Goal: Communication & Community: Answer question/provide support

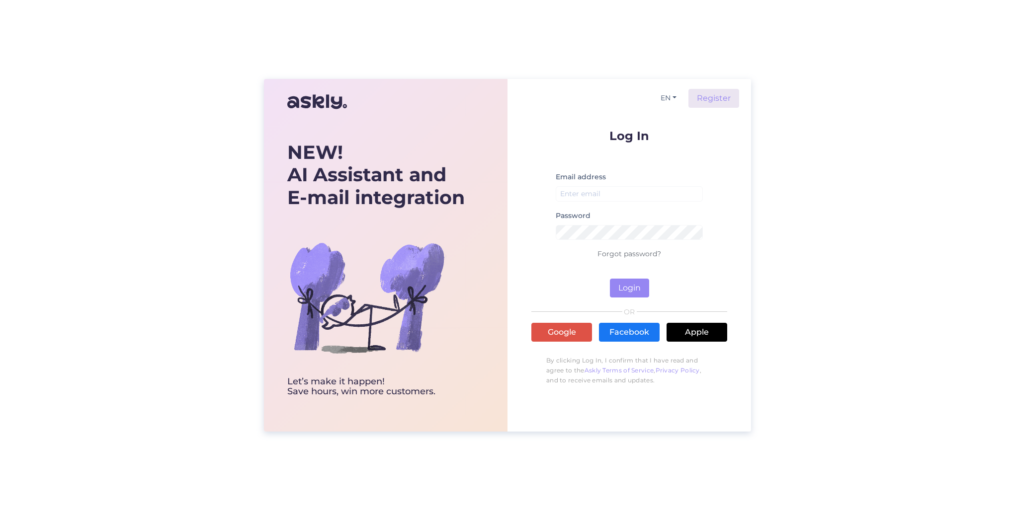
click at [599, 201] on input "email" at bounding box center [628, 193] width 147 height 15
type input "[PERSON_NAME][EMAIL_ADDRESS][DOMAIN_NAME]"
click at [610, 279] on button "Login" at bounding box center [629, 288] width 39 height 19
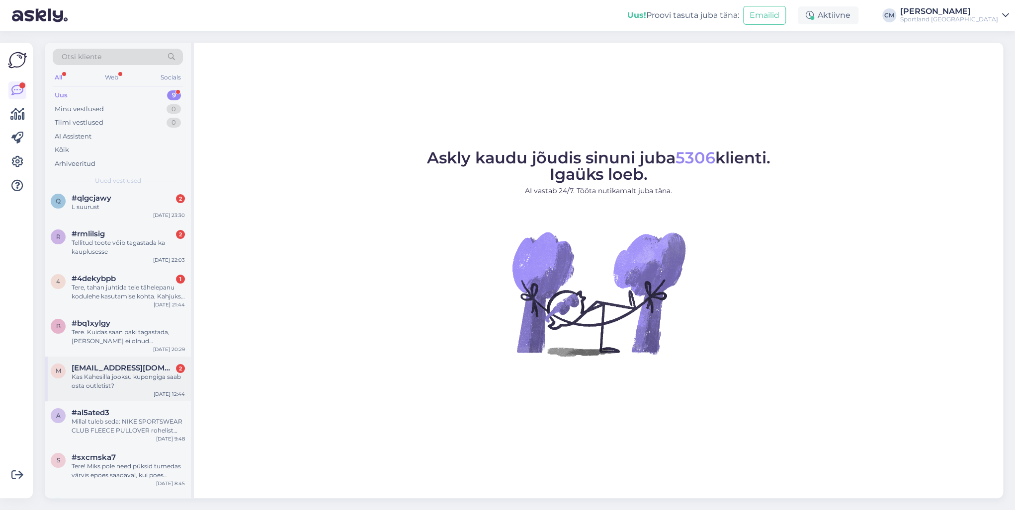
scroll to position [100, 0]
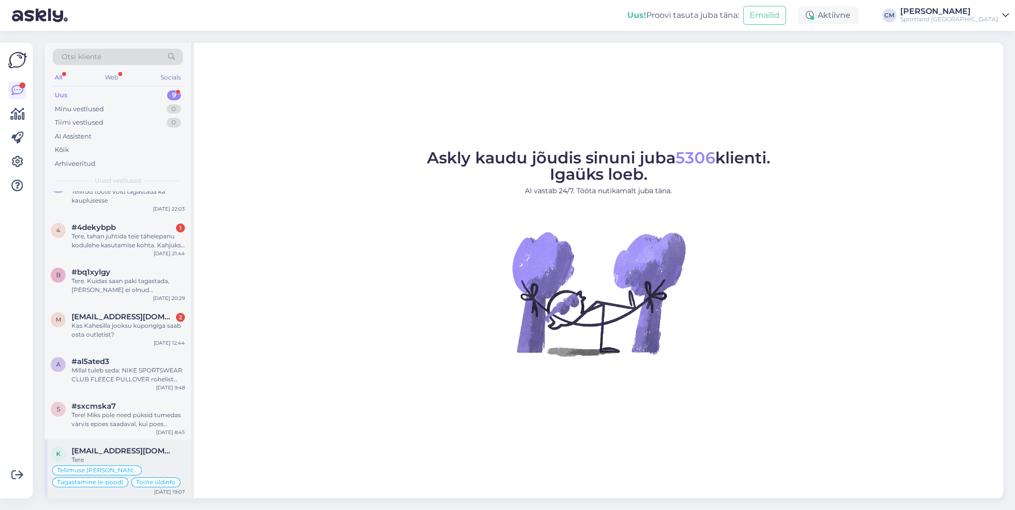
click at [151, 454] on span "[EMAIL_ADDRESS][DOMAIN_NAME]" at bounding box center [123, 451] width 103 height 9
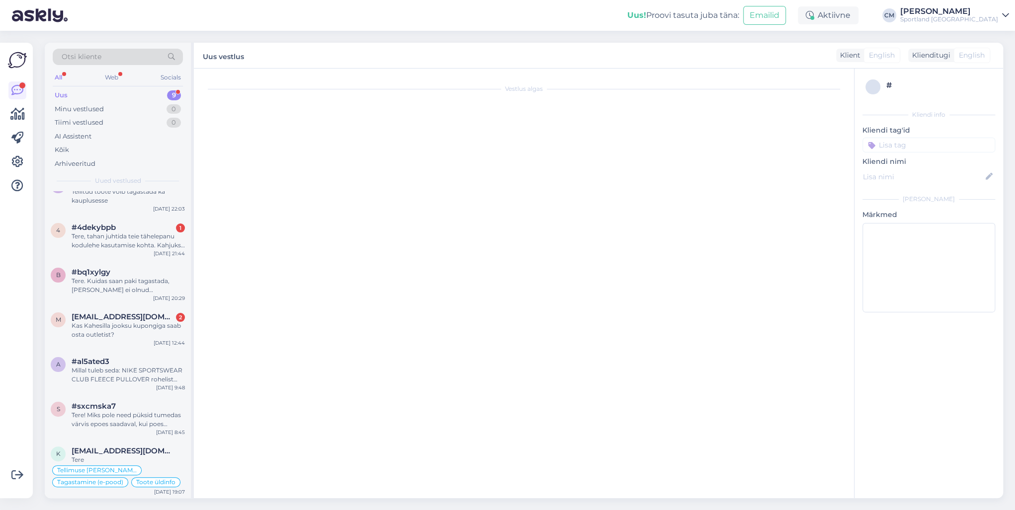
scroll to position [2655, 0]
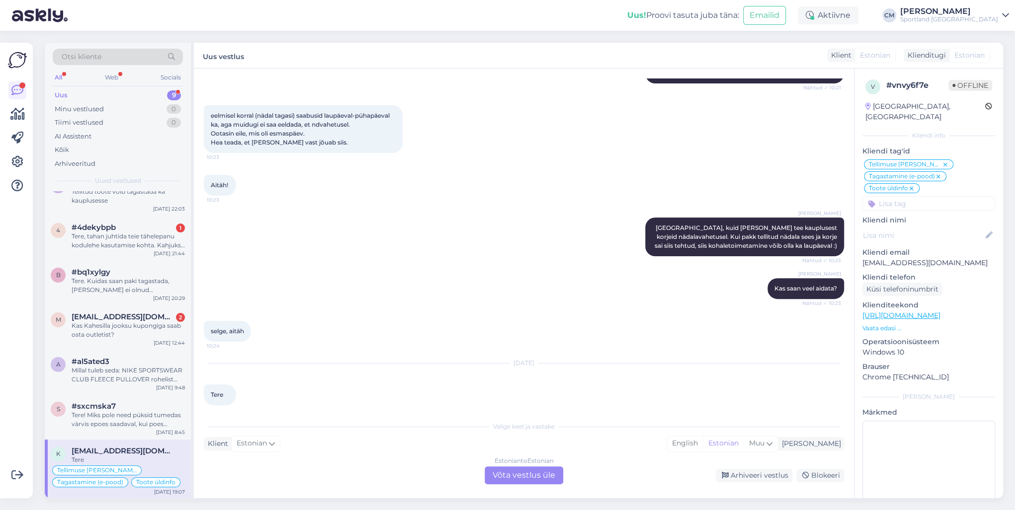
click at [546, 485] on div "Vestlus algas [DATE] Tere. Mul on tellimuste kohta küsimus 19:28 Tellimus # 400…" at bounding box center [524, 284] width 660 height 430
click at [527, 476] on div "Estonian to Estonian Võta vestlus üle" at bounding box center [523, 476] width 79 height 18
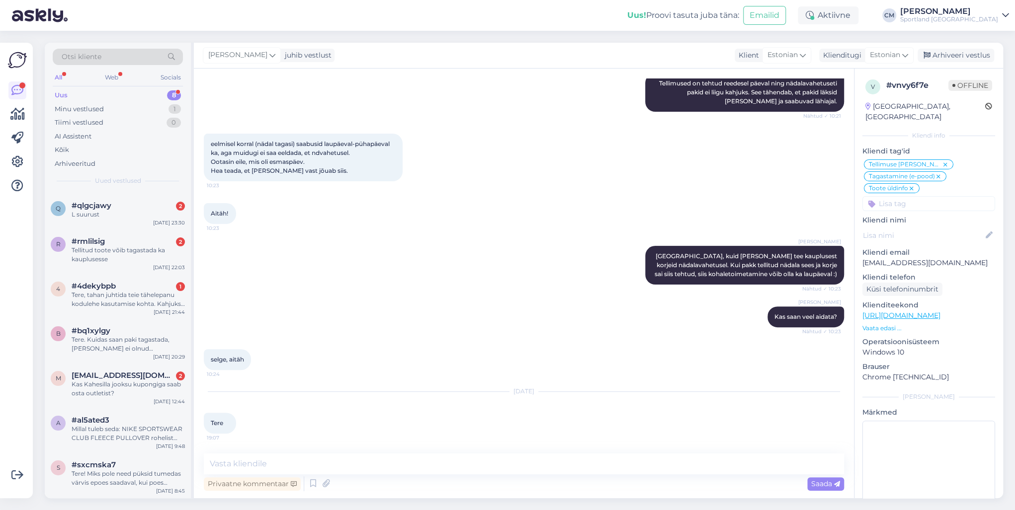
scroll to position [0, 0]
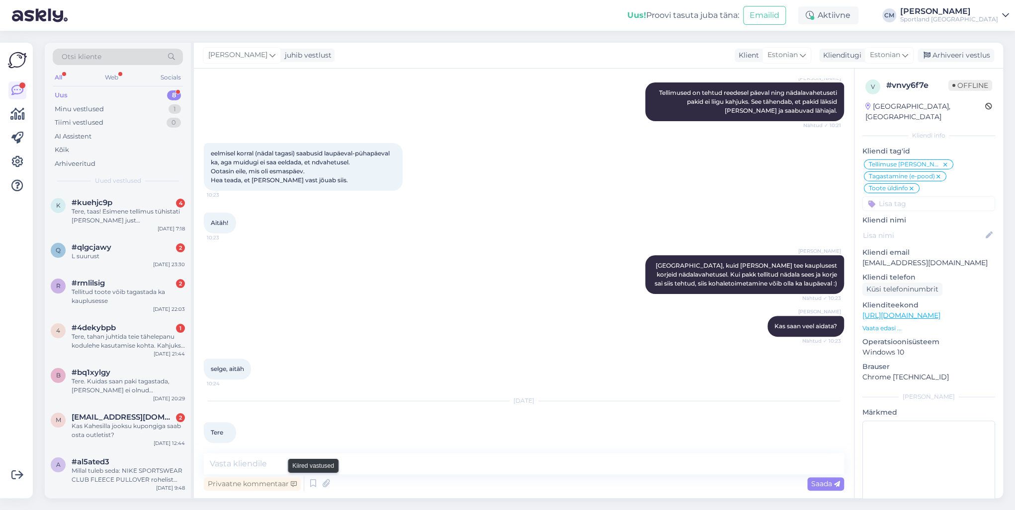
drag, startPoint x: 312, startPoint y: 481, endPoint x: 386, endPoint y: 469, distance: 75.5
click at [312, 481] on icon at bounding box center [313, 483] width 12 height 15
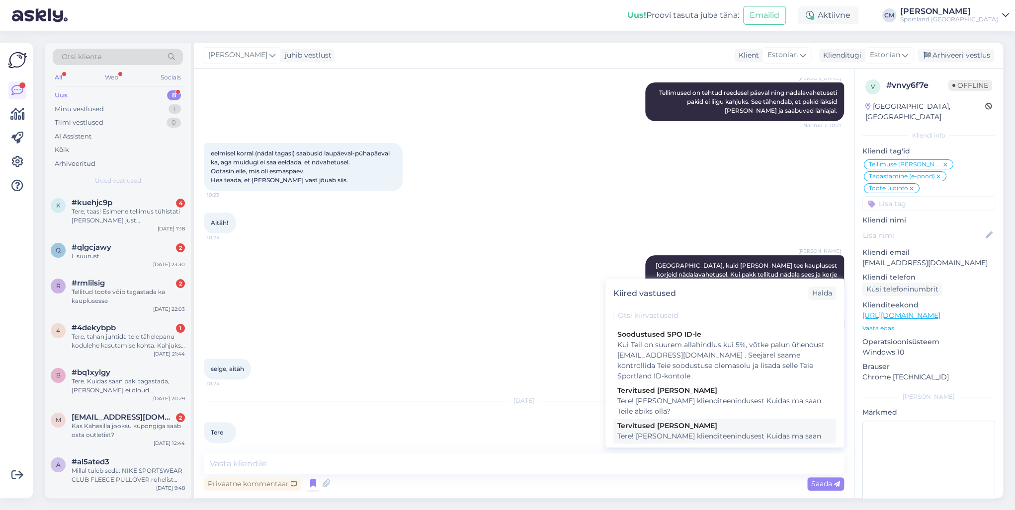
click at [647, 439] on div "Tere! [PERSON_NAME] klienditeenindusest Kuidas ma saan Teile abiks olla?" at bounding box center [724, 441] width 215 height 21
type textarea "Tere! [PERSON_NAME] klienditeenindusest Kuidas ma saan Teile abiks olla?"
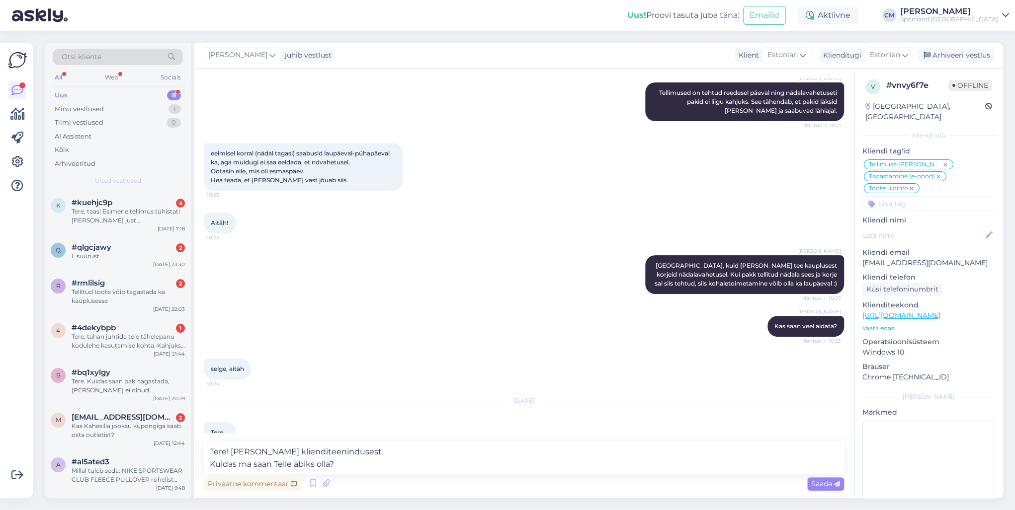
scroll to position [2629, 0]
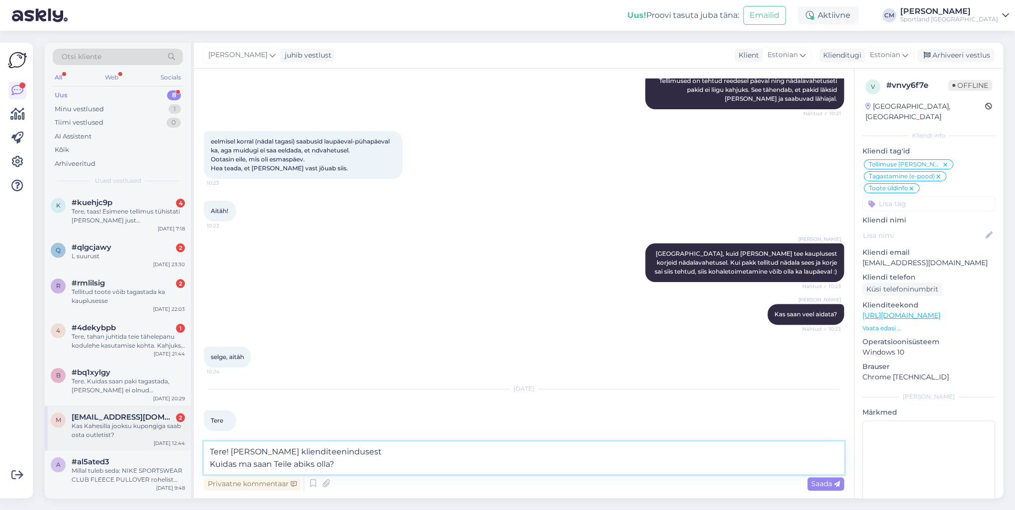
drag, startPoint x: 406, startPoint y: 449, endPoint x: 158, endPoint y: 450, distance: 248.4
click at [158, 450] on div "Otsi kliente All Web Socials Uus 8 Minu vestlused 1 Tiimi vestlused 0 AI Assist…" at bounding box center [524, 271] width 958 height 456
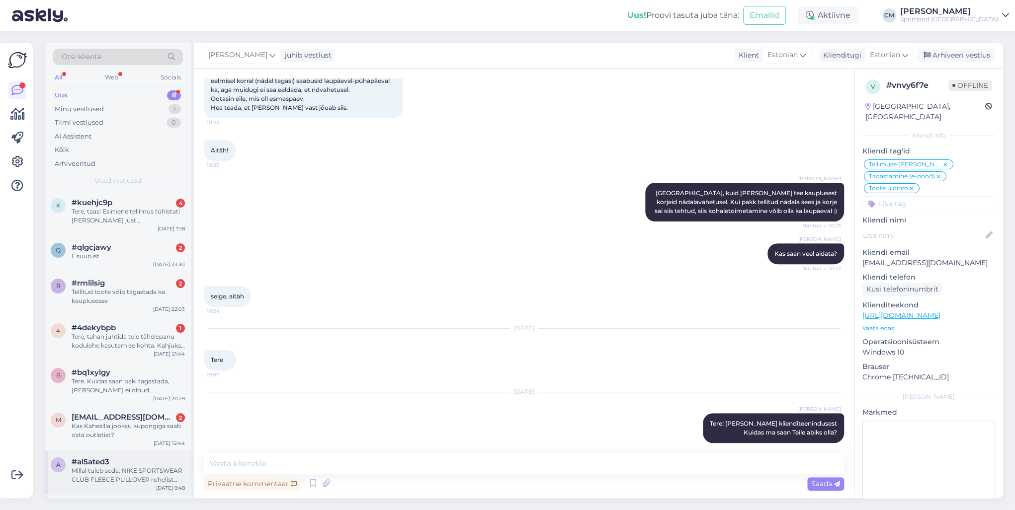
click at [119, 467] on div "Millal tuleb seda: NIKE SPORTSWEAR CLUB FLEECE PULLOVER rohelist värvi suurus 1…" at bounding box center [128, 476] width 113 height 18
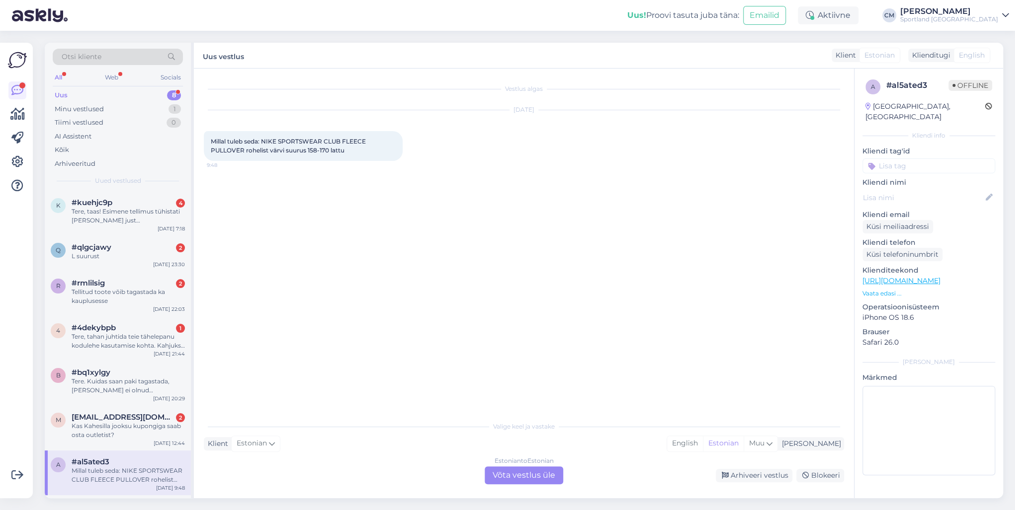
click at [531, 480] on div "Estonian to Estonian Võta vestlus üle" at bounding box center [523, 476] width 79 height 18
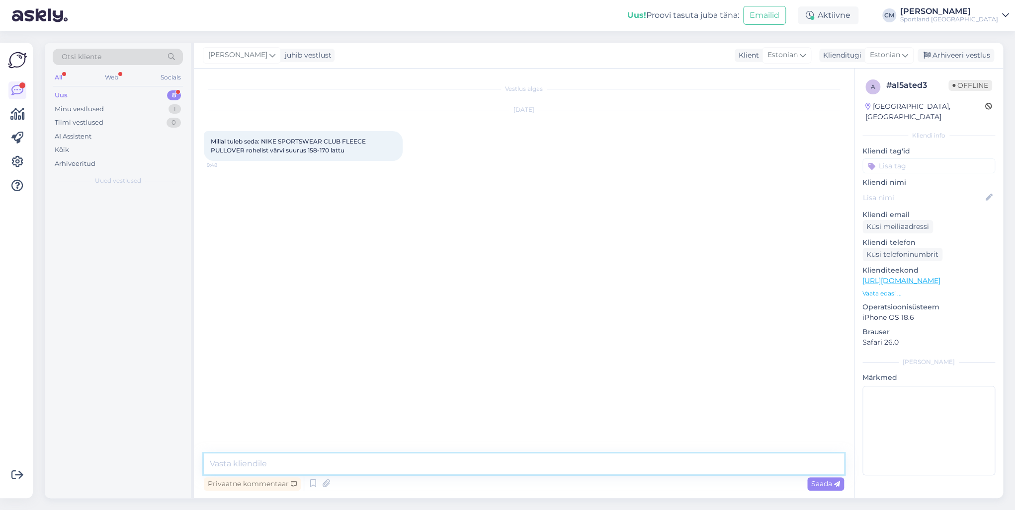
click at [433, 464] on textarea at bounding box center [524, 464] width 640 height 21
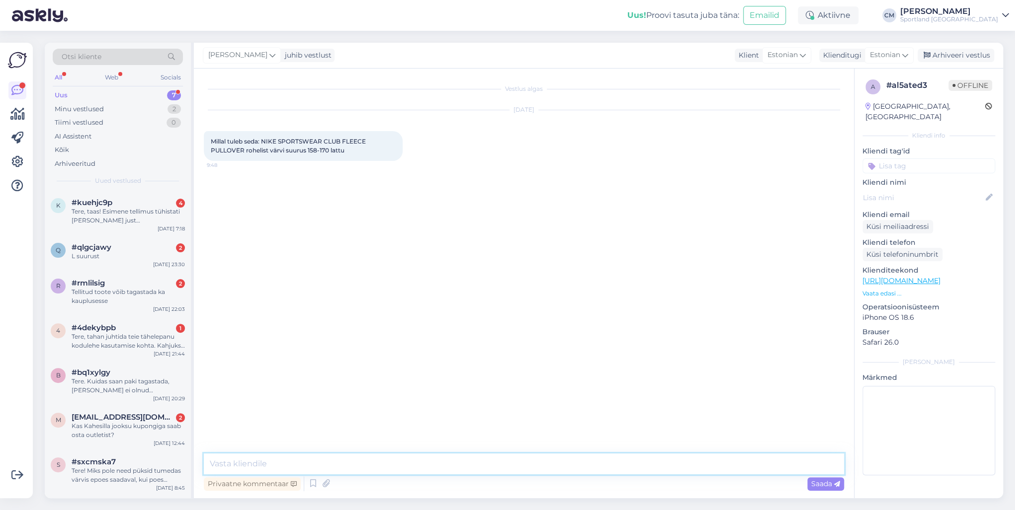
paste textarea "Tere! [PERSON_NAME] klienditeenindusest"
type textarea "Tere! [PERSON_NAME] klienditeenindusest"
click at [114, 465] on span "#sxcmska7" at bounding box center [94, 462] width 44 height 9
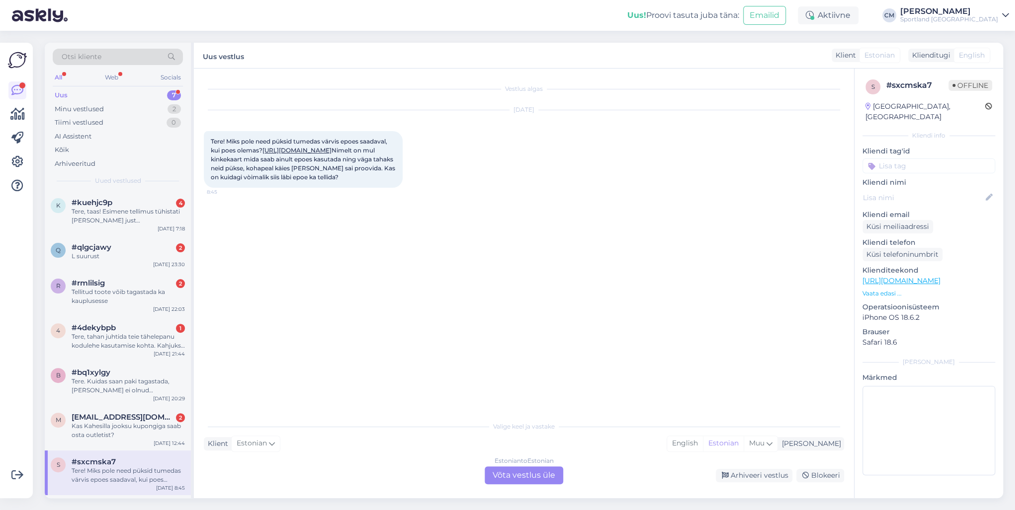
click at [504, 488] on div "Vestlus algas [DATE] Tere! Miks pole need püksid tumedas värvis epoes saadaval,…" at bounding box center [524, 284] width 660 height 430
click at [499, 476] on div "Estonian to Estonian Võta vestlus üle" at bounding box center [523, 476] width 79 height 18
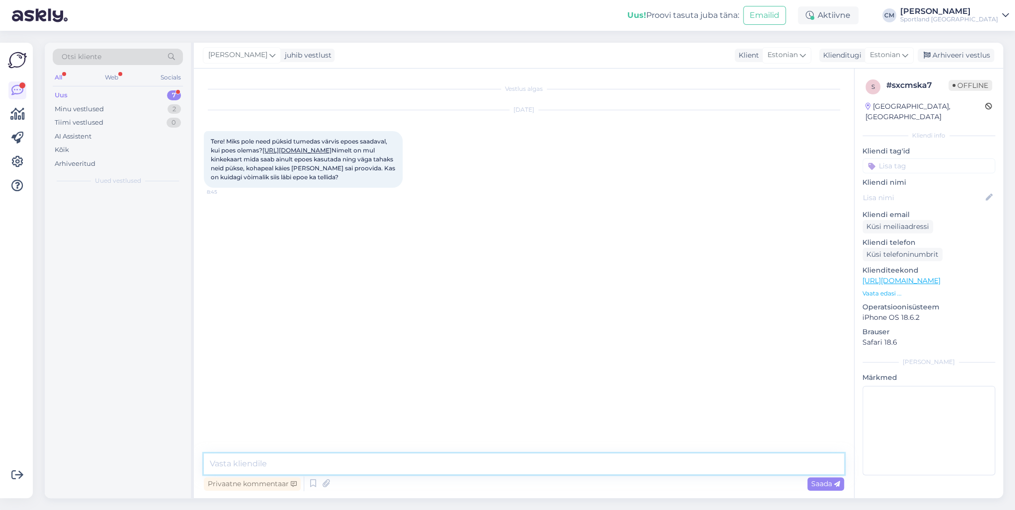
click at [411, 457] on textarea at bounding box center [524, 464] width 640 height 21
paste textarea "Tere! [PERSON_NAME] klienditeenindusest"
type textarea "Tere! [PERSON_NAME] klienditeenindusest"
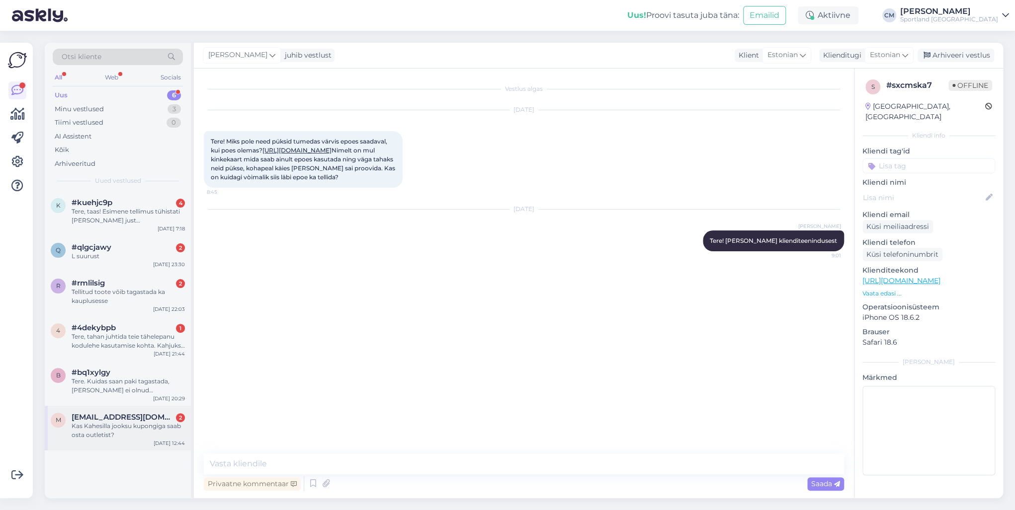
click at [165, 440] on div "[DATE] 12:44" at bounding box center [169, 443] width 31 height 7
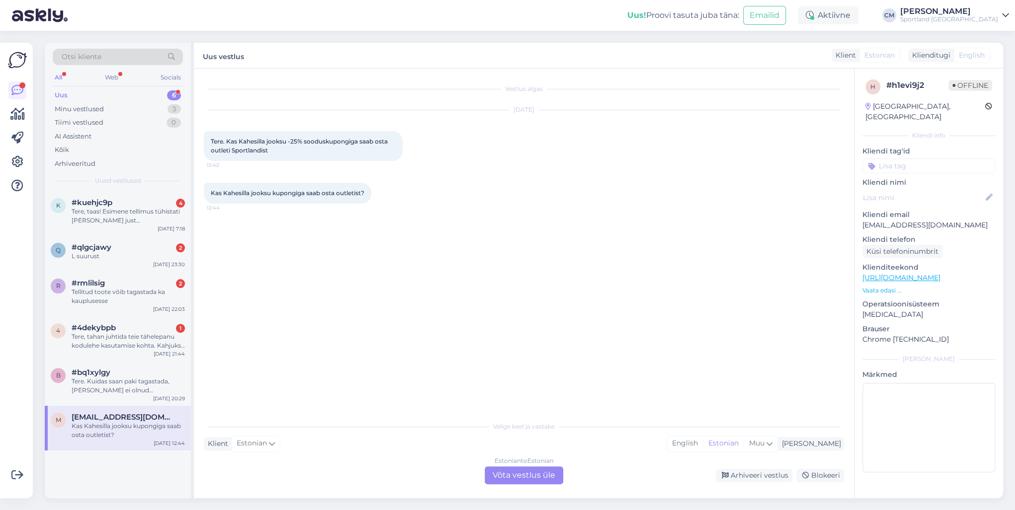
click at [518, 472] on div "Estonian to Estonian Võta vestlus üle" at bounding box center [523, 476] width 79 height 18
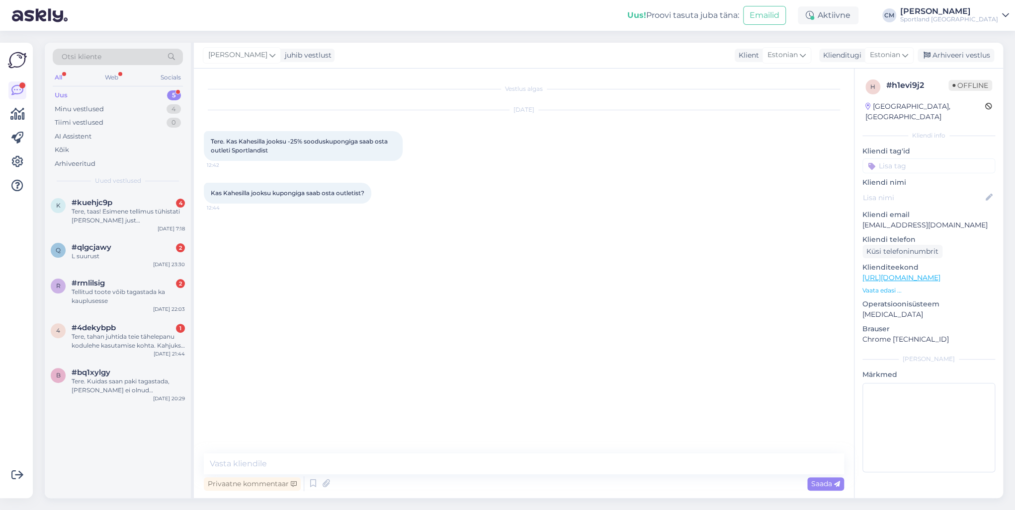
click at [375, 457] on textarea at bounding box center [524, 464] width 640 height 21
type textarea "Tere! [PERSON_NAME] klienditeenindusest"
click at [160, 385] on div "Tere. Kuidas saan paki tagastada, [PERSON_NAME] ei olnud tagastuseks mõeldud DP…" at bounding box center [128, 386] width 113 height 18
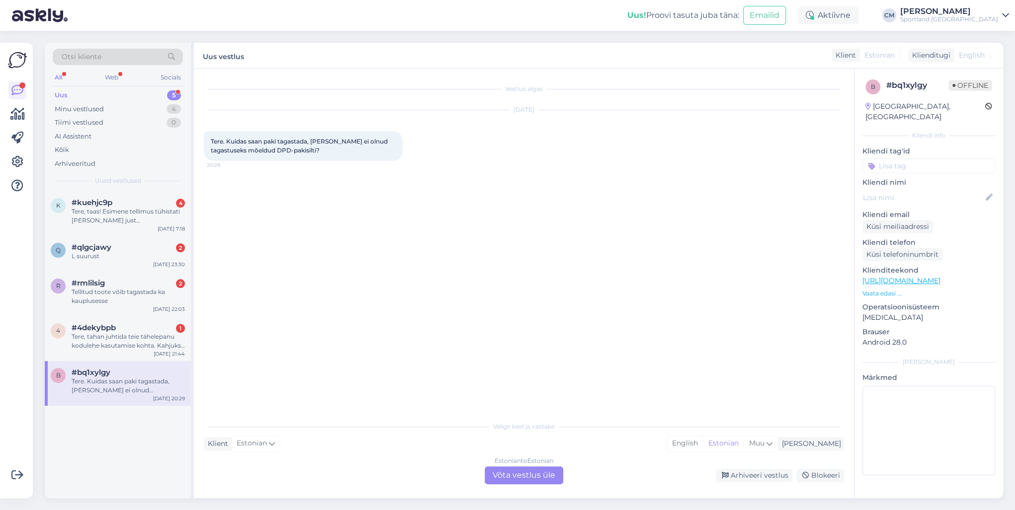
click at [503, 466] on div "Valige [PERSON_NAME] vastake Klient Estonian Mina English Estonian Muu Estonian…" at bounding box center [524, 450] width 640 height 68
click at [467, 477] on div "Estonian to Estonian Võta vestlus üle Arhiveeri vestlus Blokeeri" at bounding box center [524, 476] width 640 height 18
click at [476, 479] on div "Estonian to Estonian Võta vestlus üle Arhiveeri vestlus Blokeeri" at bounding box center [524, 476] width 640 height 18
click at [503, 472] on div "Estonian to Estonian Võta vestlus üle" at bounding box center [523, 476] width 79 height 18
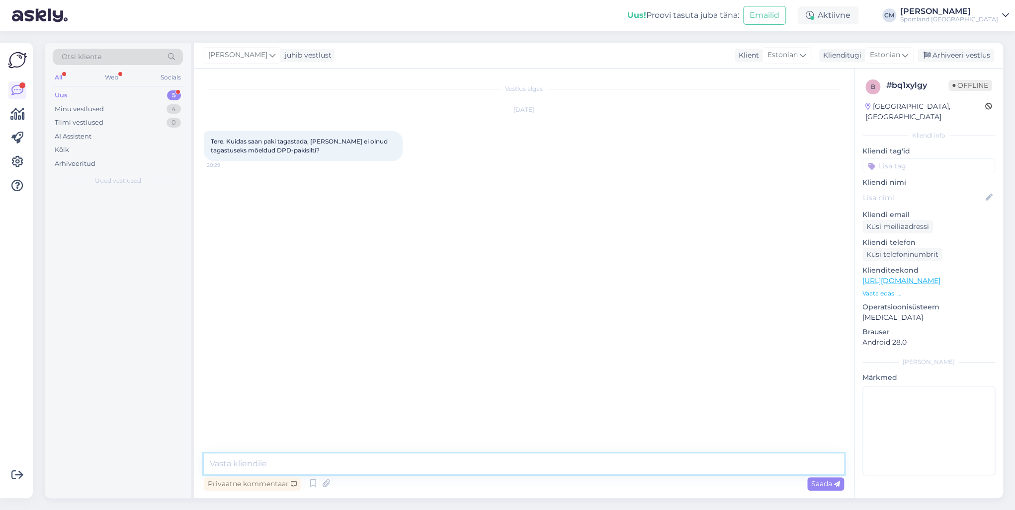
click at [447, 460] on textarea at bounding box center [524, 464] width 640 height 21
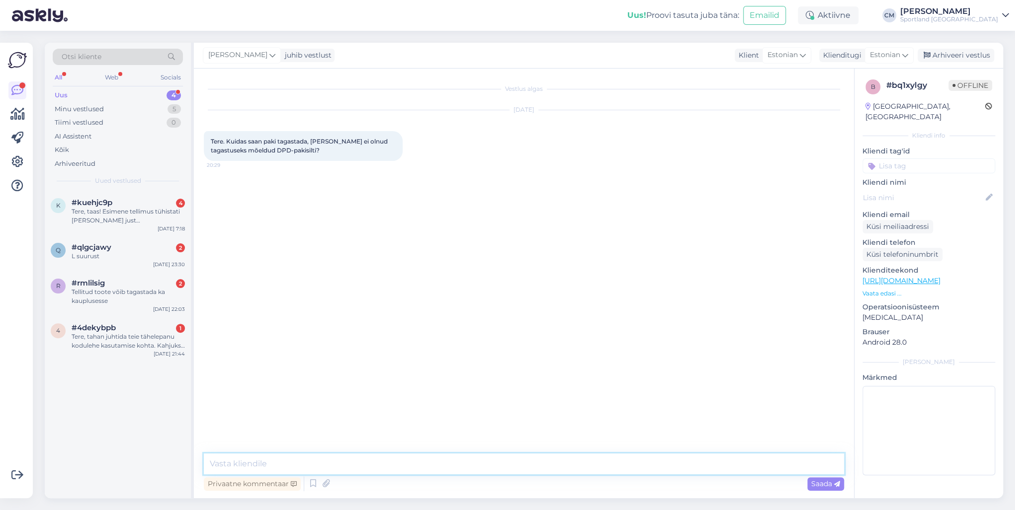
paste textarea "Tere! [PERSON_NAME] klienditeenindusest"
type textarea "Tere! [PERSON_NAME] klienditeenindusest"
click at [82, 355] on div "4 #4dekybpb 1 Tere, tahan juhtida teie tähelepanu kodulehe kasutamise kohta. Ka…" at bounding box center [118, 339] width 146 height 45
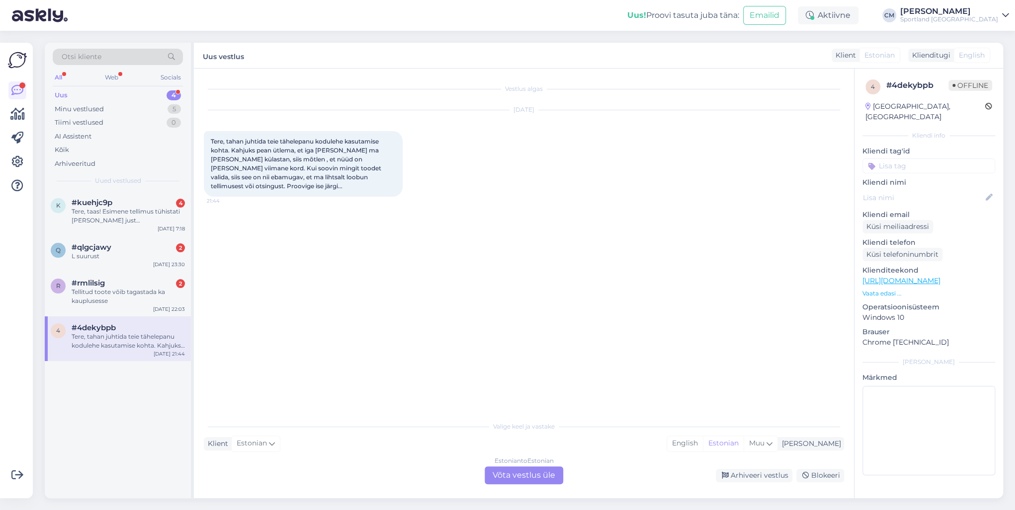
click at [549, 463] on div "Estonian to Estonian" at bounding box center [523, 461] width 59 height 9
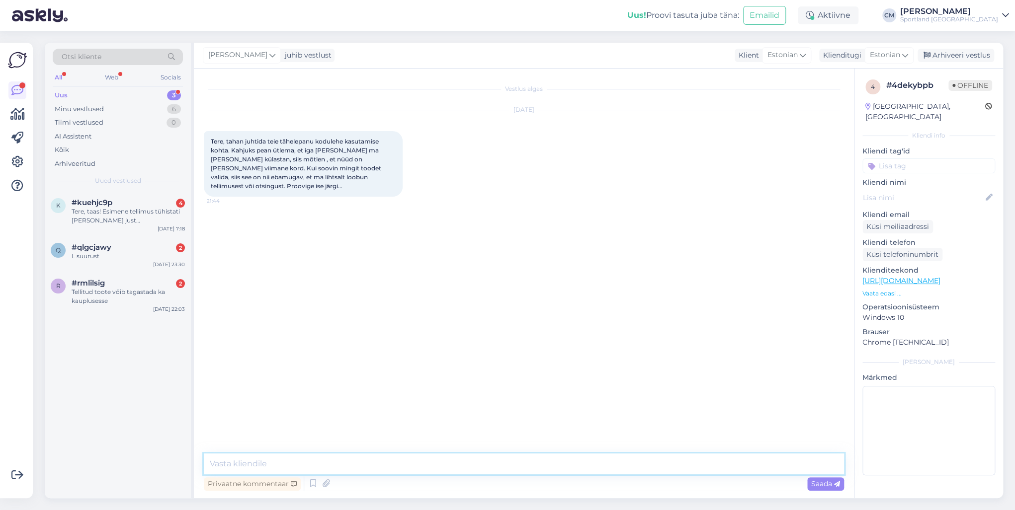
click at [503, 467] on textarea at bounding box center [524, 464] width 640 height 21
paste textarea "Tere! [PERSON_NAME] klienditeenindusest"
type textarea "Tere! [PERSON_NAME] klienditeenindusest"
click at [146, 299] on div "Tellitud toote võib tagastada ka kauplusesse" at bounding box center [128, 297] width 113 height 18
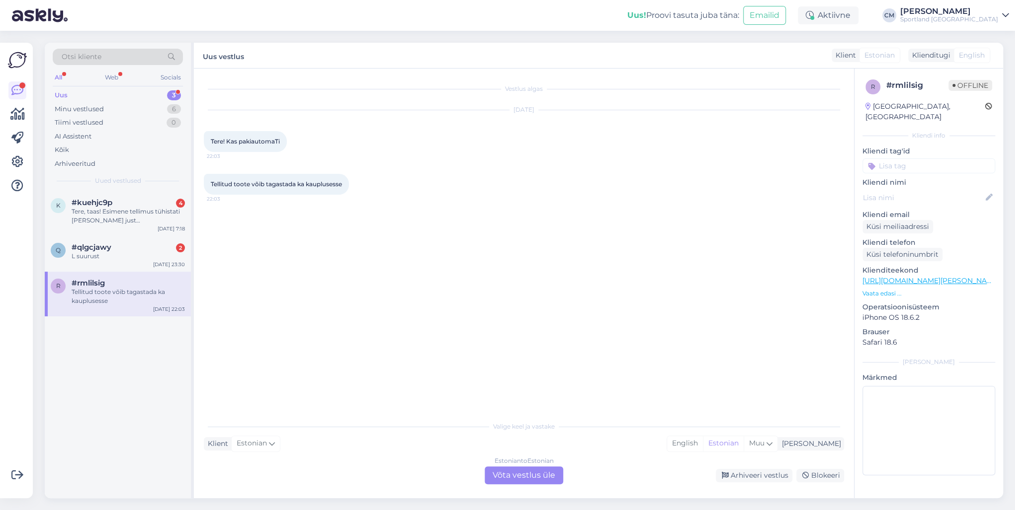
click at [551, 477] on div "Estonian to Estonian Võta vestlus üle" at bounding box center [523, 476] width 79 height 18
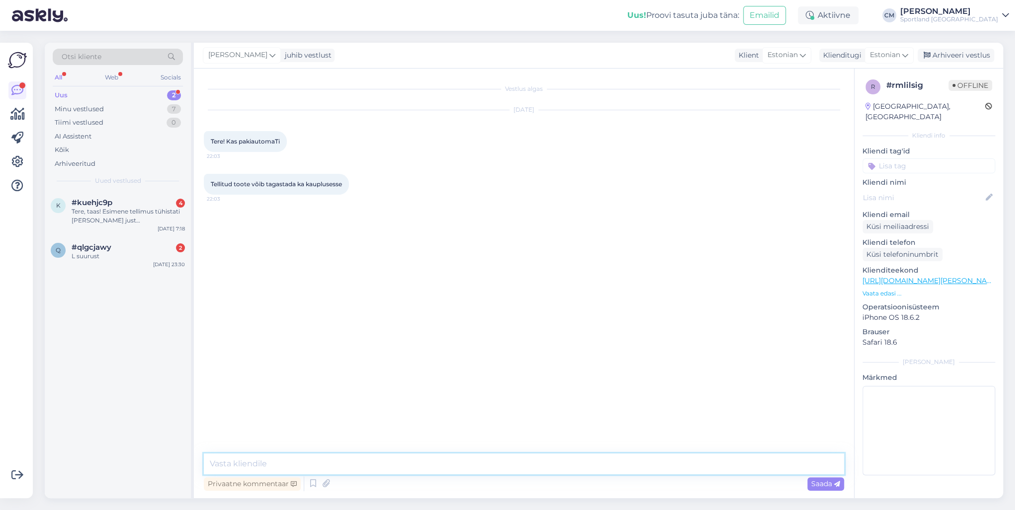
click at [505, 463] on textarea at bounding box center [524, 464] width 640 height 21
paste textarea "Tere! [PERSON_NAME] klienditeenindusest"
type textarea "Tere! [PERSON_NAME] klienditeenindusest"
click at [161, 265] on div "[DATE] 23:30" at bounding box center [169, 264] width 32 height 7
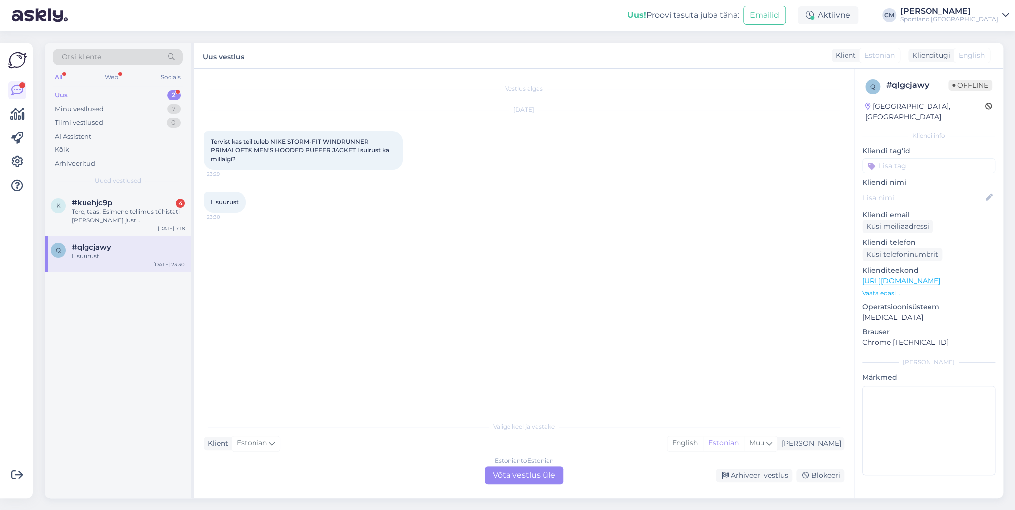
click at [505, 474] on div "Estonian to Estonian Võta vestlus üle" at bounding box center [523, 476] width 79 height 18
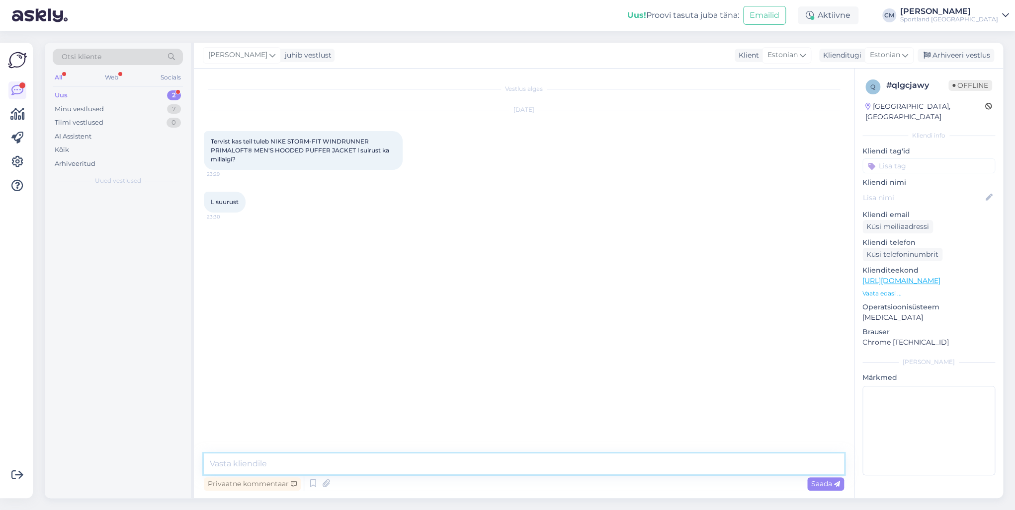
click at [462, 463] on textarea at bounding box center [524, 464] width 640 height 21
paste textarea "Tere! [PERSON_NAME] klienditeenindusest"
type textarea "Tere! [PERSON_NAME] klienditeenindusest"
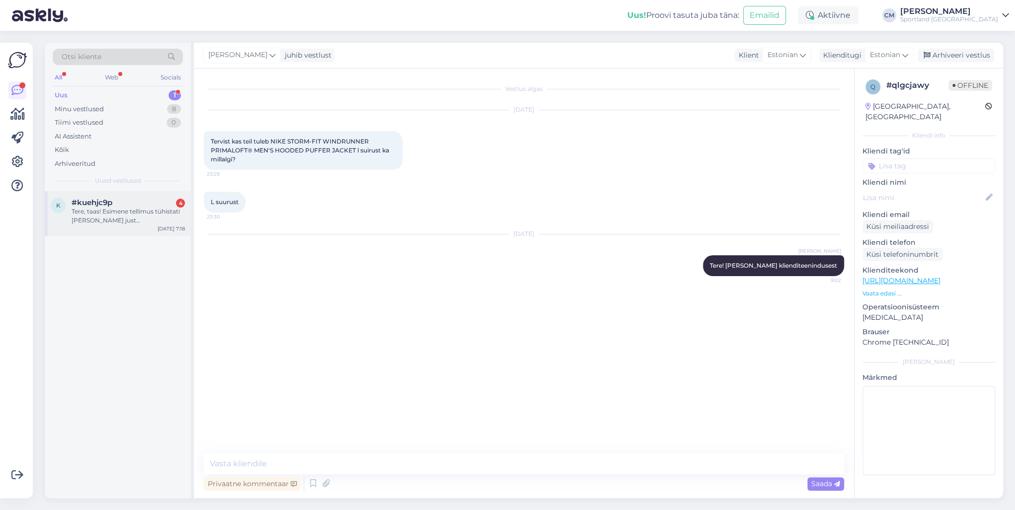
click at [124, 202] on div "#kuehjc9p 4" at bounding box center [128, 202] width 113 height 9
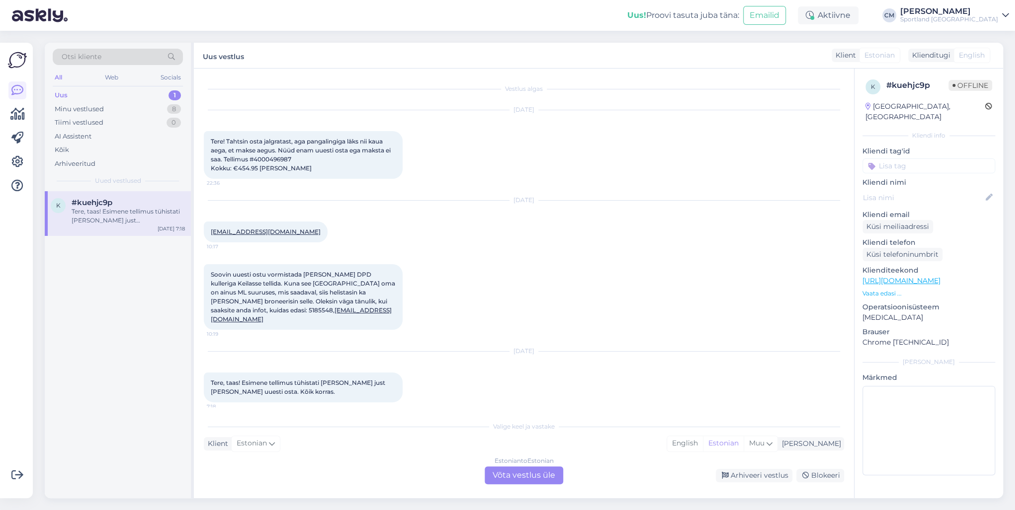
click at [542, 479] on div "Estonian to Estonian Võta vestlus üle" at bounding box center [523, 476] width 79 height 18
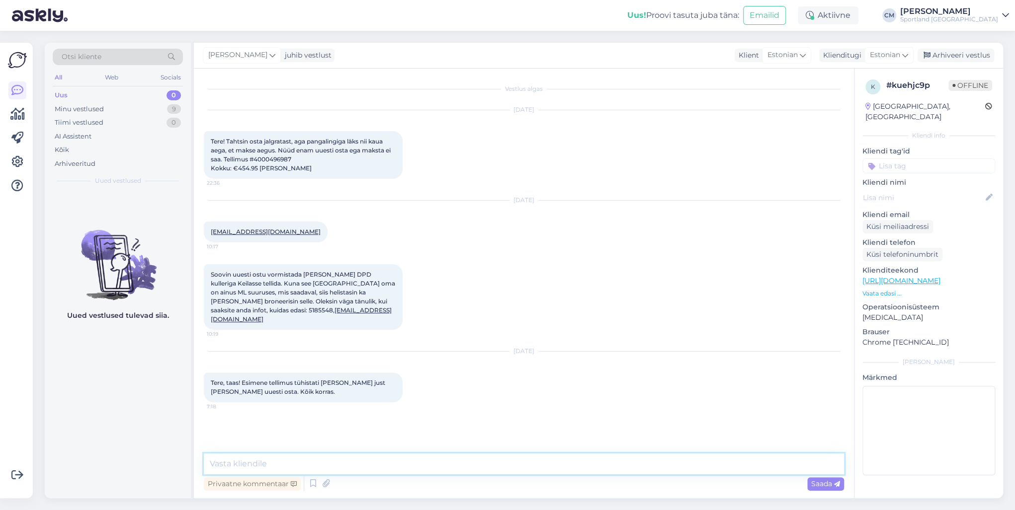
click at [530, 467] on textarea at bounding box center [524, 464] width 640 height 21
paste textarea "Tere! [PERSON_NAME] klienditeenindusest"
type textarea "Tere! [PERSON_NAME] klienditeenindusest"
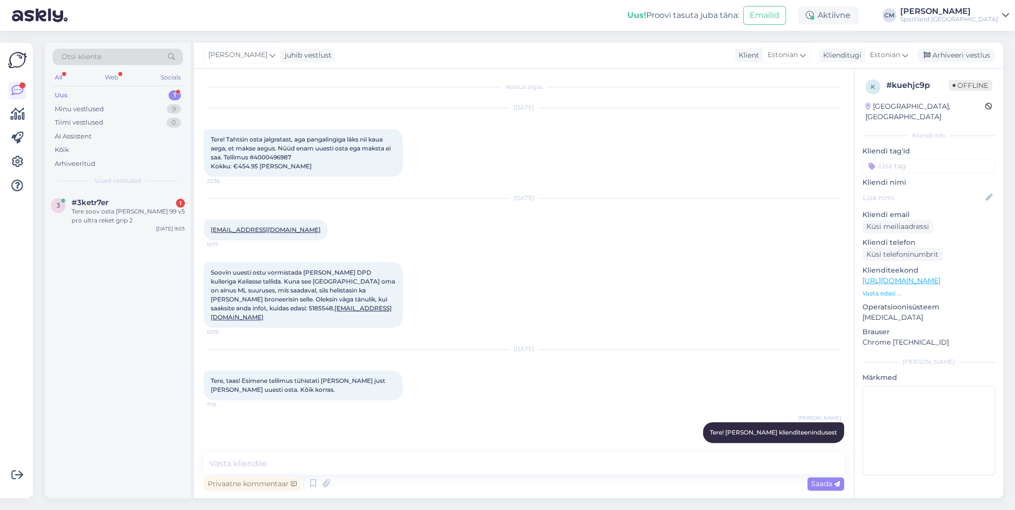
click at [97, 190] on div "Otsi kliente All Web Socials Uus 1 Minu vestlused 9 Tiimi vestlused 0 AI Assist…" at bounding box center [118, 117] width 146 height 149
click at [125, 211] on div "Tere soov osta [PERSON_NAME] 99 v5 pro ultra reket grip 2" at bounding box center [128, 216] width 113 height 18
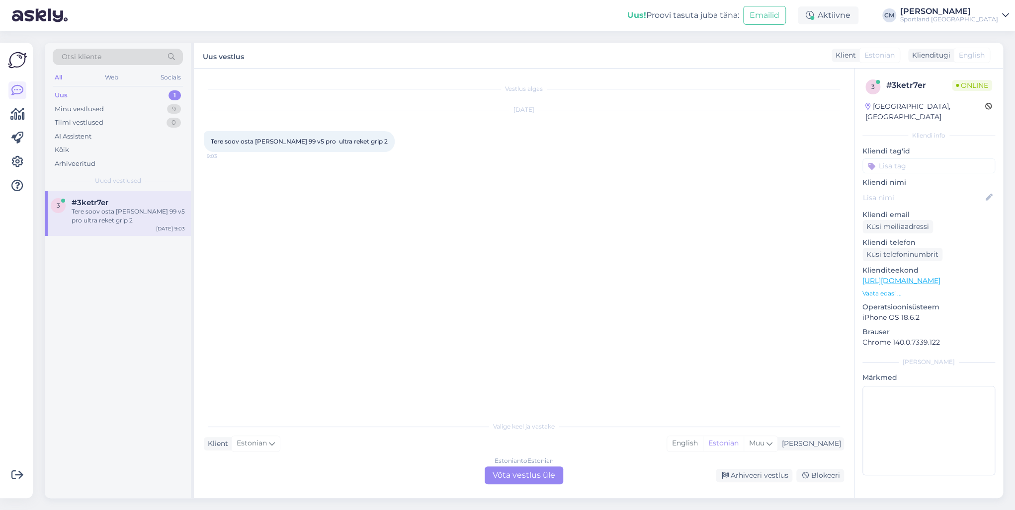
click at [497, 471] on div "Estonian to Estonian Võta vestlus üle" at bounding box center [523, 476] width 79 height 18
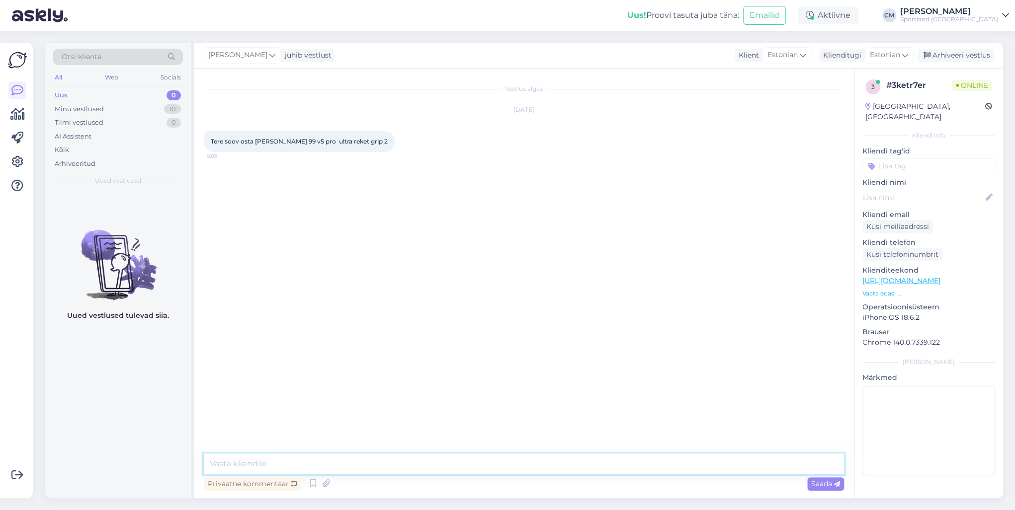
click at [458, 473] on textarea at bounding box center [524, 464] width 640 height 21
paste textarea "Tere! [PERSON_NAME] klienditeenindusest"
type textarea "Tere! [PERSON_NAME] klienditeenindusest"
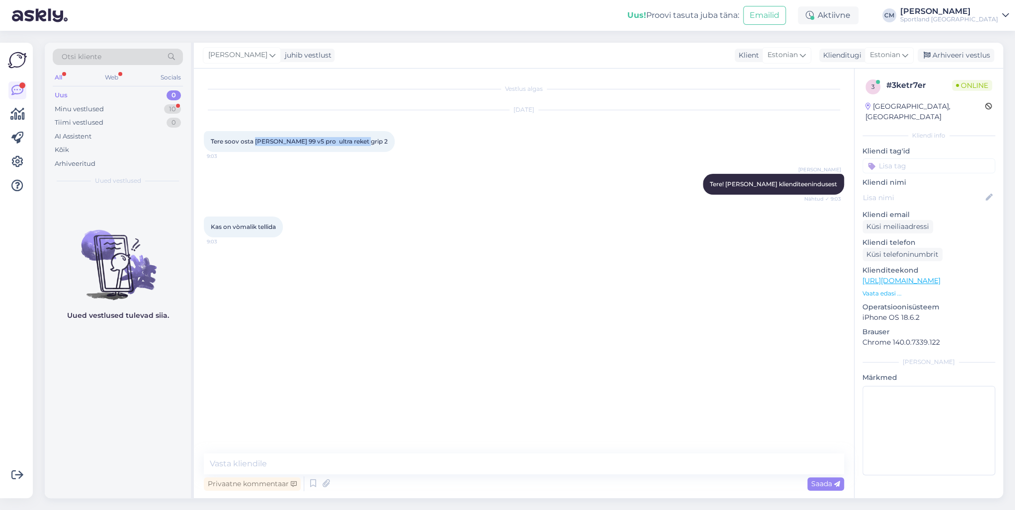
drag, startPoint x: 256, startPoint y: 141, endPoint x: 366, endPoint y: 144, distance: 109.4
click at [366, 144] on div "Tere soov osta [PERSON_NAME] 99 v5 pro ultra reket grip 2 9:03" at bounding box center [299, 141] width 191 height 21
copy span "[PERSON_NAME] 99 v5 pro ultra reket grip 2"
click at [323, 465] on textarea at bounding box center [524, 464] width 640 height 21
paste textarea "[URL][DOMAIN_NAME]"
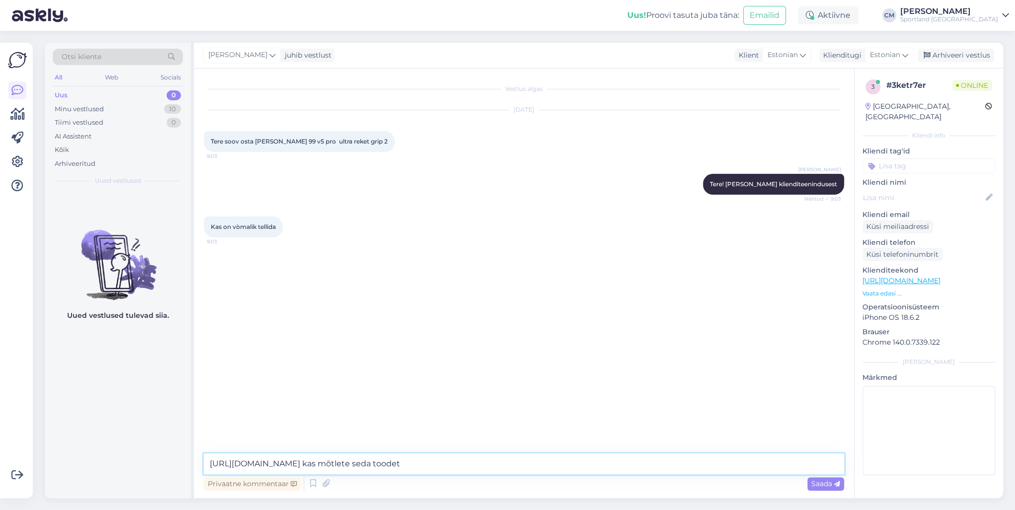
type textarea "[URL][DOMAIN_NAME] kas mõtlete seda toodet?"
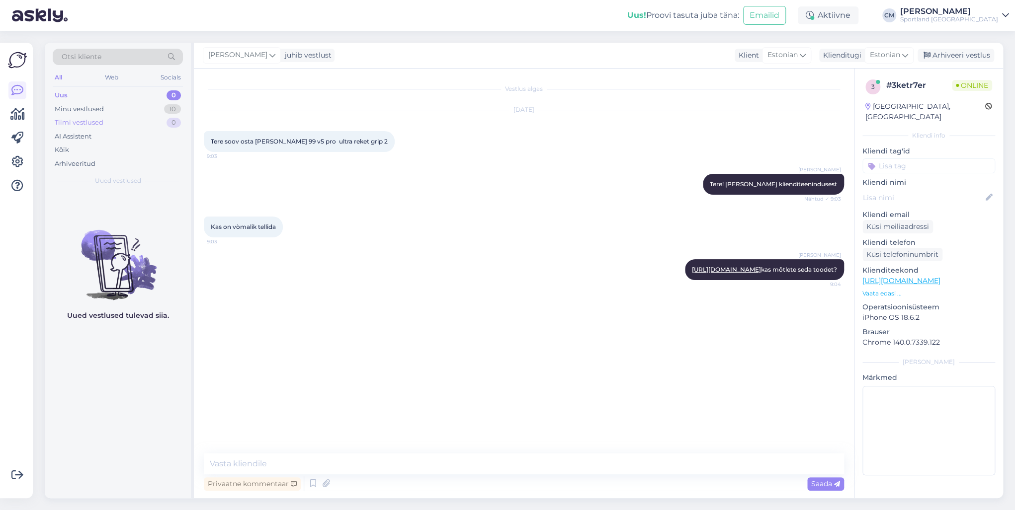
click at [143, 116] on div "Tiimi vestlused 0" at bounding box center [118, 123] width 130 height 14
click at [144, 115] on div "Minu vestlused 10" at bounding box center [118, 109] width 130 height 14
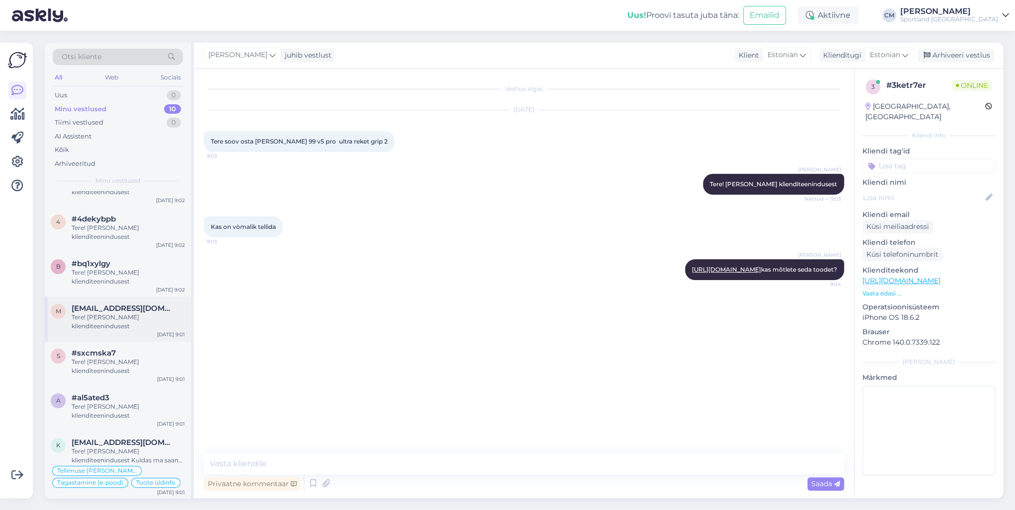
scroll to position [163, 0]
click at [103, 459] on div "Tere! [PERSON_NAME] klienditeenindusest Kuidas ma saan Teile abiks olla?" at bounding box center [128, 456] width 113 height 18
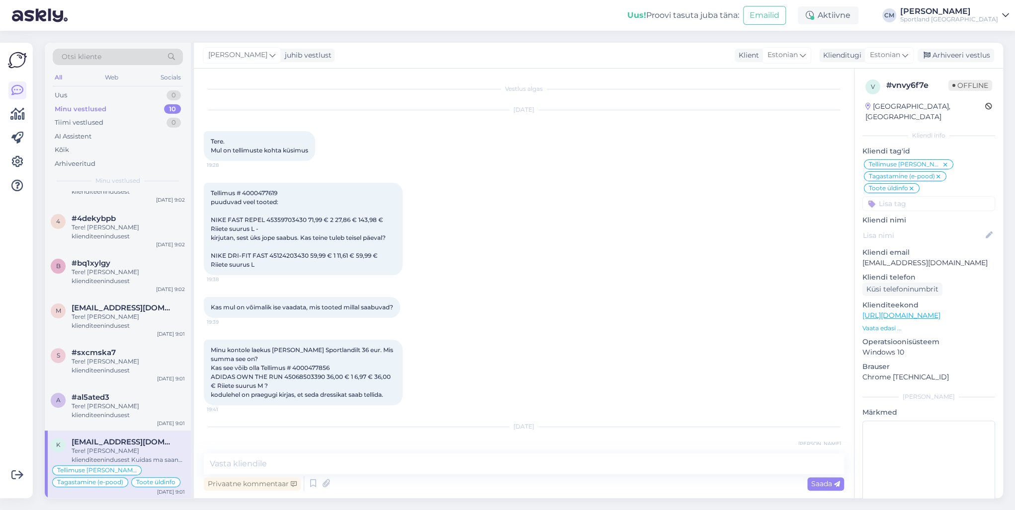
scroll to position [2690, 0]
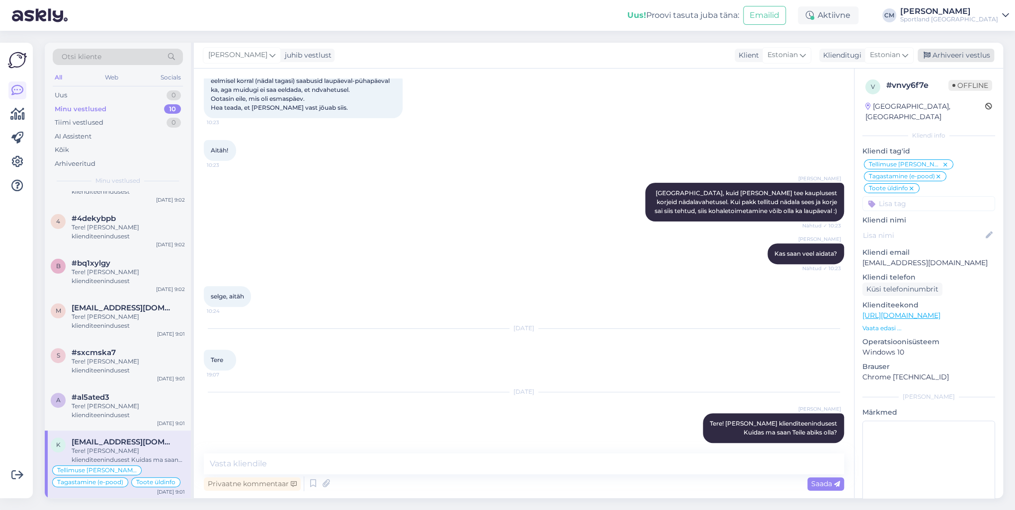
click at [974, 60] on div "Arhiveeri vestlus" at bounding box center [955, 55] width 77 height 13
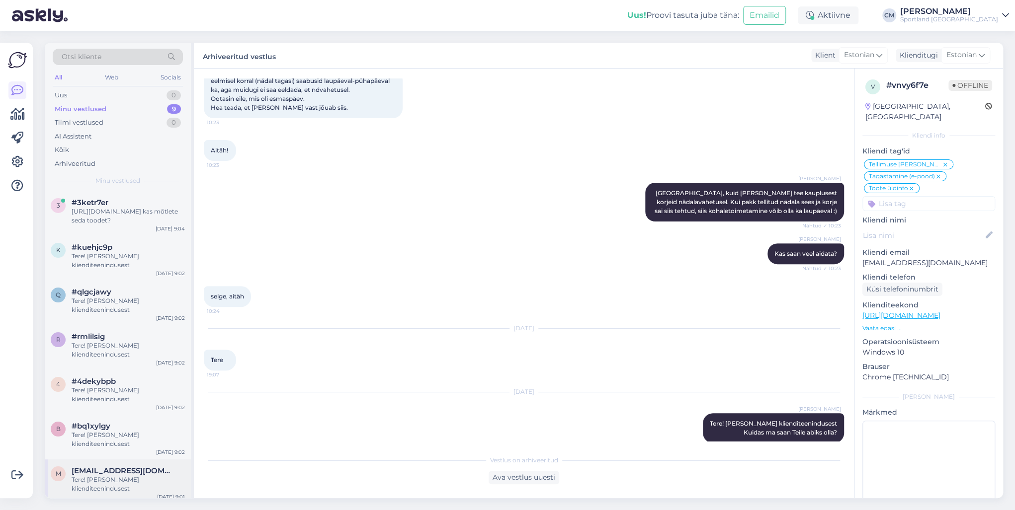
click at [134, 476] on div "Tere! [PERSON_NAME] klienditeenindusest" at bounding box center [128, 484] width 113 height 18
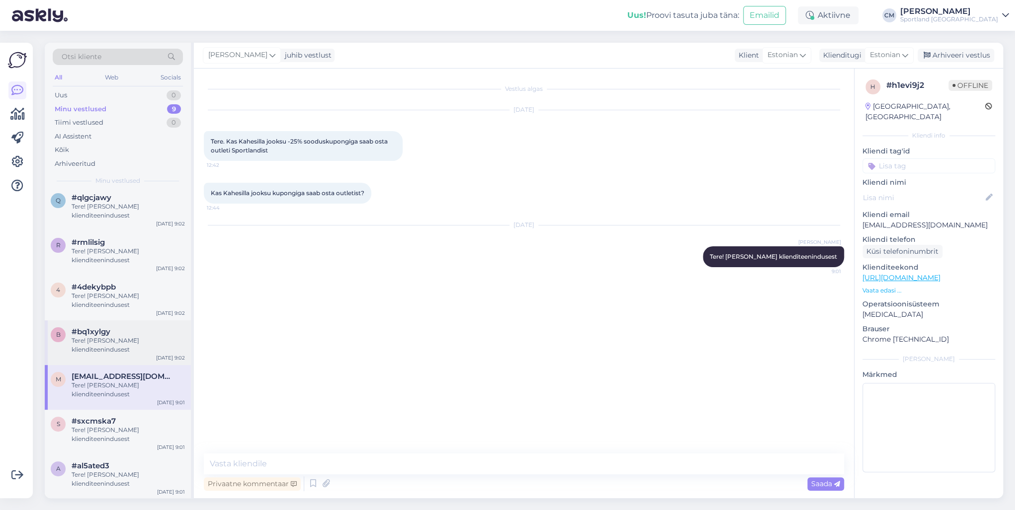
scroll to position [95, 0]
click at [414, 471] on textarea at bounding box center [524, 464] width 640 height 21
type textarea "Jah, saab"
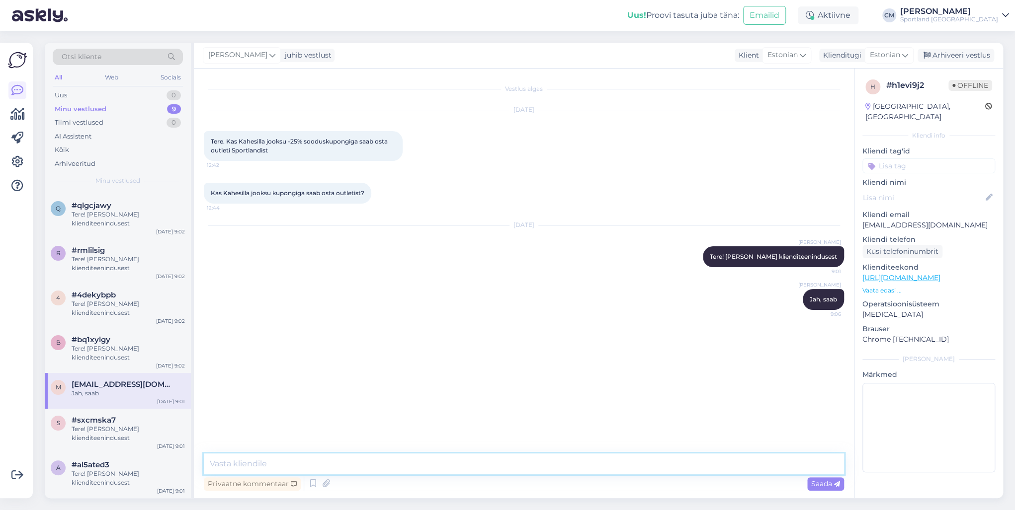
scroll to position [85, 0]
click at [962, 58] on div "Arhiveeri vestlus" at bounding box center [955, 55] width 77 height 13
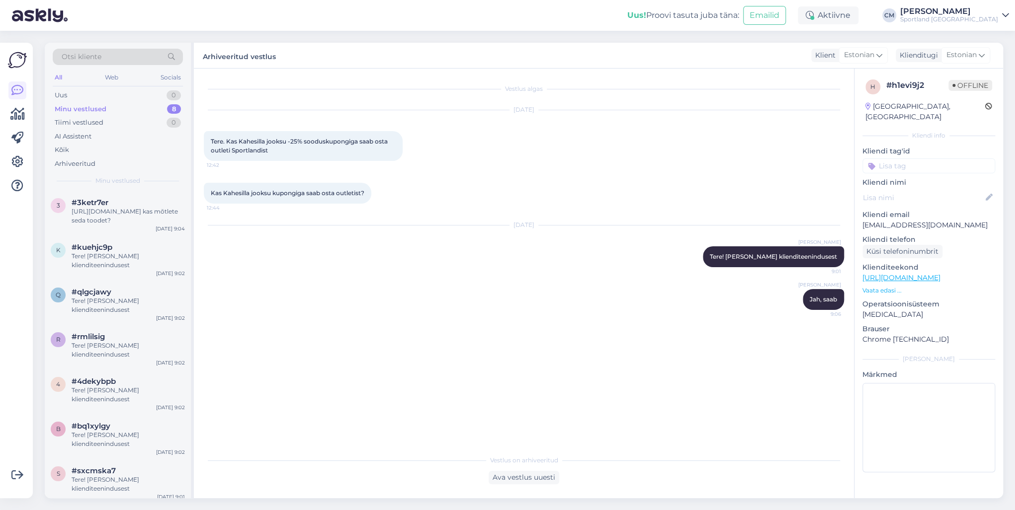
click at [944, 158] on input at bounding box center [928, 165] width 133 height 15
type input "sood"
click at [926, 189] on span "Soodustused" at bounding box center [928, 192] width 39 height 6
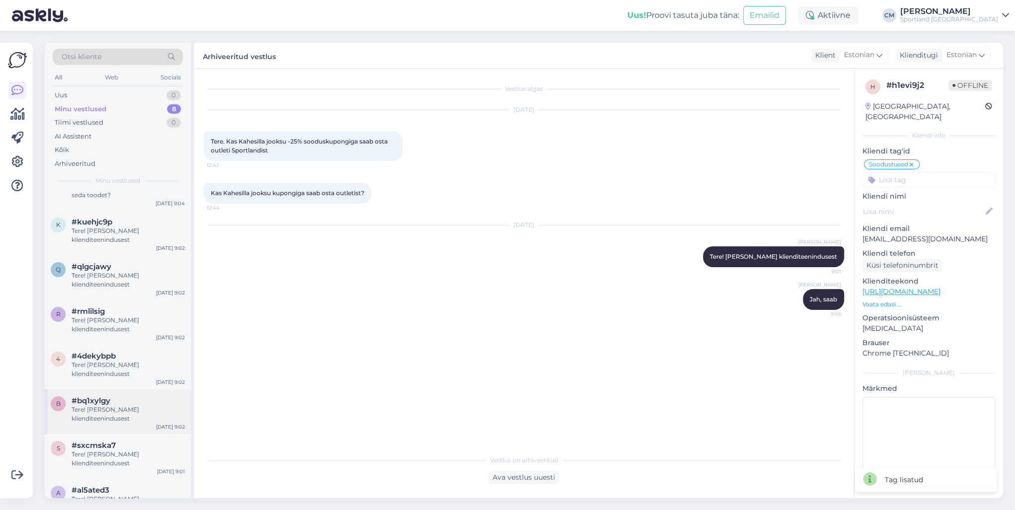
scroll to position [50, 0]
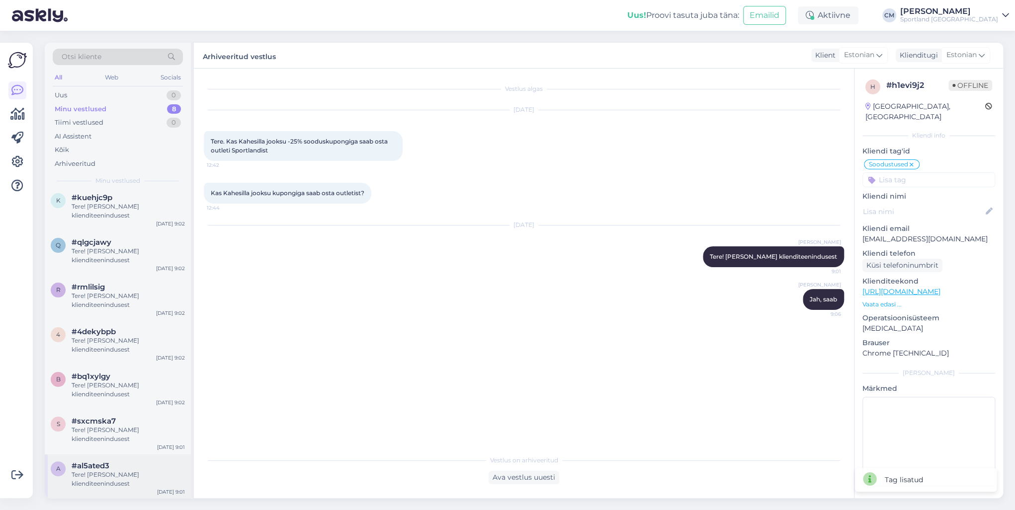
click at [109, 474] on div "Tere! [PERSON_NAME] klienditeenindusest" at bounding box center [128, 480] width 113 height 18
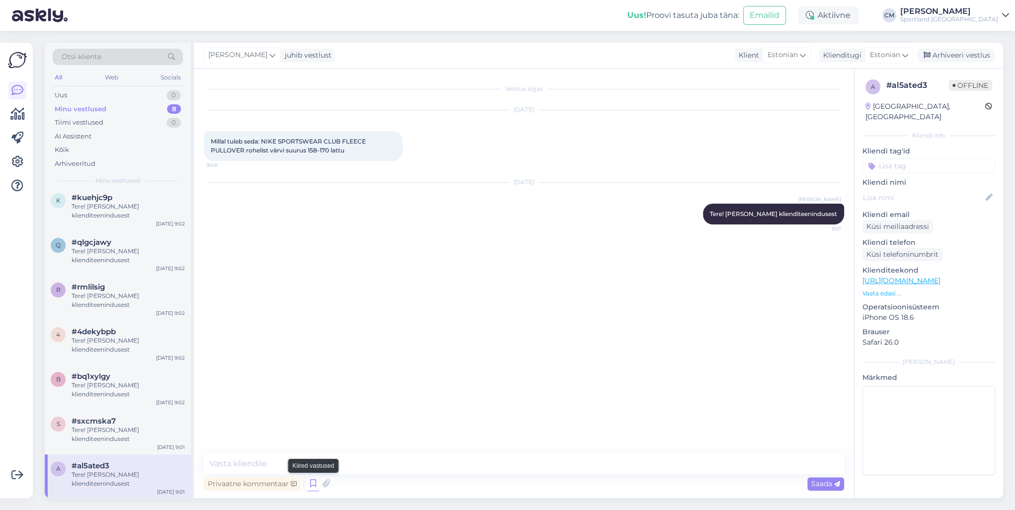
click at [309, 483] on icon at bounding box center [313, 483] width 12 height 15
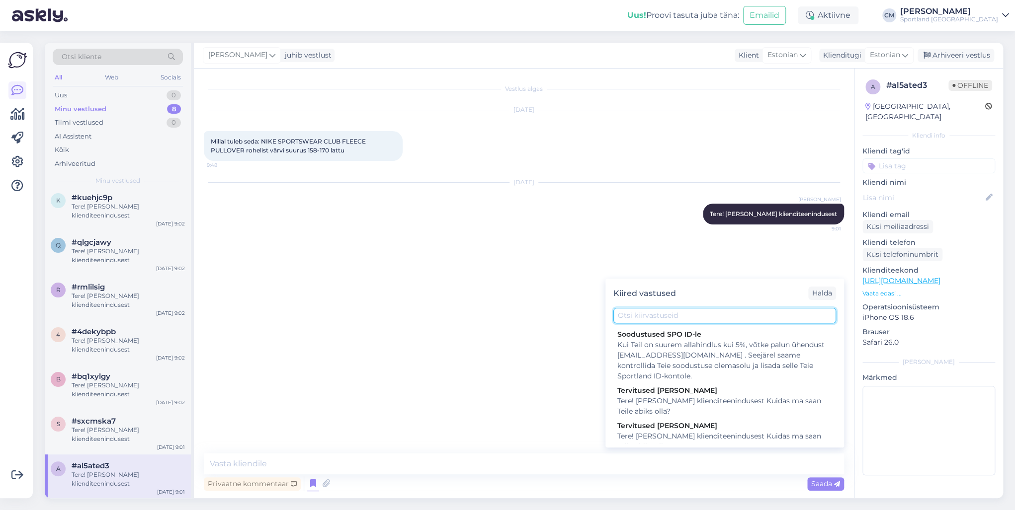
click at [641, 315] on input "text" at bounding box center [724, 315] width 223 height 15
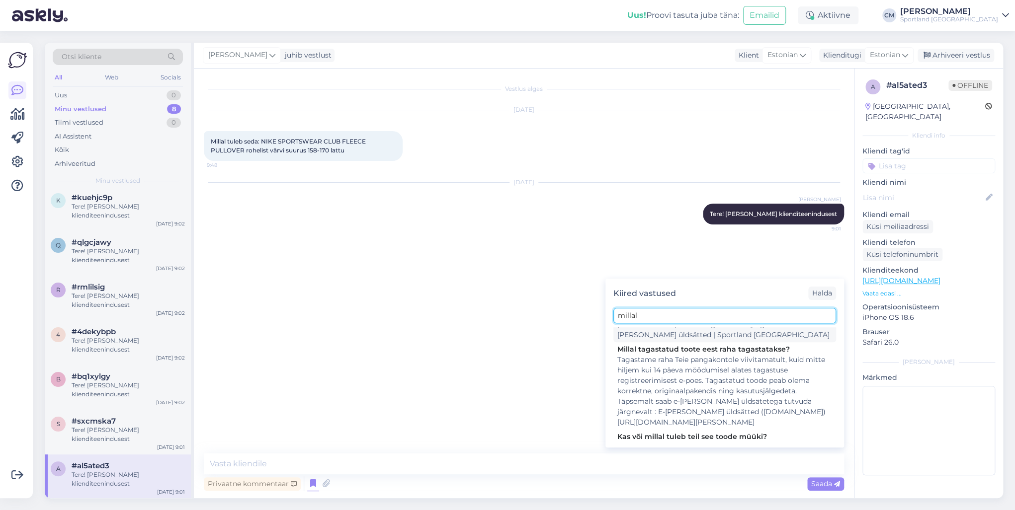
scroll to position [125, 0]
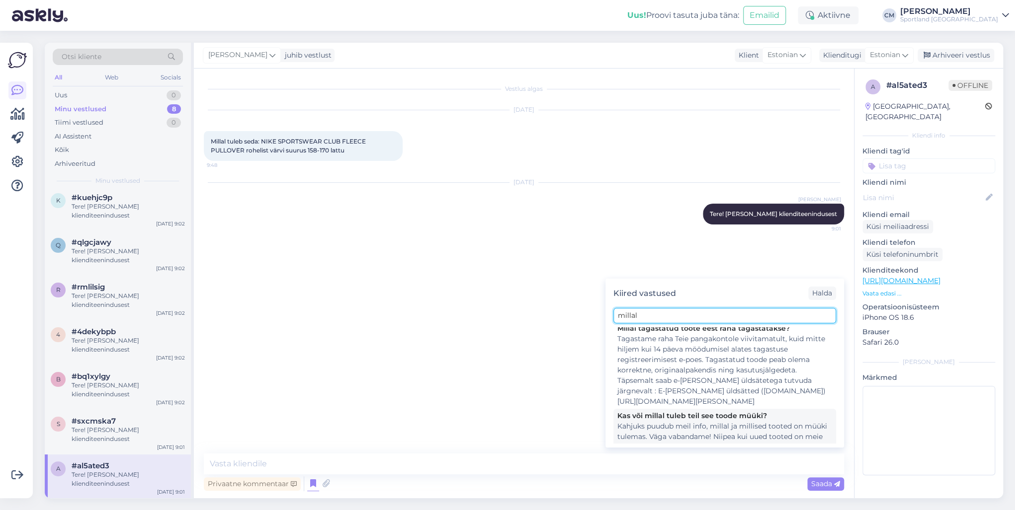
type input "millal"
click at [639, 411] on div "Kas või millal tuleb teil see toode müüki?" at bounding box center [724, 416] width 215 height 10
type textarea "Kahjuks puudub meil info, millal ja millised tooted on müüki tulemas. Väga vaba…"
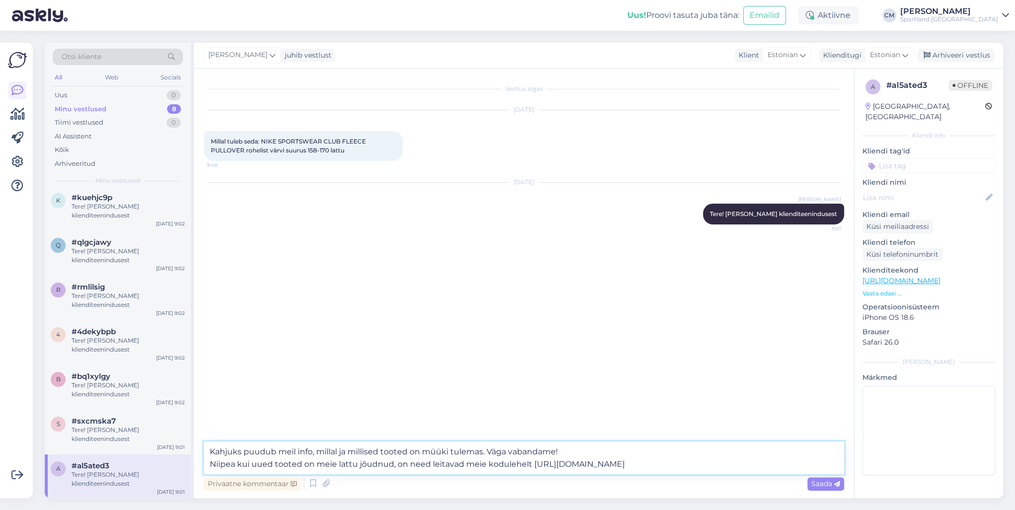
click at [596, 459] on textarea "Kahjuks puudub meil info, millal ja millised tooted on müüki tulemas. Väga vaba…" at bounding box center [524, 458] width 640 height 33
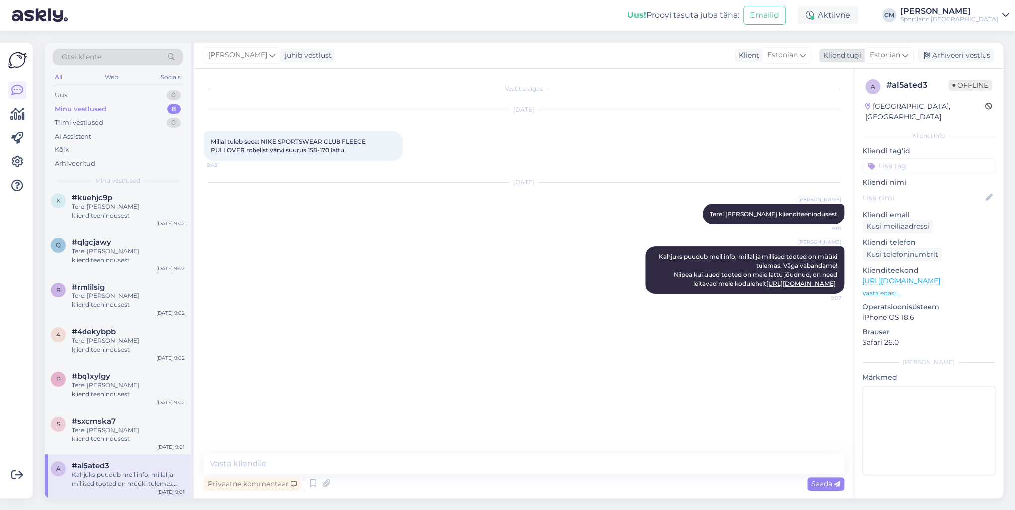
click at [954, 57] on div "Arhiveeri vestlus" at bounding box center [955, 55] width 77 height 13
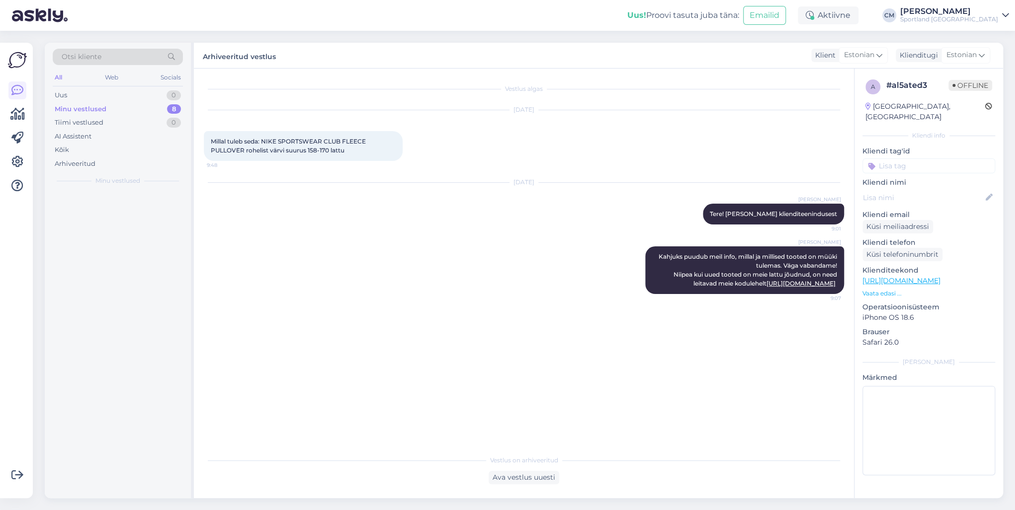
scroll to position [0, 0]
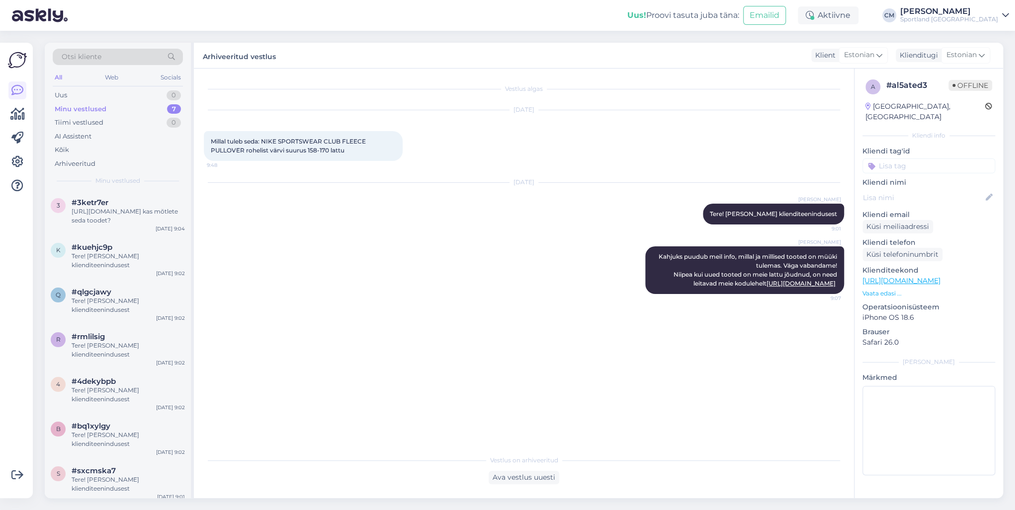
click at [951, 158] on input at bounding box center [928, 165] width 133 height 15
type input "lisan"
click at [954, 189] on span "Lattu lisandumine (toode)" at bounding box center [929, 192] width 78 height 6
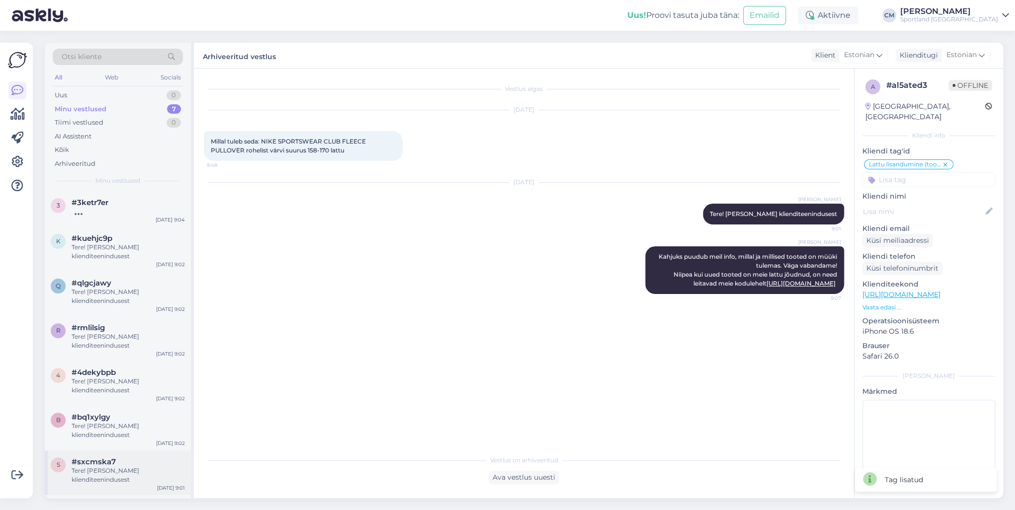
click at [109, 483] on div "Tere! [PERSON_NAME] klienditeenindusest" at bounding box center [128, 476] width 113 height 18
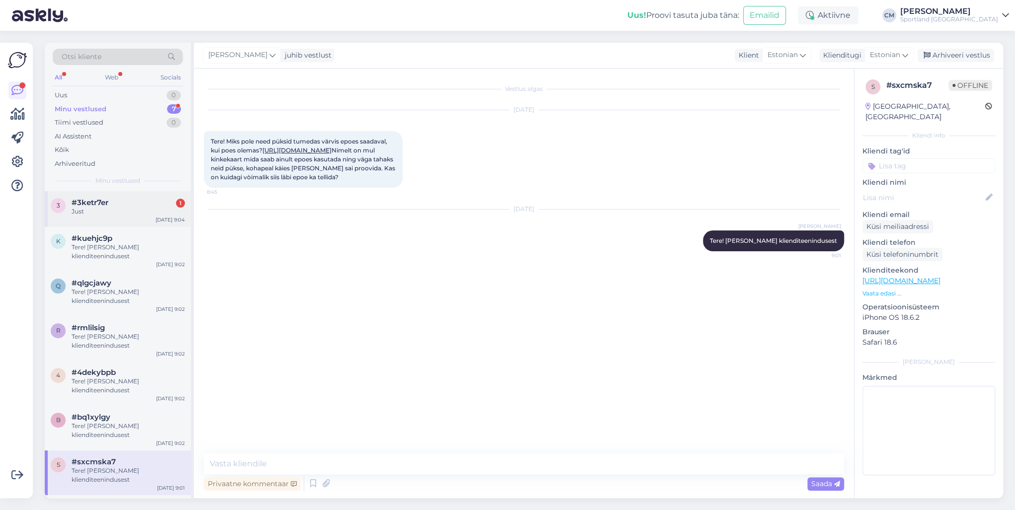
click at [121, 213] on div "Just" at bounding box center [128, 211] width 113 height 9
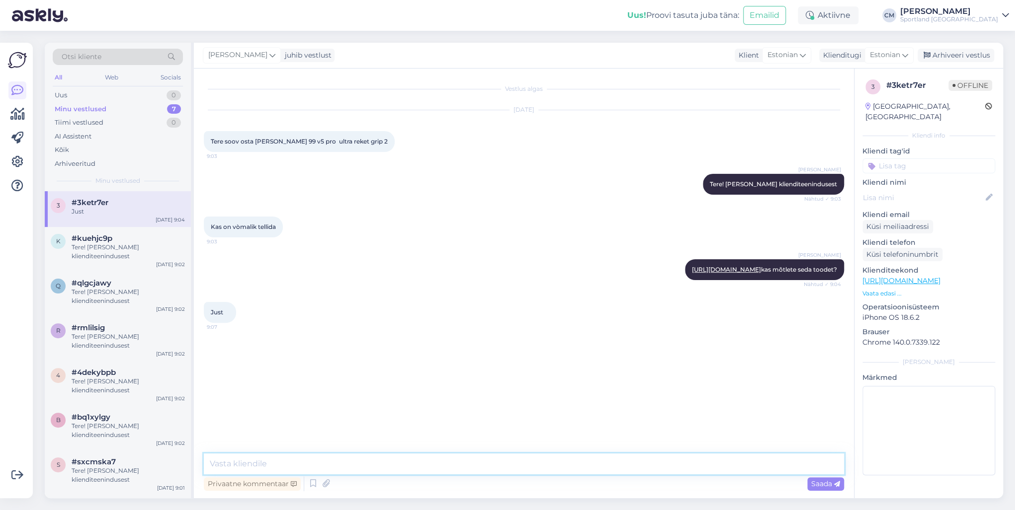
click at [264, 456] on textarea at bounding box center [524, 464] width 640 height 21
type textarea "J"
type textarea "Saate selle e-poest tellida."
click at [109, 479] on div "Tere! [PERSON_NAME] klienditeenindusest" at bounding box center [128, 476] width 113 height 18
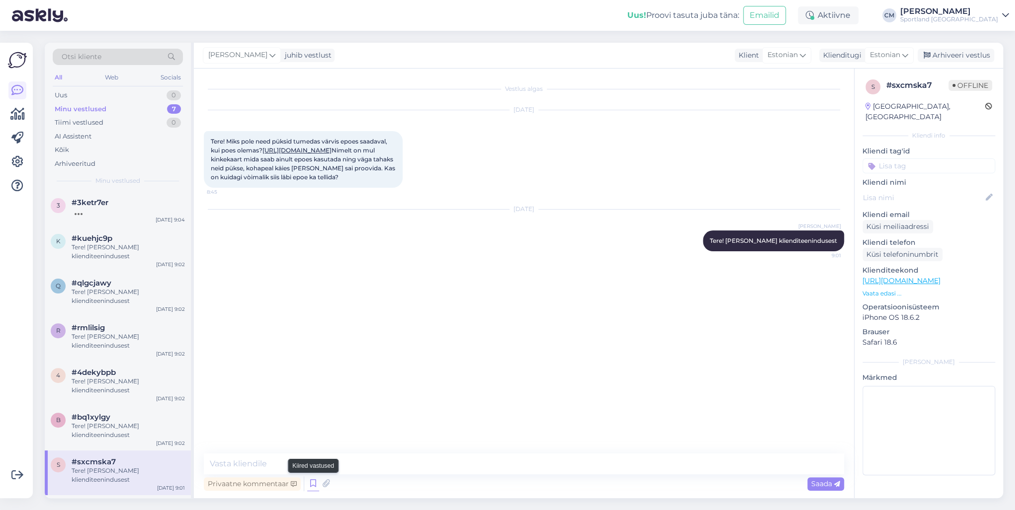
click at [309, 490] on icon at bounding box center [313, 483] width 12 height 15
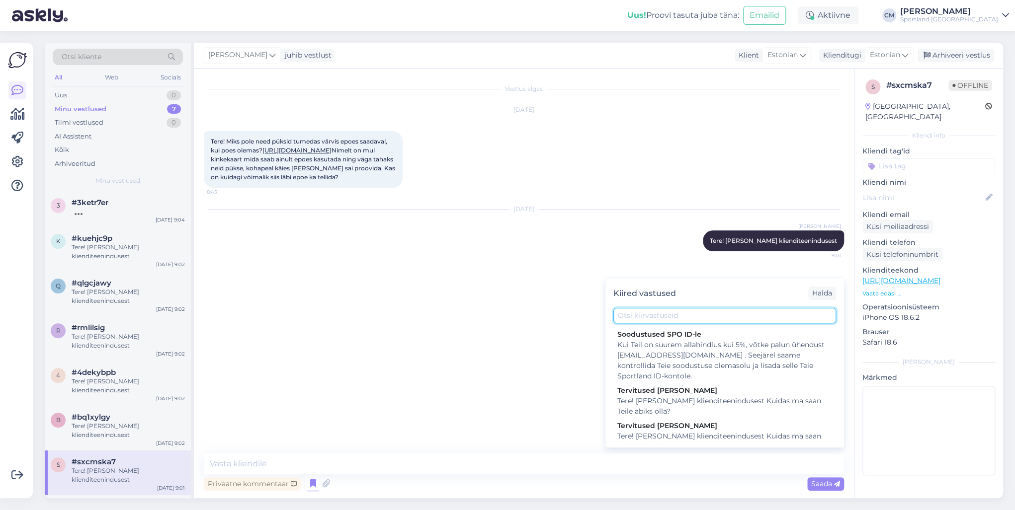
click at [656, 311] on input "text" at bounding box center [724, 315] width 223 height 15
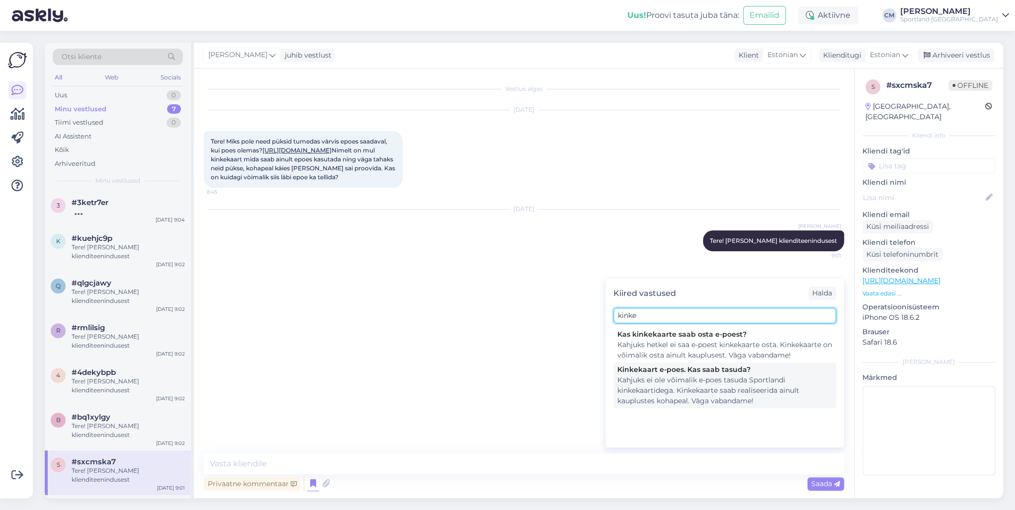
type input "kinke"
click at [700, 394] on div "Kahjuks ei ole võimalik e-poes tasuda Sportlandi kinkekaartidega. Kinkekaarte s…" at bounding box center [724, 390] width 215 height 31
type textarea "Kahjuks ei ole võimalik e-poes tasuda Sportlandi kinkekaartidega. Kinkekaarte s…"
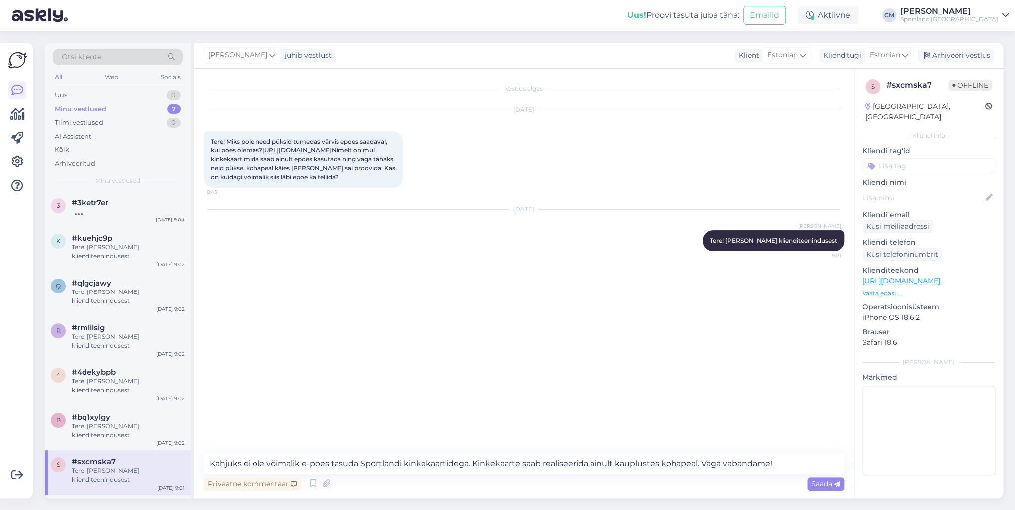
click at [628, 451] on div "Vestlus algas [DATE] Tere! Miks pole need püksid tumedas värvis epoes saadaval,…" at bounding box center [524, 284] width 660 height 430
click at [614, 465] on textarea "Kahjuks ei ole võimalik e-poes tasuda Sportlandi kinkekaartidega. Kinkekaarte s…" at bounding box center [524, 464] width 640 height 21
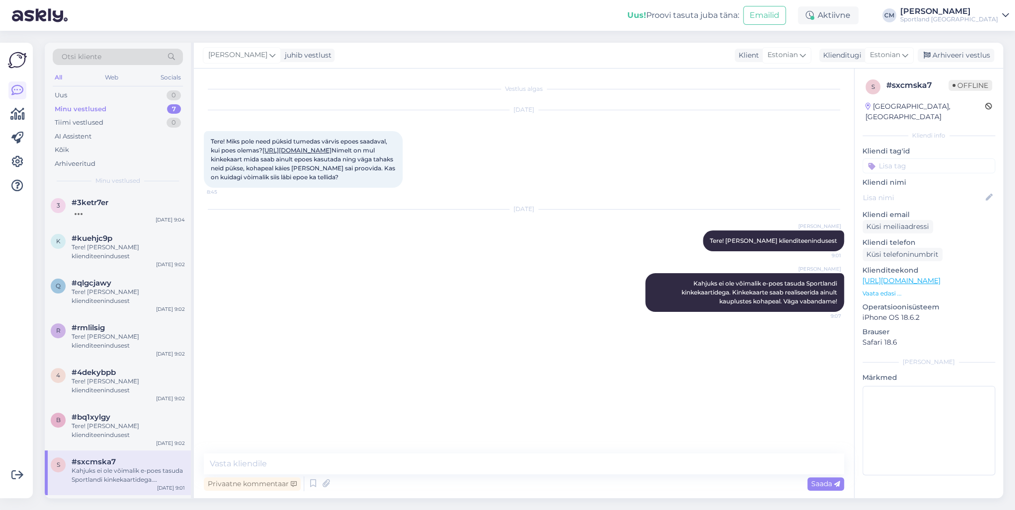
click at [922, 158] on input at bounding box center [928, 165] width 133 height 15
type input "kinke"
click at [935, 201] on span "kinkekaart (e-poes)" at bounding box center [928, 204] width 57 height 6
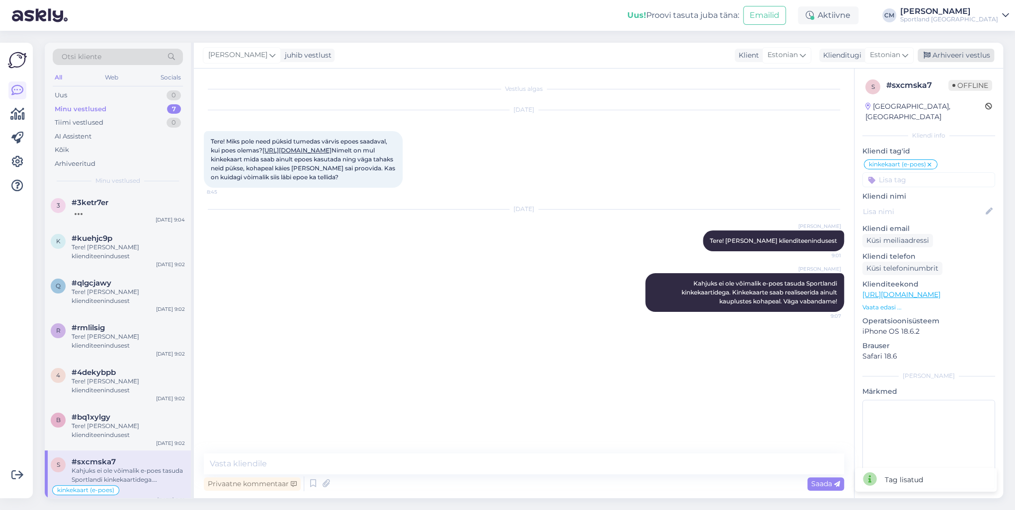
click at [949, 51] on div "Arhiveeri vestlus" at bounding box center [955, 55] width 77 height 13
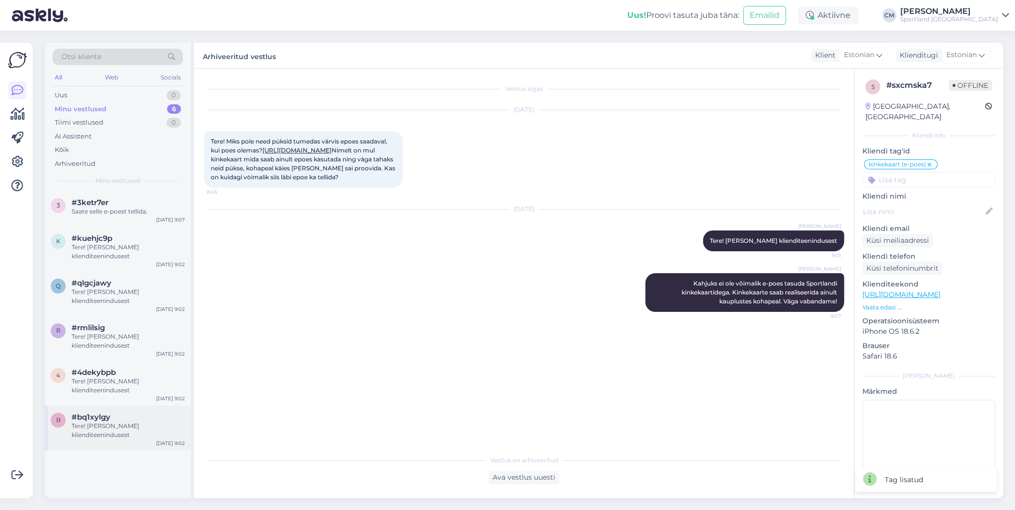
click at [166, 428] on div "Tere! [PERSON_NAME] klienditeenindusest" at bounding box center [128, 431] width 113 height 18
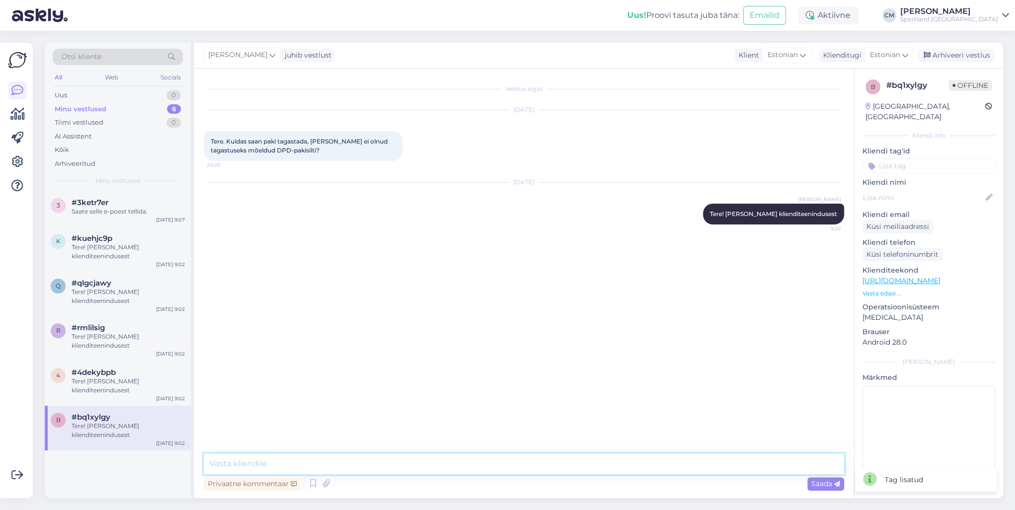
click at [244, 456] on textarea at bounding box center [524, 464] width 640 height 21
type textarea "Tellimuse saate tasuta tagastada lähimasse kauplusesse."
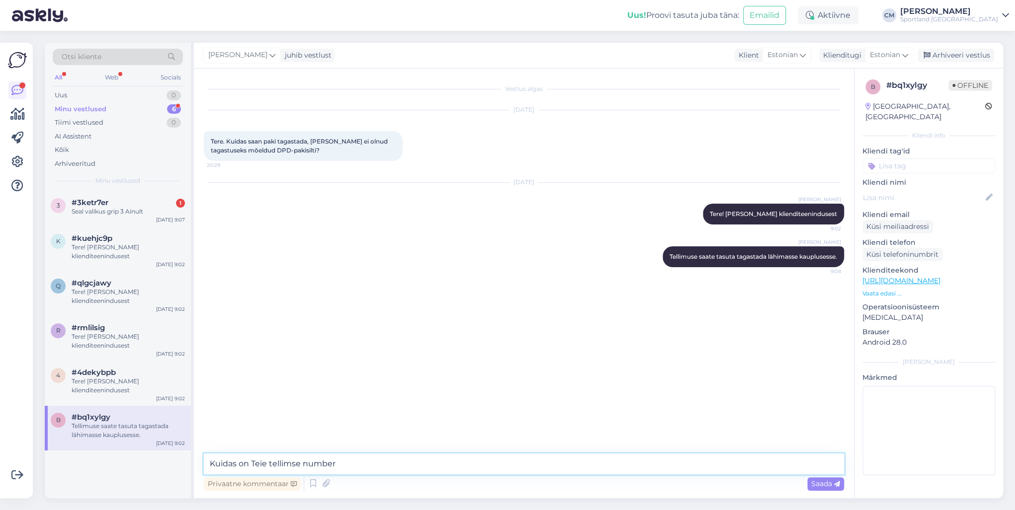
type textarea "Kuidas on Teie tellimse number?"
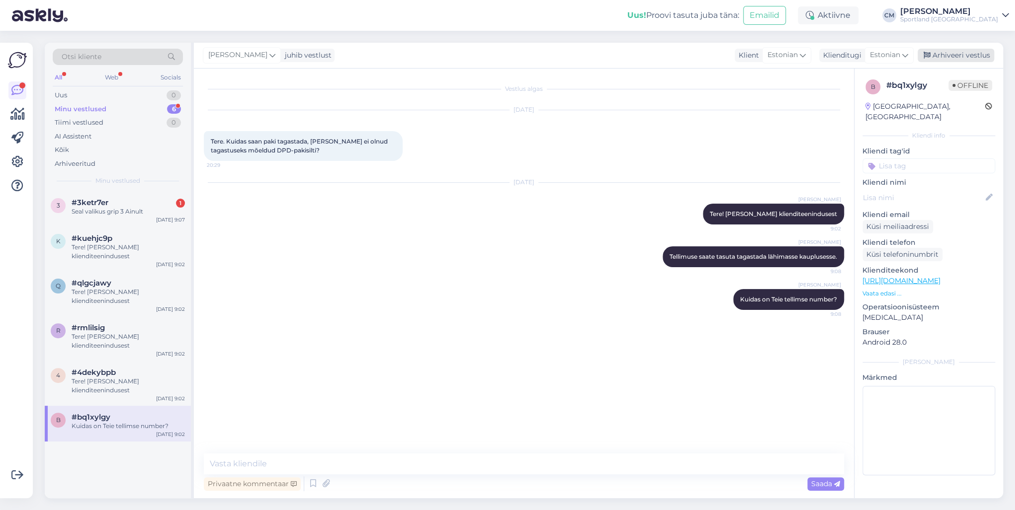
click at [941, 57] on div "Arhiveeri vestlus" at bounding box center [955, 55] width 77 height 13
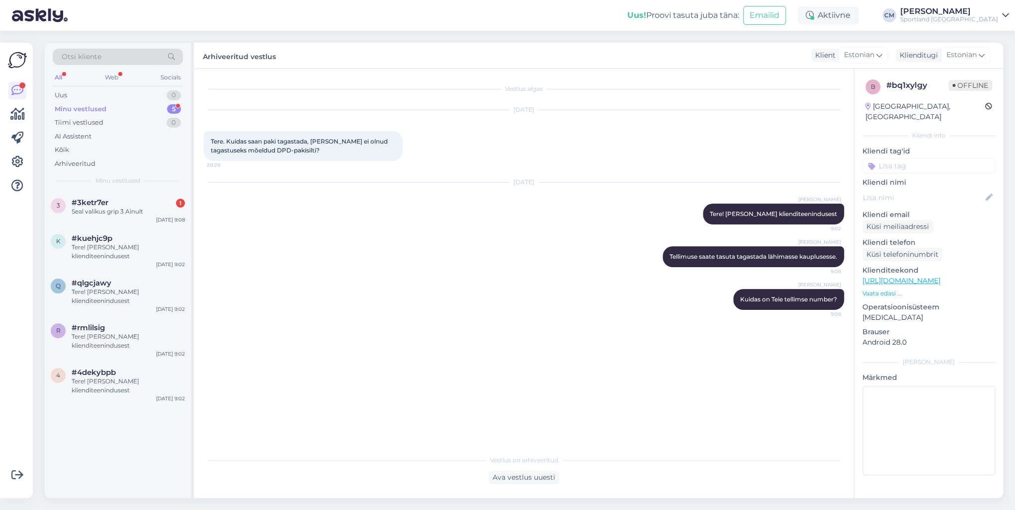
click at [922, 159] on input at bounding box center [928, 165] width 133 height 15
type input "tagasta"
click at [931, 201] on span "Tagastamine (e-pood)" at bounding box center [928, 204] width 66 height 6
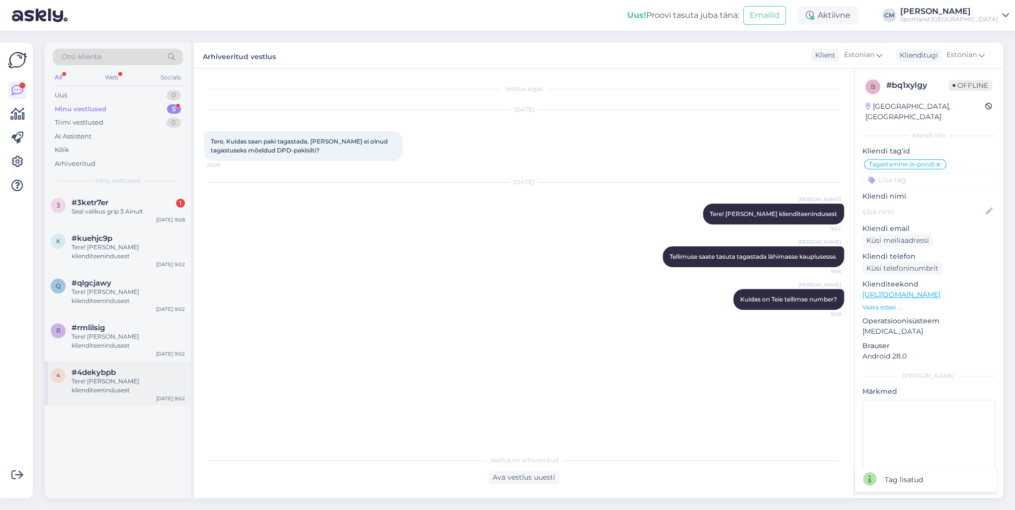
click at [161, 377] on div "Tere! [PERSON_NAME] klienditeenindusest" at bounding box center [128, 386] width 113 height 18
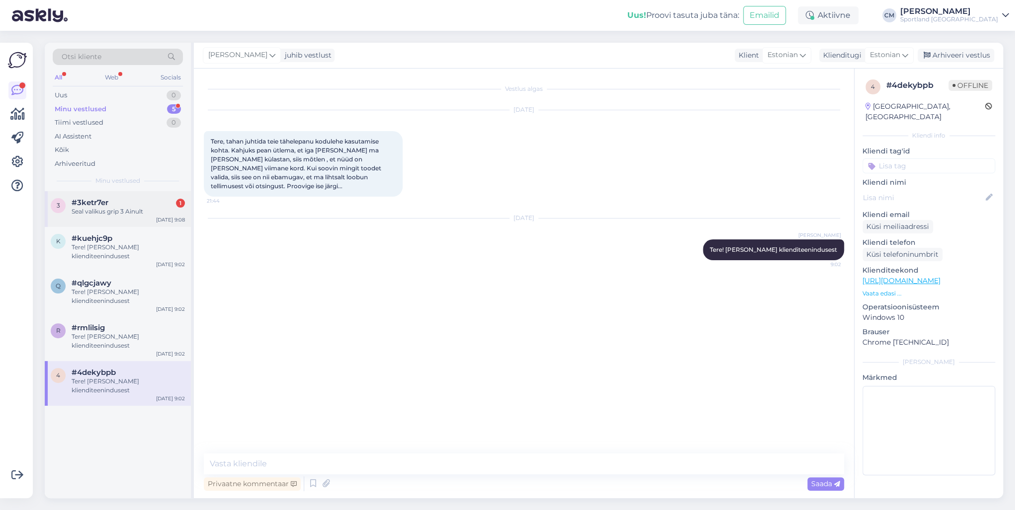
click at [159, 221] on div "[DATE] 9:08" at bounding box center [170, 219] width 29 height 7
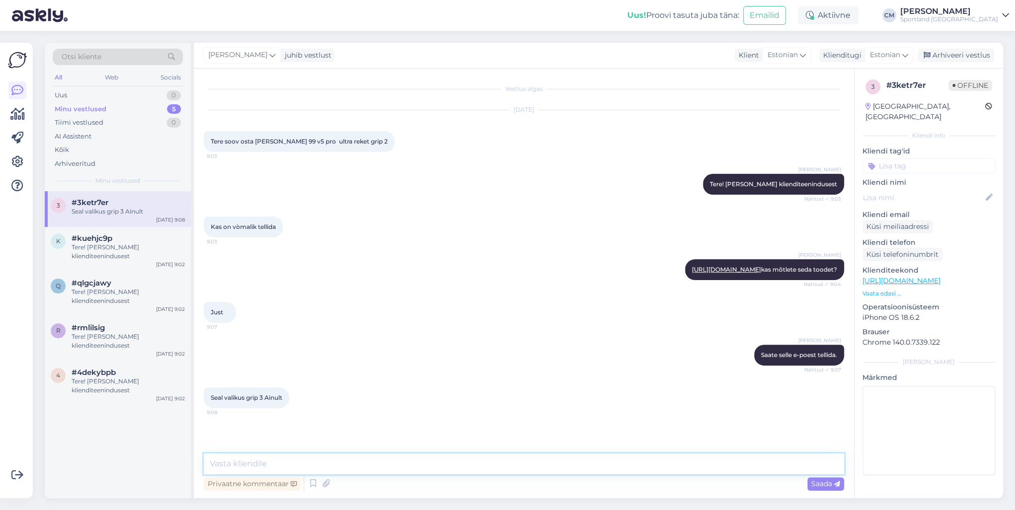
click at [303, 466] on textarea at bounding box center [524, 464] width 640 height 21
type textarea "Kahjuks sama mudelit teise gripiga pakkuda ei ole, vabandame."
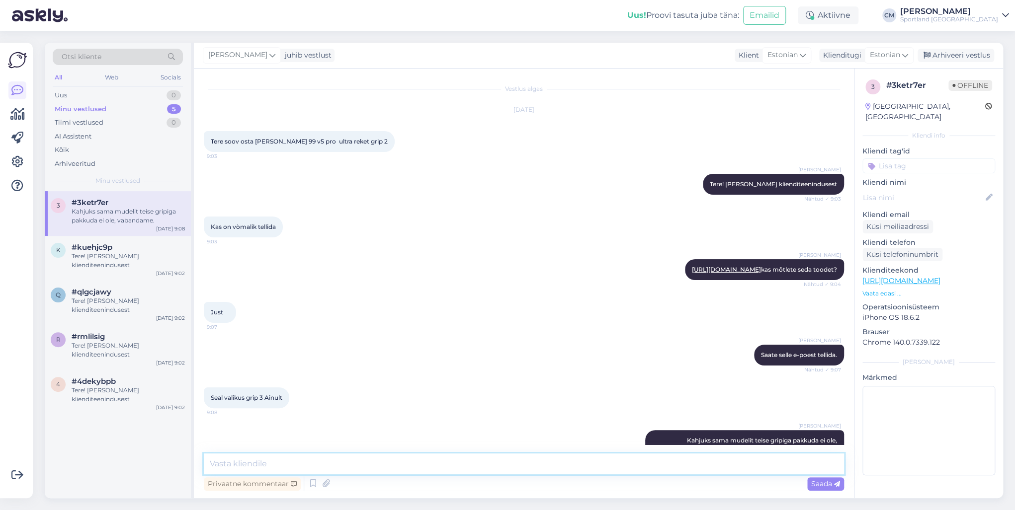
scroll to position [35, 0]
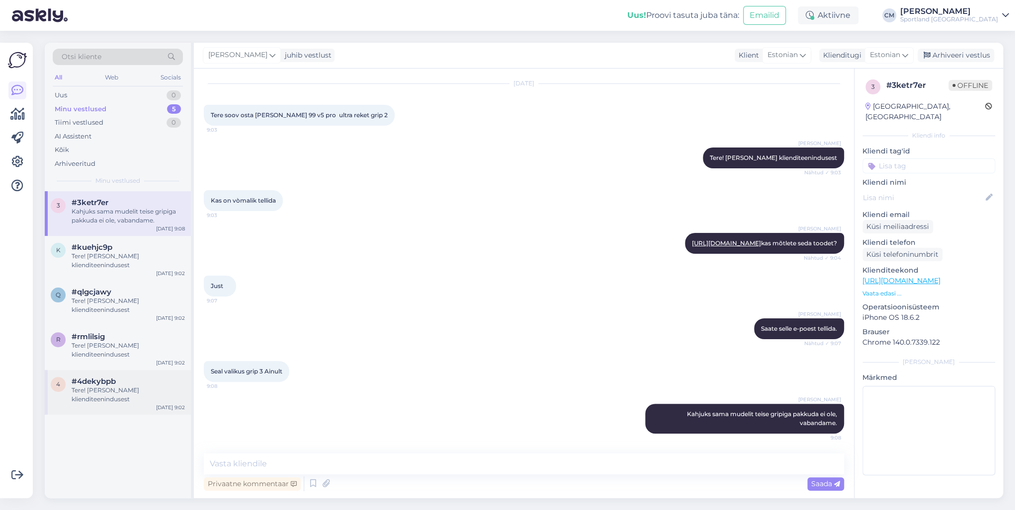
click at [108, 385] on span "#4dekybpb" at bounding box center [94, 381] width 44 height 9
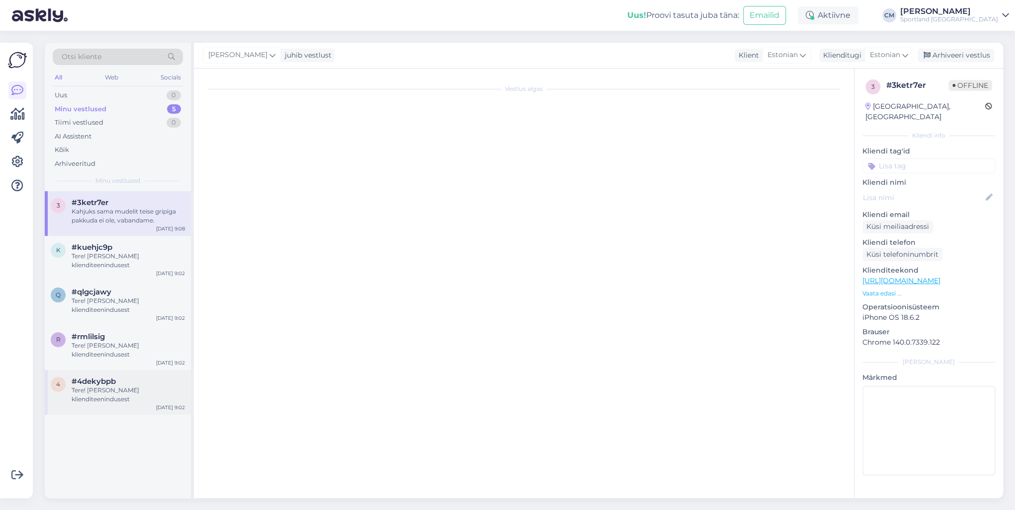
scroll to position [0, 0]
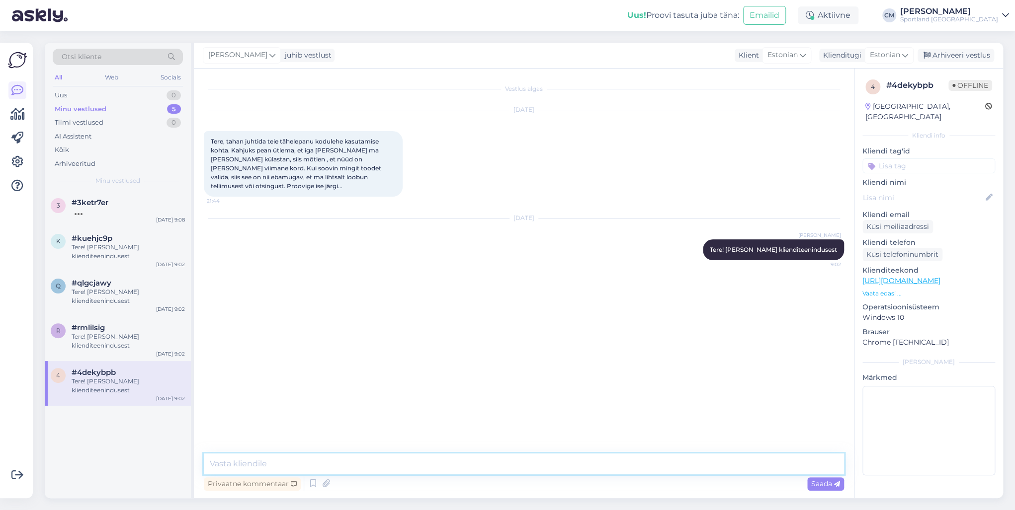
click at [317, 459] on textarea at bounding box center [524, 464] width 640 height 21
type textarea "Täname [PERSON_NAME] tagasiside eest! Edastame kirja vastavale osakonnale, vaba…"
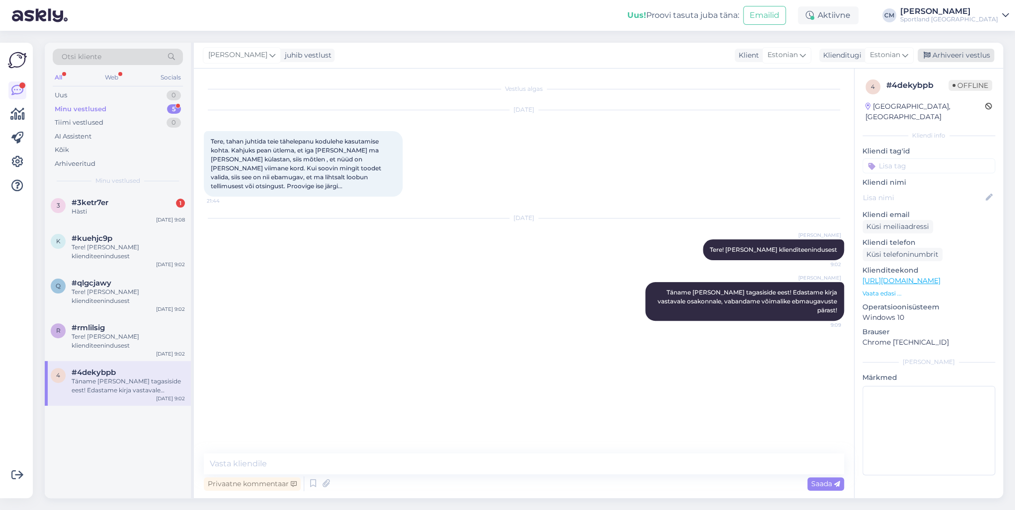
click at [976, 58] on div "Arhiveeri vestlus" at bounding box center [955, 55] width 77 height 13
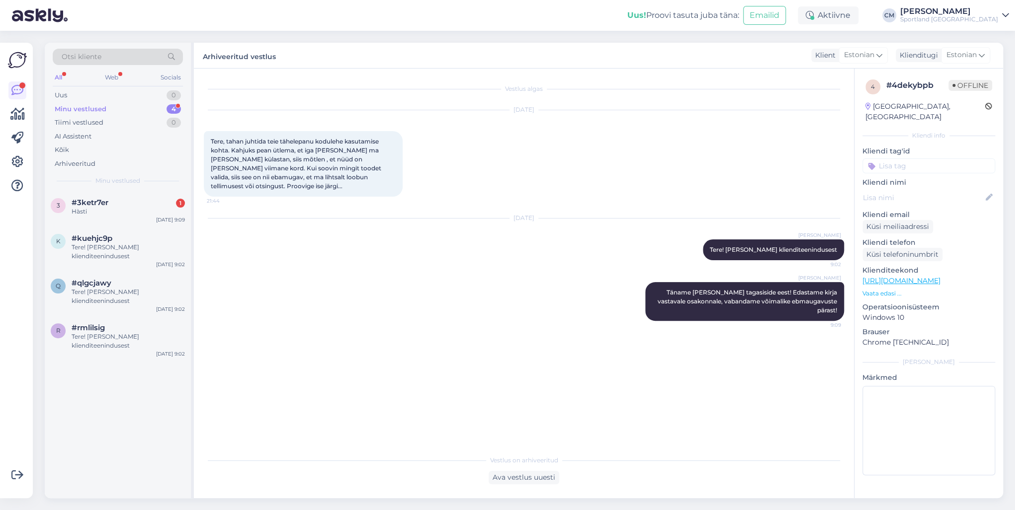
click at [927, 158] on input at bounding box center [928, 165] width 133 height 15
type input "tagas"
click at [945, 213] on span "Tagasiside ( tehniline)" at bounding box center [929, 216] width 64 height 6
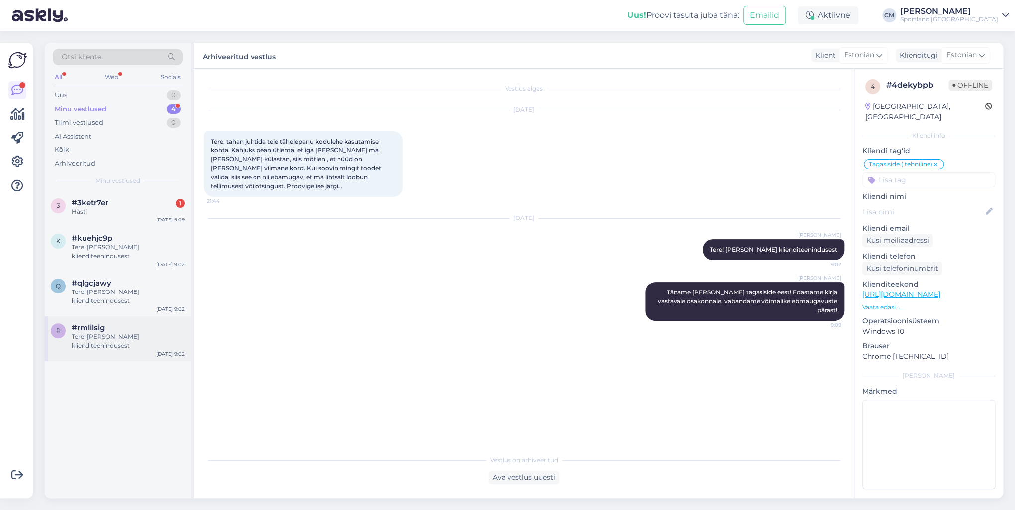
click at [99, 346] on div "Tere! [PERSON_NAME] klienditeenindusest" at bounding box center [128, 341] width 113 height 18
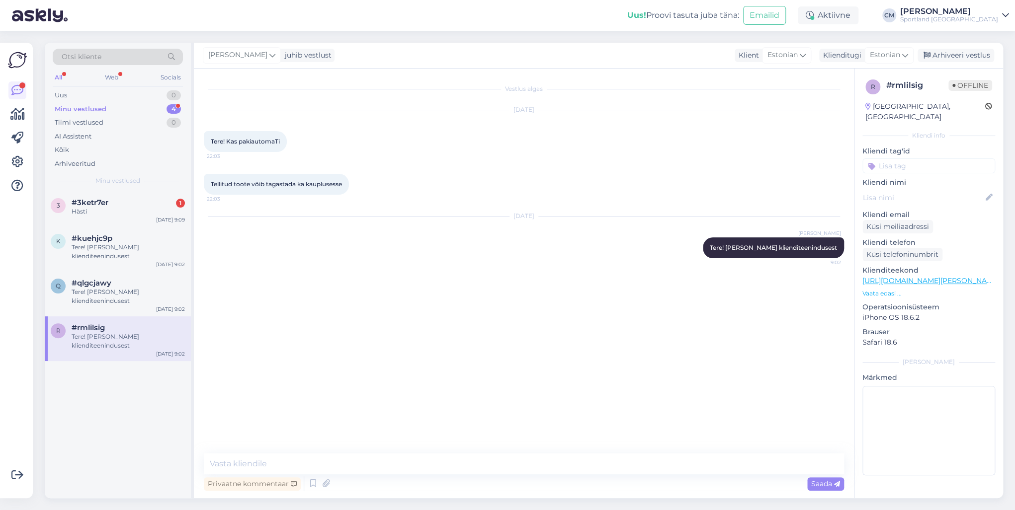
click at [274, 453] on div "Vestlus algas [DATE] Tere! Kas pakiautomaTi 22:03 Tellitud toote võib tagastada…" at bounding box center [524, 284] width 660 height 430
click at [272, 454] on textarea at bounding box center [524, 464] width 640 height 21
type textarea "Jah, kauplusesse tagastamine on tasuta."
click at [962, 65] on div "[PERSON_NAME] juhib vestlust Klient [DEMOGRAPHIC_DATA] Klienditugi [DEMOGRAPHIC…" at bounding box center [598, 56] width 809 height 26
click at [965, 62] on div "Arhiveeri vestlus" at bounding box center [955, 55] width 77 height 13
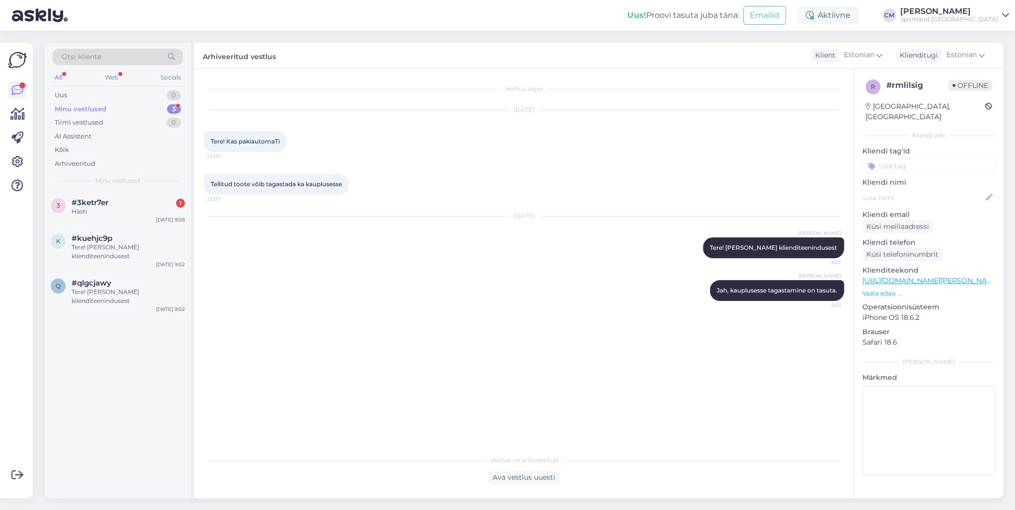
click at [905, 165] on div "r # rmlilsig Offline [GEOGRAPHIC_DATA], [GEOGRAPHIC_DATA] Kliendi info Kliendi …" at bounding box center [928, 280] width 149 height 422
click at [926, 161] on input at bounding box center [928, 165] width 133 height 15
type input "tagasta"
click at [923, 198] on div "Tagastamine (kauplus) Tagastamine (e-pood)" at bounding box center [928, 198] width 133 height 40
click at [925, 201] on span "Tagastamine (e-pood)" at bounding box center [928, 204] width 66 height 6
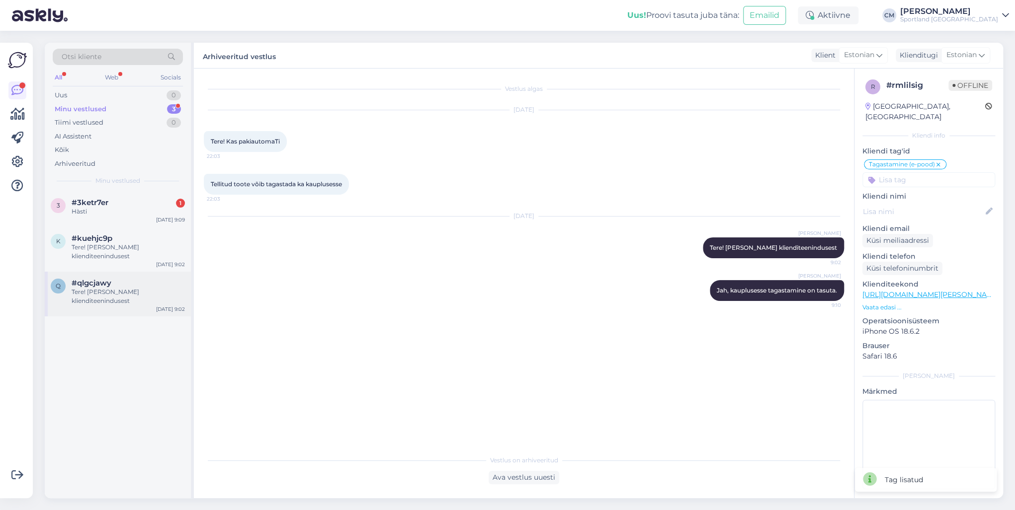
click at [123, 295] on div "Tere! [PERSON_NAME] klienditeenindusest" at bounding box center [128, 297] width 113 height 18
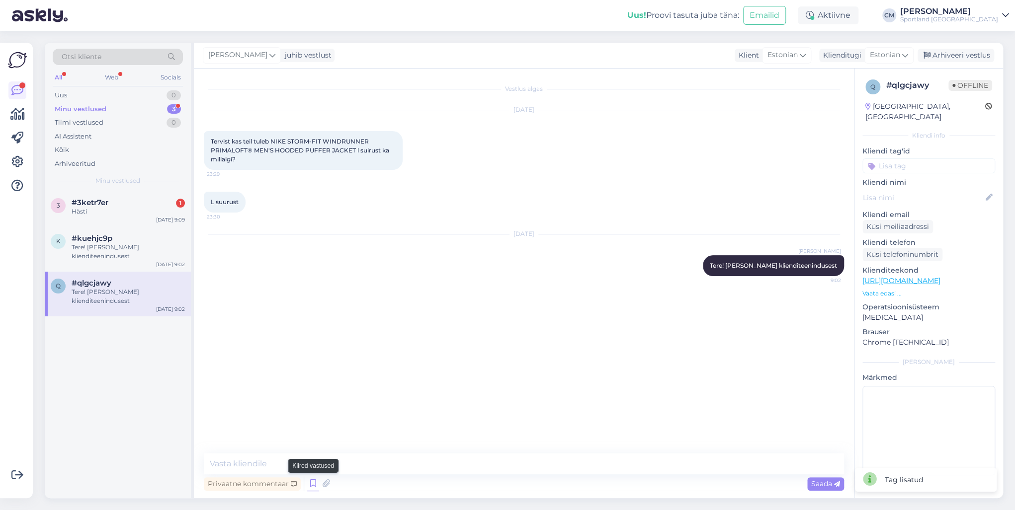
click at [312, 479] on icon at bounding box center [313, 483] width 12 height 15
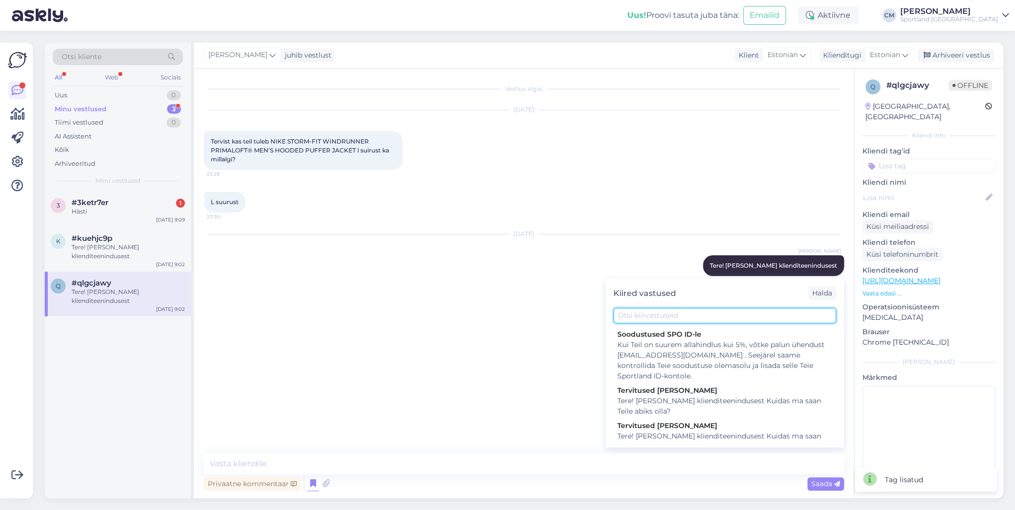
click at [678, 313] on input "text" at bounding box center [724, 315] width 223 height 15
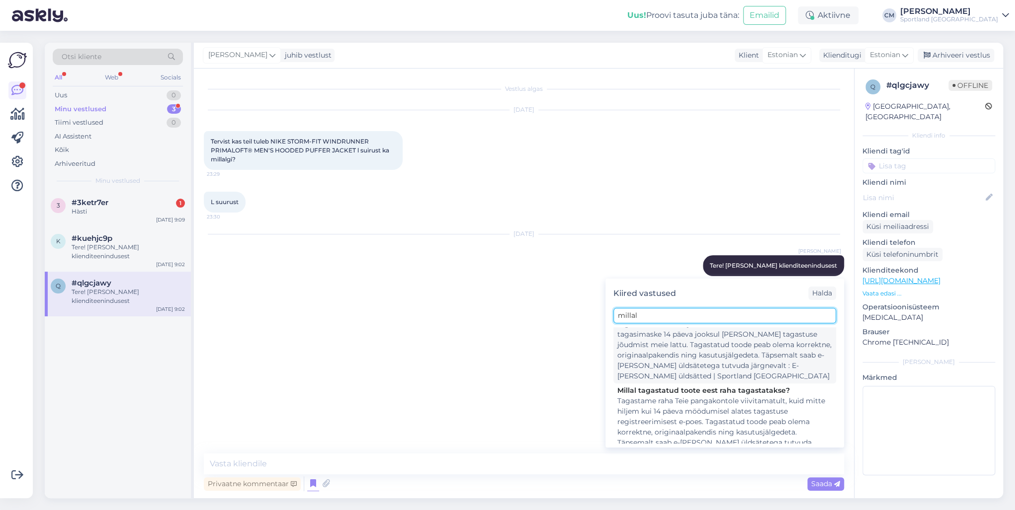
scroll to position [125, 0]
type input "millal"
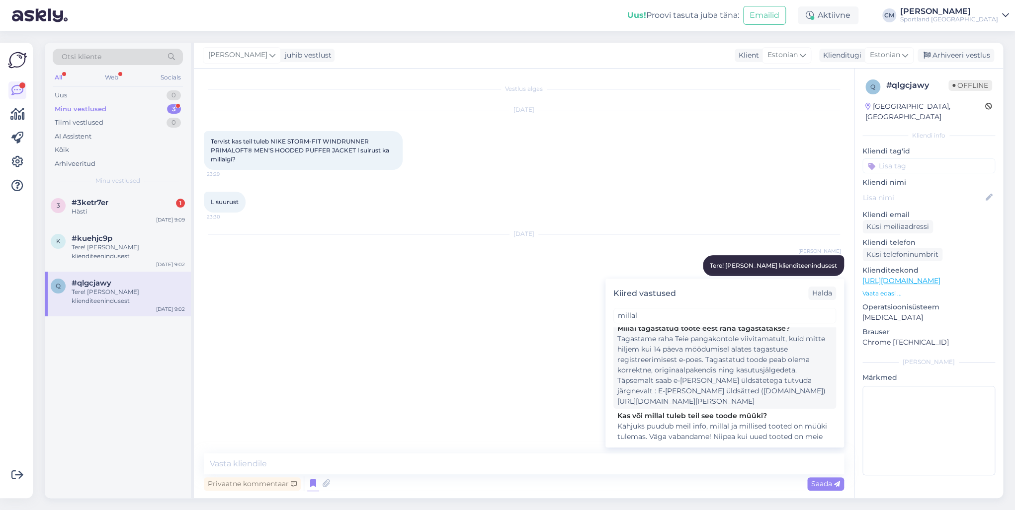
click at [688, 382] on div "Tagastame raha Teie pangakontole viivitamatult, kuid mitte hiljem kui 14 päeva …" at bounding box center [724, 370] width 215 height 73
type textarea "Tagastame raha Teie pangakontole viivitamatult, kuid mitte hiljem kui 14 päeva …"
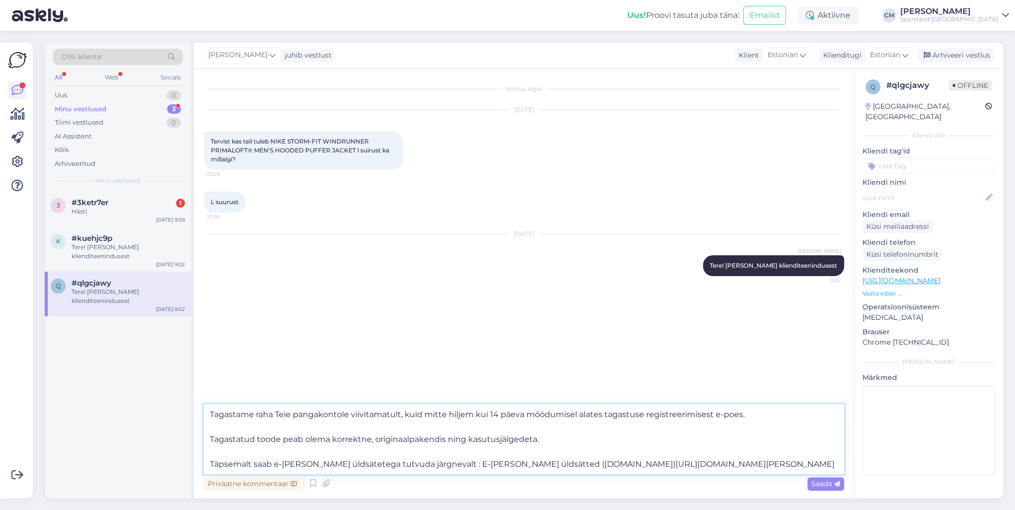
drag, startPoint x: 665, startPoint y: 455, endPoint x: 179, endPoint y: 369, distance: 493.4
click at [179, 369] on div "Otsi kliente All Web Socials Uus 0 Minu vestlused 3 Tiimi vestlused 0 AI Assist…" at bounding box center [524, 271] width 958 height 456
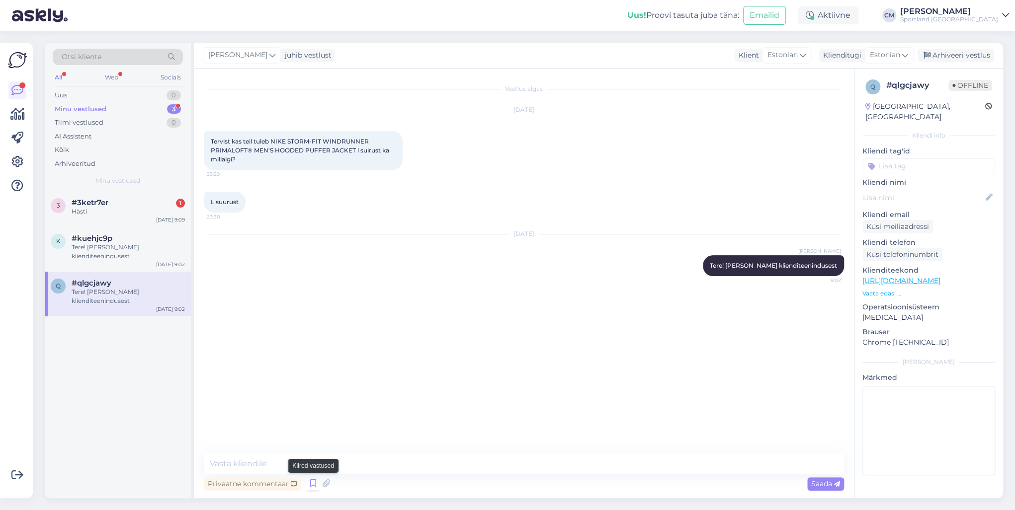
click at [310, 487] on icon at bounding box center [313, 483] width 12 height 15
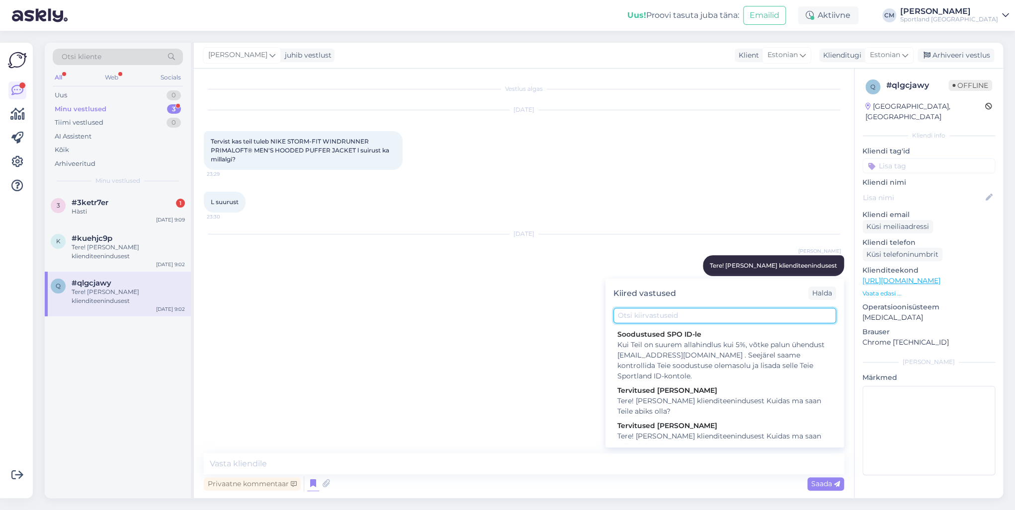
click at [630, 313] on input "text" at bounding box center [724, 315] width 223 height 15
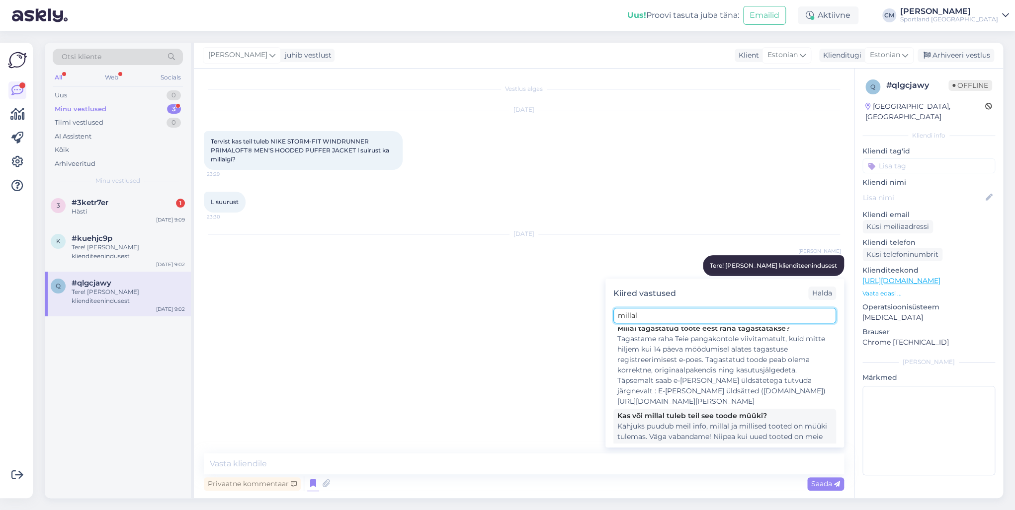
type input "millal"
click at [680, 421] on div "Kahjuks puudub meil info, millal ja millised tooted on müüki tulemas. Väga vaba…" at bounding box center [724, 442] width 215 height 42
type textarea "Kahjuks puudub meil info, millal ja millised tooted on müüki tulemas. Väga vaba…"
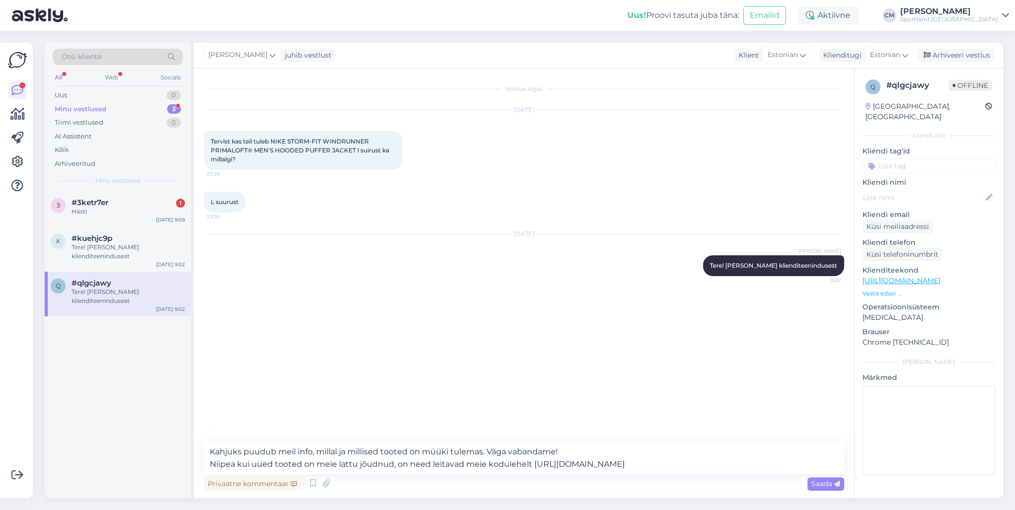
click at [493, 437] on div "Vestlus algas [DATE] Tervist kas teil tuleb NIKE STORM-FIT WINDRUNNER PRIMALOFT…" at bounding box center [524, 284] width 660 height 430
click at [484, 451] on textarea "Kahjuks puudub meil info, millal ja millised tooted on müüki tulemas. Väga vaba…" at bounding box center [524, 458] width 640 height 33
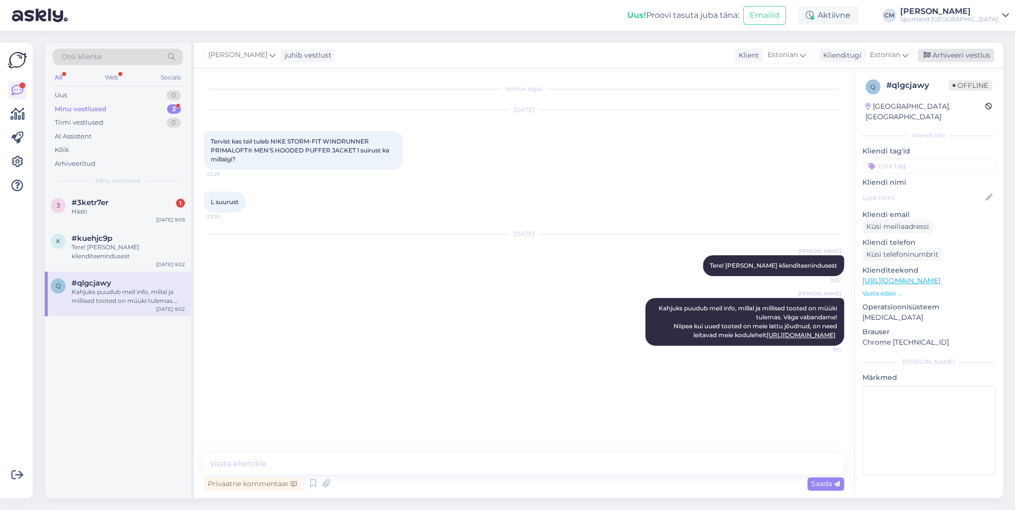
click at [943, 58] on div "Arhiveeri vestlus" at bounding box center [955, 55] width 77 height 13
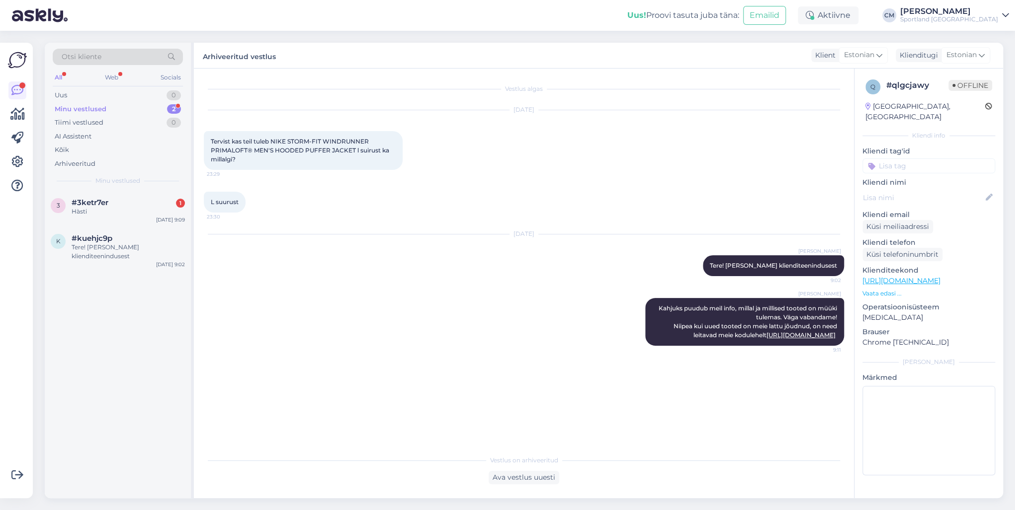
click at [930, 158] on input at bounding box center [928, 165] width 133 height 15
type input "lisan"
click at [947, 189] on span "Lattu lisandumine (toode)" at bounding box center [929, 192] width 78 height 6
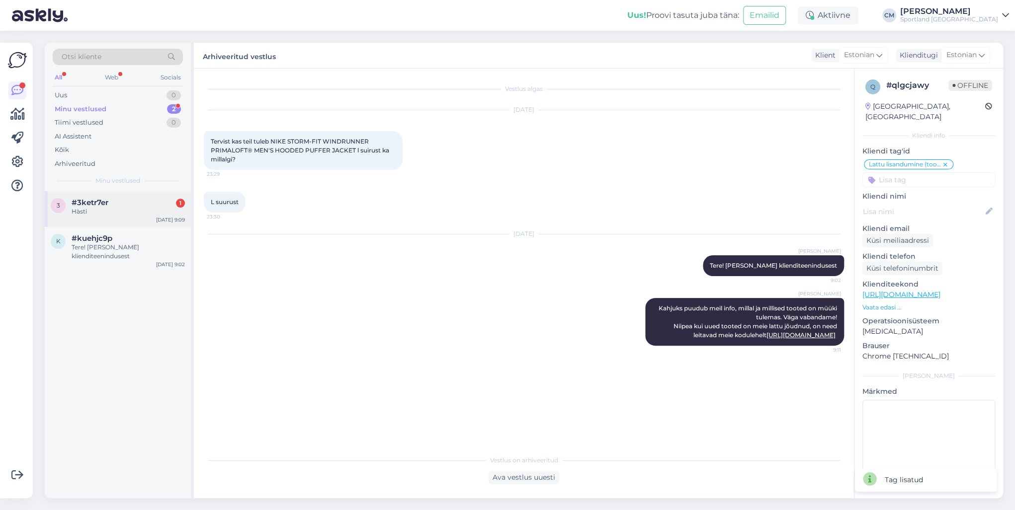
click at [100, 211] on div "Hàsti" at bounding box center [128, 211] width 113 height 9
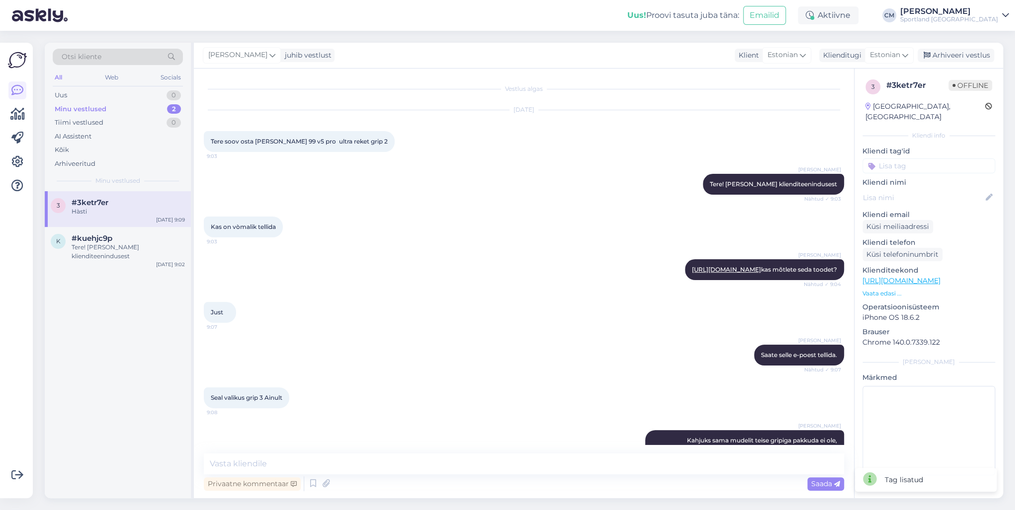
scroll to position [78, 0]
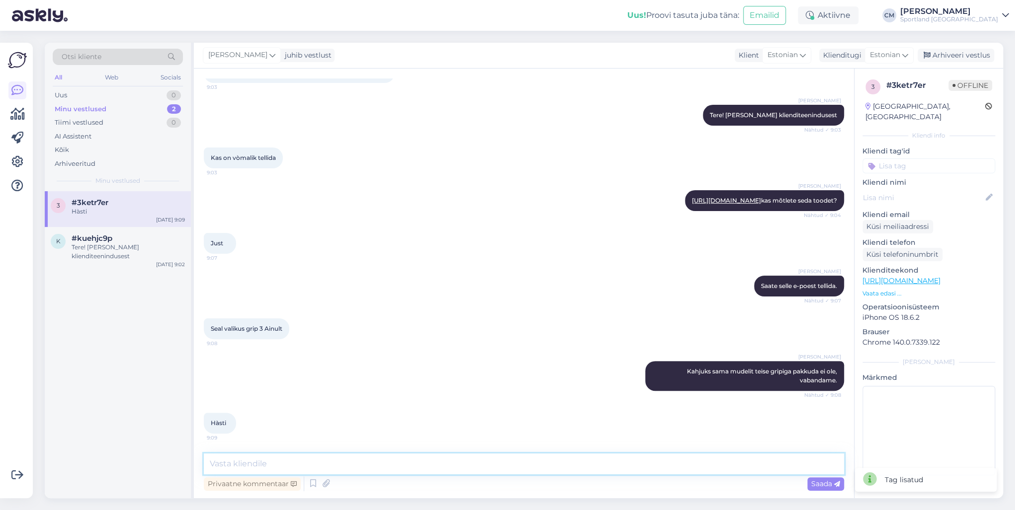
click at [276, 459] on textarea at bounding box center [524, 464] width 640 height 21
type textarea "Kas saan veel aidata?"
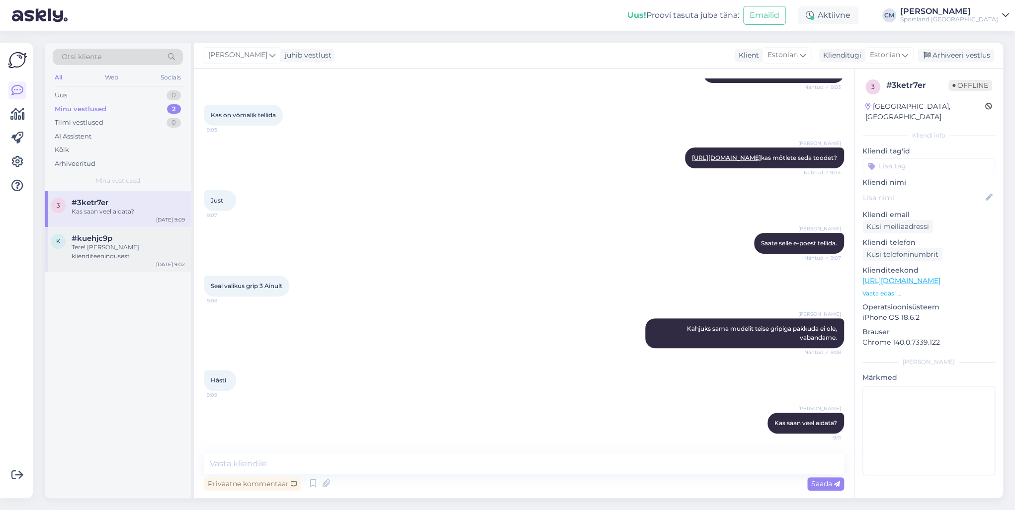
click at [179, 251] on div "Tere! [PERSON_NAME] klienditeenindusest" at bounding box center [128, 252] width 113 height 18
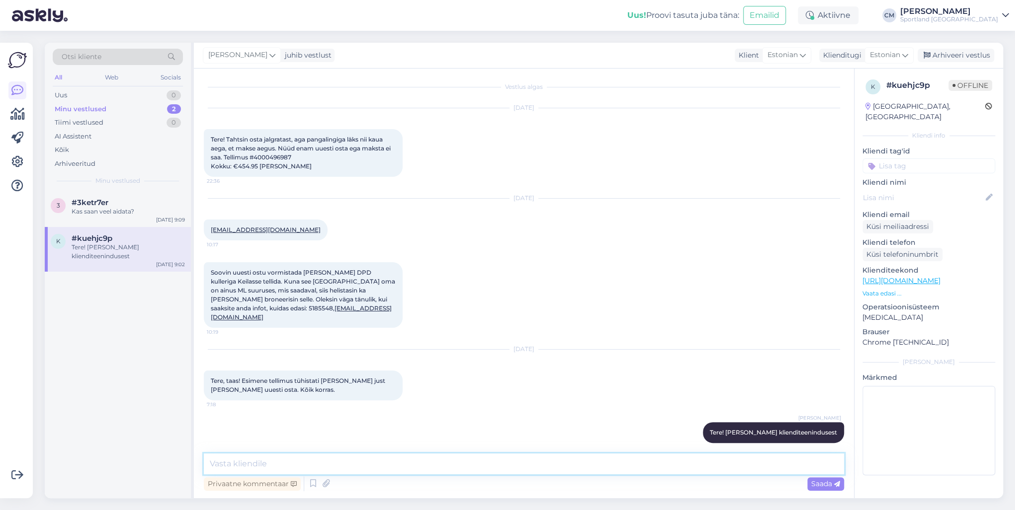
click at [358, 469] on textarea at bounding box center [524, 464] width 640 height 21
type textarea "[PERSON_NAME], et [PERSON_NAME] lahenes!"
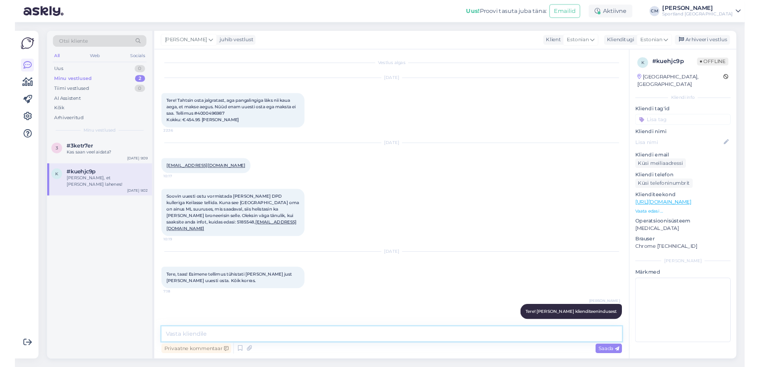
scroll to position [45, 0]
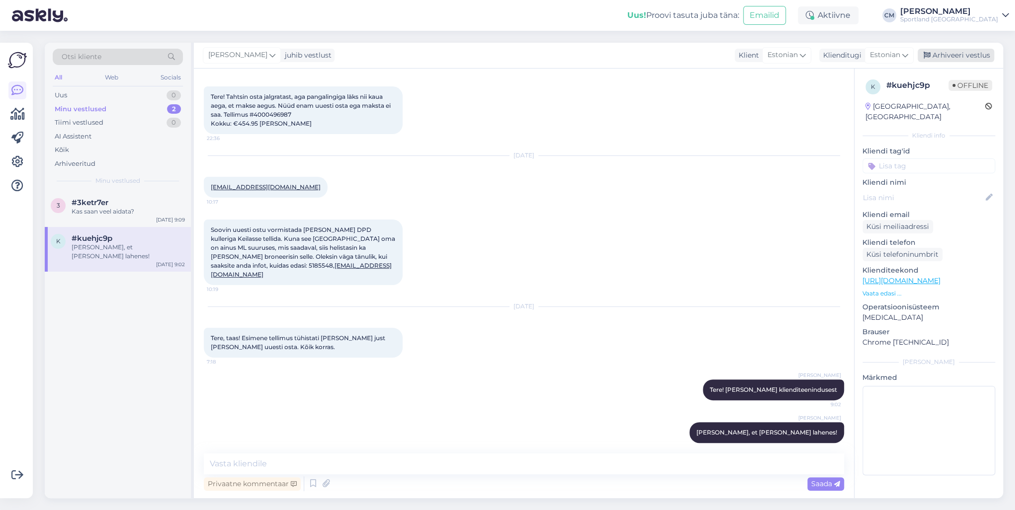
drag, startPoint x: 946, startPoint y: 68, endPoint x: 950, endPoint y: 61, distance: 7.6
click at [948, 64] on div "[PERSON_NAME] juhib vestlust Klient [DEMOGRAPHIC_DATA] Klienditugi [DEMOGRAPHIC…" at bounding box center [598, 56] width 809 height 26
click at [952, 58] on div "Arhiveeri vestlus" at bounding box center [955, 55] width 77 height 13
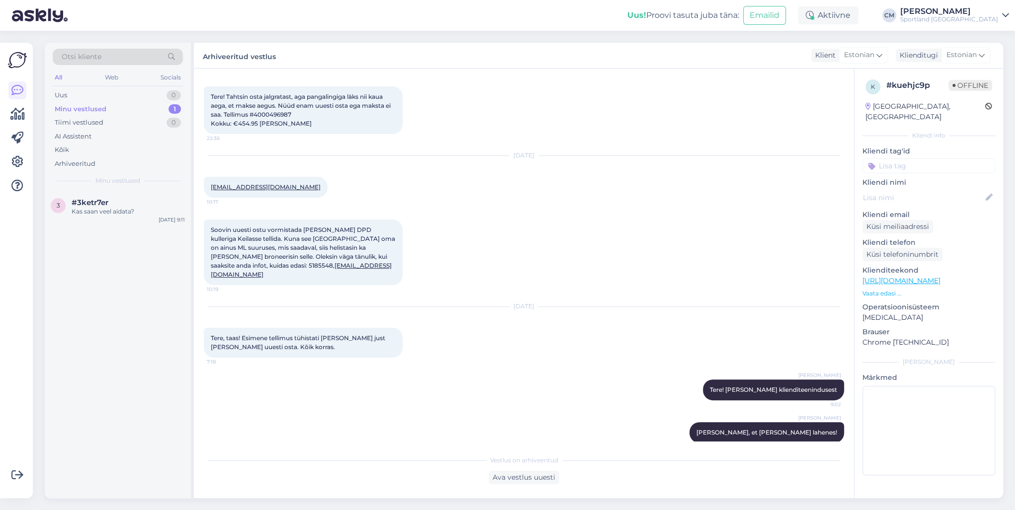
click at [932, 158] on input at bounding box center [928, 165] width 133 height 15
type input "pro"
click at [941, 201] on span "Probleem tellimuse esitamisega" at bounding box center [928, 204] width 79 height 6
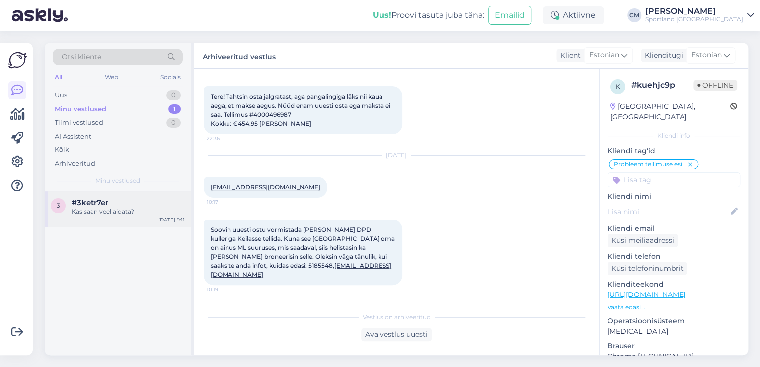
click at [169, 198] on div "#3ketr7er" at bounding box center [128, 202] width 113 height 9
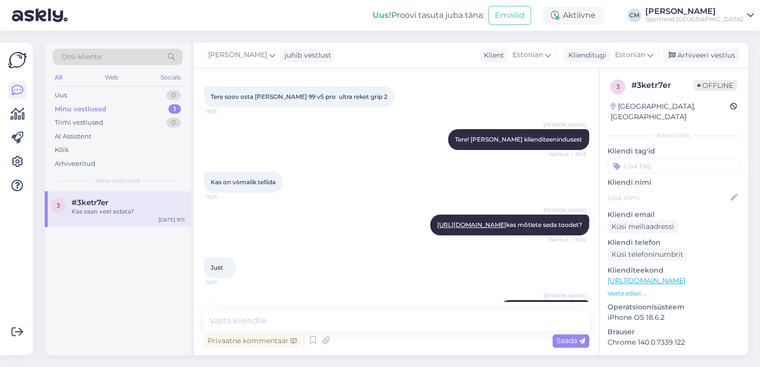
scroll to position [263, 0]
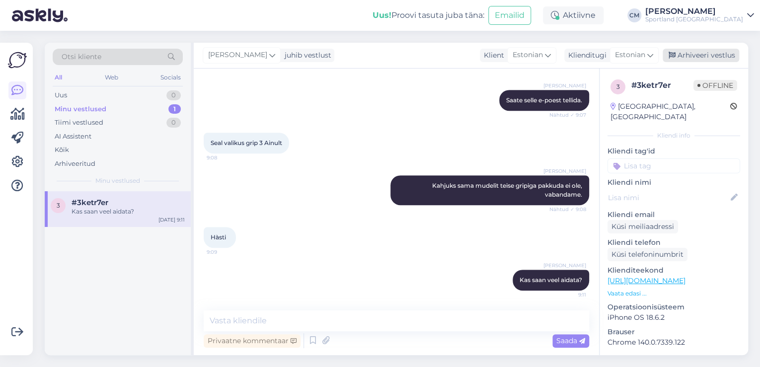
click at [701, 56] on div "Arhiveeri vestlus" at bounding box center [701, 55] width 77 height 13
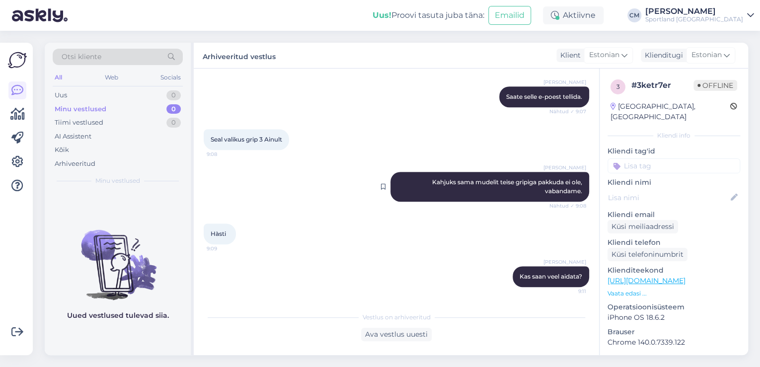
scroll to position [267, 0]
drag, startPoint x: 688, startPoint y: 141, endPoint x: 684, endPoint y: 147, distance: 7.5
click at [688, 146] on p "Kliendi tag'id" at bounding box center [674, 151] width 133 height 10
click at [678, 158] on input at bounding box center [674, 165] width 133 height 15
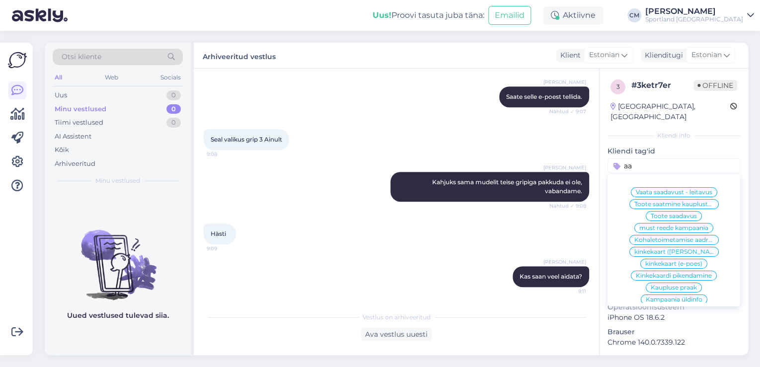
type input "a"
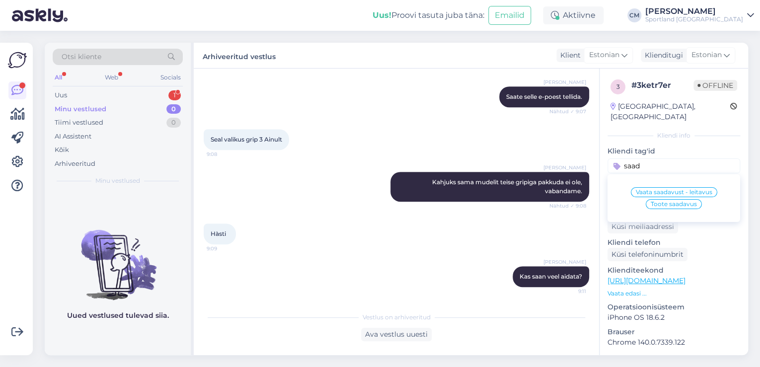
type input "saad"
click at [680, 199] on div "Toote saadavus" at bounding box center [674, 204] width 56 height 10
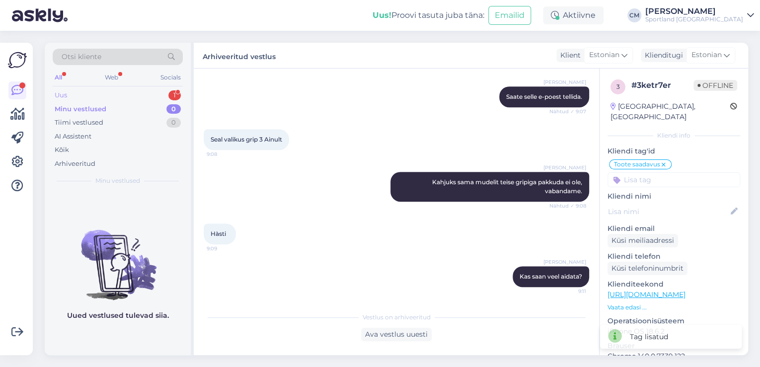
click at [125, 97] on div "Uus 1" at bounding box center [118, 95] width 130 height 14
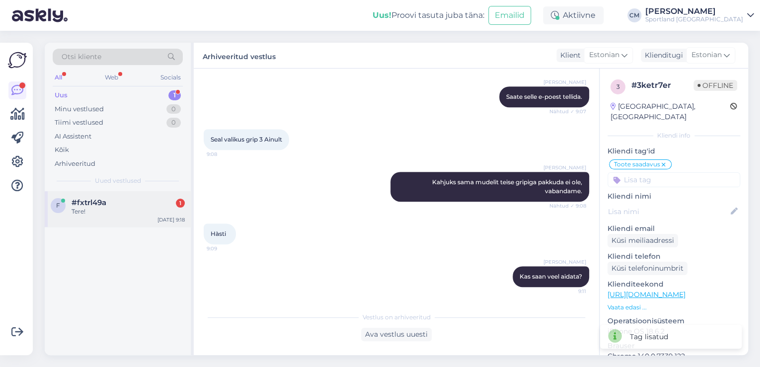
click at [116, 211] on div "Tere!" at bounding box center [128, 211] width 113 height 9
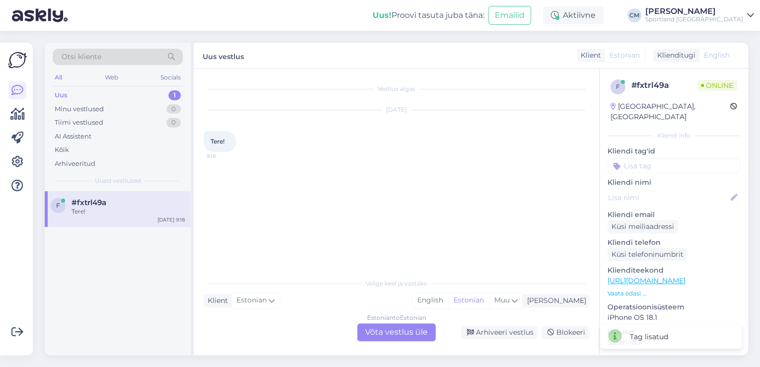
click at [399, 323] on div "Valige [PERSON_NAME] vastake Klient Estonian Mina English Estonian Muu Estonian…" at bounding box center [397, 307] width 386 height 68
click at [377, 337] on div "Estonian to Estonian Võta vestlus üle" at bounding box center [396, 332] width 79 height 18
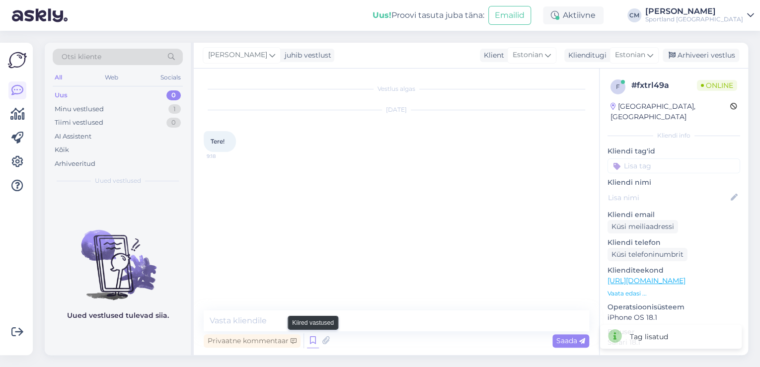
click at [314, 339] on icon at bounding box center [313, 340] width 12 height 15
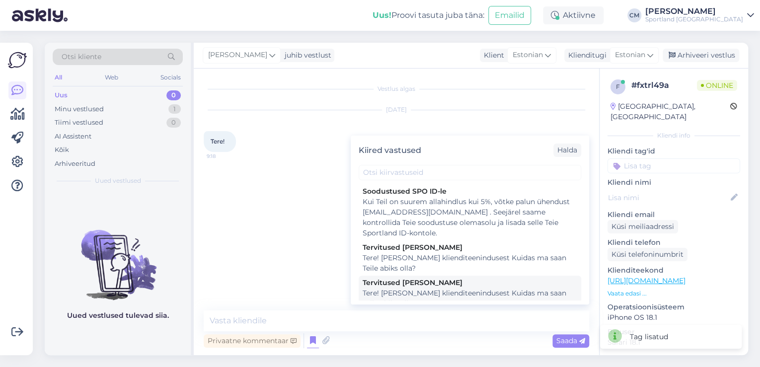
click at [458, 300] on div "Tere! [PERSON_NAME] klienditeenindusest Kuidas ma saan Teile abiks olla?" at bounding box center [470, 298] width 215 height 21
type textarea "Tere! [PERSON_NAME] klienditeenindusest Kuidas ma saan Teile abiks olla?"
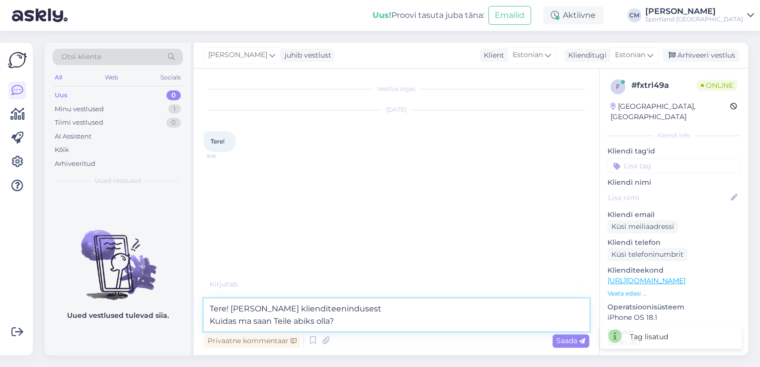
drag, startPoint x: 384, startPoint y: 323, endPoint x: 236, endPoint y: 323, distance: 147.6
click at [236, 323] on textarea "Tere! [PERSON_NAME] klienditeenindusest Kuidas ma saan Teile abiks olla?" at bounding box center [397, 315] width 386 height 33
click at [346, 319] on textarea "Tere! [PERSON_NAME] klienditeenindusest Kuidas ma saan Teile abiks olla?" at bounding box center [397, 315] width 386 height 33
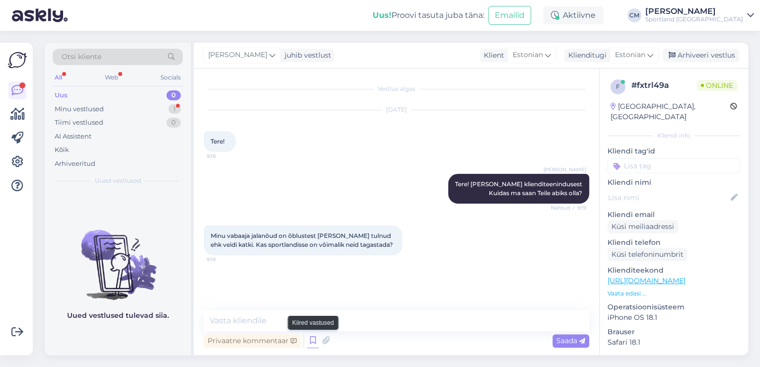
click at [316, 348] on icon at bounding box center [313, 340] width 12 height 15
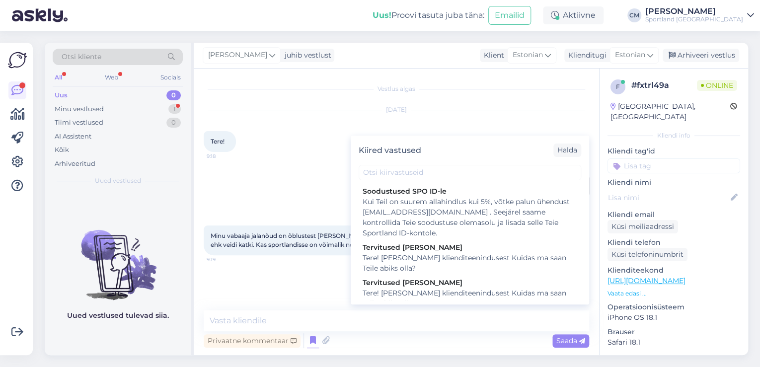
click at [465, 183] on div "Kiired vastused [PERSON_NAME] SPO ID-le Kui Teil on suurem allahindlus kui 5%, …" at bounding box center [470, 220] width 238 height 169
click at [470, 181] on div "Kiired vastused [PERSON_NAME] SPO ID-le Kui Teil on suurem allahindlus kui 5%, …" at bounding box center [470, 220] width 238 height 169
click at [521, 177] on input "text" at bounding box center [470, 172] width 223 height 15
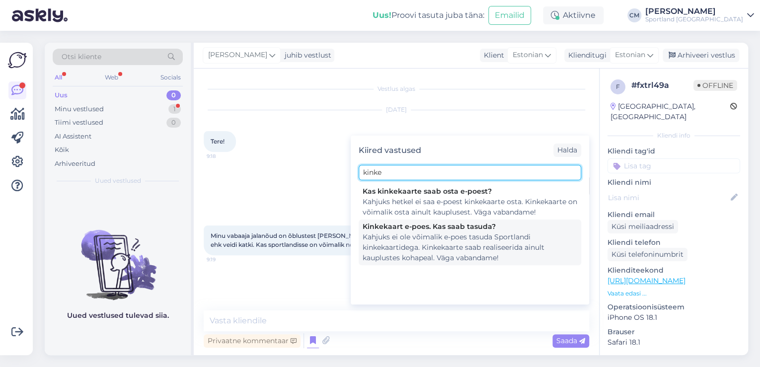
type input "kinke"
click at [476, 244] on div "Kahjuks ei ole võimalik e-poes tasuda Sportlandi kinkekaartidega. Kinkekaarte s…" at bounding box center [470, 247] width 215 height 31
type textarea "Kahjuks ei ole võimalik e-poes tasuda Sportlandi kinkekaartidega. Kinkekaarte s…"
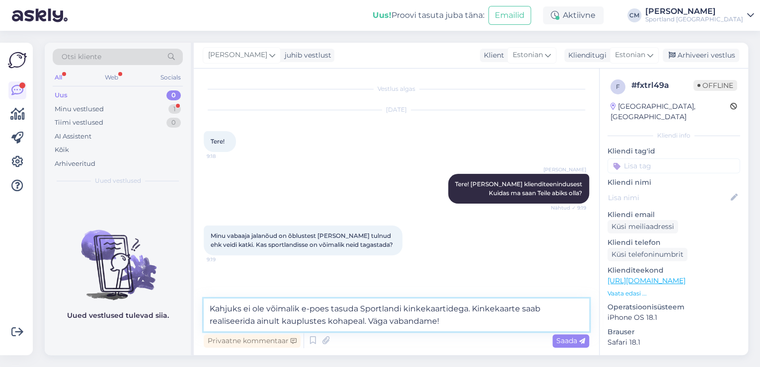
drag, startPoint x: 448, startPoint y: 320, endPoint x: 199, endPoint y: 300, distance: 250.3
click at [199, 300] on div "Vestlus algas [DATE] Tere! 9:18 [PERSON_NAME] Tere! [PERSON_NAME] klienditeenin…" at bounding box center [396, 212] width 405 height 287
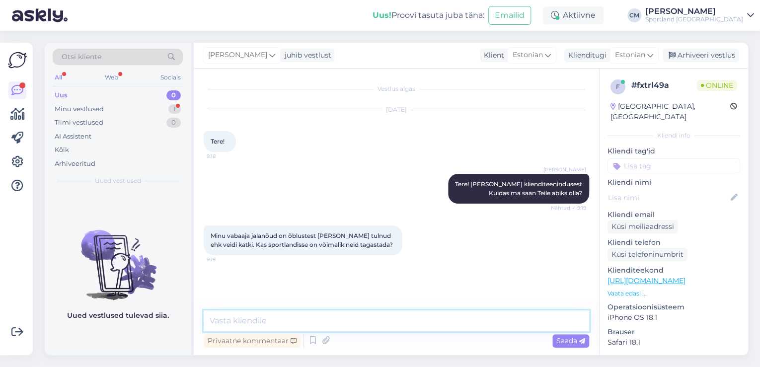
click at [312, 318] on textarea at bounding box center [397, 321] width 386 height 21
type textarea "Millal on toode seotatud?"
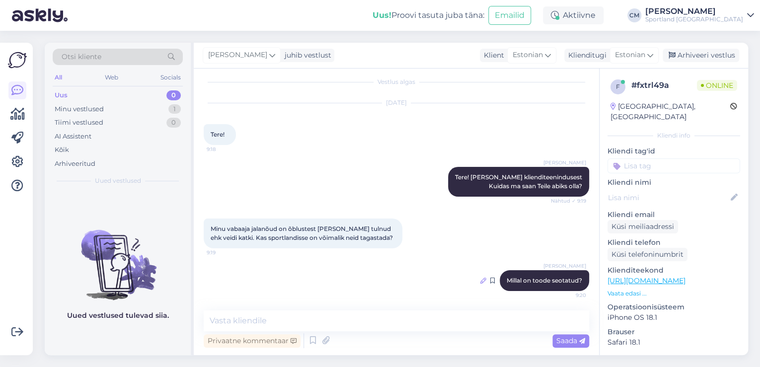
click at [480, 282] on icon at bounding box center [483, 281] width 6 height 6
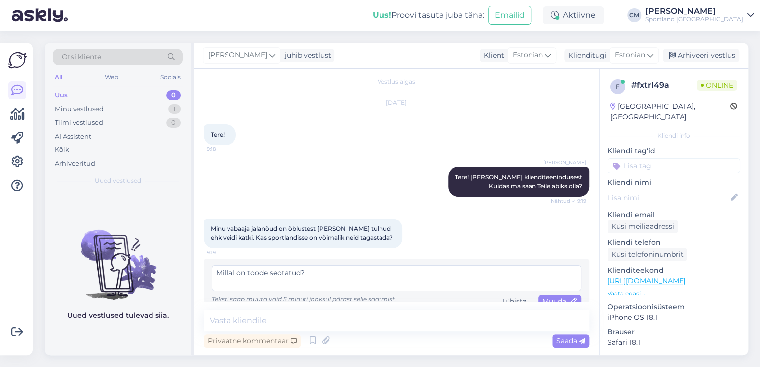
click at [276, 271] on textarea "Millal on toode seotatud?" at bounding box center [397, 278] width 370 height 26
type textarea "Millal on toode soetatud?"
click at [554, 295] on div "Muuda" at bounding box center [560, 301] width 43 height 13
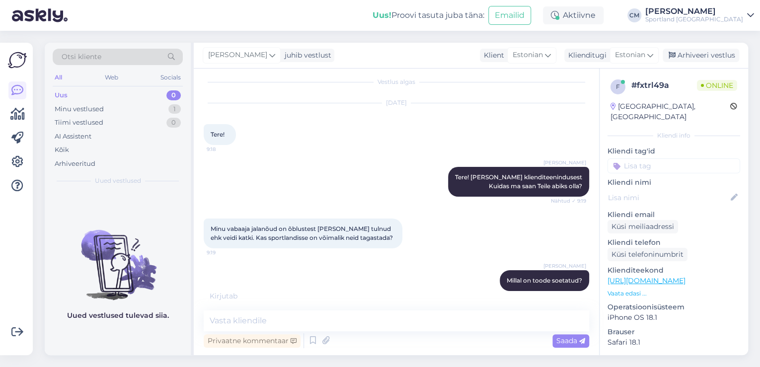
scroll to position [50, 0]
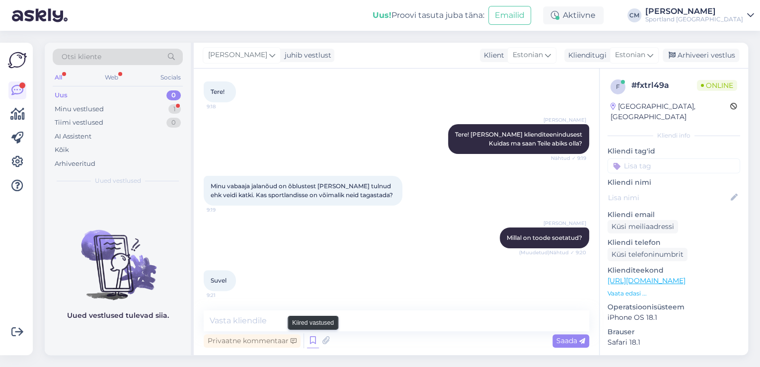
click at [312, 342] on icon at bounding box center [313, 340] width 12 height 15
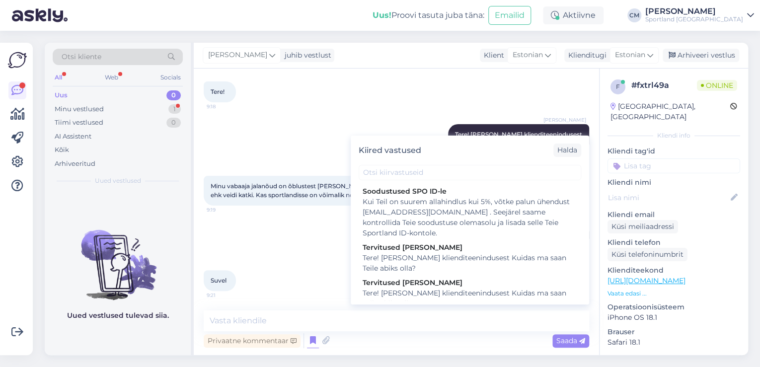
click at [423, 162] on div "Kiired vastused Halda" at bounding box center [470, 150] width 238 height 29
click at [426, 165] on input "text" at bounding box center [470, 172] width 223 height 15
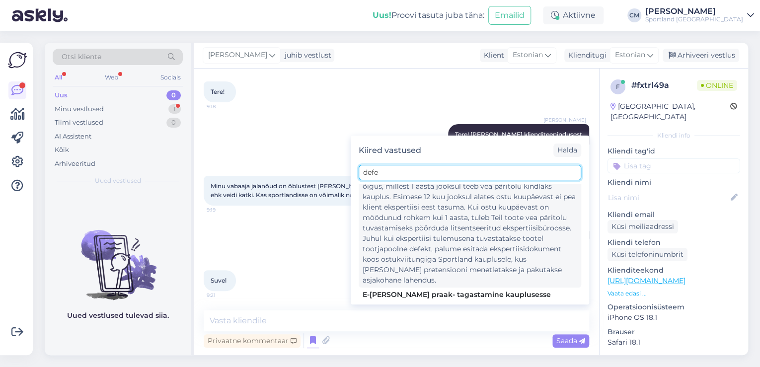
scroll to position [40, 0]
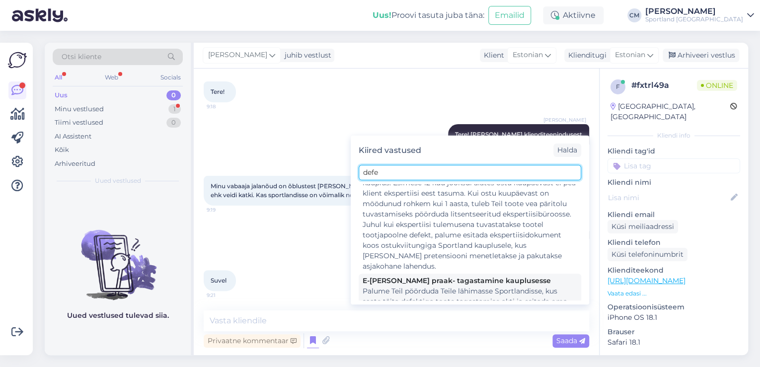
type input "defe"
click at [431, 286] on div "Palume Teil pöörduda Teile lähimasse Sportlandisse, kus saate täita defektiga t…" at bounding box center [470, 317] width 215 height 63
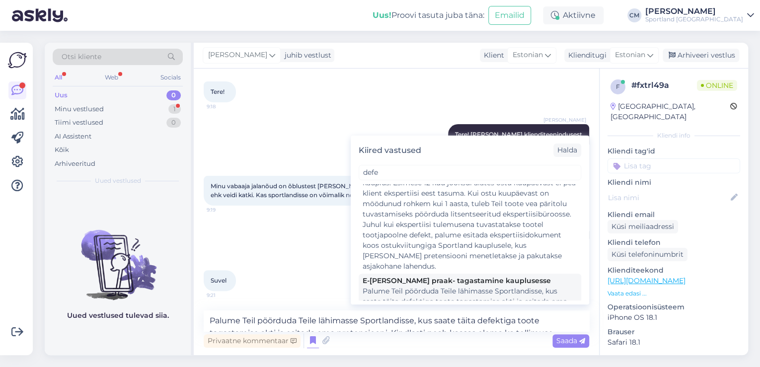
scroll to position [61, 0]
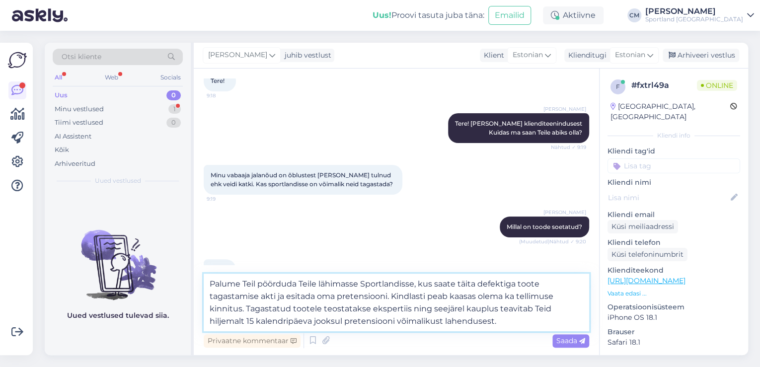
click at [423, 301] on textarea "Palume Teil pöörduda Teile lähimasse Sportlandisse, kus saate täita defektiga t…" at bounding box center [397, 303] width 386 height 58
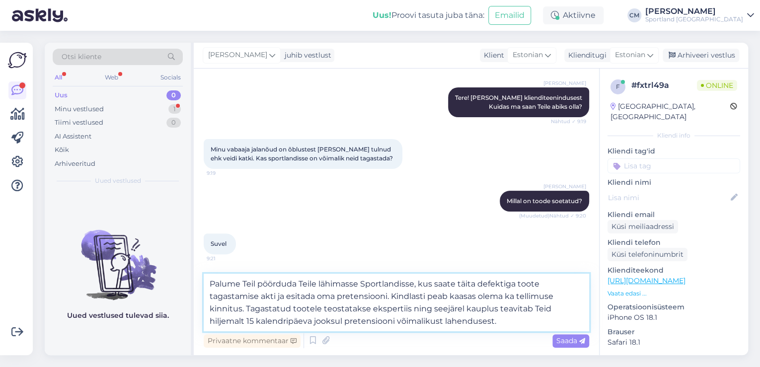
click at [241, 308] on textarea "Palume Teil pöörduda Teile lähimasse Sportlandisse, kus saate täita defektiga t…" at bounding box center [397, 303] width 386 height 58
type textarea "Palume Teil pöörduda Teile lähimasse Sportlandisse, kus saate täita defektiga t…"
click at [476, 304] on textarea "Palume Teil pöörduda Teile lähimasse Sportlandisse, kus saate täita defektiga t…" at bounding box center [397, 303] width 386 height 58
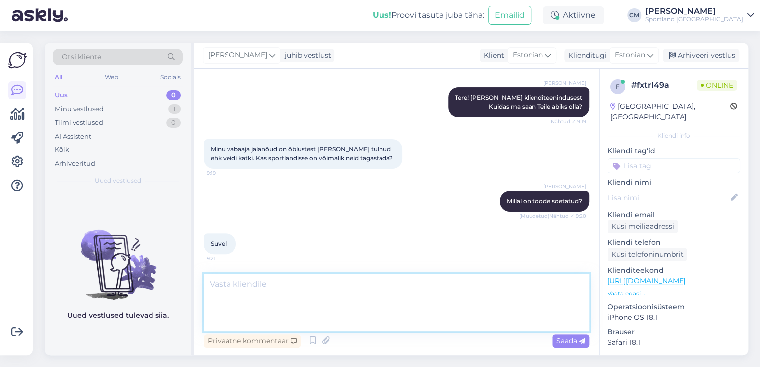
scroll to position [137, 0]
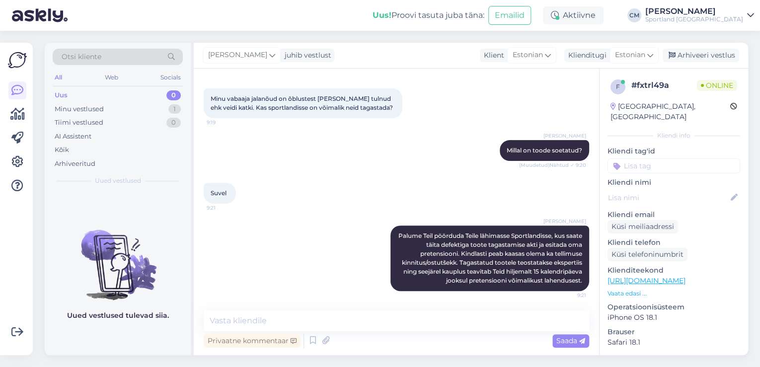
click at [229, 205] on span "9:21" at bounding box center [225, 207] width 37 height 7
drag, startPoint x: 224, startPoint y: 193, endPoint x: 227, endPoint y: 177, distance: 16.7
click at [227, 181] on div "Suvel 9:21" at bounding box center [397, 193] width 386 height 43
click at [669, 158] on input at bounding box center [674, 165] width 133 height 15
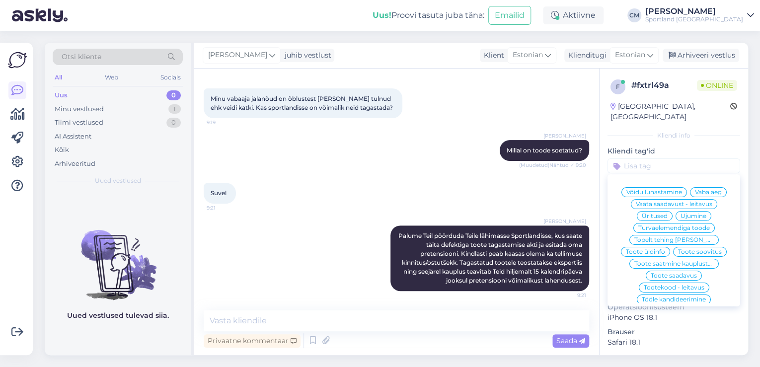
click at [680, 120] on div "f # fxtrl49a Online [GEOGRAPHIC_DATA], [GEOGRAPHIC_DATA] Kliendi info Kliendi t…" at bounding box center [674, 280] width 149 height 422
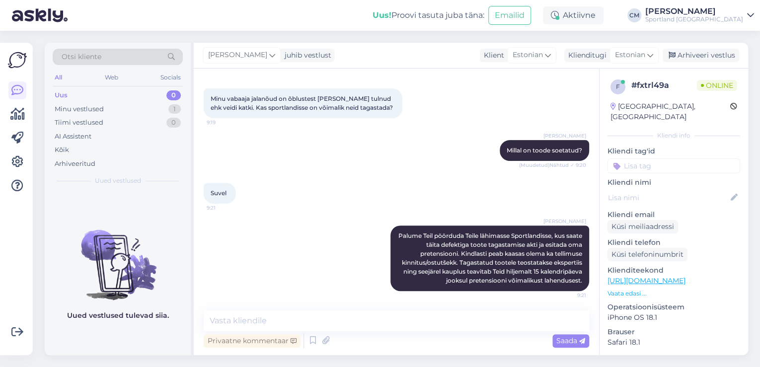
click at [660, 161] on input at bounding box center [674, 165] width 133 height 15
type input "defe"
click at [661, 189] on span "Defektiga toode" at bounding box center [674, 192] width 48 height 6
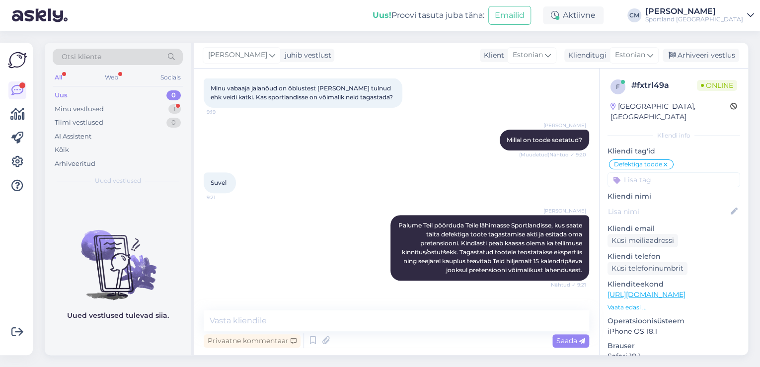
scroll to position [180, 0]
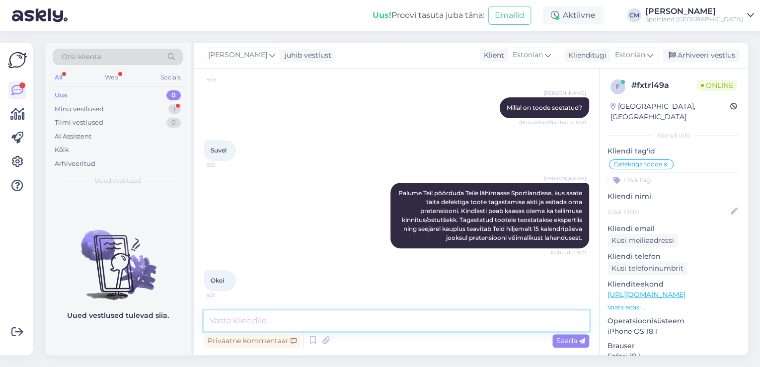
click at [255, 322] on textarea at bounding box center [397, 321] width 386 height 21
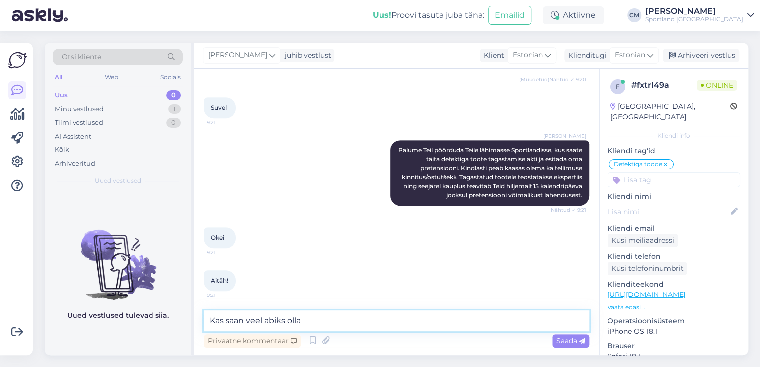
type textarea "Kas saan veel abiks olla?"
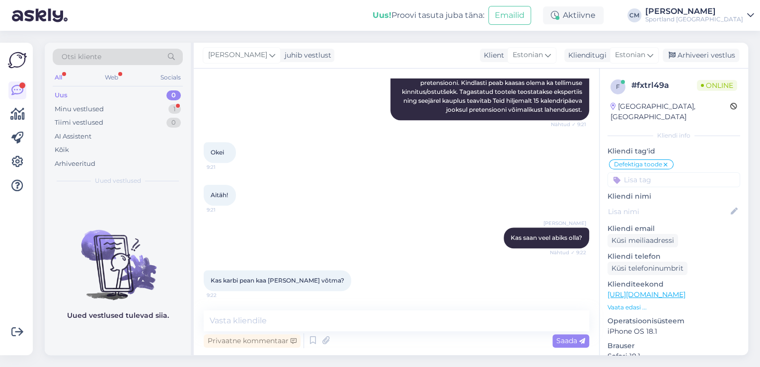
scroll to position [351, 0]
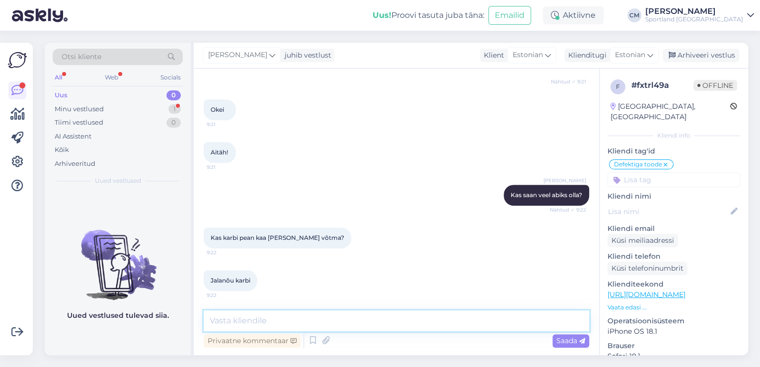
click at [305, 322] on textarea at bounding box center [397, 321] width 386 height 21
type textarea "V"
type textarea "Kui on alles, siis [PERSON_NAME] [PERSON_NAME] [PERSON_NAME]"
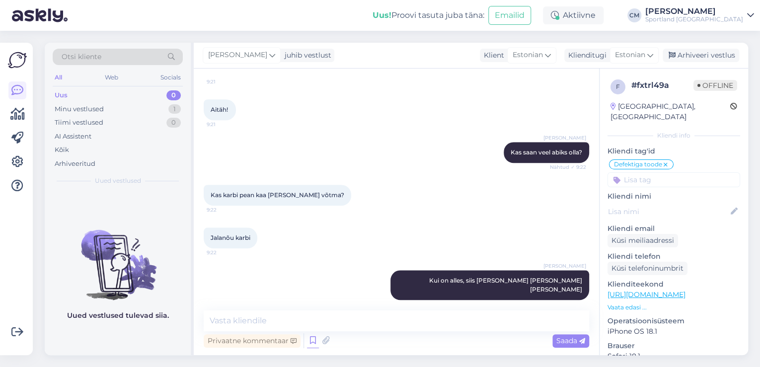
click at [307, 342] on icon at bounding box center [313, 340] width 12 height 15
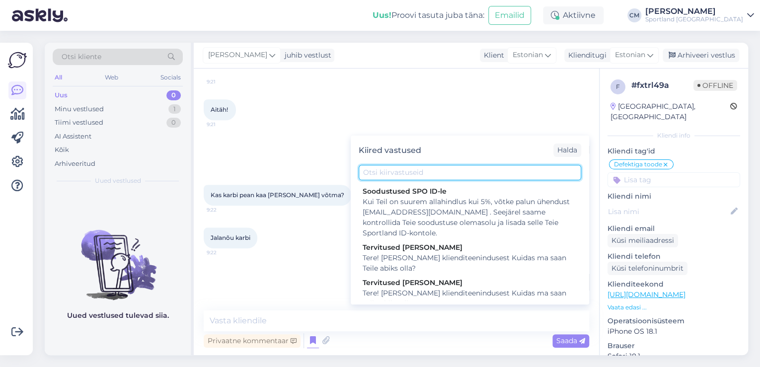
click at [426, 175] on input "text" at bounding box center [470, 172] width 223 height 15
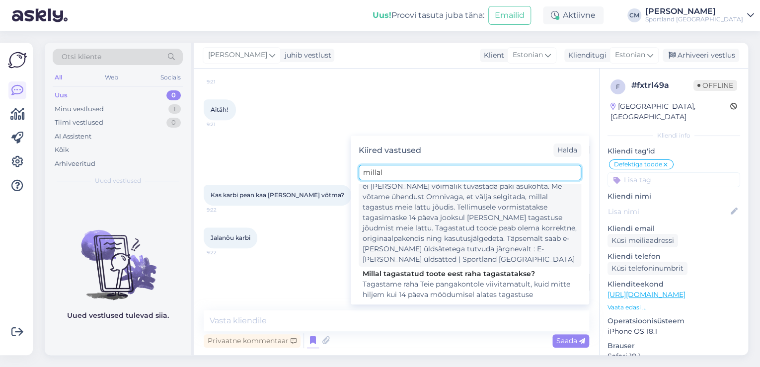
scroll to position [119, 0]
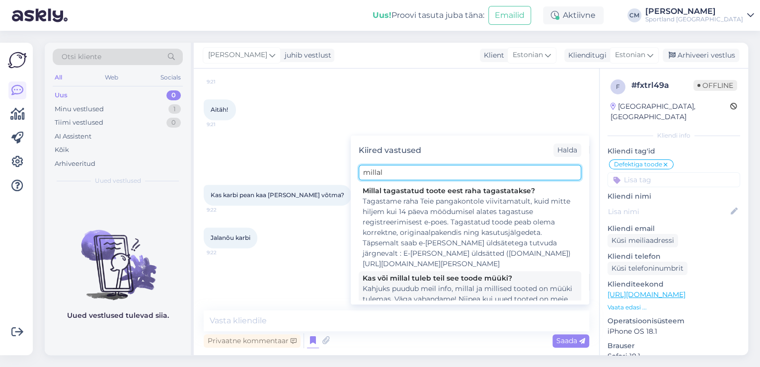
type input "millal"
click at [477, 284] on div "Kahjuks puudub meil info, millal ja millised tooted on müüki tulemas. Väga vaba…" at bounding box center [470, 305] width 215 height 42
type textarea "Kahjuks puudub meil info, millal ja millised tooted on müüki tulemas. Väga vaba…"
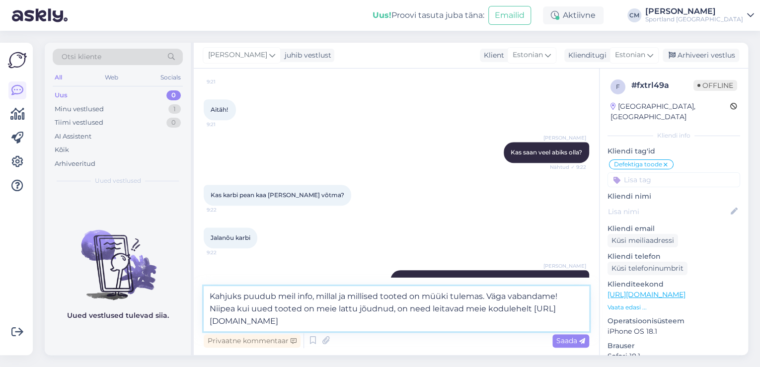
drag, startPoint x: 360, startPoint y: 321, endPoint x: 208, endPoint y: 295, distance: 154.3
click at [208, 295] on textarea "Kahjuks puudub meil info, millal ja millised tooted on müüki tulemas. Väga vaba…" at bounding box center [397, 308] width 386 height 45
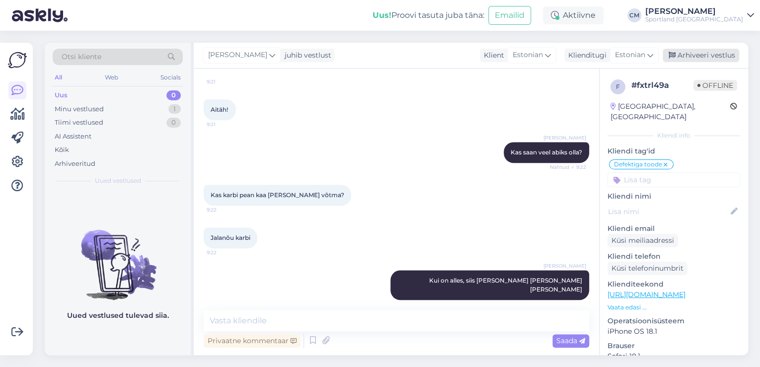
click at [699, 56] on div "Arhiveeri vestlus" at bounding box center [701, 55] width 77 height 13
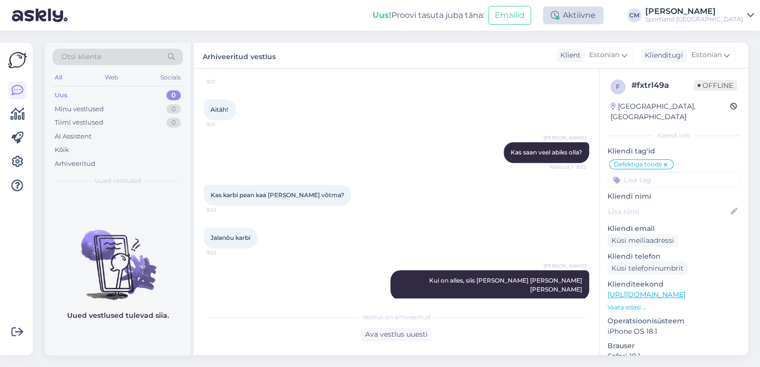
click at [604, 17] on div "Aktiivne" at bounding box center [573, 15] width 61 height 18
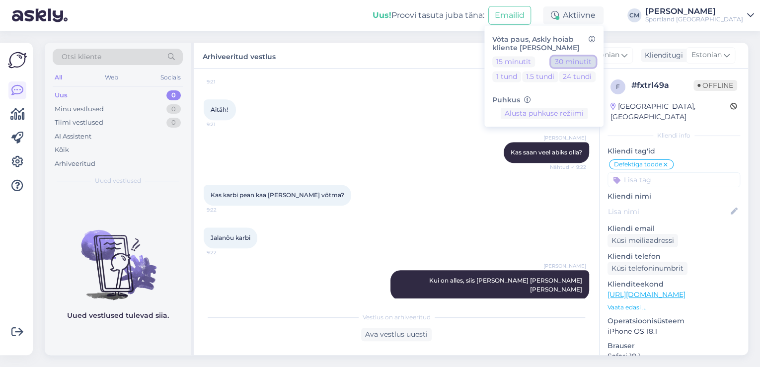
click at [596, 60] on button "30 minutit" at bounding box center [573, 61] width 45 height 11
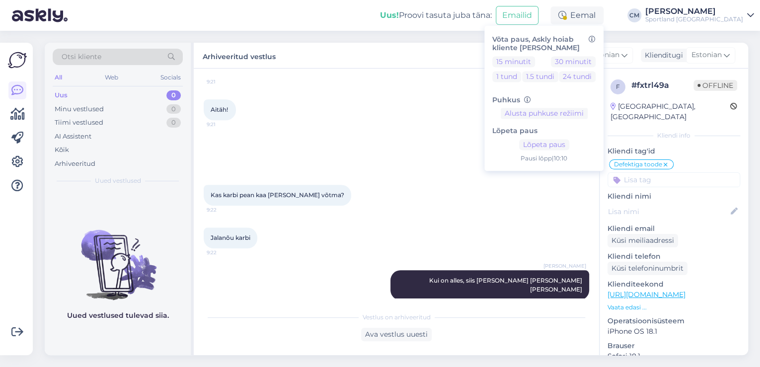
click at [709, 14] on div "[PERSON_NAME]" at bounding box center [694, 11] width 98 height 8
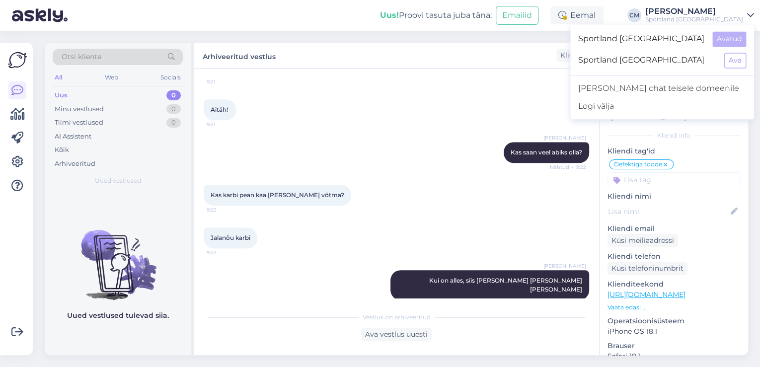
click at [731, 49] on div "Sportland [GEOGRAPHIC_DATA] Avatud" at bounding box center [662, 38] width 184 height 21
click at [732, 50] on div "Sportland [GEOGRAPHIC_DATA] Avatud Sportland [GEOGRAPHIC_DATA] Ava" at bounding box center [662, 49] width 184 height 43
click at [732, 54] on button "Ava" at bounding box center [735, 60] width 22 height 15
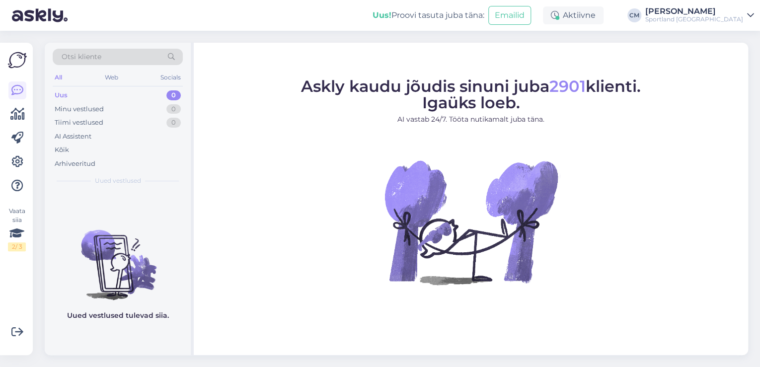
click at [596, 1] on div "Uus! Proovi tasuta [PERSON_NAME]: Emailid Aktiivne [PERSON_NAME] Sportland [GEO…" at bounding box center [380, 15] width 760 height 31
click at [598, 5] on div "Uus! Proovi tasuta [PERSON_NAME]: Emailid Aktiivne [PERSON_NAME] Sportland [GEO…" at bounding box center [380, 15] width 760 height 31
click at [597, 8] on div "Aktiivne" at bounding box center [573, 15] width 61 height 18
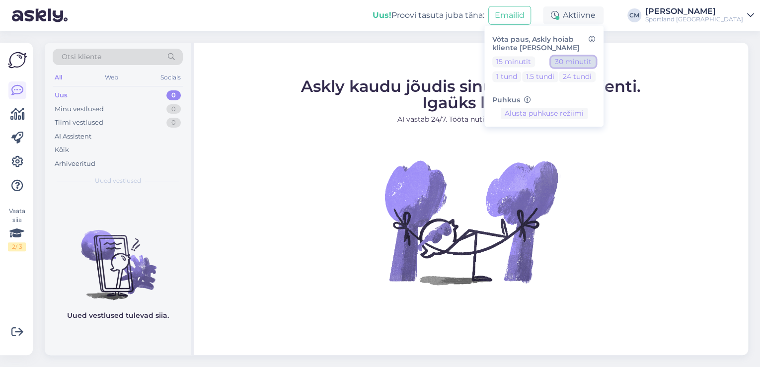
click at [595, 59] on button "30 minutit" at bounding box center [573, 61] width 45 height 11
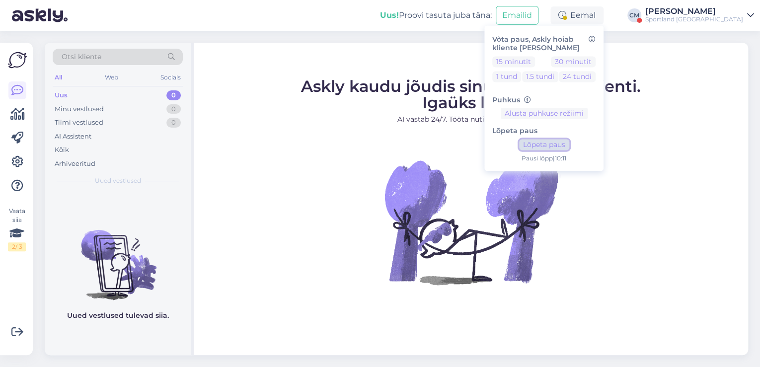
click at [569, 149] on button "Lõpeta paus" at bounding box center [544, 145] width 50 height 11
click at [730, 22] on div "Sportland [GEOGRAPHIC_DATA]" at bounding box center [694, 19] width 98 height 8
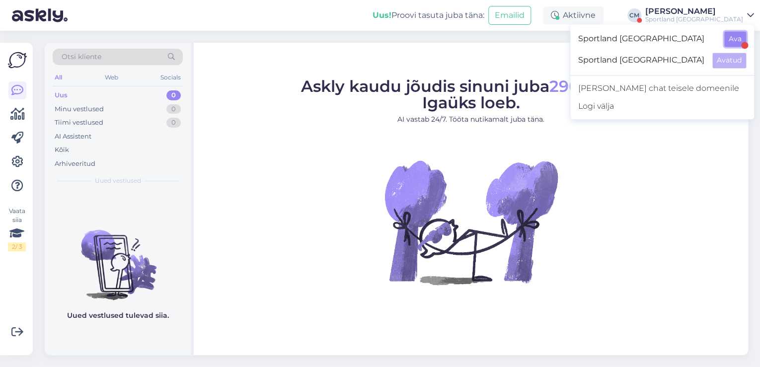
click at [729, 35] on button "Ava" at bounding box center [735, 38] width 22 height 15
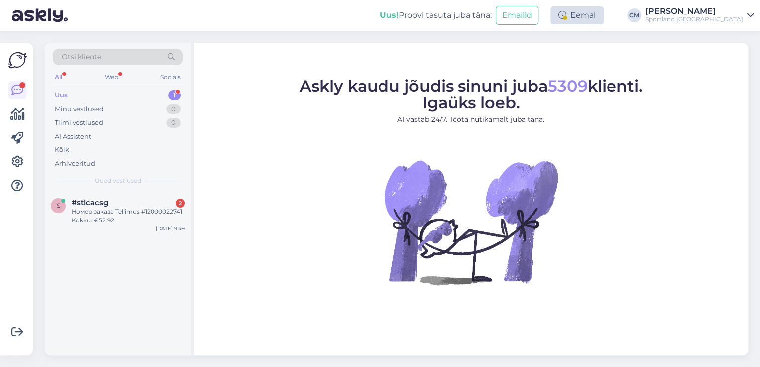
click at [604, 8] on div "Eemal" at bounding box center [577, 15] width 53 height 18
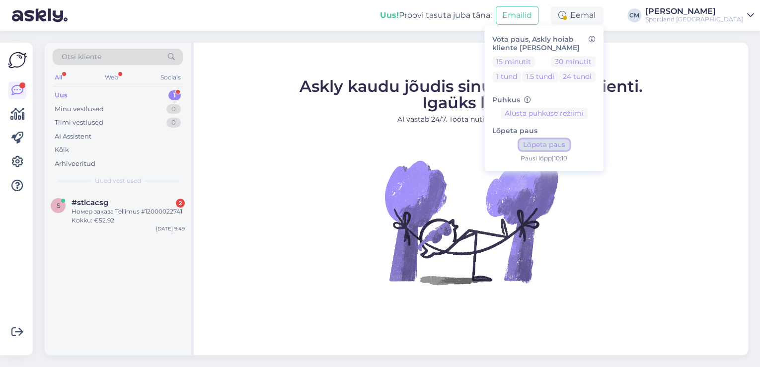
click at [562, 142] on button "Lõpeta paus" at bounding box center [544, 145] width 50 height 11
click at [148, 204] on div "#stlcacsg 2" at bounding box center [128, 202] width 113 height 9
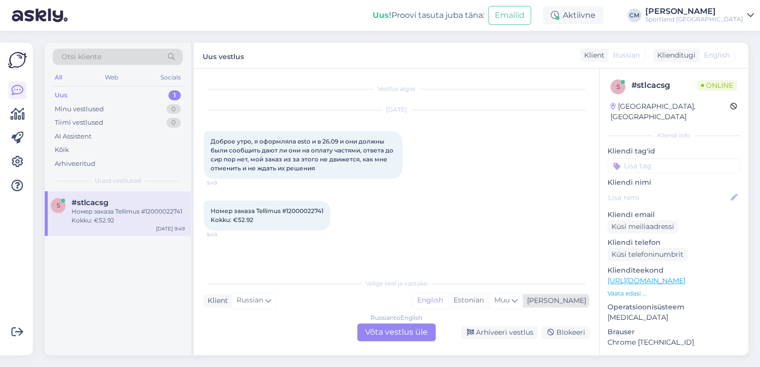
click at [489, 302] on div "Estonian" at bounding box center [468, 300] width 41 height 15
click at [411, 331] on div "Russian to Estonian Võta vestlus üle" at bounding box center [396, 332] width 79 height 18
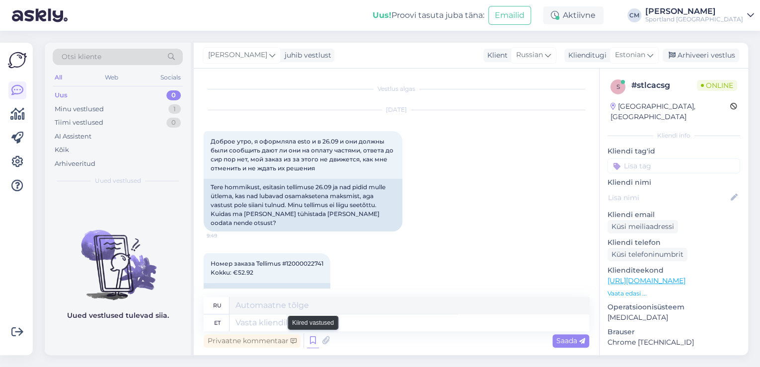
click at [309, 338] on icon at bounding box center [313, 340] width 12 height 15
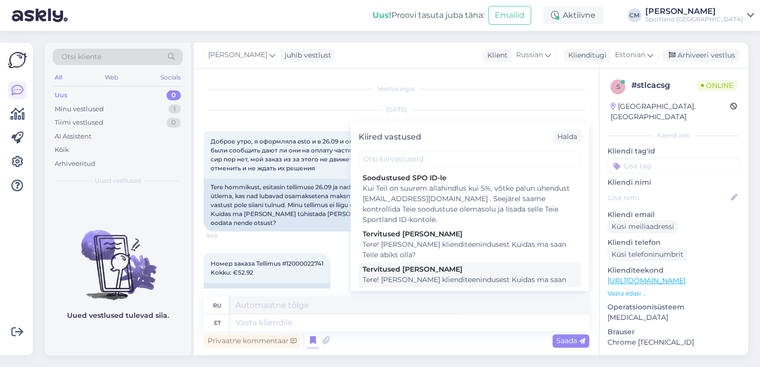
click at [448, 270] on div "Tervitused [PERSON_NAME]" at bounding box center [470, 269] width 215 height 10
type textarea "Здравствуйте! Я [PERSON_NAME] из службы поддержки клиентов Чем я могу вам помоч…"
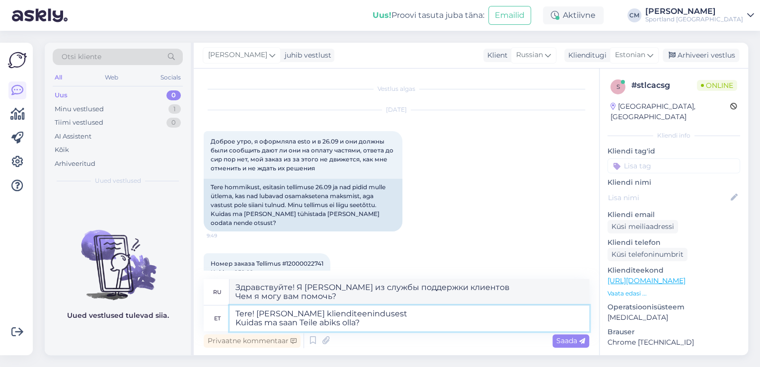
drag, startPoint x: 292, startPoint y: 345, endPoint x: 210, endPoint y: 349, distance: 82.1
click at [210, 349] on div "ru Здравствуйте! Я [PERSON_NAME] из службы поддержки клиентов Чем я могу вам по…" at bounding box center [397, 314] width 386 height 71
type textarea "Tere! [PERSON_NAME] klienditeenindusest"
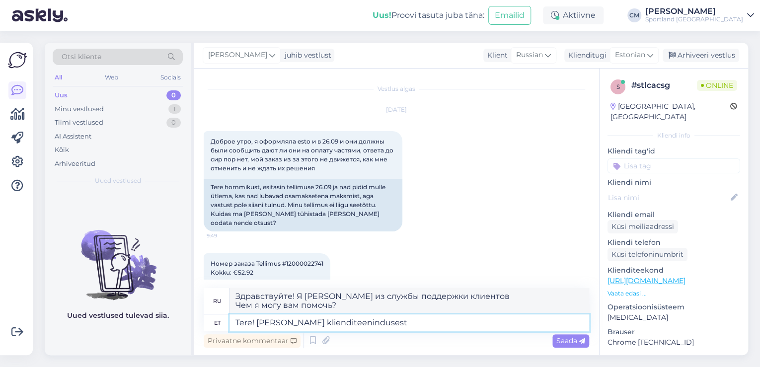
type textarea "Здравствуйте! Меня зовут [PERSON_NAME], я из службы поддержки клиентов."
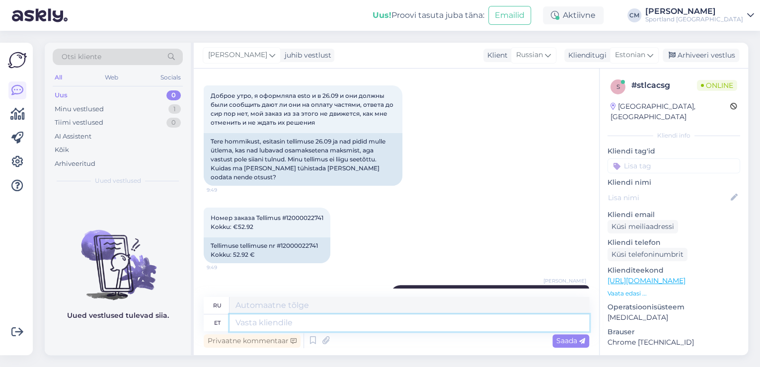
scroll to position [60, 0]
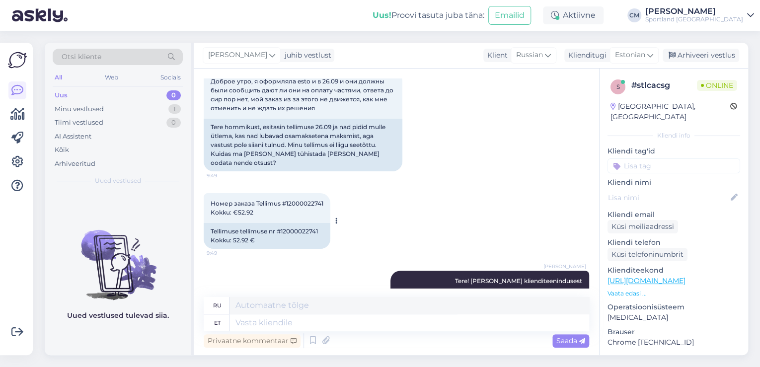
click at [310, 229] on div "Tellimuse tellimuse nr #12000022741 Kokku: 52.92 €" at bounding box center [267, 236] width 127 height 26
copy div "12000022741"
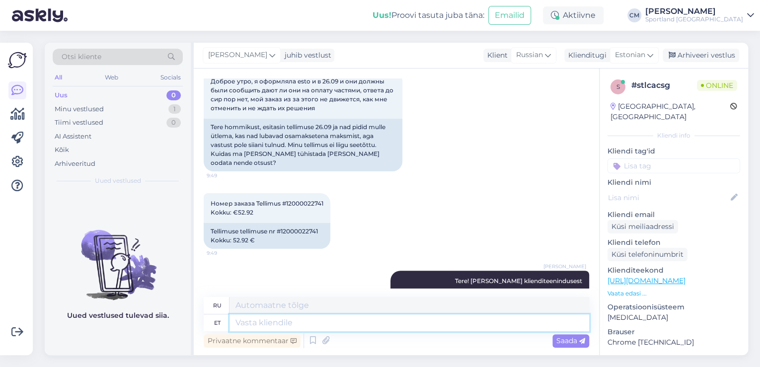
click at [356, 322] on textarea at bounding box center [410, 323] width 360 height 17
type textarea "[PERSON_NAME]"
type textarea "Если"
type textarea "Kui Teil o"
type textarea "Если ты"
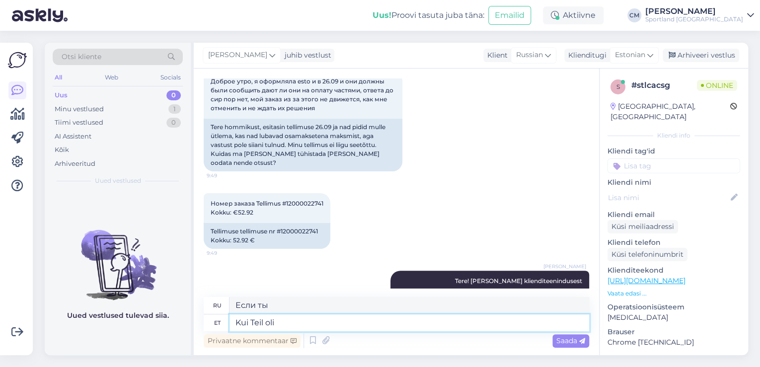
type textarea "Kui Teil oli"
type textarea "Если бы у тебя было"
type textarea "Kui Teil oli ESTOGA ve"
type textarea "Если бы у вас была ЭСТОГА"
type textarea "Kui Teil oli ESTOGA vestlus, sii"
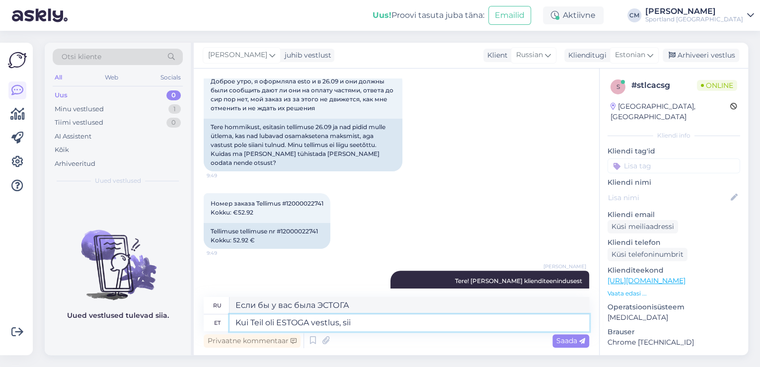
type textarea "Если у вас был разговор с ESTO,"
type textarea "Kui Teil oli ESTOGA vestlus, siis p"
type textarea "Если у вас был разговор с ESTOGA, то"
type textarea "Kui Teil oli ESTOGA vestlus, siis peate n"
type textarea "Если у вас был разговор с ESTOGA, вы должны"
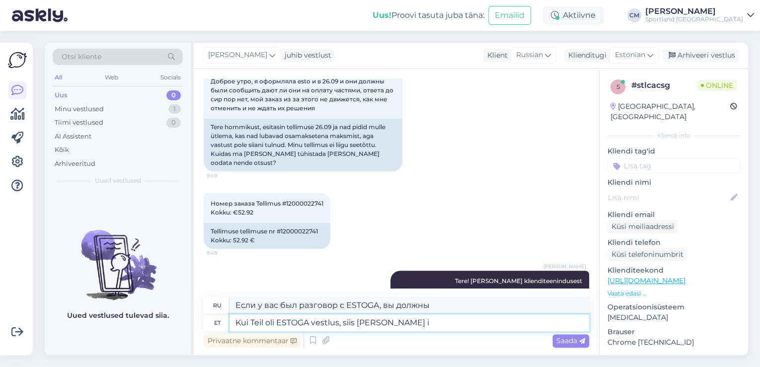
type textarea "Kui Teil oli ESTOGA vestlus, siis [PERSON_NAME] is"
type textarea "Если у вас был разговор с ESTOGA, вы должны им сказать"
type textarea "Kui Teil oli ESTOGA vestlus, siis [PERSON_NAME] ise ü"
type textarea "Если у вас был разговор с ESTOGA, вы должны сообщить об этом им сами."
type textarea "Kui Teil oli ESTOGA vestlus, siis [PERSON_NAME] ise ütlema, et e"
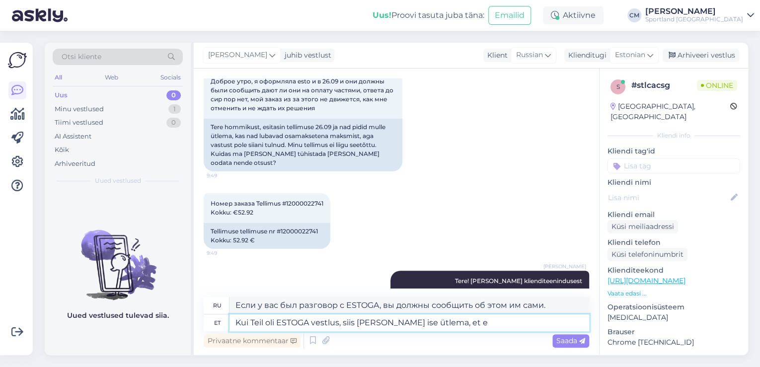
type textarea "Если у вас был разговор с ESTO, вы должны сами им сказать,"
type textarea "Kui Teil oli ESTOGA vestlus, siis [PERSON_NAME] ise ütlema, et ei"
type textarea "Если у вас был разговор с ESTOGA, вы должны сами им сказать, что"
type textarea "Kui Teil oli ESTOGA vestlus, siis [PERSON_NAME] ise ütlema, et eei s"
type textarea "Если у вас был разговор с ESTO, вы должны сами им сказать, нет."
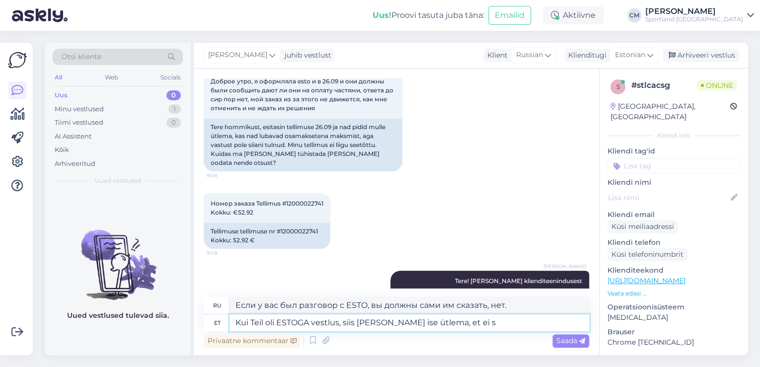
type textarea "Kui Teil oli ESTOGA vestlus, siis [PERSON_NAME] ise ütlema, et ei so"
type textarea "Если у вас был разговор с ESTO, вы должны сами им сказать, что нет"
type textarea "Kui Teil oli ESTOGA vestlus, siis [PERSON_NAME] ise ütlema, et ei soovi sii"
type textarea "Если у вас был разговор с ESTO, вы должны сами сказать им, что вы не хотите"
type textarea "Kui Teil oli ESTOGA vestlus, siis [PERSON_NAME] ise ütlema, et ei soovi siiski …"
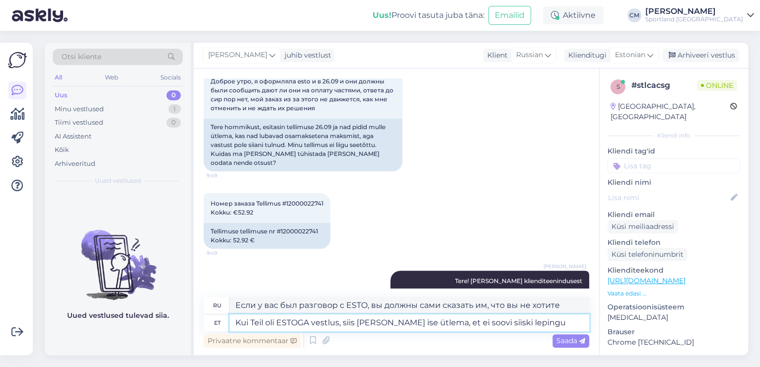
type textarea "Если у вас состоялся разговор с ESTOGA, вы должны сами сказать им, что вы не хо…"
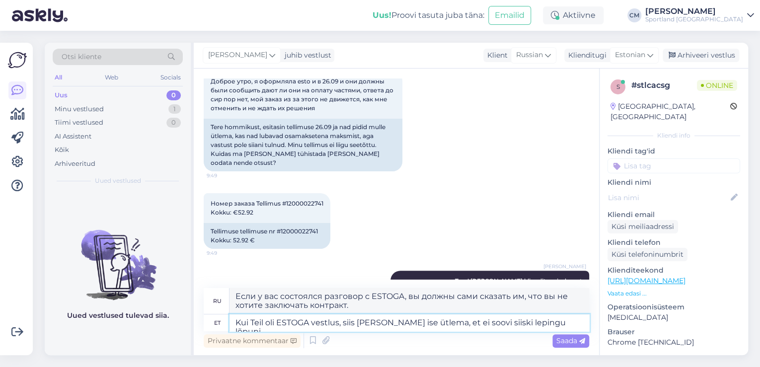
type textarea "Kui Teil oli ESTOGA vestlus, siis [PERSON_NAME] ise ütlema, et ei soovi siiski …"
type textarea "Если у вас состоялся разговор с ESTOGA, вы должны сами сказать им, что не хотит…"
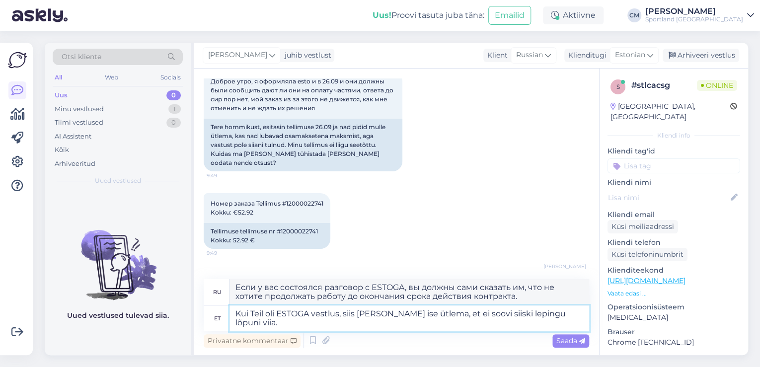
type textarea "Kui Teil oli ESTOGA vestlus, siis [PERSON_NAME] ise ütlema, et ei soovi siiski …"
type textarea "Если у вас состоялся разговор с ESTO, вы должны сами сказать им, что вы не хоти…"
type textarea "Kui Teil oli ESTOGA vestlus, siis [PERSON_NAME] ise ütlema, et ei soovi siiski …"
type textarea "Если у вас был разговор с ESTOGA, вы должны сами сказать им, что не хотите раст…"
type textarea "Kui Teil oli ESTOGA vestlus, siis [PERSON_NAME] ise ütlema, et ei soovi siiski …"
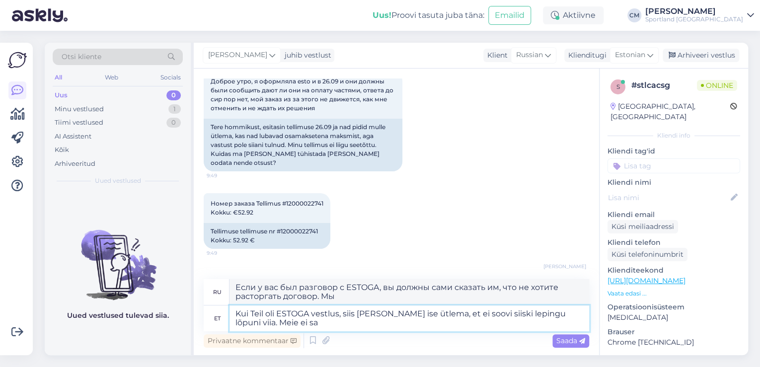
type textarea "Если у вас был разговор с ESTOGA, вы должны сами сказать им, что не хотите раст…"
type textarea "Kui Teil oli ESTOGA vestlus, siis [PERSON_NAME] ise ütlema, et ei soovi siiski …"
type textarea "Если у вас был разговор с ESTOGA, вы должны сами сказать им, что не хотите раст…"
type textarea "Kui Teil oli ESTOGA vestlus, siis [PERSON_NAME] ise ütlema, et ei soovi siiski …"
type textarea "Если у вас был разговор с ESTOGA, вы должны сами сообщить им, что не хотите рас…"
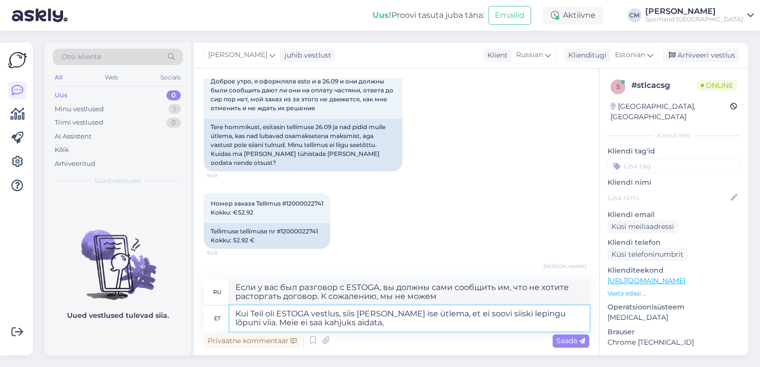
type textarea "Kui Teil oli ESTOGA vestlus, siis [PERSON_NAME] ise ütlema, et ei soovi siiski …"
type textarea "Если у вас был разговор с ESTOGA, вам необходимо самостоятельно сообщить им о с…"
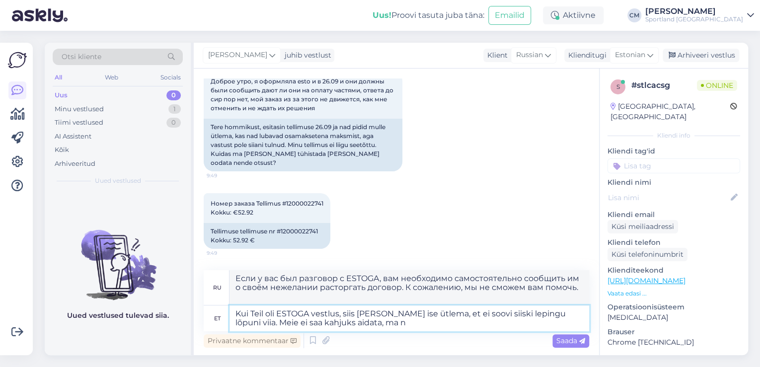
type textarea "Kui Teil oli ESTOGA vestlus, siis [PERSON_NAME] ise ütlema, et ei soovi siiski …"
type textarea "Если у вас был разговор с ESTOGA, вы должны сами сообщить им, что не хотите рас…"
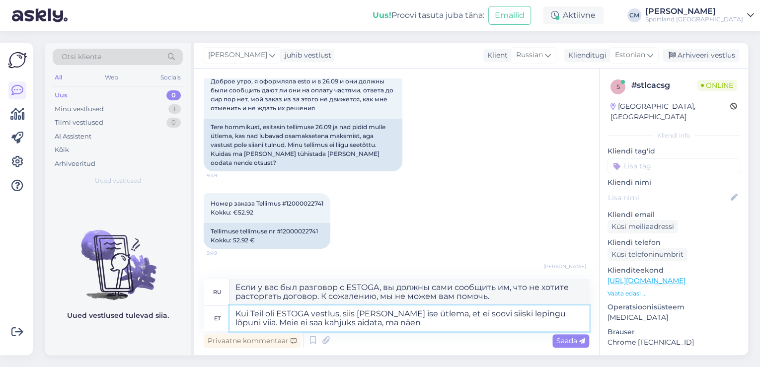
type textarea "Kui Teil oli ESTOGA vestlus, siis [PERSON_NAME] ise ütlema, et ei soovi siiski …"
type textarea "Если вы разговаривали с ESTOGA, вам нужно самим сказать им, что вы не хотите за…"
type textarea "Kui Teil oli ESTOGA vestlus, siis [PERSON_NAME] ise ütlema, et ei soovi siiski …"
type textarea "Если у вас был разговор с ESTOGA, вам нужно лично сообщить им, что вы не хотите…"
type textarea "Kui Teil oli ESTOGA vestlus, siis [PERSON_NAME] ise ütlema, et ei soovi siiski …"
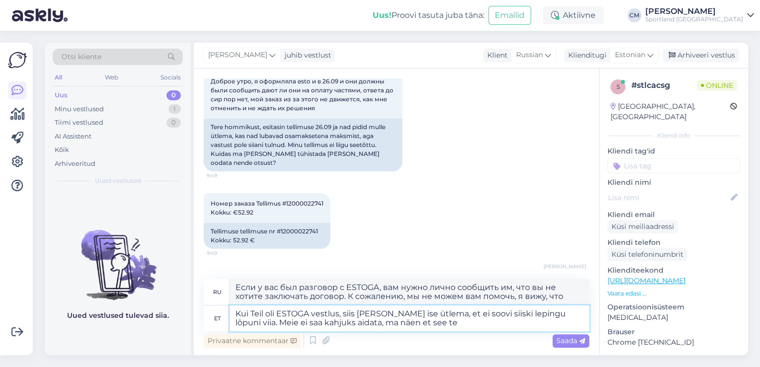
type textarea "Если у вас был разговор с ESTOGA, вам нужно лично сообщить им, что вы не хотите…"
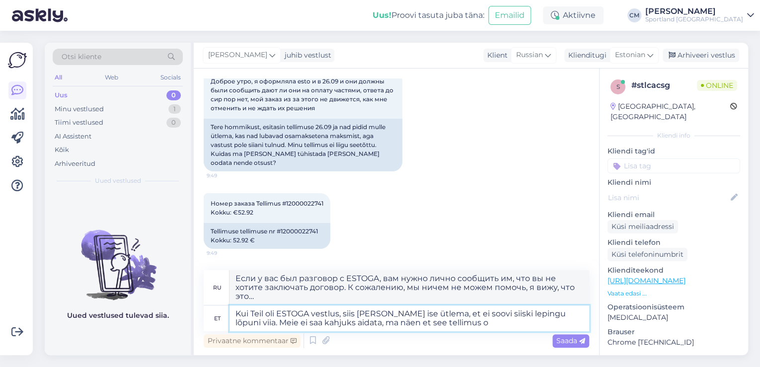
type textarea "Kui Teil oli ESTOGA vestlus, siis [PERSON_NAME] ise ütlema, et ei soovi siiski …"
type textarea "Если у вас был разговор с ESTOGA, вам необходимо самостоятельно сообщить им о в…"
type textarea "Kui Teil oli ESTOGA vestlus, siis [PERSON_NAME] ise ütlema, et ei soovi siiski …"
type textarea "Если у вас был разговор с ESTOGA, вам необходимо самостоятельно сообщить им, чт…"
type textarea "Kui Teil oli ESTOGA vestlus, siis [PERSON_NAME] ise ütlema, et ei soovi siiski …"
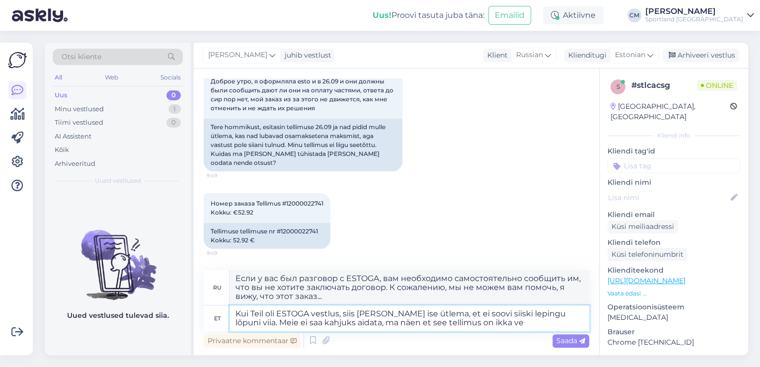
type textarea "Если у вас был разговор с ESTOGA, вам необходимо самостоятельно сообщить им, чт…"
type textarea "Kui Teil oli ESTOGA vestlus, siis [PERSON_NAME] ise ütlema, et ei soovi siiski …"
type textarea "Если у вас был разговор с ESTOGA, вам необходимо самостоятельно сообщить им о с…"
type textarea "Kui Teil oli ESTOGA vestlus, siis [PERSON_NAME] ise ütlema, et ei soovi siiski …"
type textarea "Если у вас был разговор с ESTO, вам необходимо самостоятельно сообщить им о ваш…"
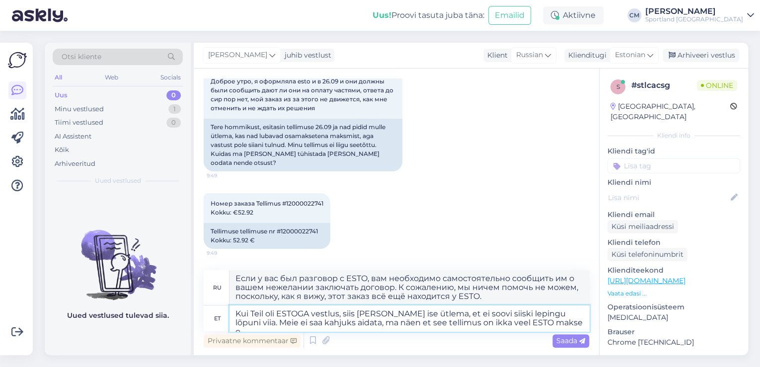
type textarea "Kui Teil oli ESTOGA vestlus, siis [PERSON_NAME] ise ütlema, et ei soovi siiski …"
type textarea "Если у вас был разговор с ESTO, вам необходимо самостоятельно сообщить им о сво…"
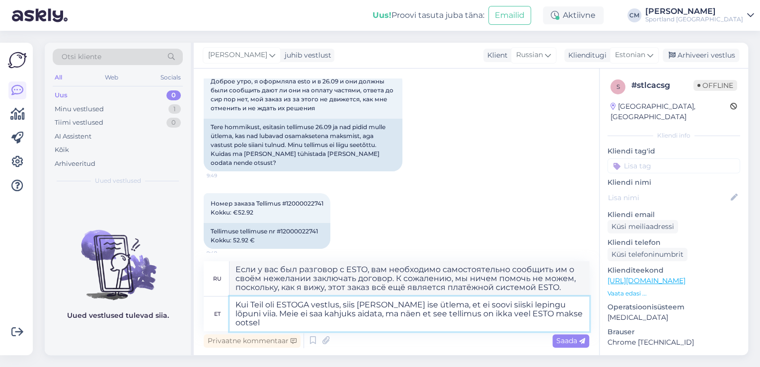
type textarea "Kui Teil oli ESTOGA vestlus, siis [PERSON_NAME] ise ütlema, et ei soovi siiski …"
type textarea "Если у вас был разговор с ESTO, вам необходимо самостоятельно сообщить им о сво…"
click at [497, 306] on textarea "Kui Teil oli ESTOGA vestlus, siis [PERSON_NAME] ise ütlema, et ei soovi siiski …" at bounding box center [410, 314] width 360 height 35
click at [541, 304] on textarea "Kui Teil oli ESTOGA vestlus, siis [PERSON_NAME] ise ütlema, et ei soovi siiski …" at bounding box center [410, 314] width 360 height 35
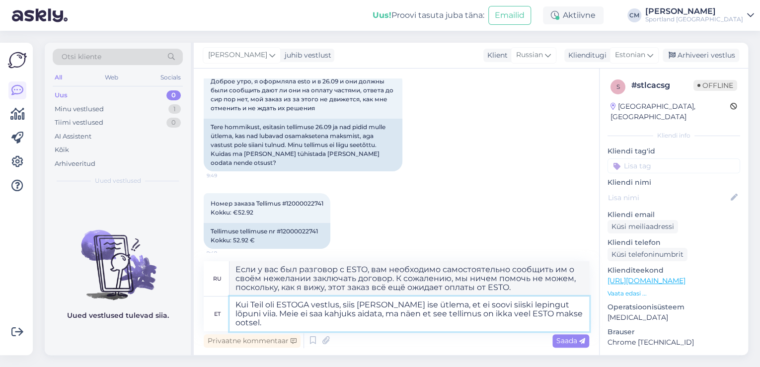
click at [524, 316] on textarea "Kui Teil oli ESTOGA vestlus, siis [PERSON_NAME] ise ütlema, et ei soovi siiski …" at bounding box center [410, 314] width 360 height 35
click at [479, 316] on textarea "Kui Teil oli ESTOGA vestlus, siis [PERSON_NAME] ise ütlema, et ei soovi siiski …" at bounding box center [410, 314] width 360 height 35
click at [256, 322] on textarea "Kui Teil oli ESTOGA vestlus, siis [PERSON_NAME] ise ütlema, et ei soovi siiski …" at bounding box center [410, 314] width 360 height 35
type textarea "Kui Teil oli ESTOGA vestlus, siis [PERSON_NAME] ise ütlema, et ei soovi siiski …"
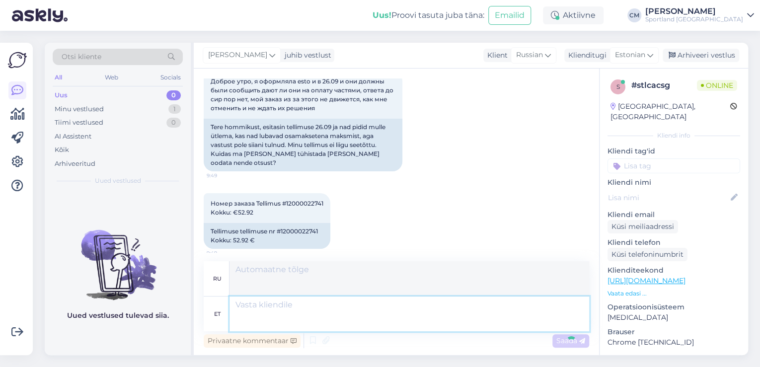
scroll to position [213, 0]
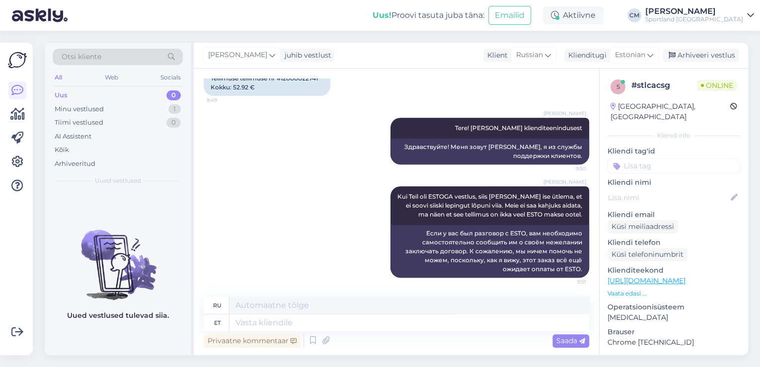
click at [677, 158] on input at bounding box center [674, 165] width 133 height 15
type input "järe"
click at [676, 189] on span "Järelmaksu küsimused" at bounding box center [674, 192] width 69 height 6
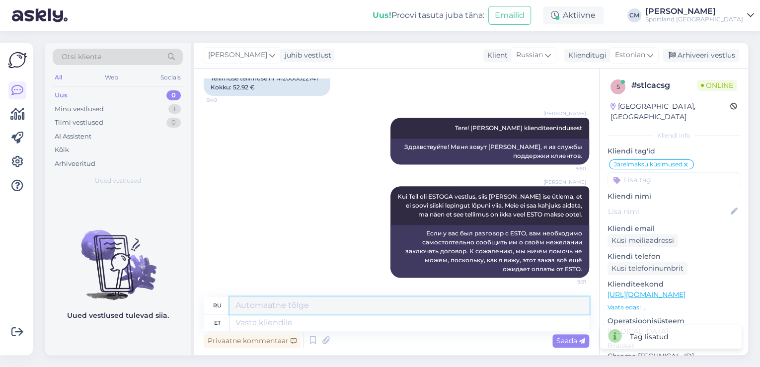
click at [374, 314] on textarea at bounding box center [410, 305] width 360 height 17
click at [453, 306] on textarea at bounding box center [410, 305] width 360 height 17
type textarea "K"
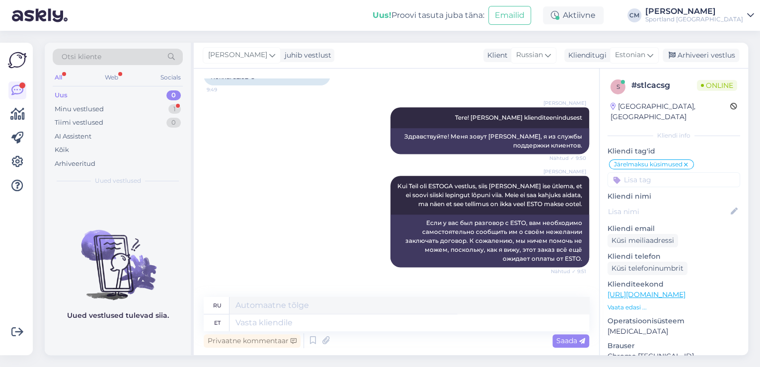
scroll to position [273, 0]
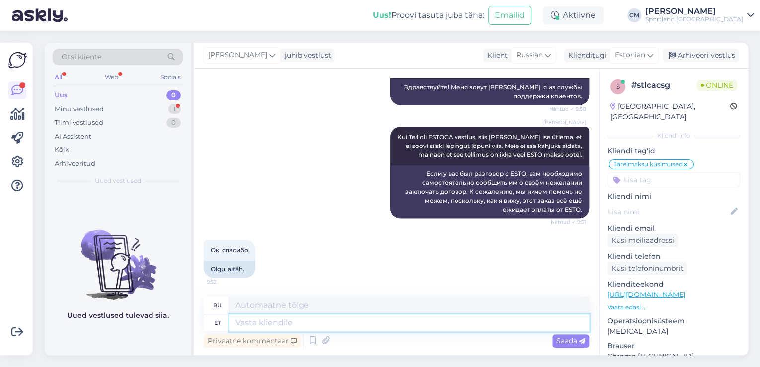
click at [386, 321] on textarea at bounding box center [410, 323] width 360 height 17
type textarea "Kas s"
type textarea "Является"
type textarea "Kas saan v"
type textarea "Могу ли я"
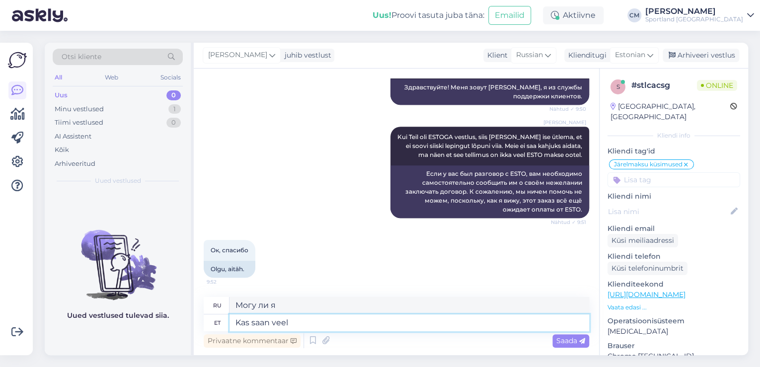
type textarea "Kas saan veel a"
type textarea "Можно мне еще?"
type textarea "Kas saan veel aidata?"
type textarea "Могу ли я еще помочь?"
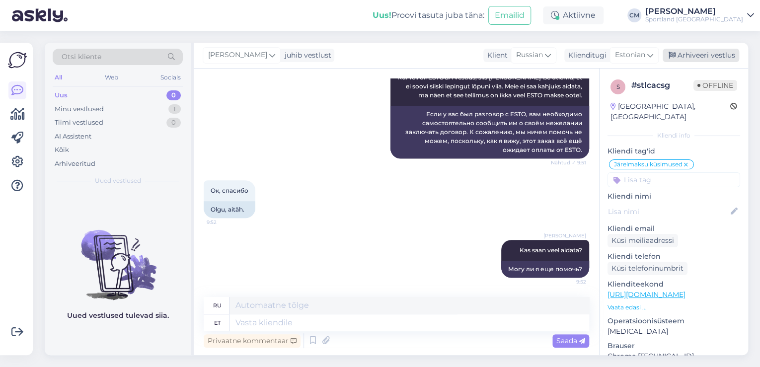
click at [692, 49] on div "Arhiveeri vestlus" at bounding box center [701, 55] width 77 height 13
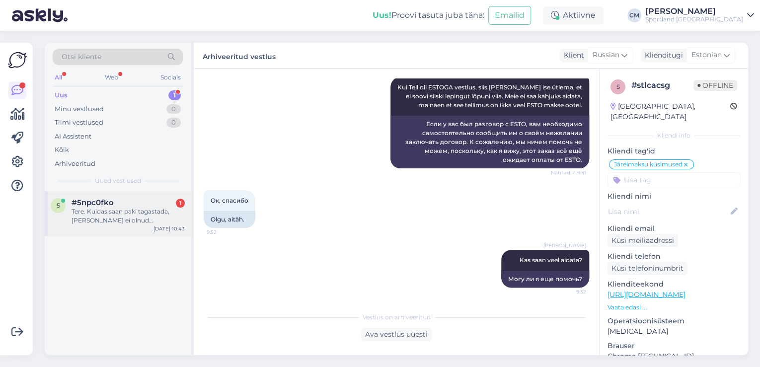
click at [158, 214] on div "Tere. Kuidas saan paki tagastada, [PERSON_NAME] ei olnud tagastamiseks mõeldud …" at bounding box center [128, 216] width 113 height 18
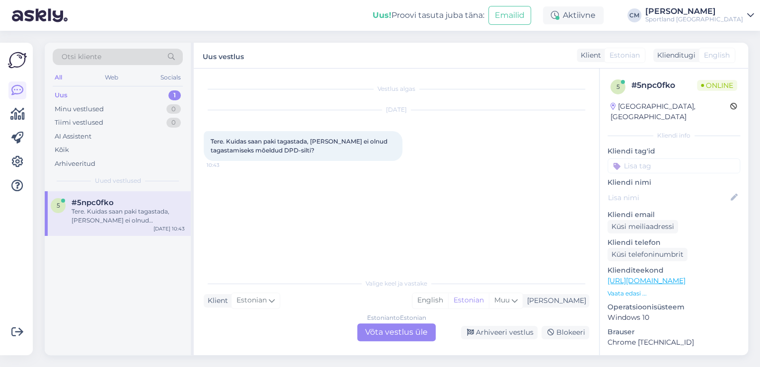
click at [417, 341] on div "Estonian to Estonian Võta vestlus üle" at bounding box center [396, 332] width 79 height 18
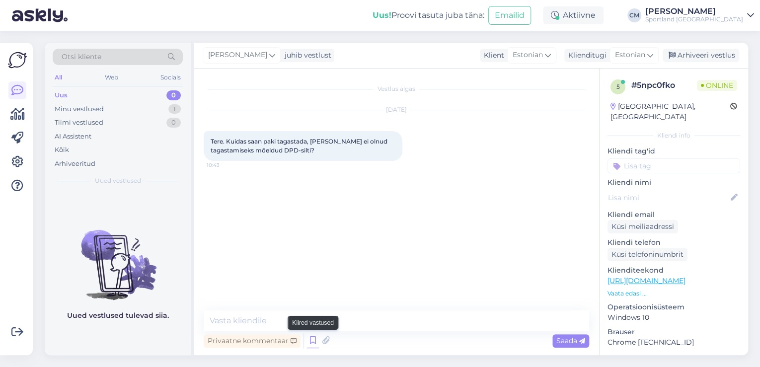
click at [310, 345] on icon at bounding box center [313, 340] width 12 height 15
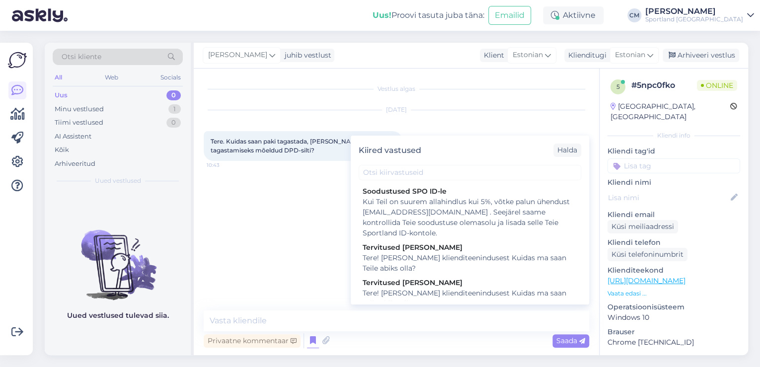
click at [449, 300] on div "Tere! [PERSON_NAME] klienditeenindusest Kuidas ma saan Teile abiks olla?" at bounding box center [470, 298] width 215 height 21
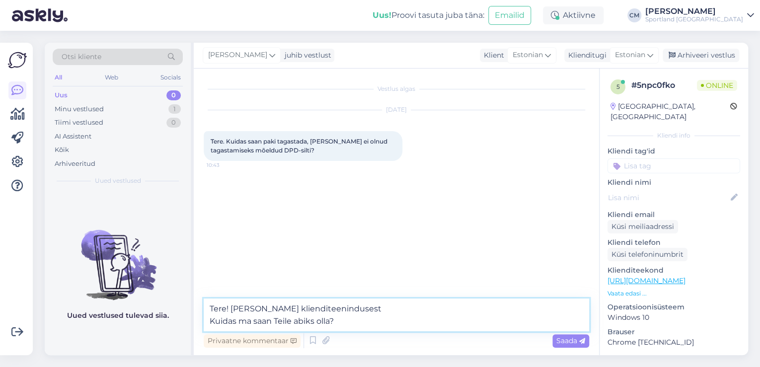
drag, startPoint x: 342, startPoint y: 326, endPoint x: 154, endPoint y: 327, distance: 188.3
click at [154, 327] on div "Otsi kliente All Web Socials Uus 0 Minu vestlused 1 Tiimi vestlused 0 AI Assist…" at bounding box center [397, 199] width 704 height 313
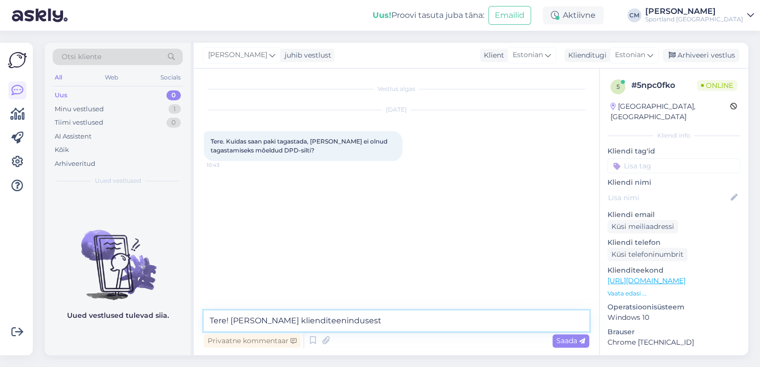
type textarea "Tere! [PERSON_NAME] klienditeenindusest"
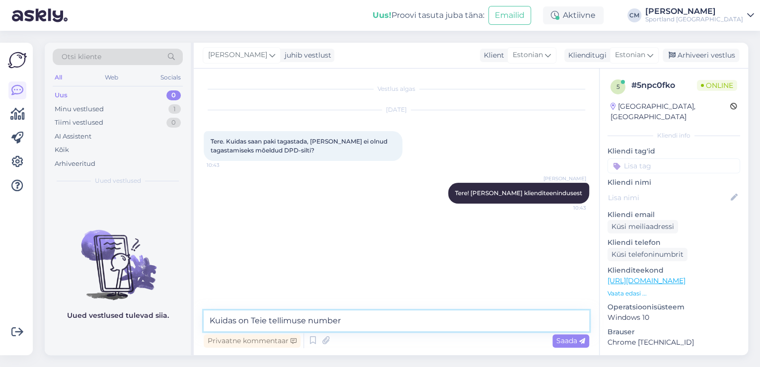
type textarea "Kuidas on Teie tellimuse number?"
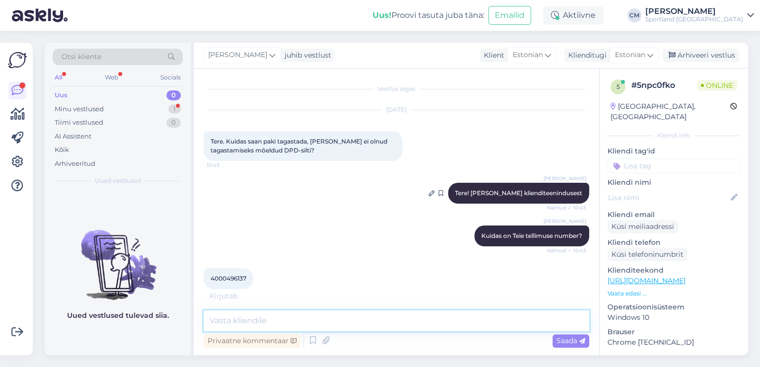
scroll to position [41, 0]
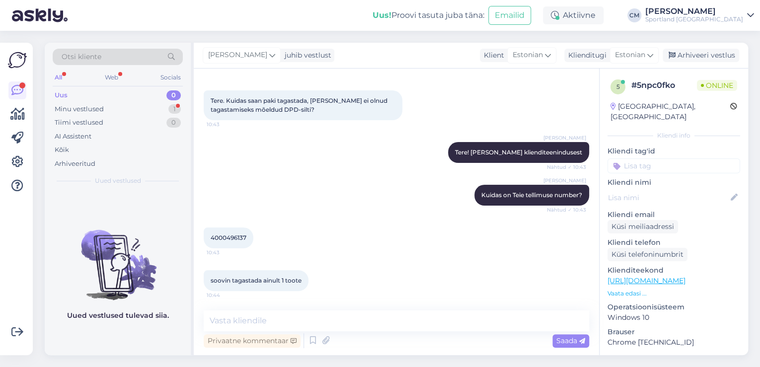
click at [235, 237] on span "4000496137" at bounding box center [229, 237] width 36 height 7
copy div "4000496137 10:43"
click at [310, 314] on textarea at bounding box center [397, 321] width 386 height 21
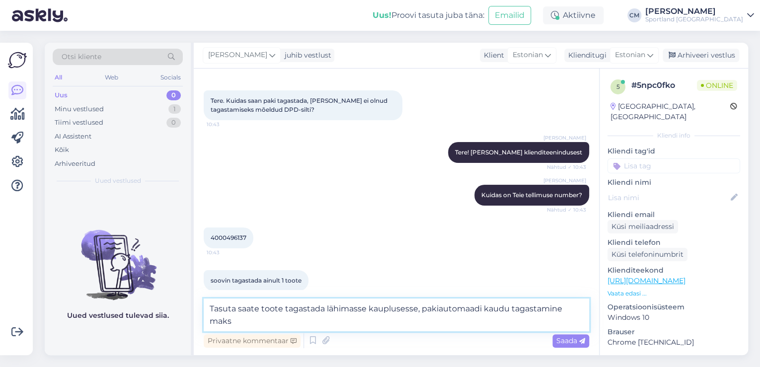
scroll to position [52, 0]
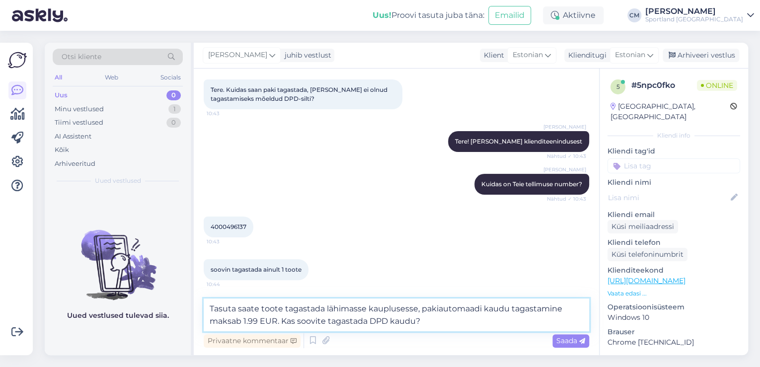
click at [423, 311] on textarea "Tasuta saate toote tagastada lähimasse kauplusesse, pakiautomaadi kaudu tagasta…" at bounding box center [397, 315] width 386 height 33
type textarea "Tasuta saate toote tagastada lähimasse kauplusesse. Pakiautomaadi kaudu tagasta…"
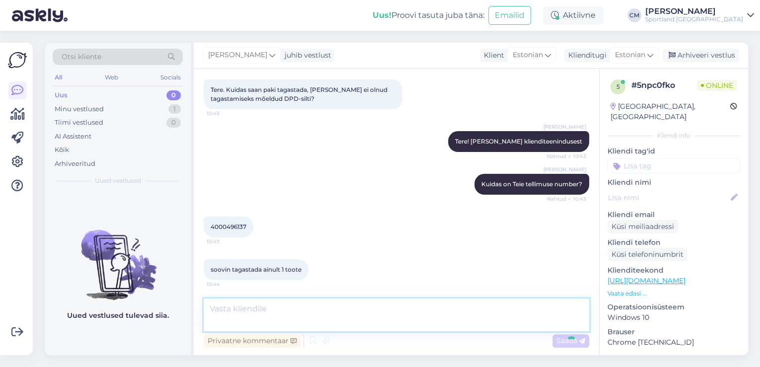
scroll to position [101, 0]
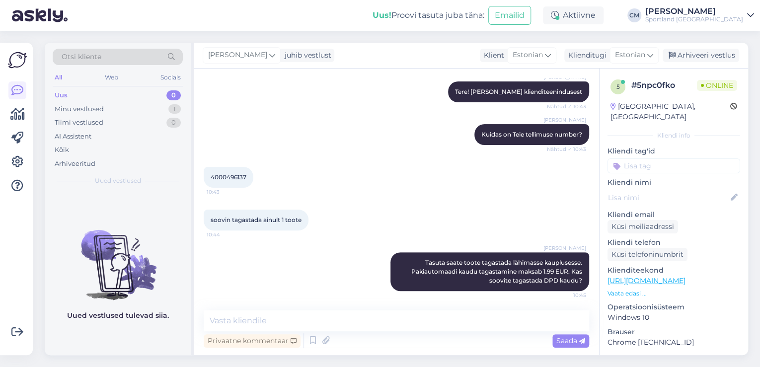
click at [662, 163] on div "5 # 5npc0fko Online [GEOGRAPHIC_DATA], [GEOGRAPHIC_DATA] Kliendi info Kliendi t…" at bounding box center [674, 280] width 149 height 422
click at [666, 158] on input at bounding box center [674, 165] width 133 height 15
type input "y"
type input "tagasta"
click at [683, 201] on span "Tagastamine (e-pood)" at bounding box center [674, 204] width 66 height 6
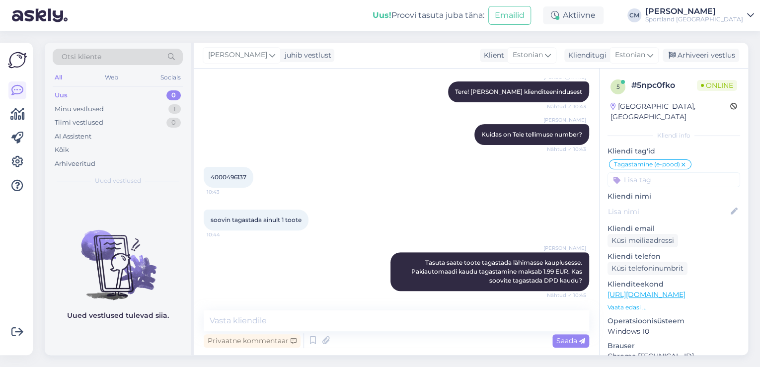
scroll to position [144, 0]
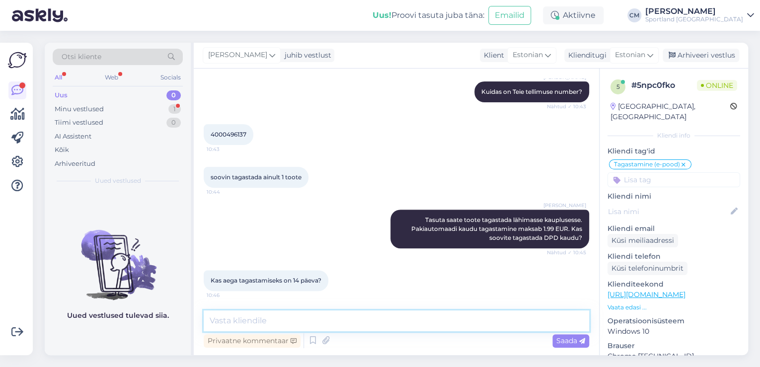
click at [380, 314] on textarea at bounding box center [397, 321] width 386 height 21
type textarea "90 päeva"
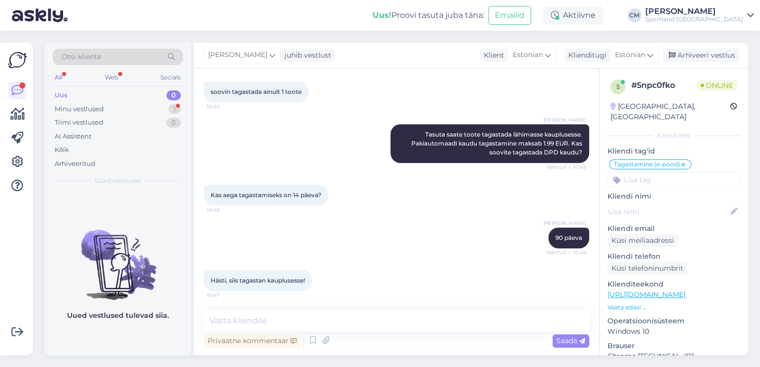
scroll to position [272, 0]
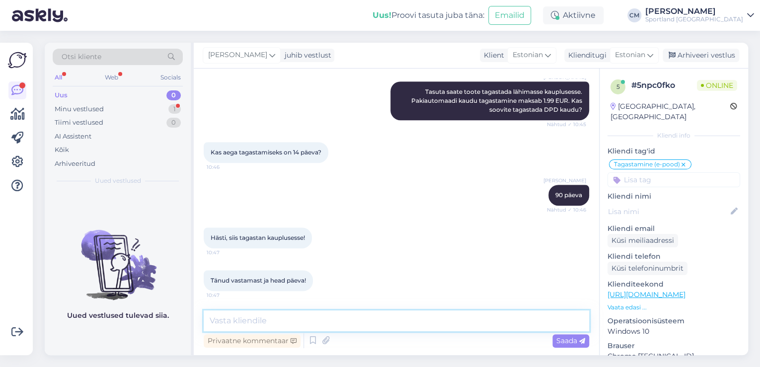
click at [327, 317] on textarea at bounding box center [397, 321] width 386 height 21
type textarea "Teeme nii!! Kena päeva :)"
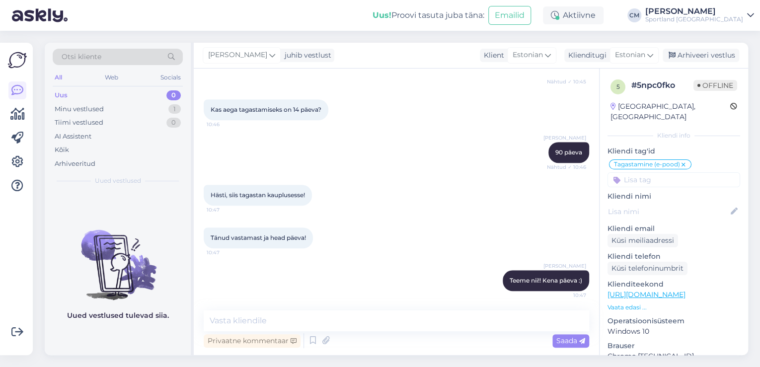
click at [686, 44] on div "[PERSON_NAME] juhib vestlust Klient [DEMOGRAPHIC_DATA] Klienditugi [DEMOGRAPHIC…" at bounding box center [471, 56] width 554 height 26
click at [686, 51] on div "Arhiveeri vestlus" at bounding box center [701, 55] width 77 height 13
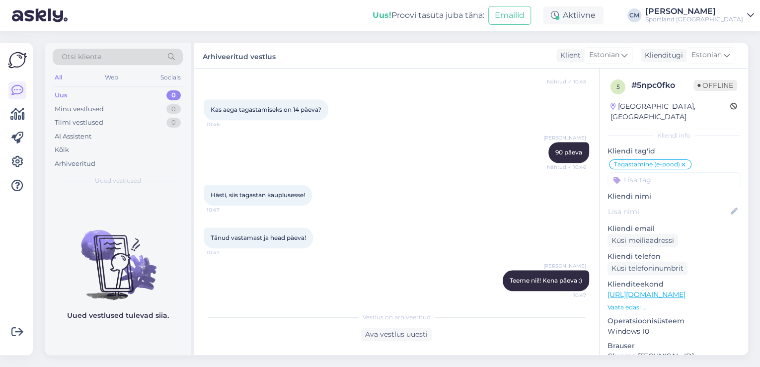
drag, startPoint x: 601, startPoint y: 19, endPoint x: 588, endPoint y: 32, distance: 17.6
click at [601, 18] on div "Aktiivne" at bounding box center [573, 15] width 61 height 18
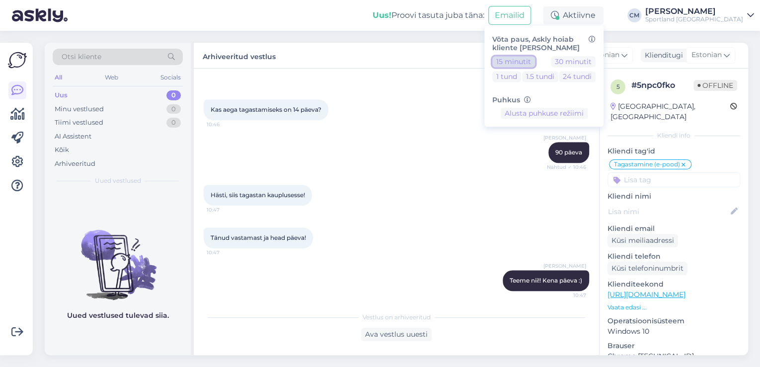
click at [535, 63] on button "15 minutit" at bounding box center [513, 61] width 43 height 11
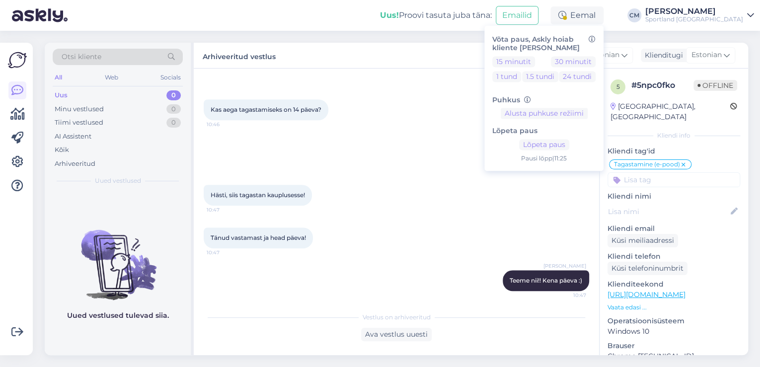
click at [697, 15] on div "Sportland [GEOGRAPHIC_DATA]" at bounding box center [694, 19] width 98 height 8
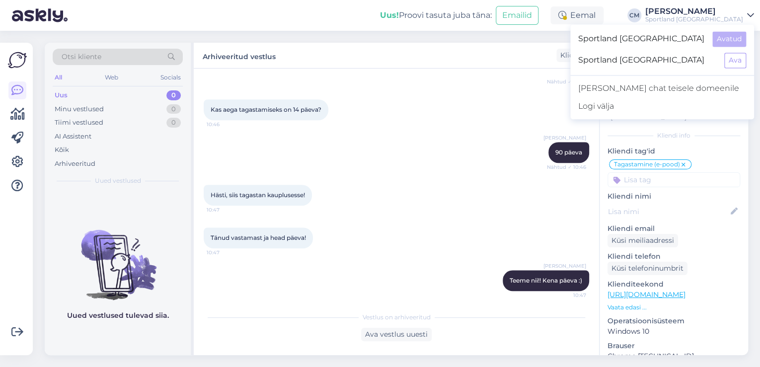
click at [715, 59] on span "Sportland [GEOGRAPHIC_DATA]" at bounding box center [647, 60] width 138 height 15
click at [719, 59] on div "Sportland [GEOGRAPHIC_DATA] Ava" at bounding box center [662, 60] width 184 height 21
click at [723, 59] on div "Sportland [GEOGRAPHIC_DATA] Ava" at bounding box center [662, 60] width 184 height 21
click at [725, 60] on button "Ava" at bounding box center [735, 60] width 22 height 15
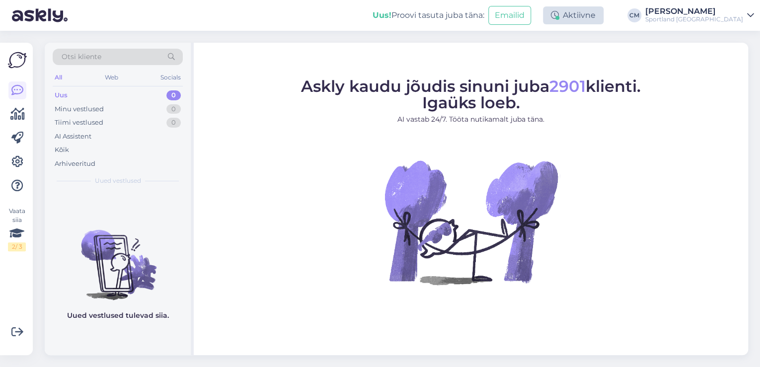
click at [604, 20] on div "Aktiivne" at bounding box center [573, 15] width 61 height 18
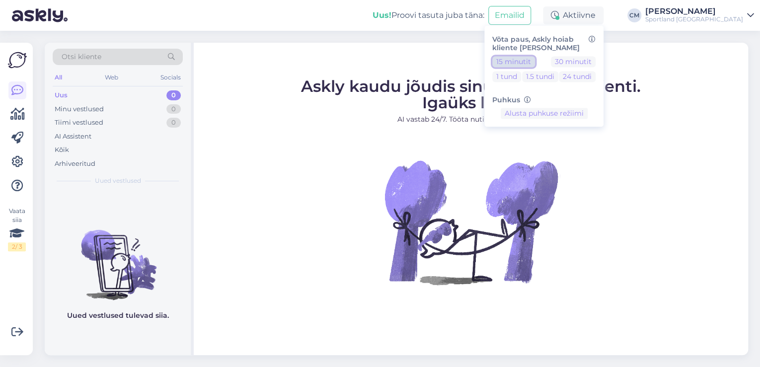
click at [535, 59] on button "15 minutit" at bounding box center [513, 61] width 43 height 11
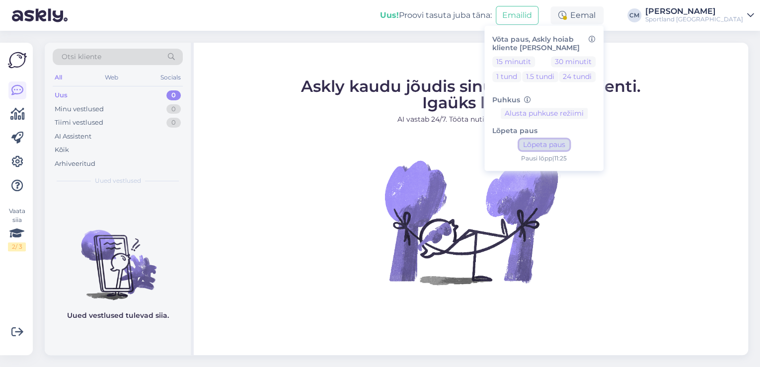
click at [569, 145] on button "Lõpeta paus" at bounding box center [544, 145] width 50 height 11
click at [705, 7] on div "[PERSON_NAME]" at bounding box center [694, 11] width 98 height 8
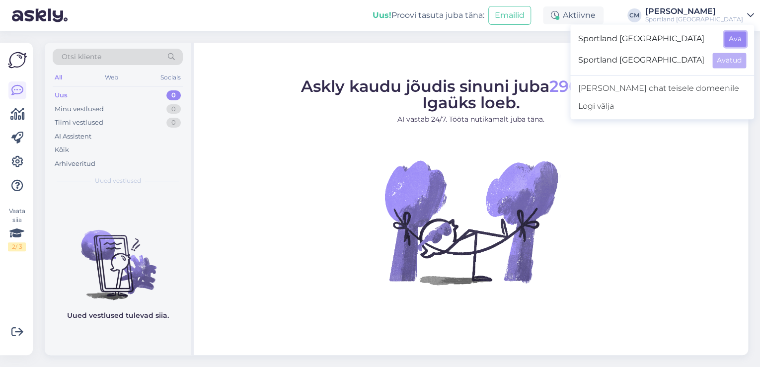
click at [731, 35] on button "Ava" at bounding box center [735, 38] width 22 height 15
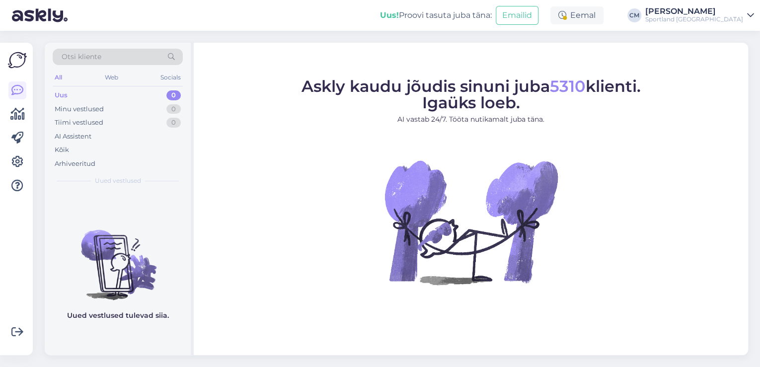
click at [602, 19] on div "Eemal" at bounding box center [577, 15] width 53 height 18
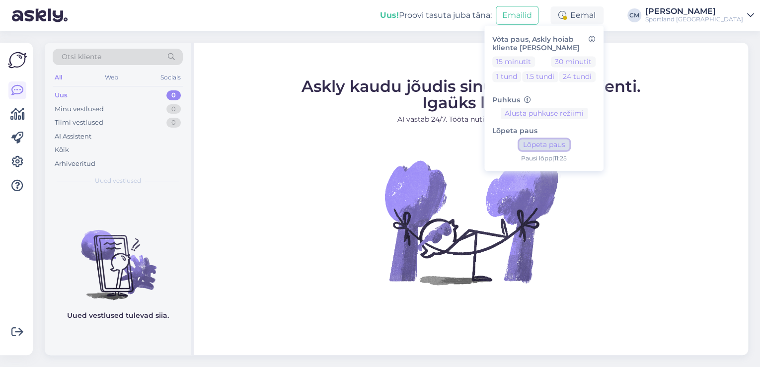
click at [569, 143] on button "Lõpeta paus" at bounding box center [544, 145] width 50 height 11
click at [291, 116] on figure "Askly kaudu jõudis sinuni juba 5310 klienti. Igaüks loeb. AI vastab 24/7. Tööta…" at bounding box center [471, 195] width 537 height 233
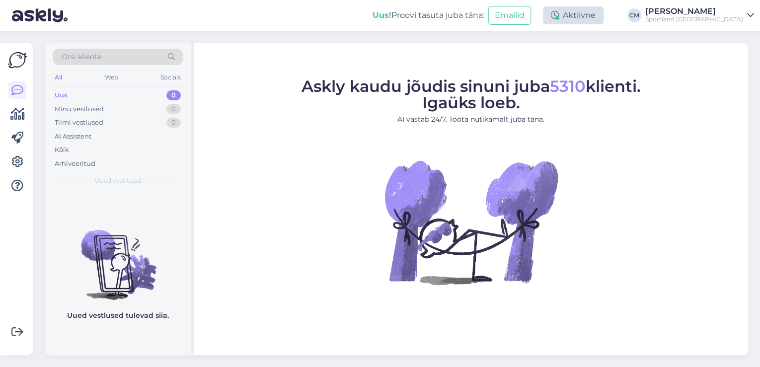
click at [604, 19] on div "Aktiivne" at bounding box center [573, 15] width 61 height 18
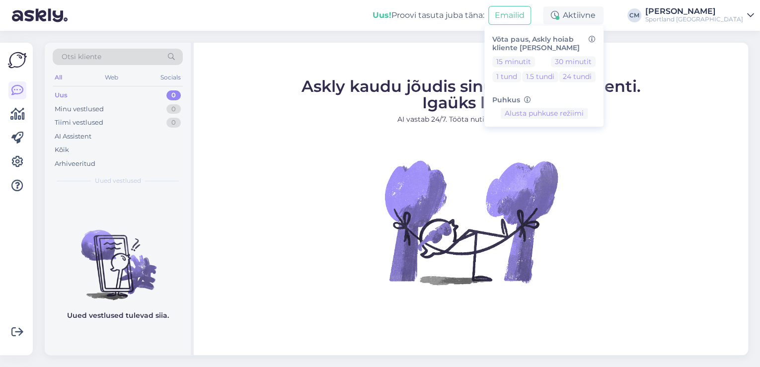
click at [465, 104] on span "Askly kaudu jõudis sinuni juba 5310 klienti. Igaüks loeb." at bounding box center [471, 95] width 339 height 36
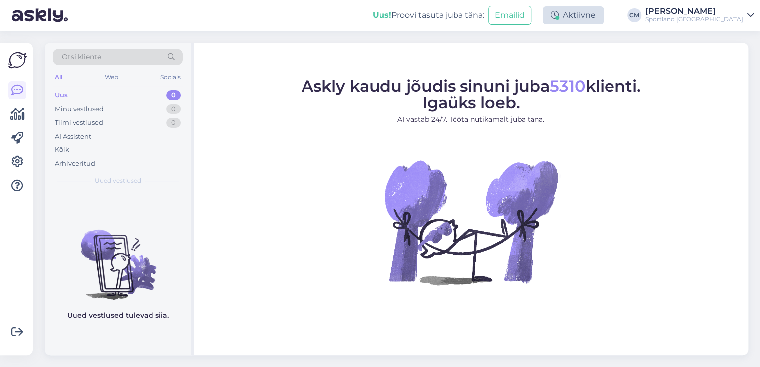
click at [604, 19] on div "Aktiivne" at bounding box center [573, 15] width 61 height 18
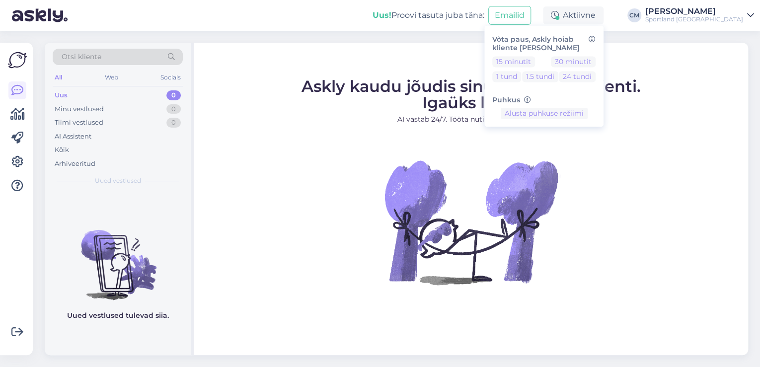
click at [590, 24] on div "Uus! Proovi tasuta [PERSON_NAME]: Emailid Aktiivne Võta paus, Askly hoiab klien…" at bounding box center [380, 15] width 760 height 31
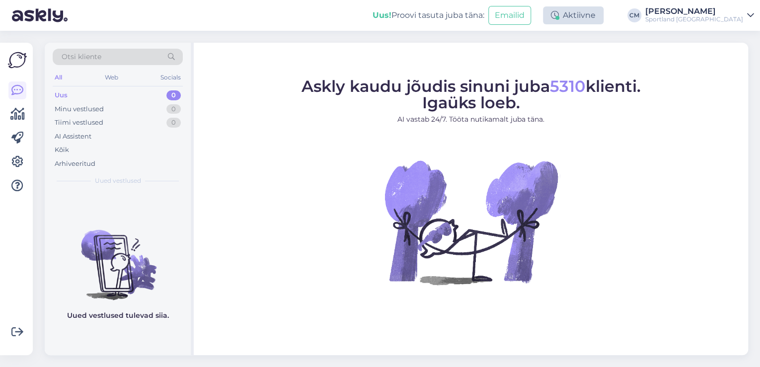
click at [604, 11] on div "Aktiivne" at bounding box center [573, 15] width 61 height 18
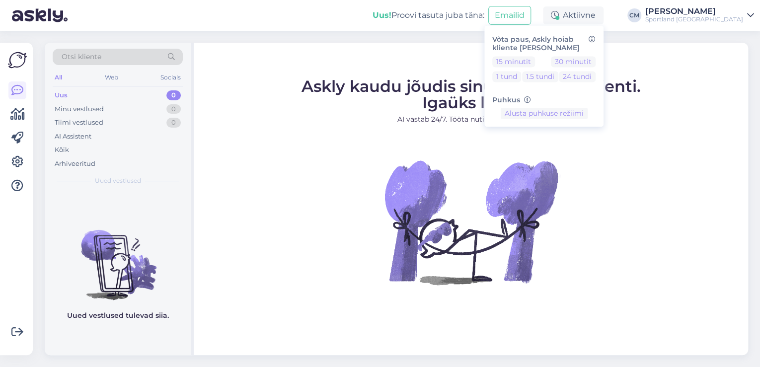
click at [333, 223] on figure "Askly kaudu jõudis sinuni juba 5310 klienti. Igaüks loeb. AI vastab 24/7. Tööta…" at bounding box center [471, 195] width 537 height 233
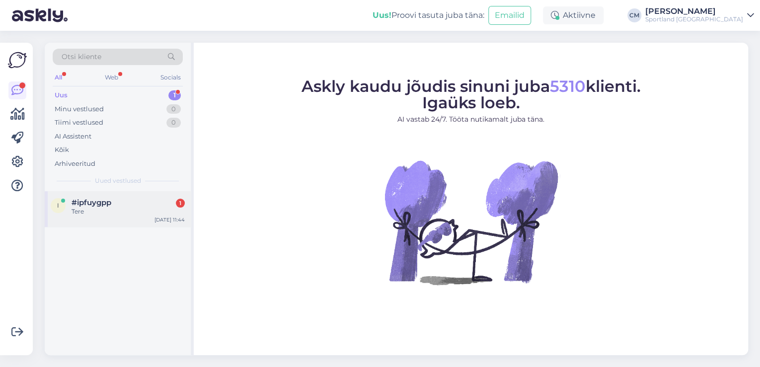
click at [128, 212] on div "Tere" at bounding box center [128, 211] width 113 height 9
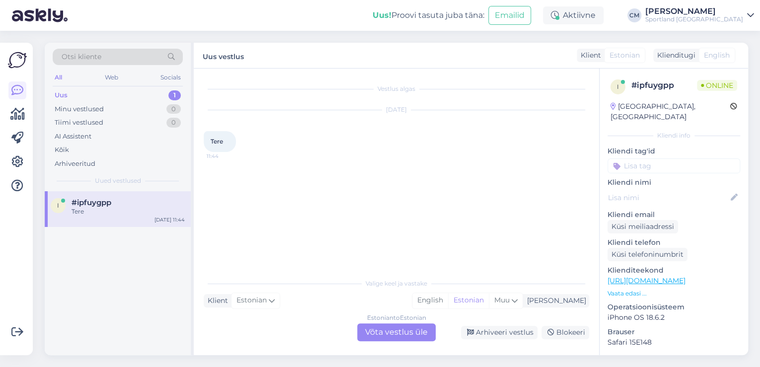
click at [413, 338] on div "Estonian to Estonian Võta vestlus üle" at bounding box center [396, 332] width 79 height 18
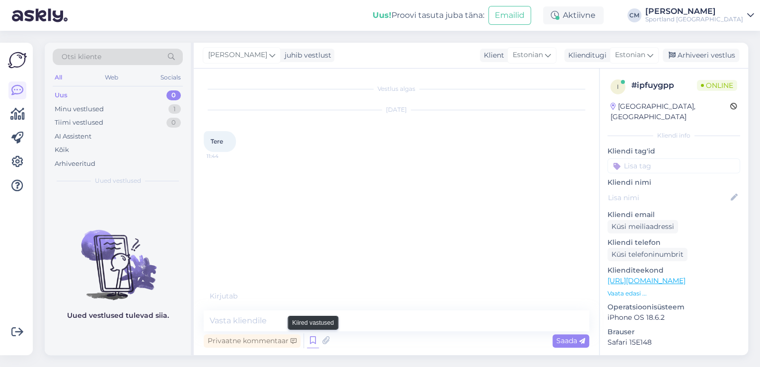
click at [314, 340] on icon at bounding box center [313, 340] width 12 height 15
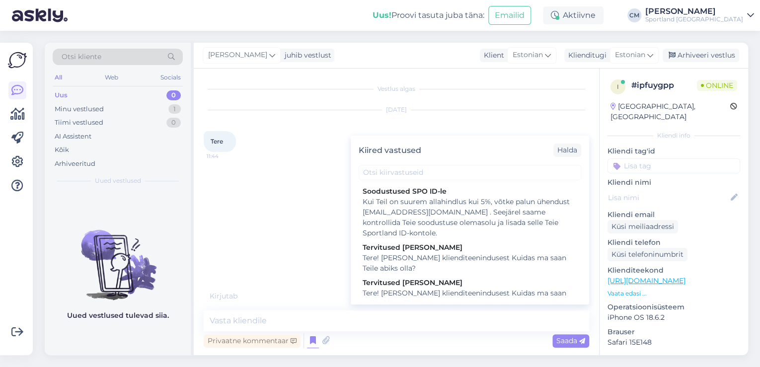
click at [470, 284] on div "Tervitused [PERSON_NAME]" at bounding box center [470, 283] width 215 height 10
type textarea "Tere! [PERSON_NAME] klienditeenindusest Kuidas ma saan Teile abiks olla?"
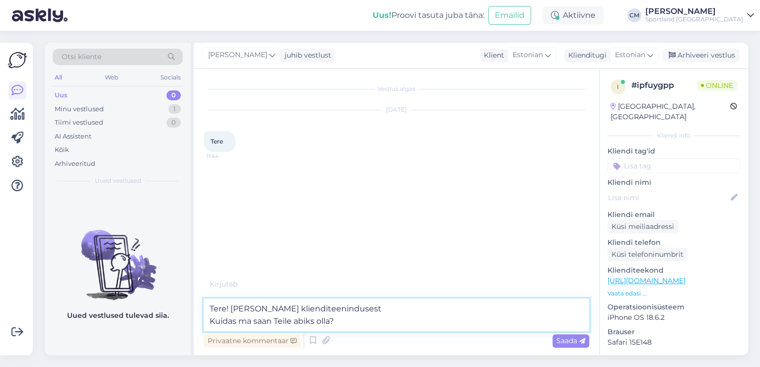
click at [455, 317] on textarea "Tere! [PERSON_NAME] klienditeenindusest Kuidas ma saan Teile abiks olla?" at bounding box center [397, 315] width 386 height 33
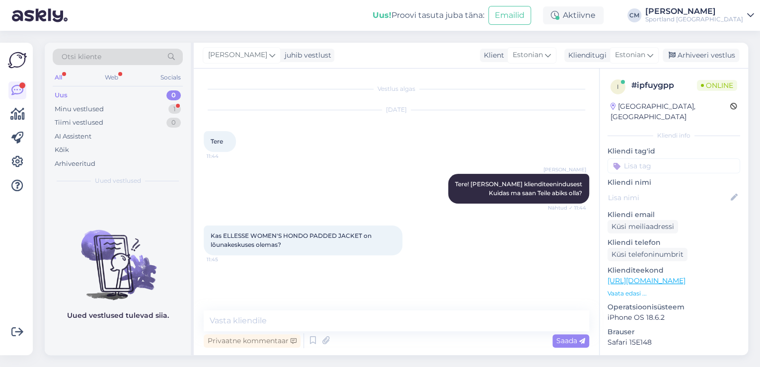
click at [686, 276] on link "[URL][DOMAIN_NAME]" at bounding box center [647, 280] width 78 height 9
click at [272, 314] on textarea at bounding box center [397, 321] width 386 height 21
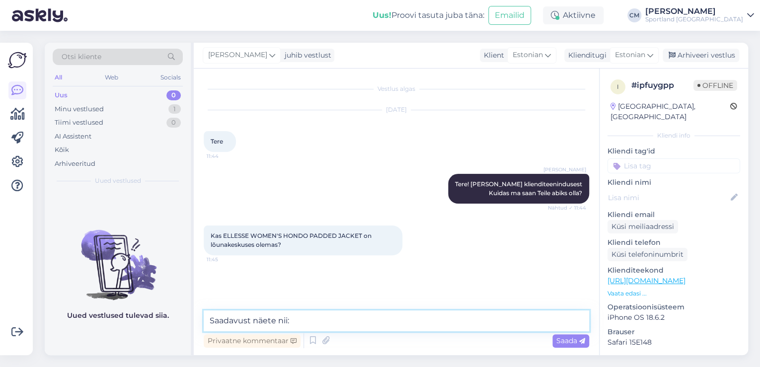
type textarea "Saadavust näete nii:"
paste textarea
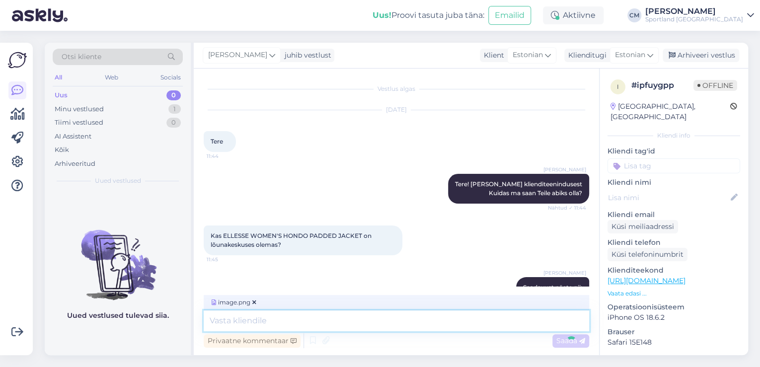
scroll to position [70, 0]
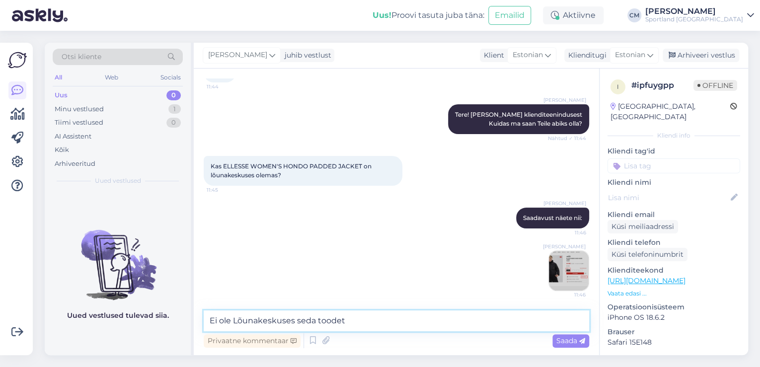
type textarea "Ei ole Lõunakeskuses seda toodet."
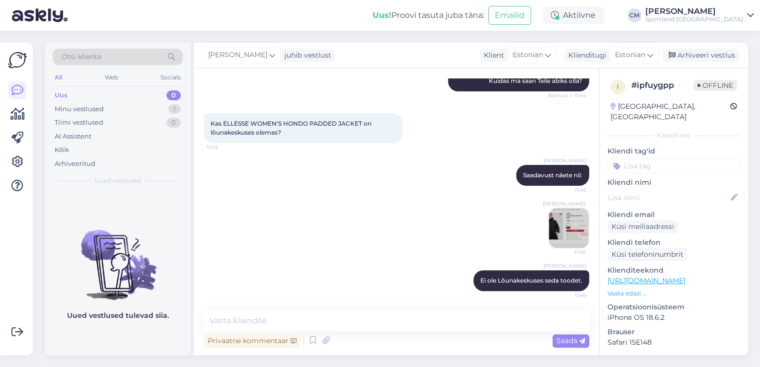
click at [682, 158] on input at bounding box center [674, 165] width 133 height 15
type input "saada"
click at [698, 187] on div "Vaata saadavust - leitavus" at bounding box center [674, 192] width 86 height 10
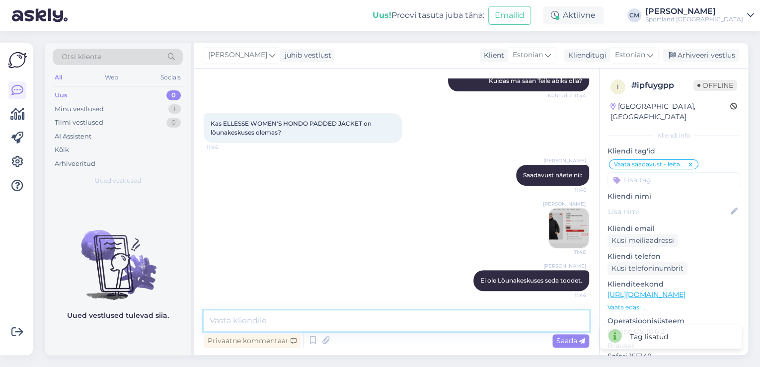
click at [320, 327] on textarea at bounding box center [397, 321] width 386 height 21
type textarea "Kas saan veel aidata?"
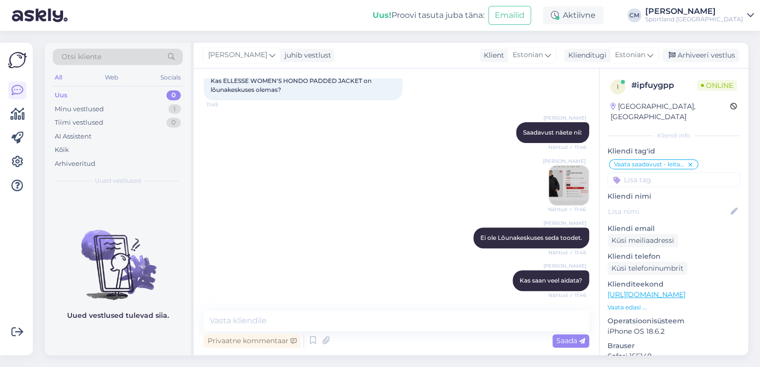
scroll to position [198, 0]
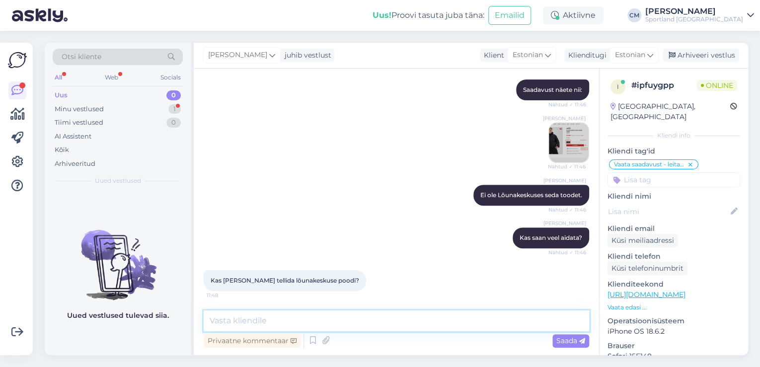
click at [311, 316] on textarea at bounding box center [397, 321] width 386 height 21
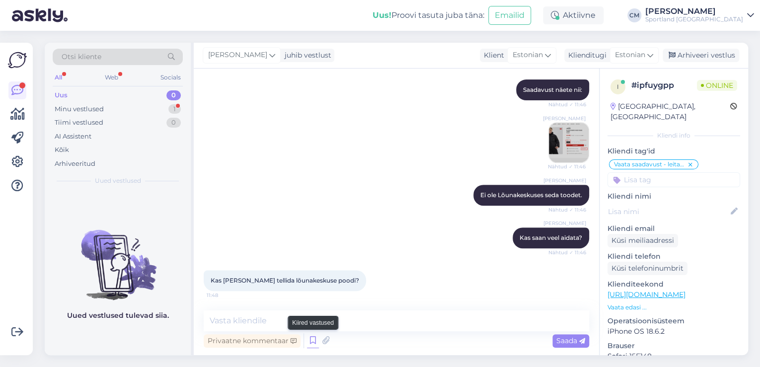
click at [312, 343] on icon at bounding box center [313, 340] width 12 height 15
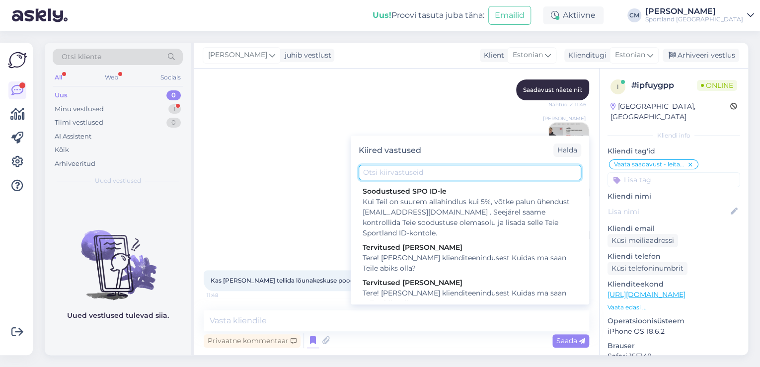
click at [445, 173] on input "text" at bounding box center [470, 172] width 223 height 15
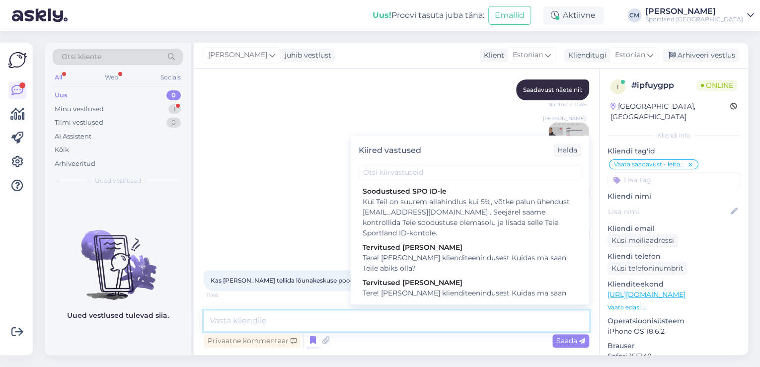
click at [312, 317] on textarea at bounding box center [397, 321] width 386 height 21
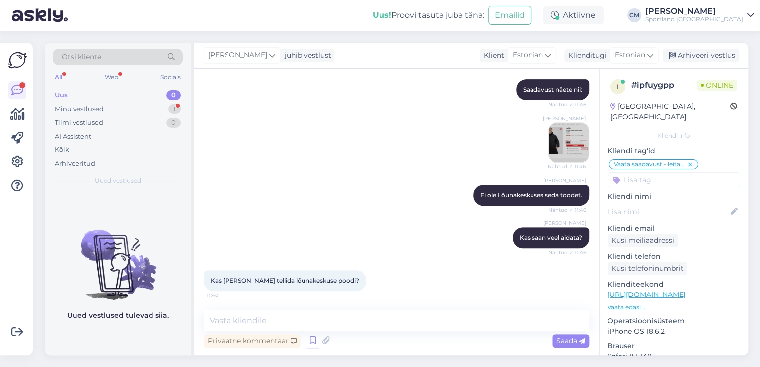
click at [312, 340] on icon at bounding box center [313, 340] width 12 height 15
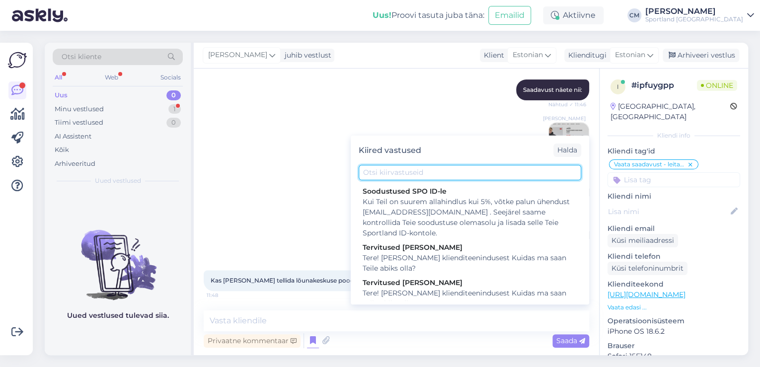
click at [409, 167] on input "text" at bounding box center [470, 172] width 223 height 15
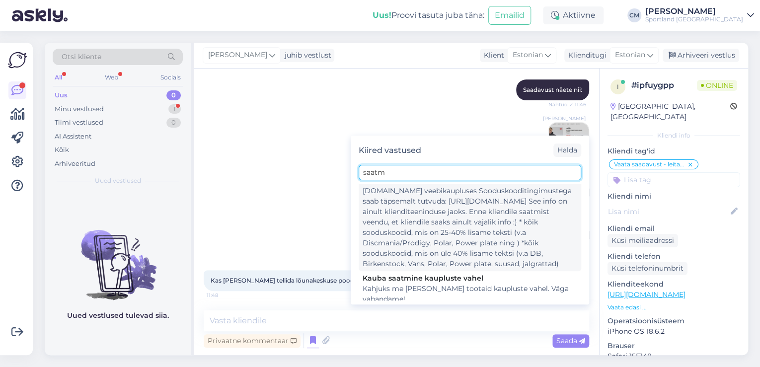
scroll to position [121, 0]
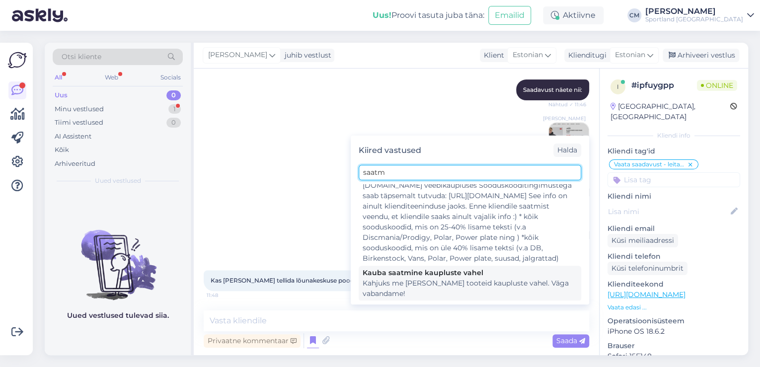
type input "saatm"
click at [422, 286] on div "Kahjuks me [PERSON_NAME] tooteid kaupluste vahel. Väga vabandame!" at bounding box center [470, 288] width 215 height 21
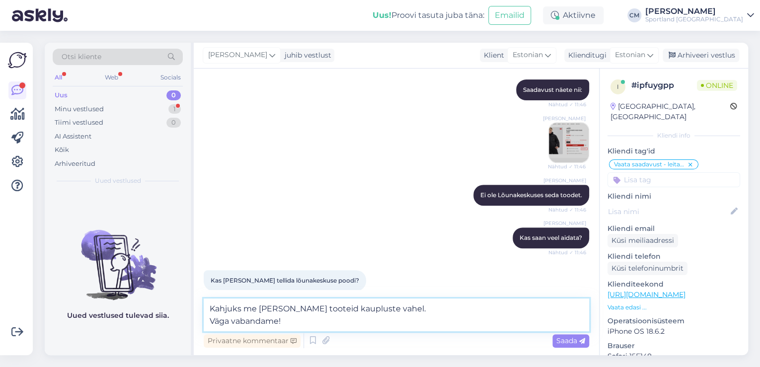
drag, startPoint x: 307, startPoint y: 322, endPoint x: 191, endPoint y: 320, distance: 116.3
click at [191, 320] on div "Otsi kliente All Web Socials Uus 0 Minu vestlused 1 Tiimi vestlused 0 AI Assist…" at bounding box center [397, 199] width 704 height 313
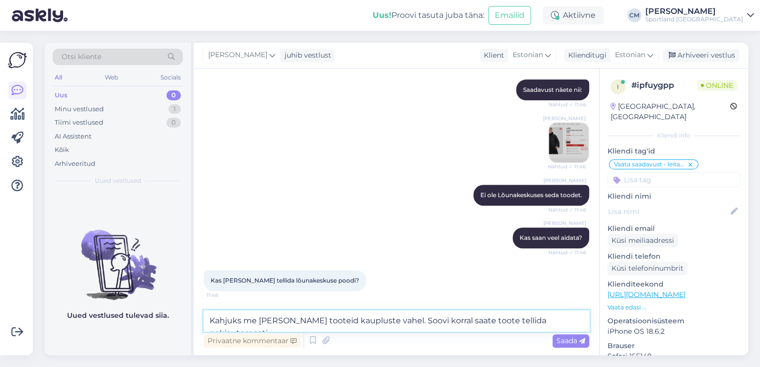
type textarea "Kahjuks me [PERSON_NAME] tooteid kaupluste vahel. Soovi korral saate toote tell…"
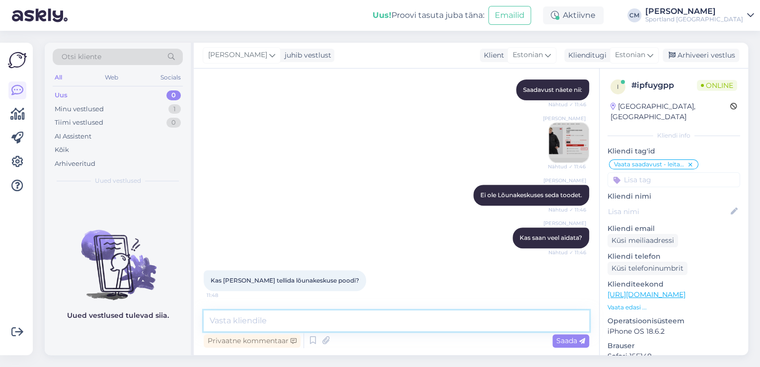
scroll to position [249, 0]
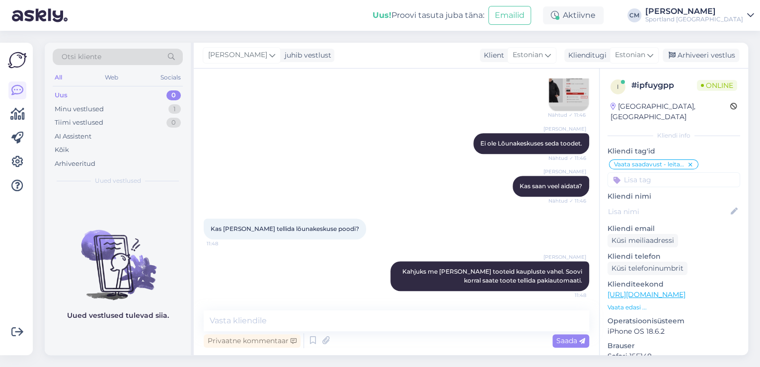
click at [693, 172] on input at bounding box center [674, 179] width 133 height 15
type input "saat"
click at [656, 203] on span "Toote saatmine kaupluste vahel" at bounding box center [673, 206] width 79 height 6
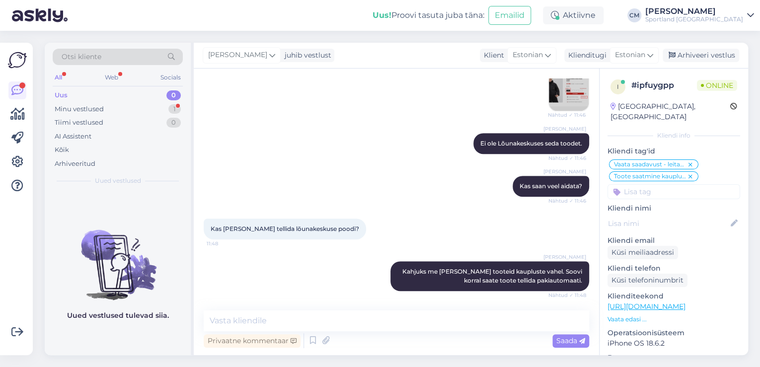
scroll to position [292, 0]
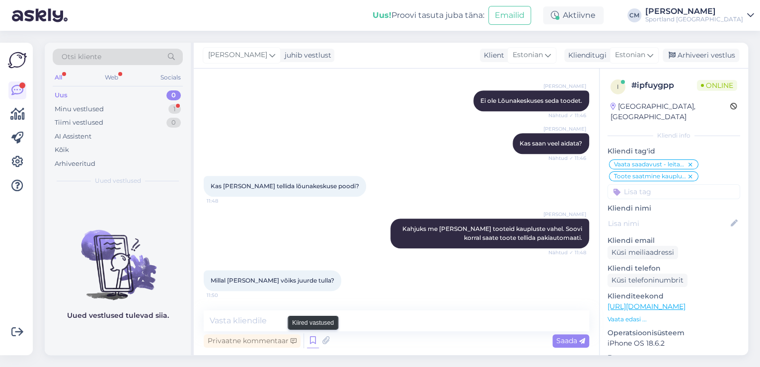
click at [314, 338] on icon at bounding box center [313, 340] width 12 height 15
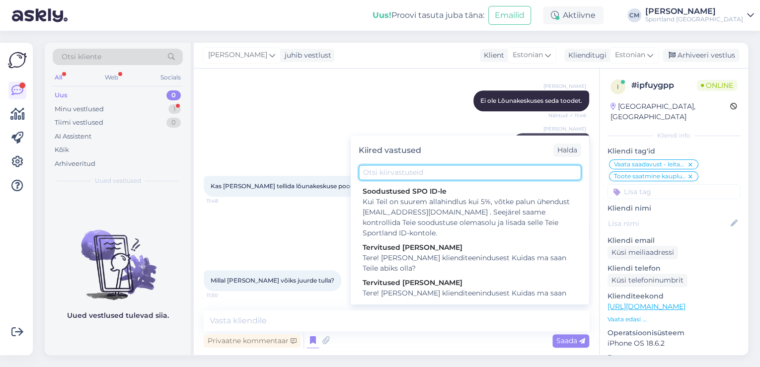
click at [416, 174] on input "text" at bounding box center [470, 172] width 223 height 15
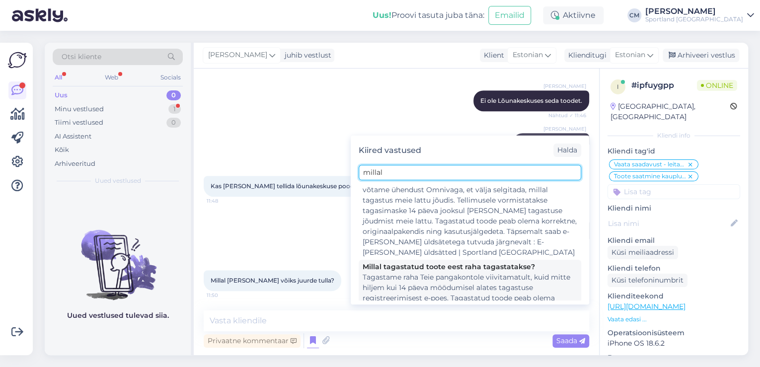
scroll to position [125, 0]
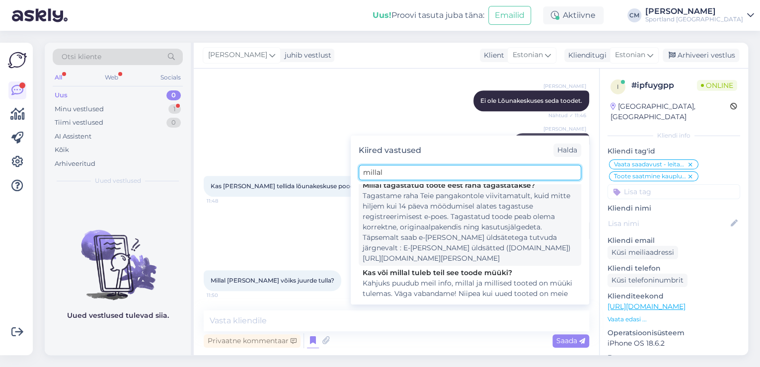
type input "millal"
click at [468, 278] on div "Kahjuks puudub meil info, millal ja millised tooted on müüki tulemas. Väga vaba…" at bounding box center [470, 299] width 215 height 42
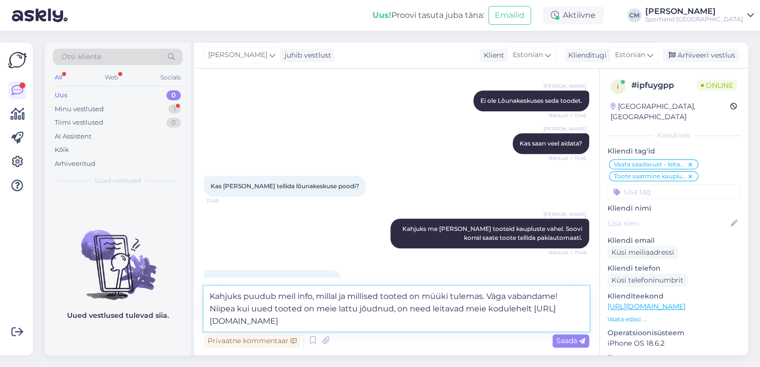
click at [333, 317] on textarea "Kahjuks puudub meil info, millal ja millised tooted on müüki tulemas. Väga vaba…" at bounding box center [397, 308] width 386 height 45
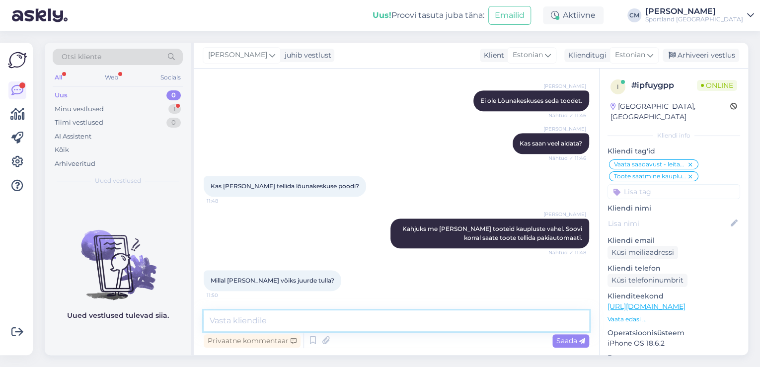
scroll to position [362, 0]
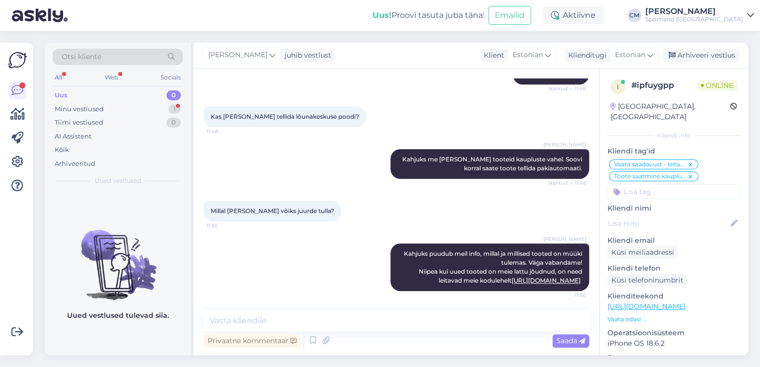
click at [698, 191] on div "i # ipfuygpp Online [GEOGRAPHIC_DATA], [GEOGRAPHIC_DATA] Kliendi info Kliendi t…" at bounding box center [674, 293] width 149 height 448
click at [698, 184] on input at bounding box center [674, 191] width 133 height 15
click at [693, 215] on span "Lattu lisandumine (toode)" at bounding box center [674, 218] width 78 height 6
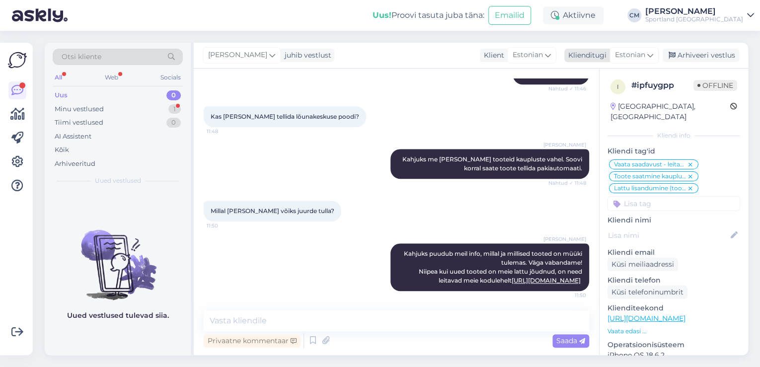
drag, startPoint x: 680, startPoint y: 54, endPoint x: 648, endPoint y: 50, distance: 32.0
click at [680, 54] on div "Arhiveeri vestlus" at bounding box center [701, 55] width 77 height 13
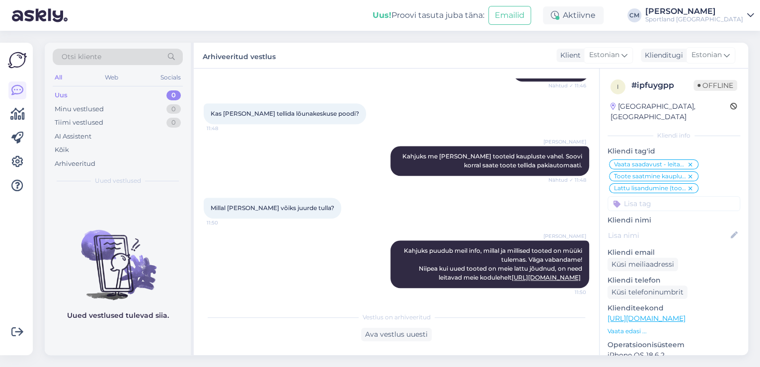
scroll to position [365, 0]
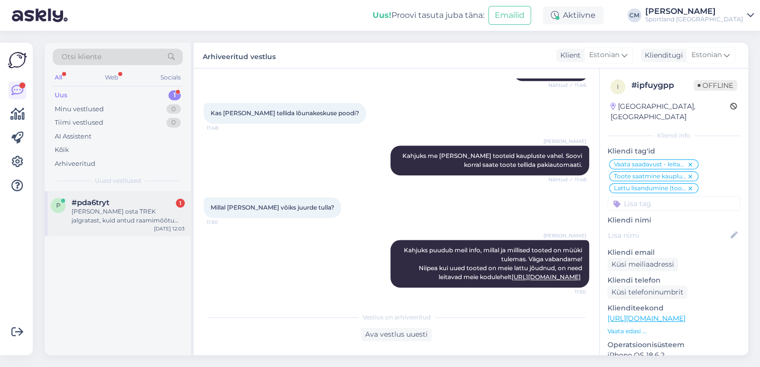
click at [124, 213] on div "[PERSON_NAME] osta TREK jalgratast, kuid antud raamimõõtu pole poes saadaval." at bounding box center [128, 216] width 113 height 18
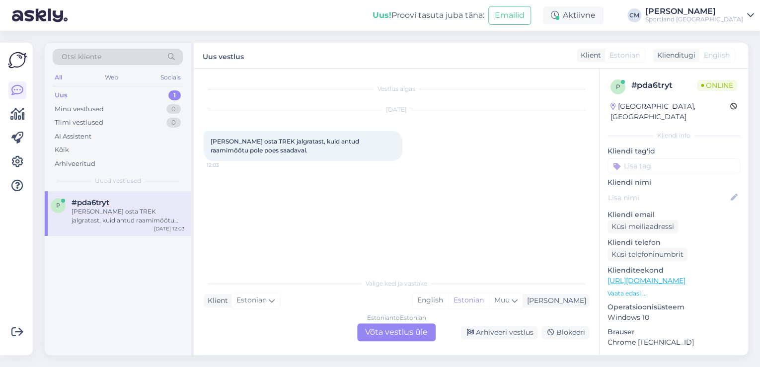
click at [392, 329] on div "Estonian to Estonian Võta vestlus üle" at bounding box center [396, 332] width 79 height 18
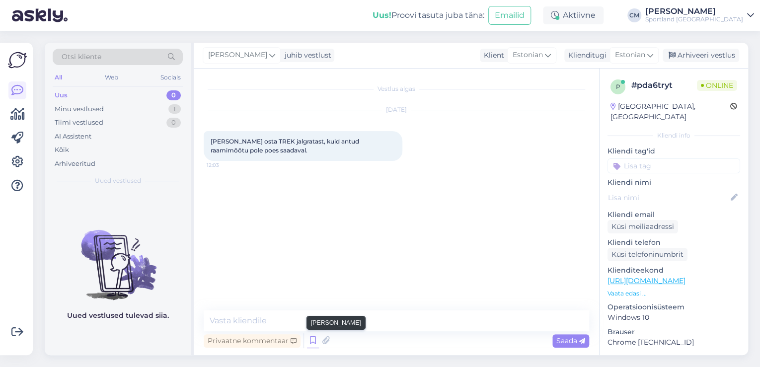
click at [314, 338] on icon at bounding box center [313, 340] width 12 height 15
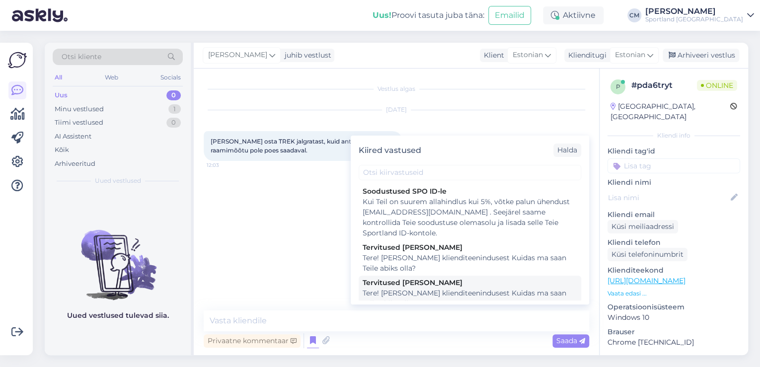
click at [440, 294] on div "Tere! [PERSON_NAME] klienditeenindusest Kuidas ma saan Teile abiks olla?" at bounding box center [470, 298] width 215 height 21
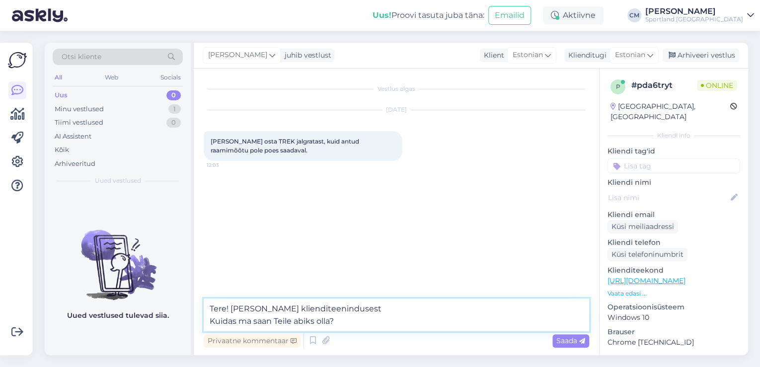
drag, startPoint x: 318, startPoint y: 328, endPoint x: 187, endPoint y: 330, distance: 130.7
click at [187, 330] on div "Otsi kliente All Web Socials Uus 0 Minu vestlused 1 Tiimi vestlused 0 AI Assist…" at bounding box center [397, 199] width 704 height 313
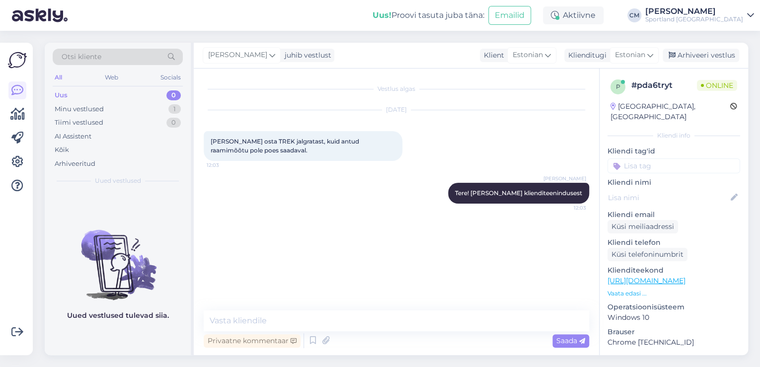
click at [686, 276] on link "[URL][DOMAIN_NAME]" at bounding box center [647, 280] width 78 height 9
click at [328, 309] on div "Vestlus algas [DATE] Soovin osta TREK jalgratast, kuid antud raamimõõtu pole po…" at bounding box center [396, 212] width 405 height 287
click at [326, 318] on textarea at bounding box center [397, 321] width 386 height 21
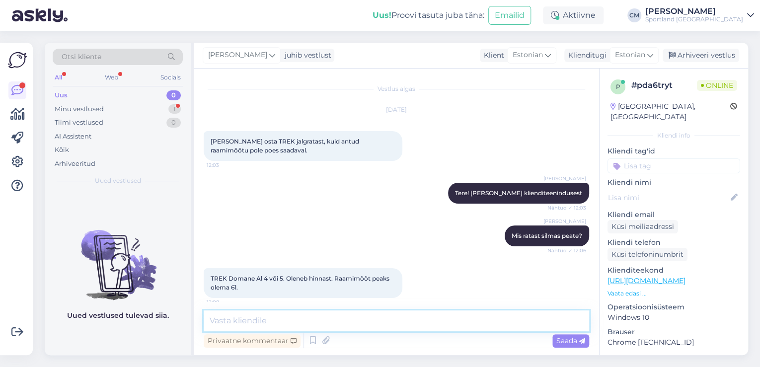
scroll to position [7, 0]
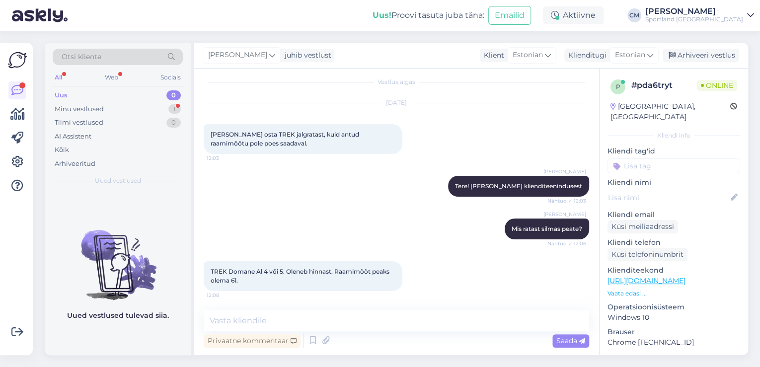
click at [686, 276] on link "[URL][DOMAIN_NAME]" at bounding box center [647, 280] width 78 height 9
click at [248, 318] on textarea at bounding box center [397, 321] width 386 height 21
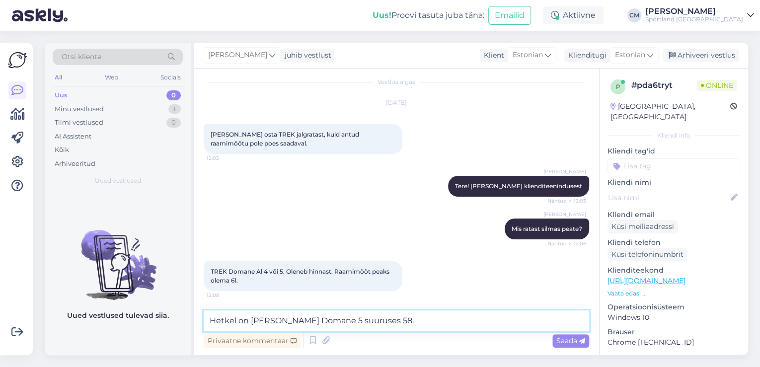
paste textarea "[URL][DOMAIN_NAME]"
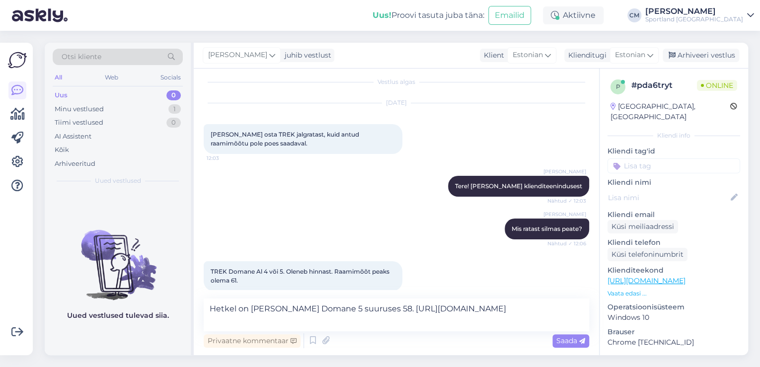
click at [686, 276] on link "[URL][DOMAIN_NAME]" at bounding box center [647, 280] width 78 height 9
click at [486, 318] on textarea "Hetkel on [PERSON_NAME] Domane 5 suuruses 58. [URL][DOMAIN_NAME]" at bounding box center [397, 315] width 386 height 33
click at [446, 320] on textarea "Hetkel on [PERSON_NAME] Domane 5 suuruses 58. [URL][DOMAIN_NAME]" at bounding box center [397, 315] width 386 height 33
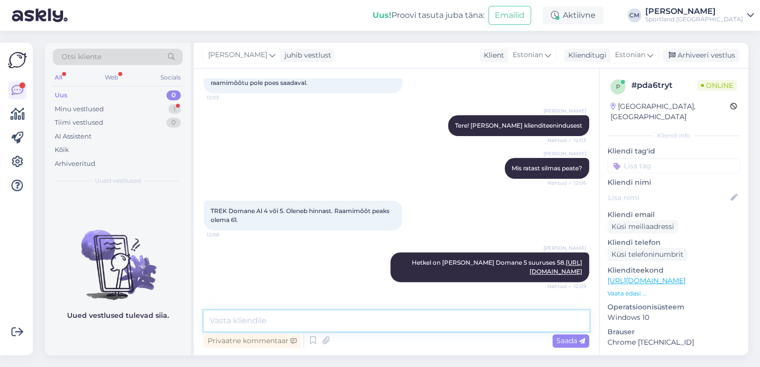
scroll to position [128, 0]
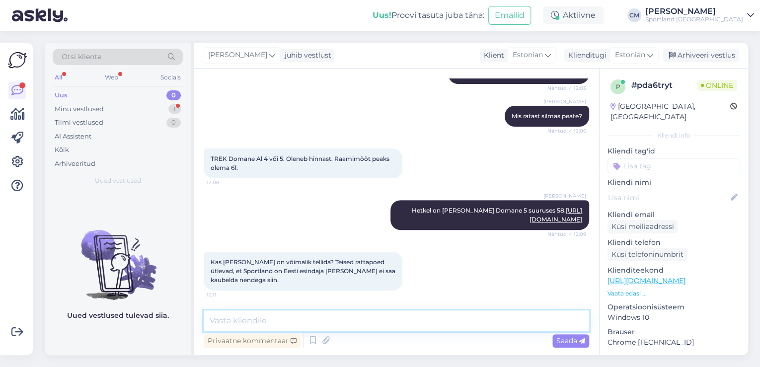
click at [382, 315] on textarea at bounding box center [397, 321] width 386 height 21
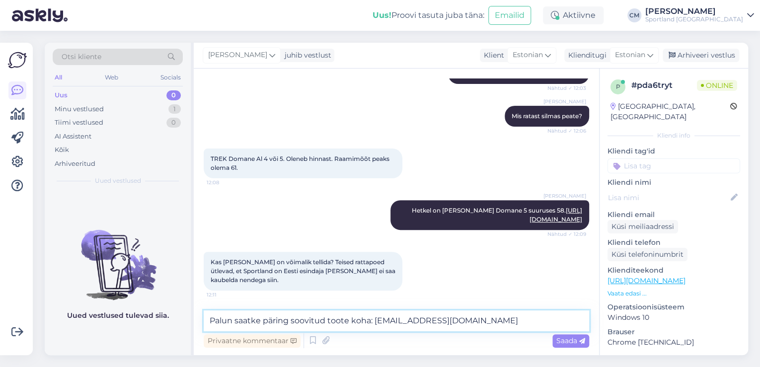
scroll to position [139, 0]
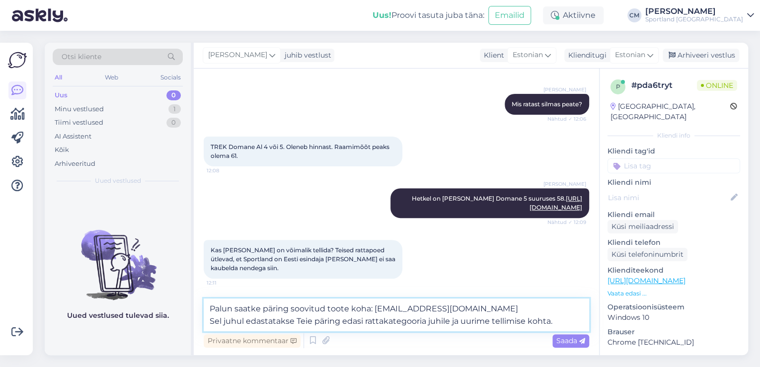
click at [429, 321] on textarea "Palun saatke päring soovitud toote koha: [EMAIL_ADDRESS][DOMAIN_NAME] Sel juhul…" at bounding box center [397, 315] width 386 height 33
click at [323, 314] on textarea "Palun saatke päring soovitud toote koha: [EMAIL_ADDRESS][DOMAIN_NAME] Sel juhul…" at bounding box center [397, 315] width 386 height 33
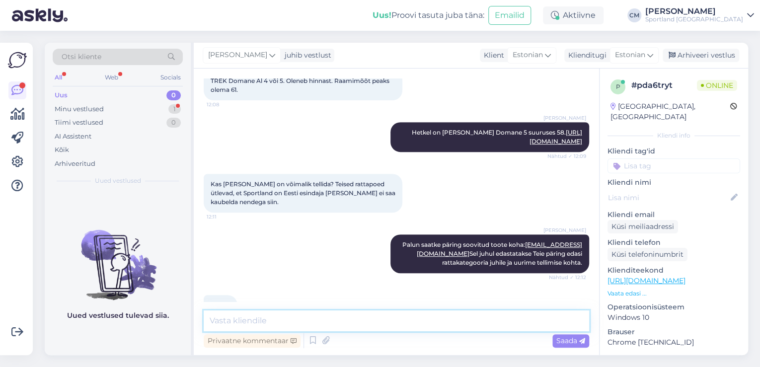
scroll to position [240, 0]
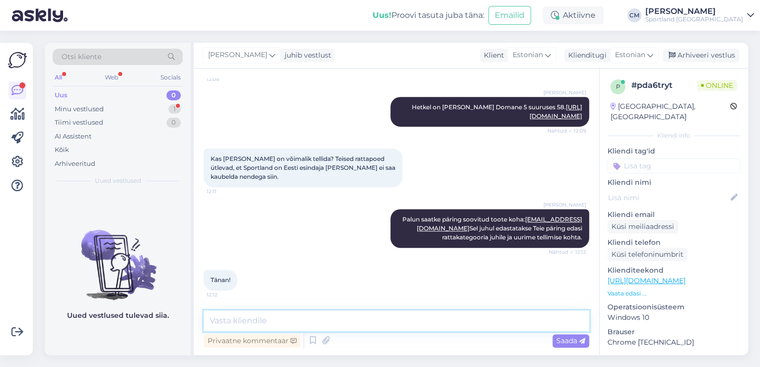
click at [267, 314] on textarea at bounding box center [397, 321] width 386 height 21
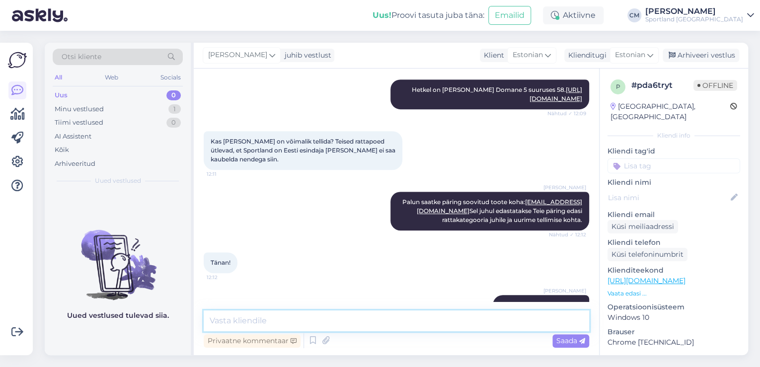
scroll to position [283, 0]
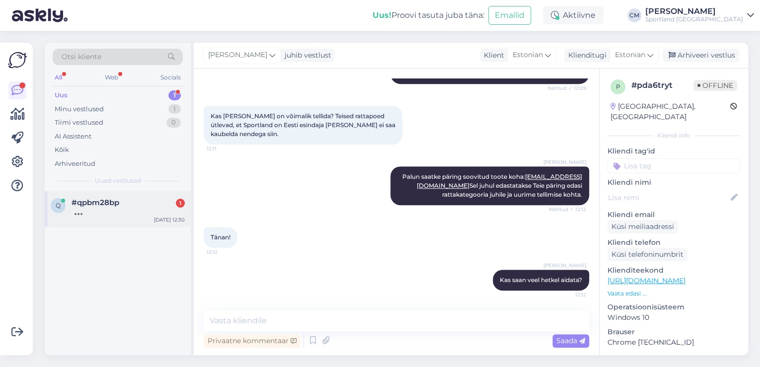
click at [128, 195] on div "q #qpbm28bp [DATE] 12:30" at bounding box center [118, 209] width 146 height 36
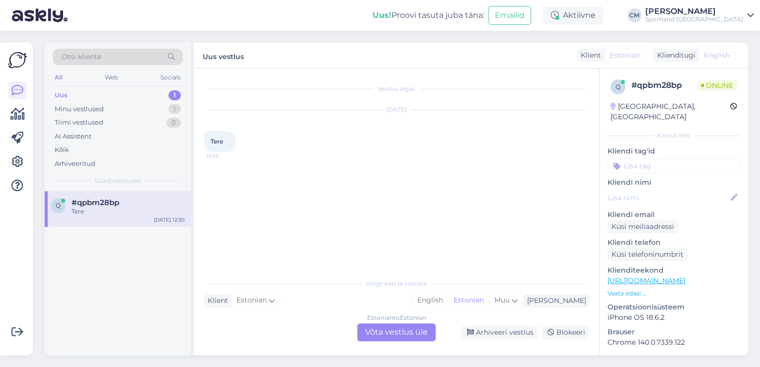
click at [394, 329] on div "Estonian to Estonian Võta vestlus üle" at bounding box center [396, 332] width 79 height 18
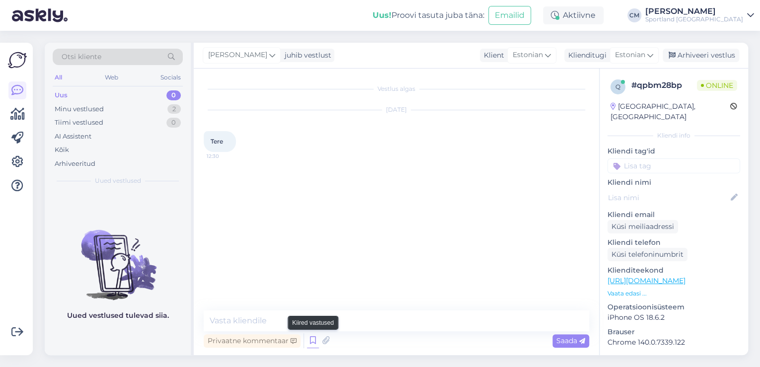
click at [309, 337] on icon at bounding box center [313, 340] width 12 height 15
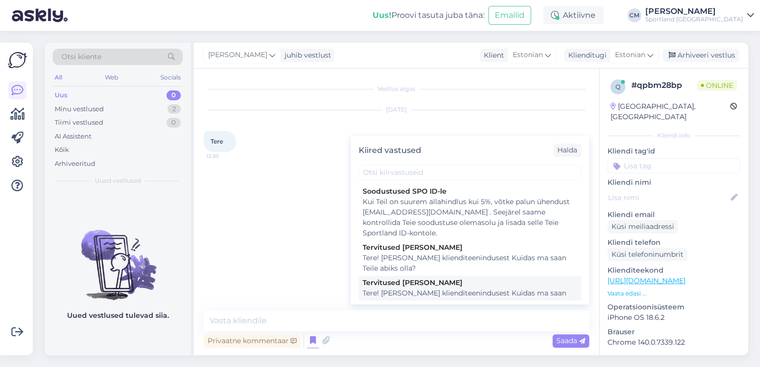
click at [424, 300] on div "Tere! [PERSON_NAME] klienditeenindusest Kuidas ma saan Teile abiks olla?" at bounding box center [470, 298] width 215 height 21
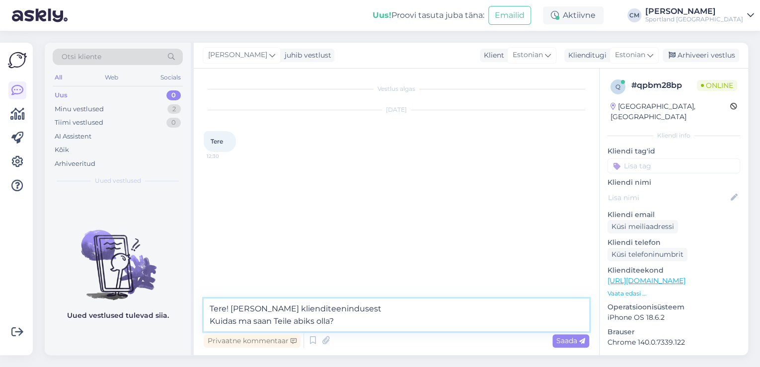
click at [403, 317] on textarea "Tere! [PERSON_NAME] klienditeenindusest Kuidas ma saan Teile abiks olla?" at bounding box center [397, 315] width 386 height 33
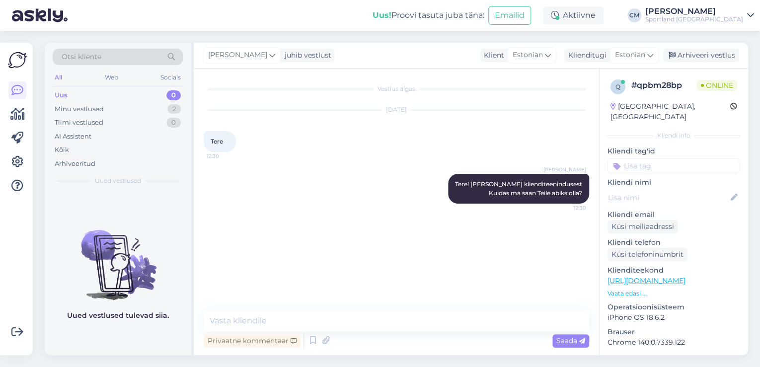
click at [145, 96] on div "Uus 0" at bounding box center [118, 95] width 130 height 14
click at [145, 99] on div "Uus 0" at bounding box center [118, 95] width 130 height 14
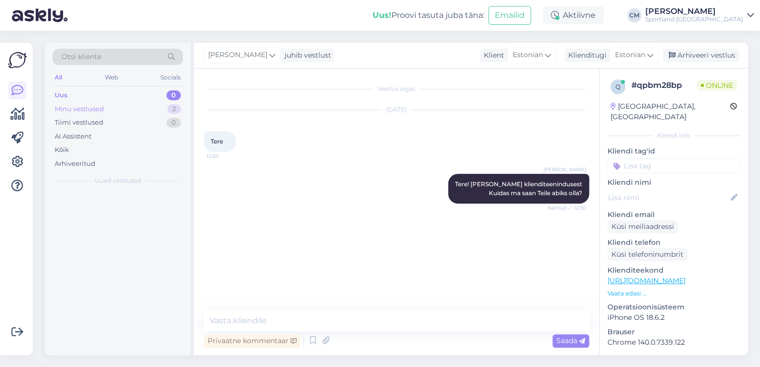
click at [143, 115] on div "Minu vestlused 2" at bounding box center [118, 109] width 130 height 14
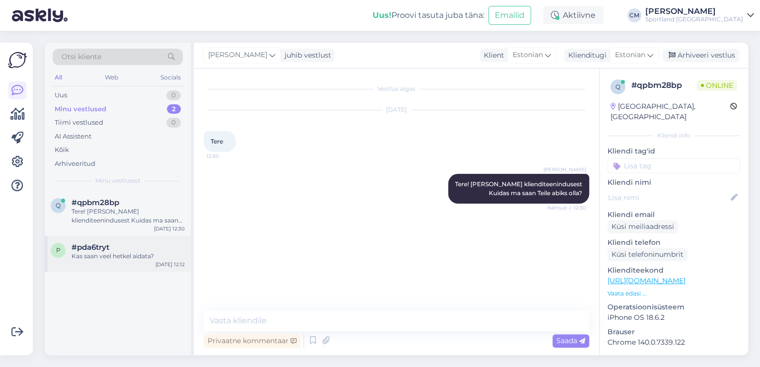
click at [135, 258] on div "Kas saan veel hetkel aidata?" at bounding box center [128, 256] width 113 height 9
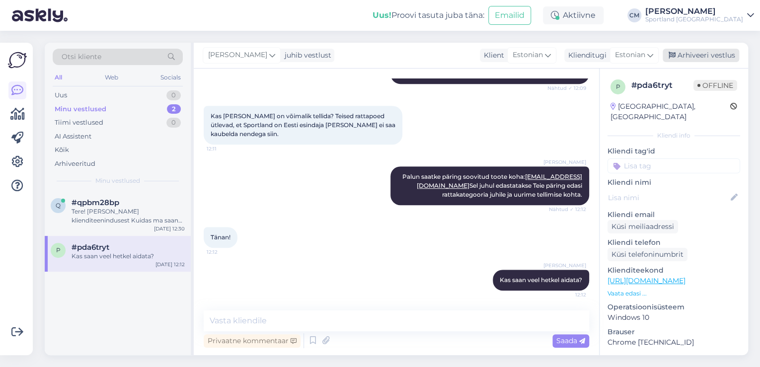
click at [725, 49] on div "Arhiveeri vestlus" at bounding box center [701, 55] width 77 height 13
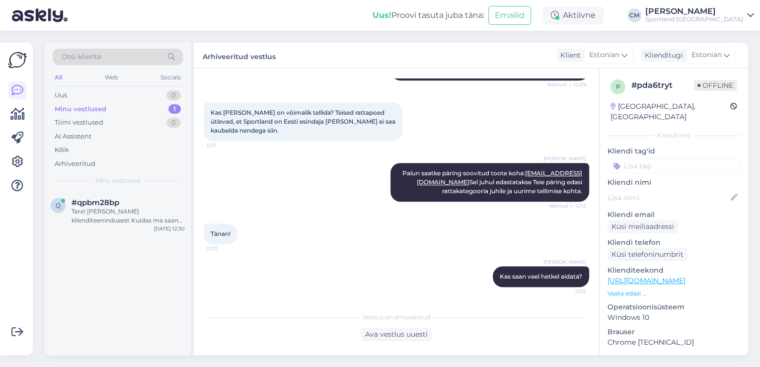
click at [672, 159] on input at bounding box center [674, 165] width 133 height 15
click at [673, 187] on div "Ratas" at bounding box center [674, 192] width 27 height 10
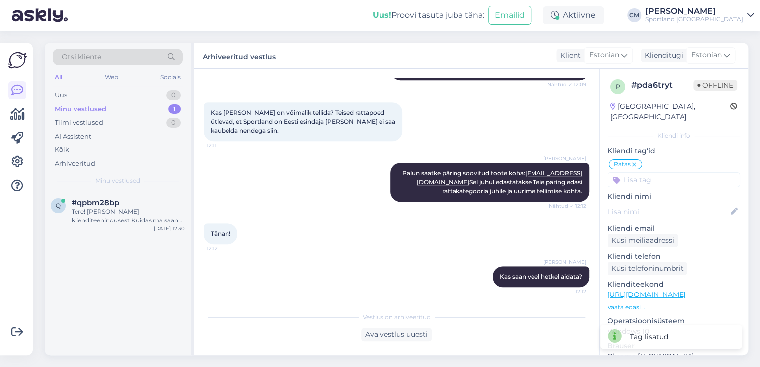
click at [648, 173] on input at bounding box center [674, 179] width 133 height 15
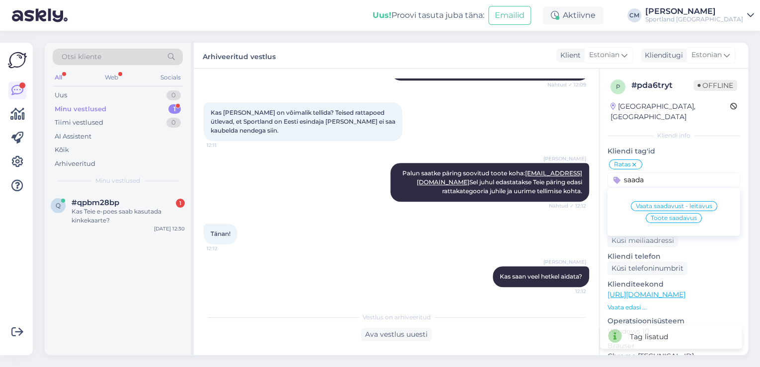
click at [656, 215] on span "Toote saadavus" at bounding box center [674, 218] width 46 height 6
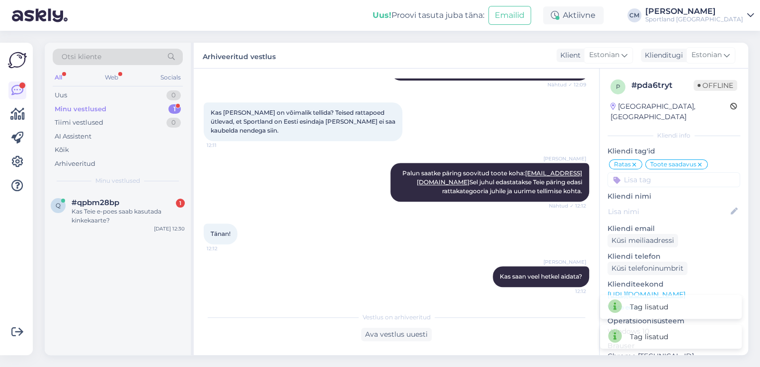
click at [191, 223] on div "Otsi kliente All Web Socials Uus 0 Minu vestlused 1 Tiimi vestlused 0 AI Assist…" at bounding box center [119, 199] width 149 height 313
drag, startPoint x: 187, startPoint y: 223, endPoint x: 179, endPoint y: 223, distance: 7.9
click at [187, 223] on div "q #qpbm28bp 1 Kas Teie e-poes saab kasutada kinkekaarte? [DATE] 12:30" at bounding box center [118, 213] width 146 height 45
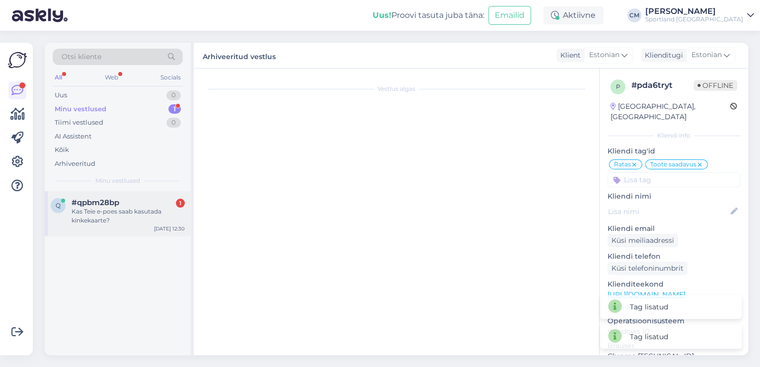
scroll to position [0, 0]
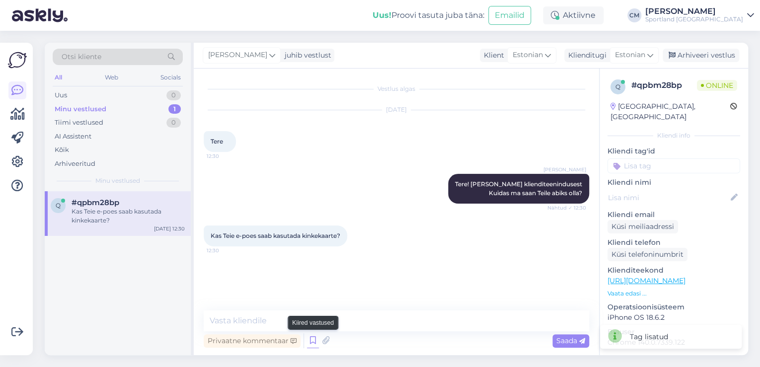
click at [310, 339] on icon at bounding box center [313, 340] width 12 height 15
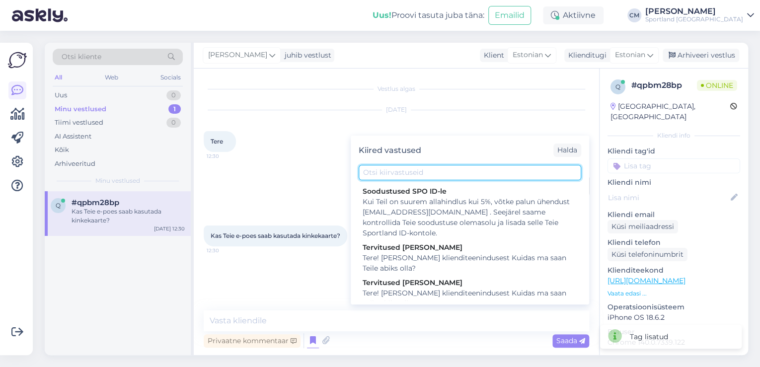
click at [469, 175] on input "text" at bounding box center [470, 172] width 223 height 15
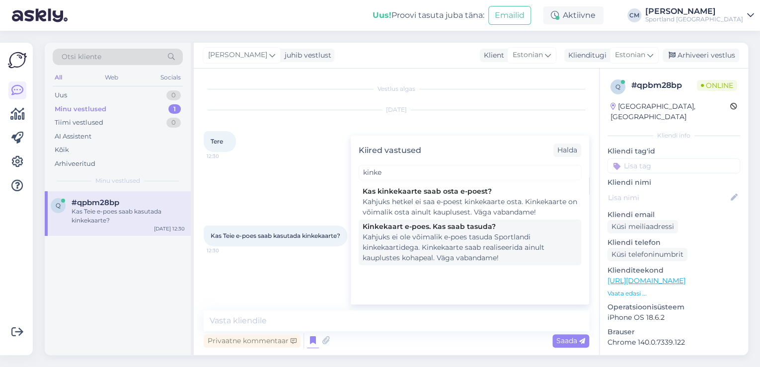
click at [459, 250] on div "Kahjuks ei ole võimalik e-poes tasuda Sportlandi kinkekaartidega. Kinkekaarte s…" at bounding box center [470, 247] width 215 height 31
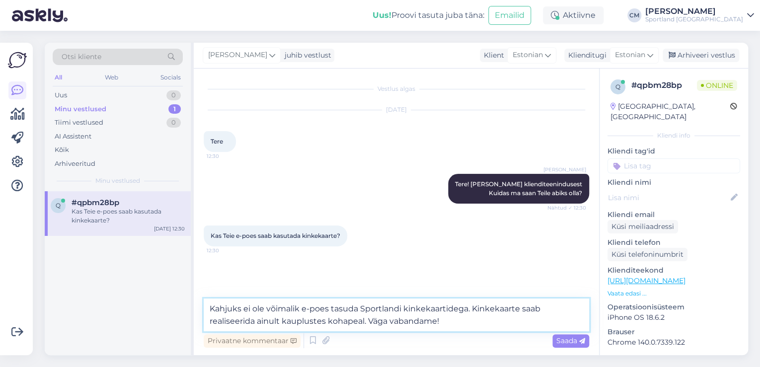
click at [434, 314] on textarea "Kahjuks ei ole võimalik e-poes tasuda Sportlandi kinkekaartidega. Kinkekaarte s…" at bounding box center [397, 315] width 386 height 33
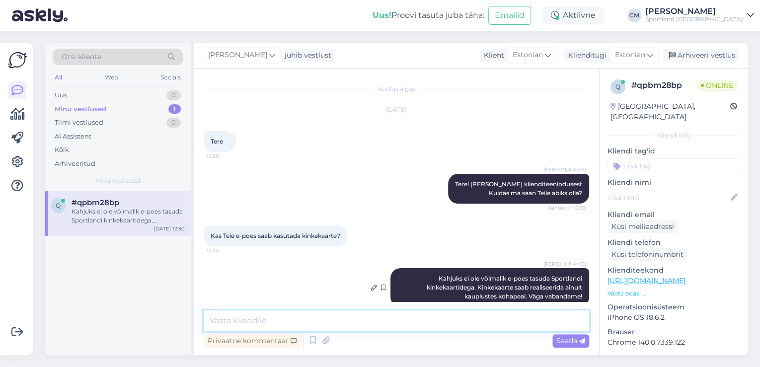
scroll to position [16, 0]
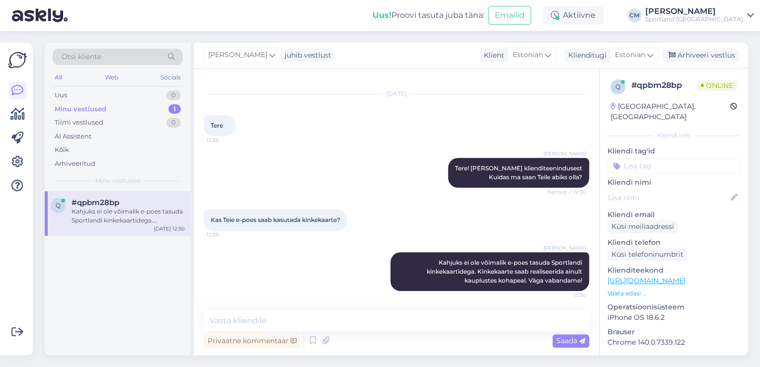
click at [679, 158] on input at bounding box center [674, 165] width 133 height 15
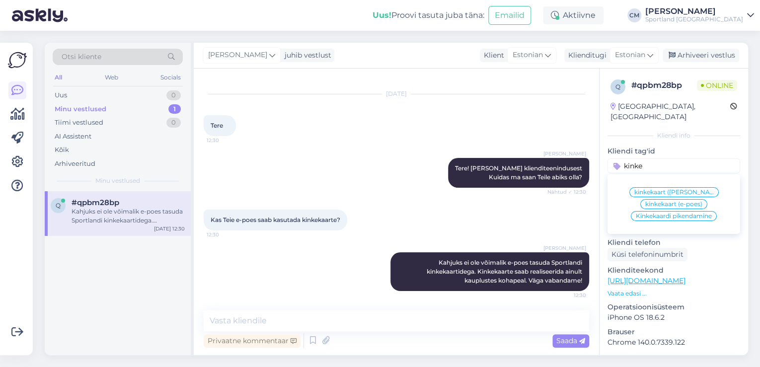
click at [668, 199] on div "kinkekaart (e-poes)" at bounding box center [673, 204] width 67 height 10
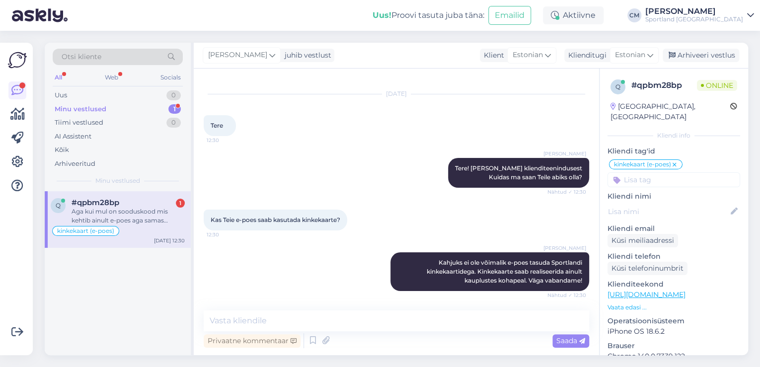
scroll to position [77, 0]
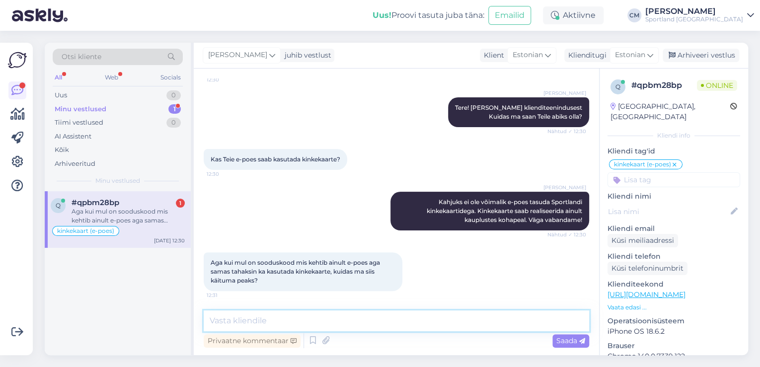
click at [408, 317] on textarea at bounding box center [397, 321] width 386 height 21
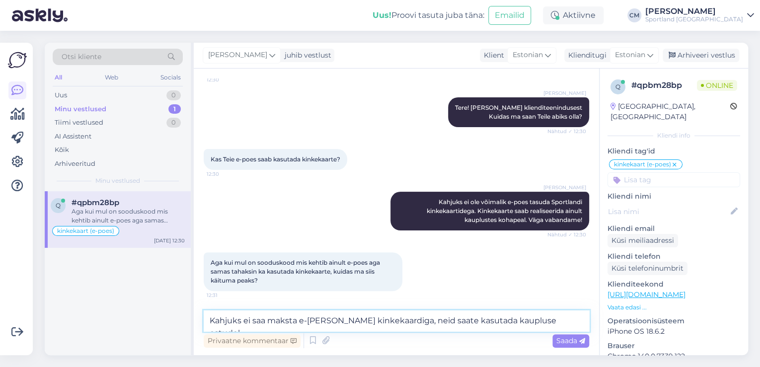
click at [317, 319] on textarea "Kahjuks ei saa maksta e-[PERSON_NAME] kinkekaardiga, neid saate kasutada kauplu…" at bounding box center [397, 321] width 386 height 21
click at [322, 323] on textarea "Kahjuks ei saa maksta e-[PERSON_NAME] kinkekaardiga, neid saate kasutada kauplu…" at bounding box center [397, 321] width 386 height 21
click at [345, 321] on textarea "Kahjuks ei saa maksta e-poes kinkekaardiga, neid saate kasutada kaupluse ostude…" at bounding box center [397, 321] width 386 height 21
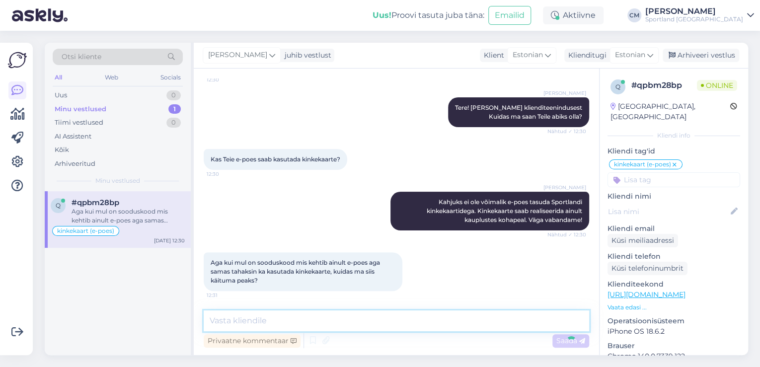
scroll to position [128, 0]
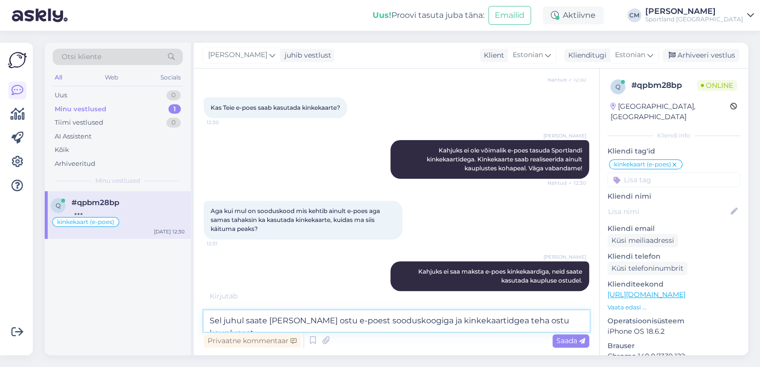
click at [404, 319] on textarea "Sel juhul saate [PERSON_NAME] ostu e-poest sooduskoogiga ja kinkekaartidgea teh…" at bounding box center [397, 321] width 386 height 21
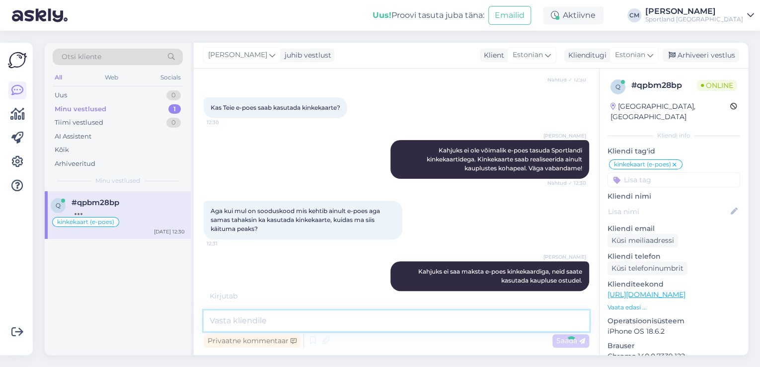
scroll to position [180, 0]
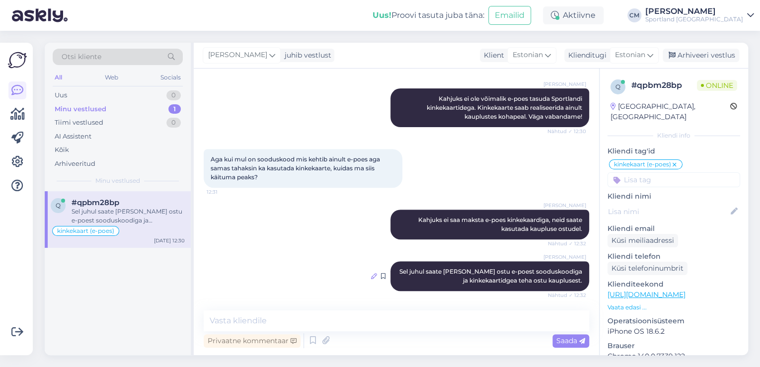
click at [371, 274] on icon at bounding box center [374, 276] width 6 height 6
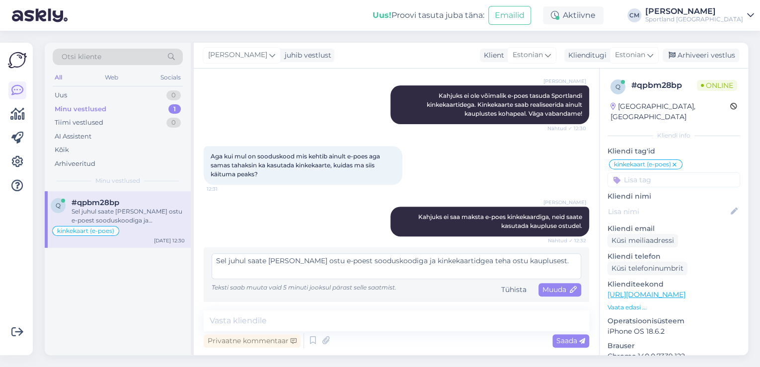
click at [454, 262] on textarea "Sel juhul saate [PERSON_NAME] ostu e-poest sooduskoodiga ja kinkekaartidgea teh…" at bounding box center [397, 266] width 370 height 26
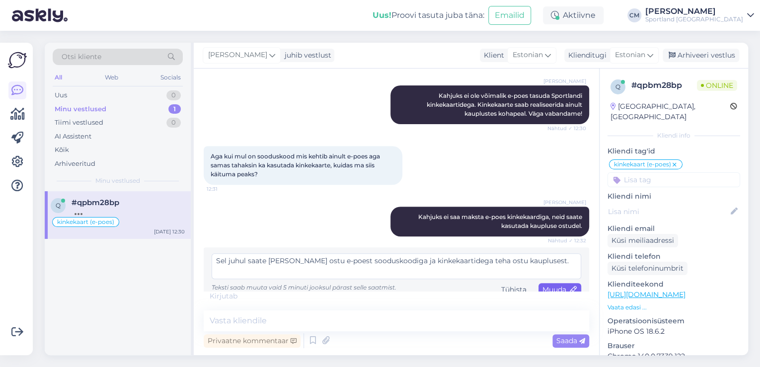
click at [552, 287] on span "Muuda" at bounding box center [560, 289] width 35 height 9
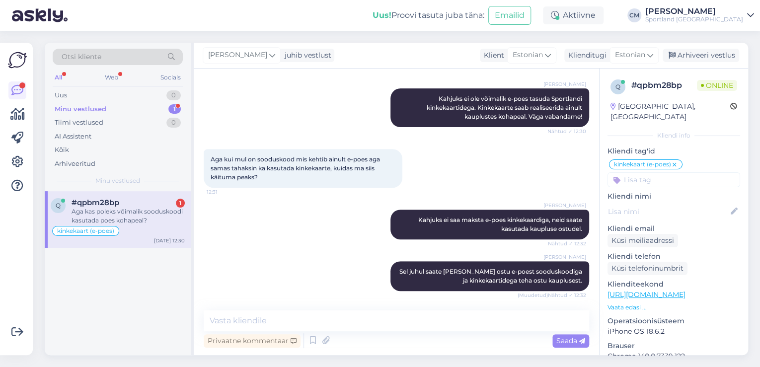
scroll to position [232, 0]
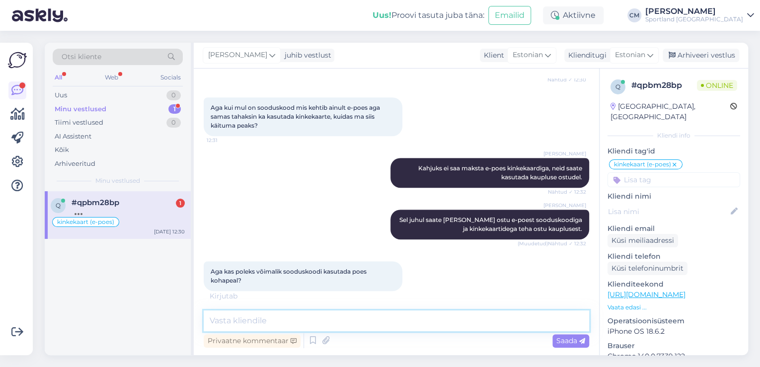
click at [451, 326] on textarea at bounding box center [397, 321] width 386 height 21
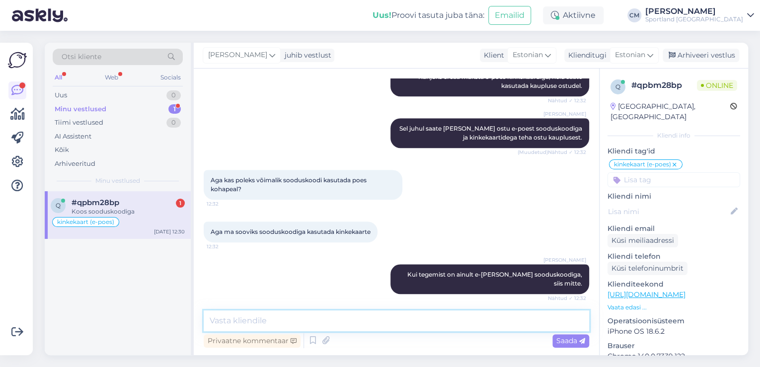
scroll to position [402, 0]
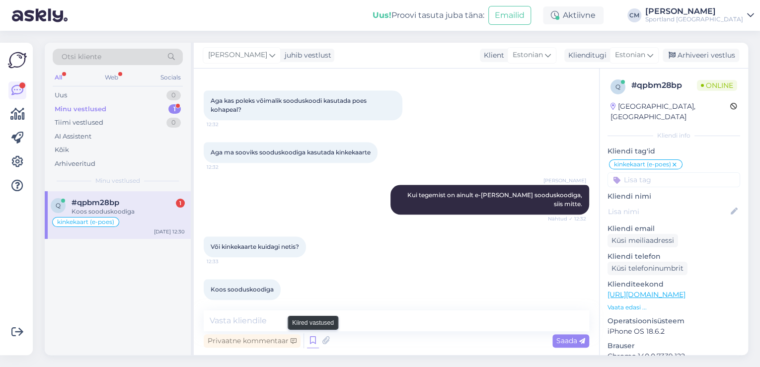
click at [316, 343] on icon at bounding box center [313, 340] width 12 height 15
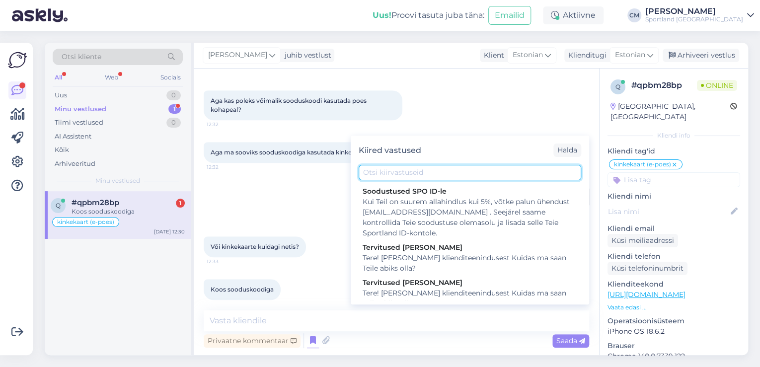
click at [449, 176] on input "text" at bounding box center [470, 172] width 223 height 15
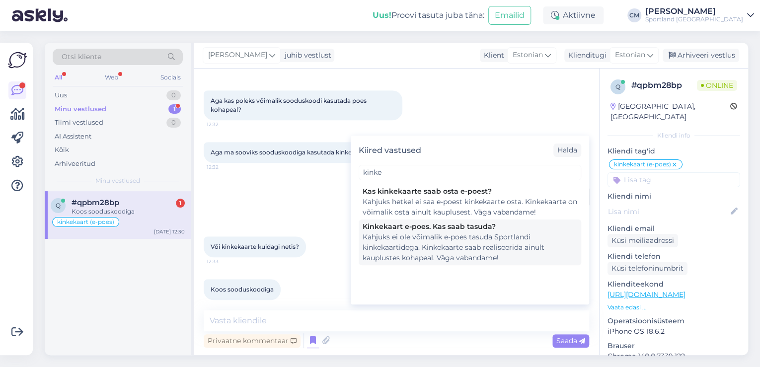
click at [449, 233] on div "Kahjuks ei ole võimalik e-poes tasuda Sportlandi kinkekaartidega. Kinkekaarte s…" at bounding box center [470, 247] width 215 height 31
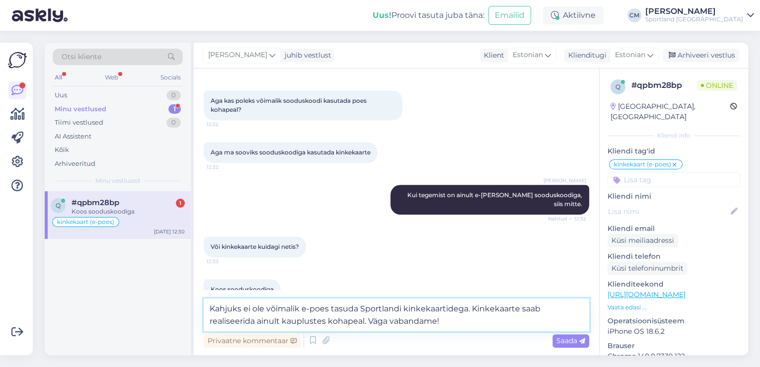
click at [214, 310] on textarea "Kahjuks ei ole võimalik e-poes tasuda Sportlandi kinkekaartidega. Kinkekaarte s…" at bounding box center [397, 315] width 386 height 33
click at [455, 323] on textarea "Kahjuks ei ole võimalik e-poes tasuda Sportlandi kinkekaartidega. Kinkekaarte s…" at bounding box center [397, 315] width 386 height 33
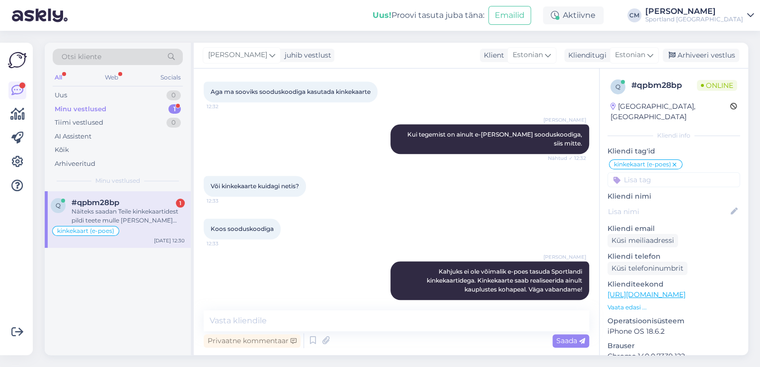
scroll to position [524, 0]
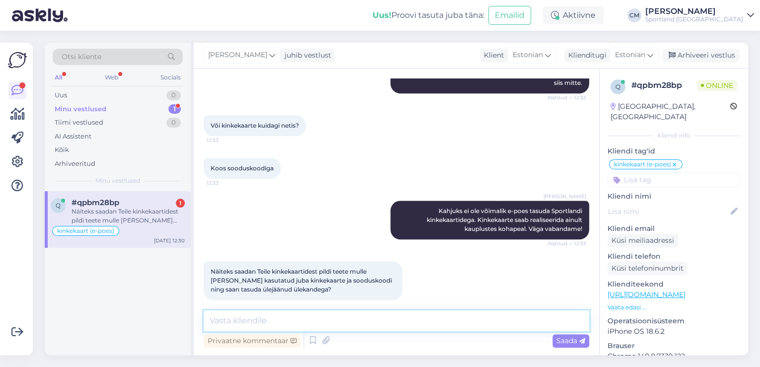
click at [424, 324] on textarea at bounding box center [397, 321] width 386 height 21
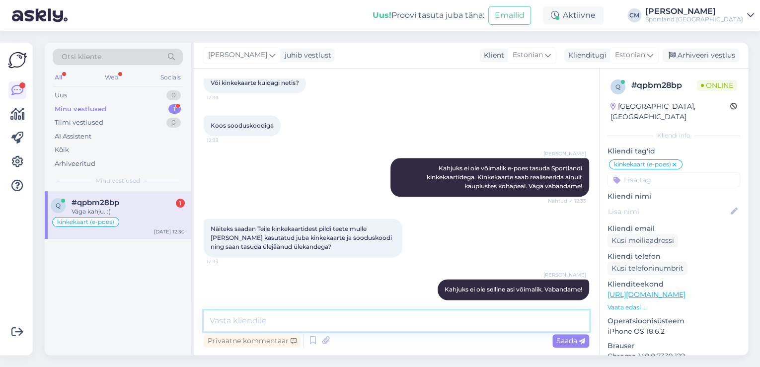
scroll to position [609, 0]
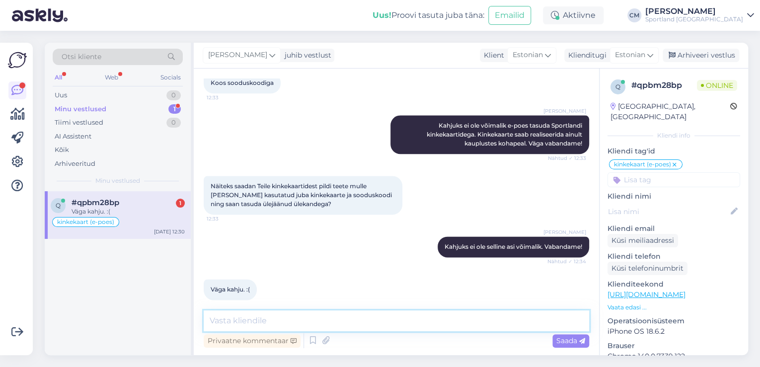
click at [348, 324] on textarea at bounding box center [397, 321] width 386 height 21
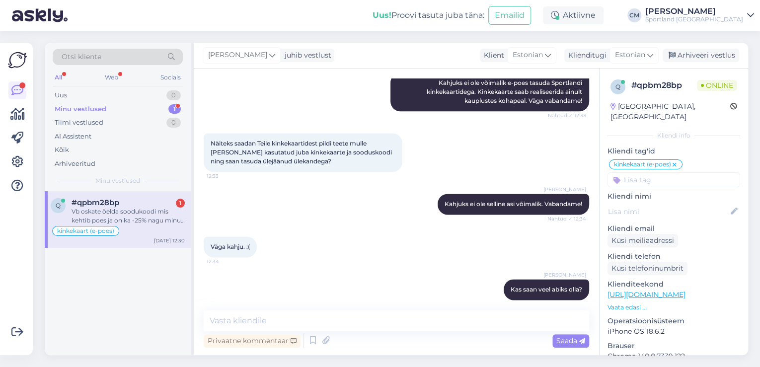
scroll to position [704, 0]
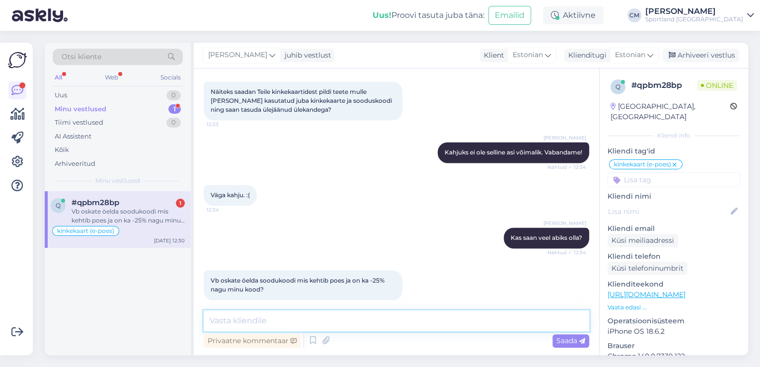
click at [442, 321] on textarea at bounding box center [397, 321] width 386 height 21
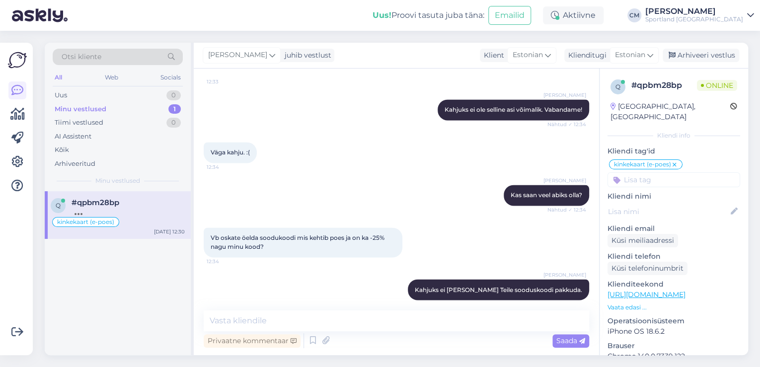
scroll to position [816, 0]
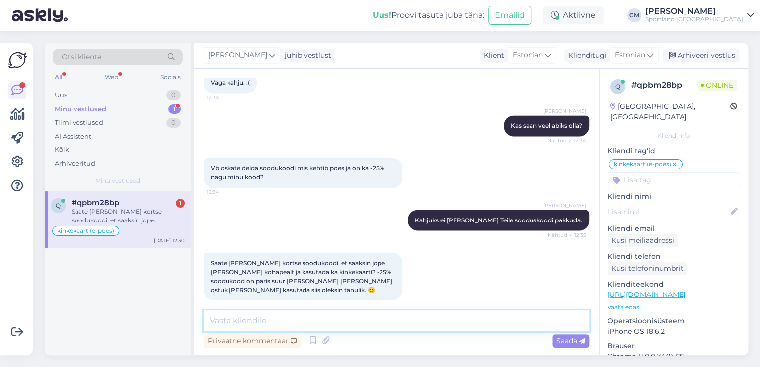
click at [376, 326] on textarea at bounding box center [397, 321] width 386 height 21
click at [302, 317] on textarea "Vabandust, [PERSON_NAME] ole pakkuda Teile uut sooduskoodi" at bounding box center [397, 321] width 386 height 21
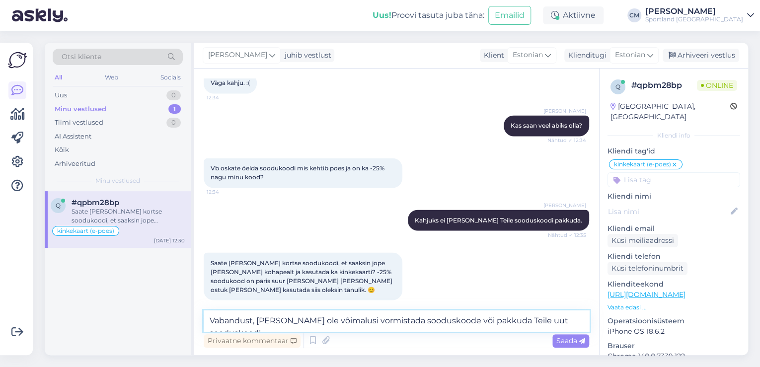
drag, startPoint x: 435, startPoint y: 319, endPoint x: 449, endPoint y: 320, distance: 14.4
click at [449, 320] on textarea "Vabandust, [PERSON_NAME] ole võimalusi vormistada sooduskoode või pakkuda Teile…" at bounding box center [397, 321] width 386 height 21
click at [445, 319] on textarea "Vabandust, [PERSON_NAME] ole võimalusi vormistada sooduskoode või pakkuda Teile…" at bounding box center [397, 321] width 386 height 21
drag, startPoint x: 443, startPoint y: 319, endPoint x: 578, endPoint y: 321, distance: 135.7
click at [584, 321] on textarea "Vabandust, [PERSON_NAME] ole võimalusi vormistada sooduskoode või pakkuda Teile…" at bounding box center [397, 321] width 386 height 21
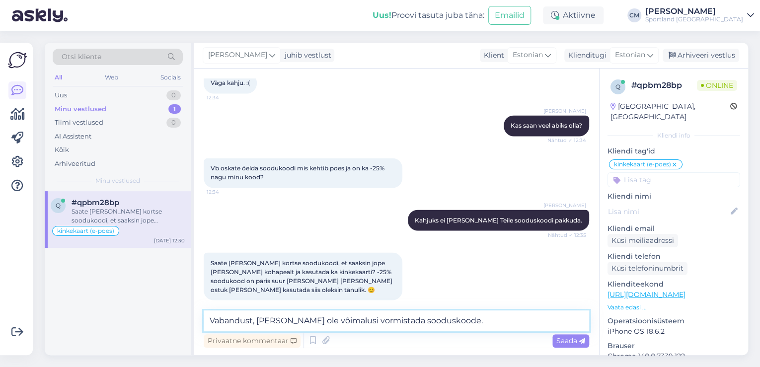
click at [340, 323] on textarea "Vabandust, [PERSON_NAME] ole võimalusi vormistada sooduskoode." at bounding box center [397, 321] width 386 height 21
drag, startPoint x: 338, startPoint y: 320, endPoint x: 298, endPoint y: 320, distance: 39.7
click at [298, 320] on textarea "Vabandust, [PERSON_NAME] ole võimalusi vormistada sooduskoode." at bounding box center [397, 321] width 386 height 21
click at [441, 324] on textarea "Vabandust, [PERSON_NAME] ole võimalik vormistada sooduskoode." at bounding box center [397, 321] width 386 height 21
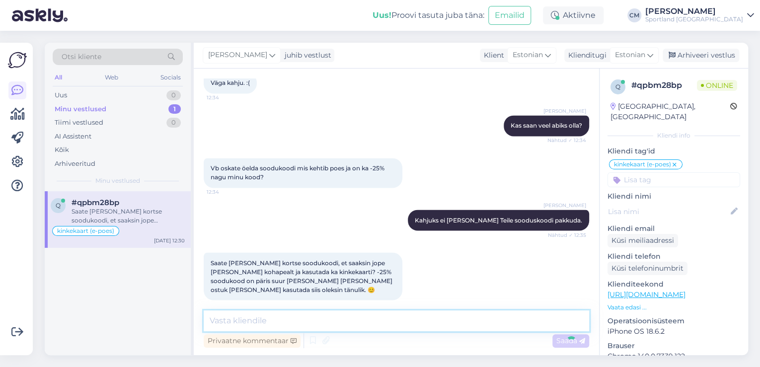
scroll to position [859, 0]
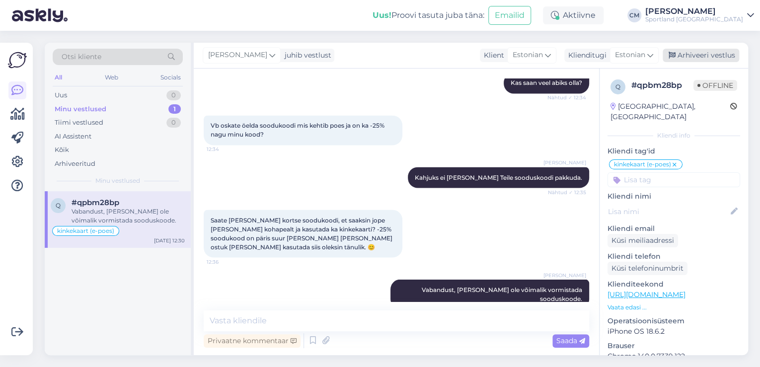
click at [718, 61] on div "Arhiveeri vestlus" at bounding box center [701, 55] width 77 height 13
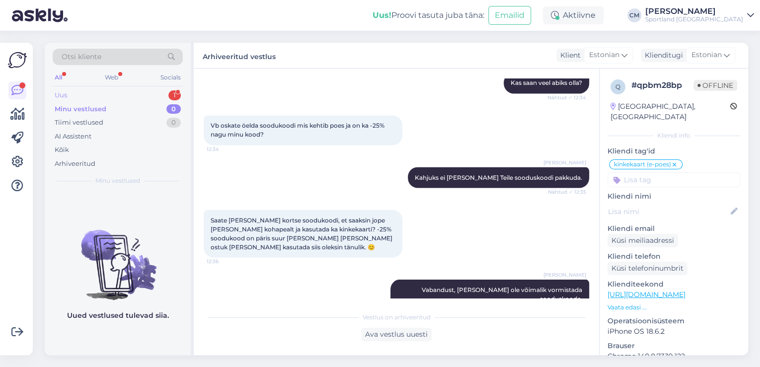
click at [154, 94] on div "Uus 1" at bounding box center [118, 95] width 130 height 14
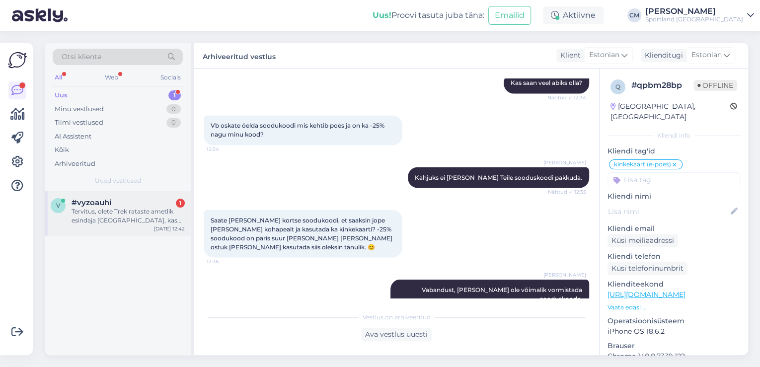
click at [162, 209] on div "Tervitus, olete Trek rataste ametlik esindaja [GEOGRAPHIC_DATA], kas on võimali…" at bounding box center [128, 216] width 113 height 18
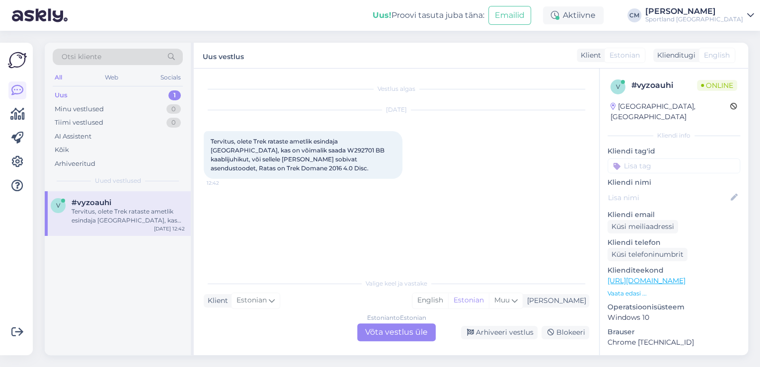
click at [385, 326] on div "Estonian to Estonian Võta vestlus üle" at bounding box center [396, 332] width 79 height 18
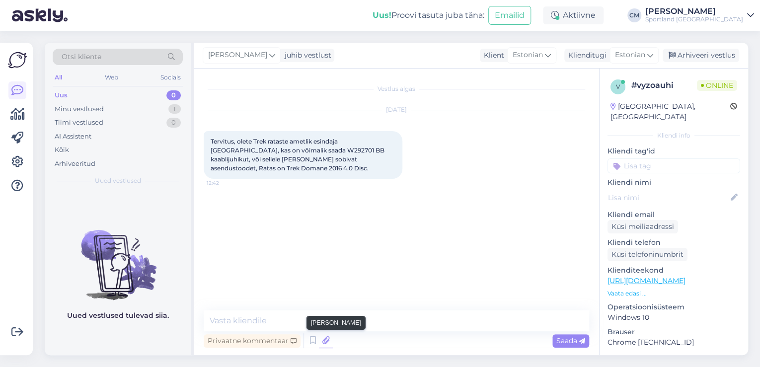
click at [319, 342] on icon at bounding box center [326, 340] width 14 height 15
click at [310, 339] on icon at bounding box center [313, 340] width 12 height 15
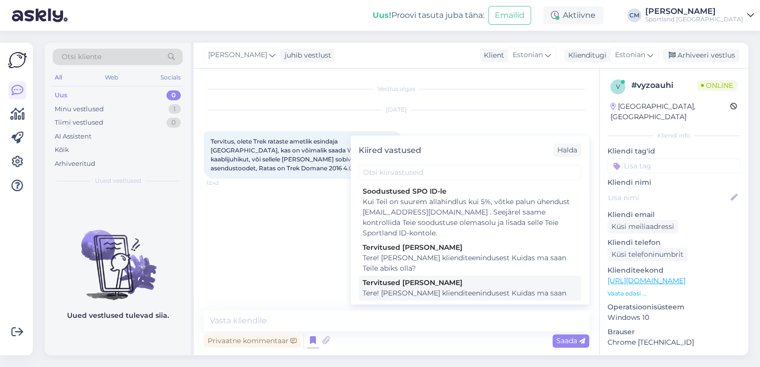
click at [450, 284] on div "Tervitused [PERSON_NAME]" at bounding box center [470, 283] width 215 height 10
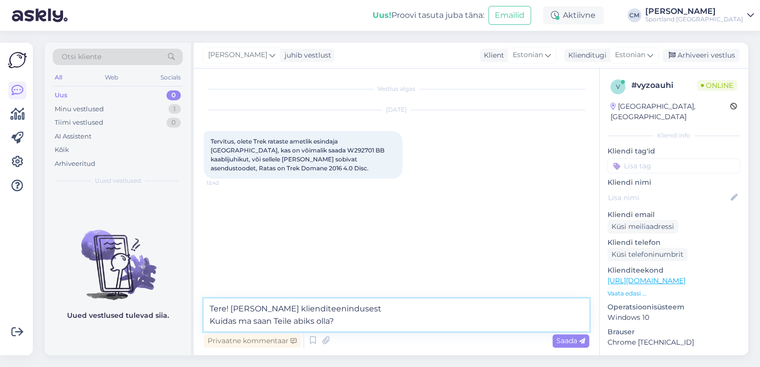
drag, startPoint x: 400, startPoint y: 319, endPoint x: 177, endPoint y: 325, distance: 223.2
click at [177, 325] on div "Otsi kliente All Web Socials Uus 0 Minu vestlused 1 Tiimi vestlused 0 AI Assist…" at bounding box center [397, 199] width 704 height 313
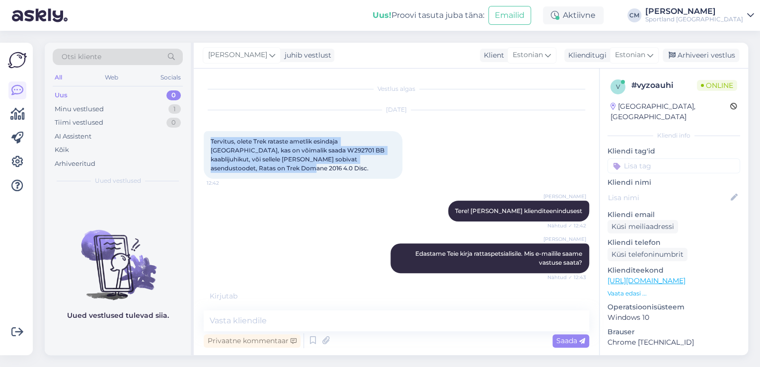
drag, startPoint x: 387, startPoint y: 159, endPoint x: 209, endPoint y: 140, distance: 179.4
click at [209, 140] on div "Tervitus, olete Trek rataste ametlik esindaja [GEOGRAPHIC_DATA], kas on võimali…" at bounding box center [303, 155] width 199 height 48
copy span "Tervitus, olete Trek rataste ametlik esindaja [GEOGRAPHIC_DATA], kas on võimali…"
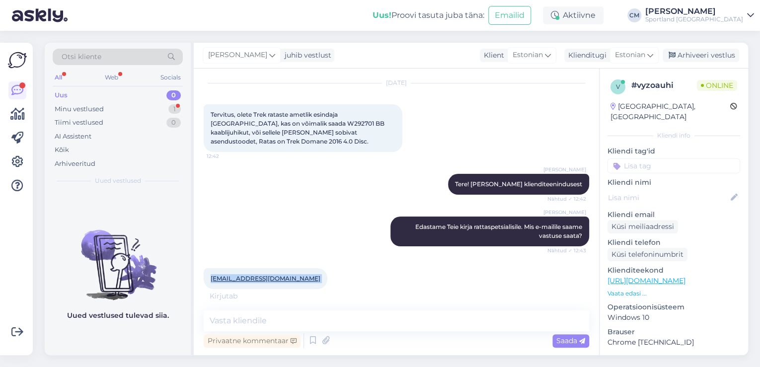
drag, startPoint x: 294, startPoint y: 272, endPoint x: 207, endPoint y: 270, distance: 87.5
click at [207, 270] on div "[EMAIL_ADDRESS][DOMAIN_NAME] 12:43" at bounding box center [266, 278] width 124 height 21
copy div "[EMAIL_ADDRESS][DOMAIN_NAME] 12:43"
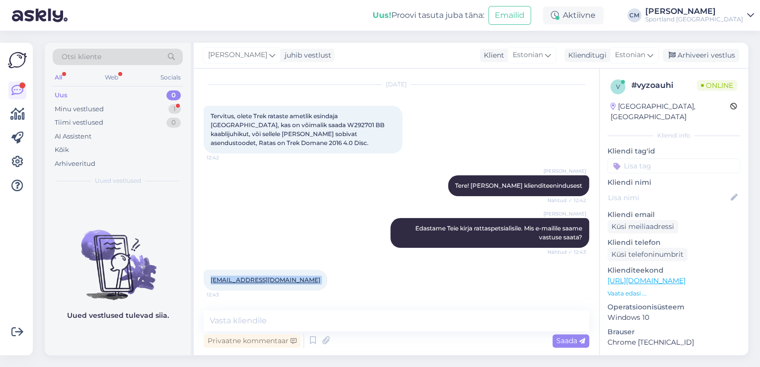
scroll to position [16, 0]
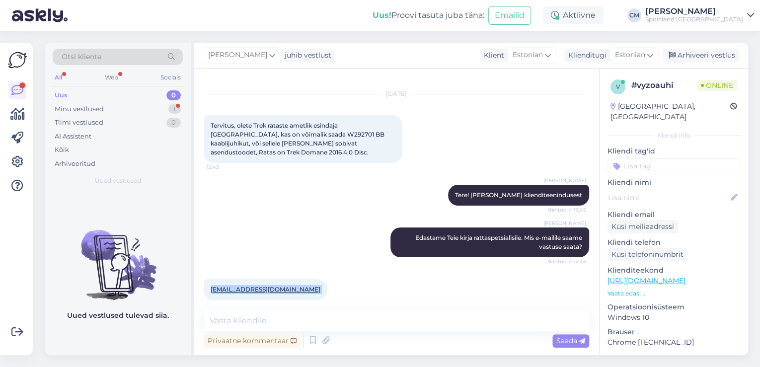
click at [321, 304] on div "Vestlus algas [DATE] Tervitus, olete Trek rataste ametlik esindaja [GEOGRAPHIC_…" at bounding box center [396, 212] width 405 height 287
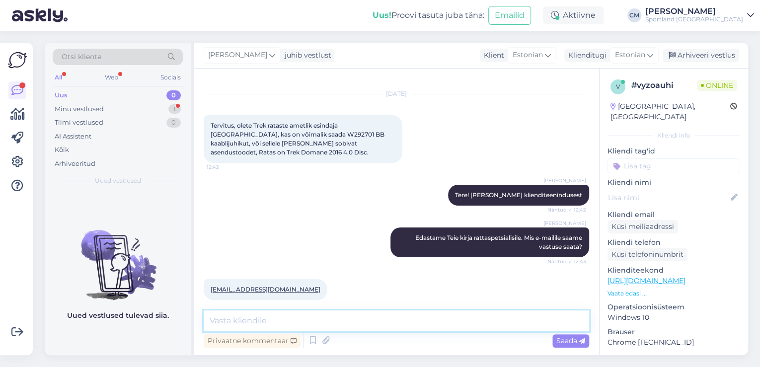
click at [318, 311] on textarea at bounding box center [397, 321] width 386 height 21
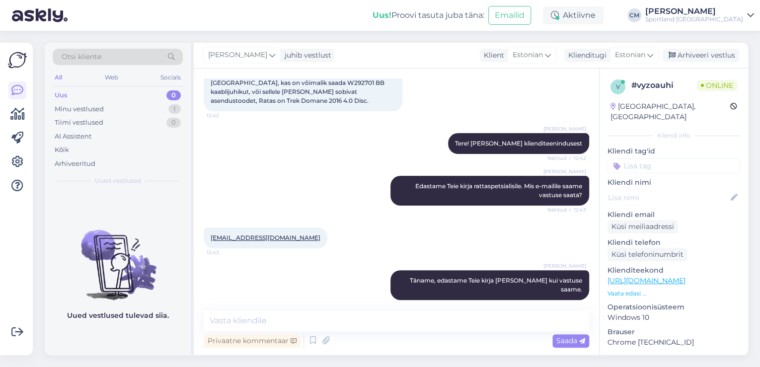
click at [660, 159] on input at bounding box center [674, 165] width 133 height 15
click at [668, 189] on span "Ratas" at bounding box center [674, 192] width 17 height 6
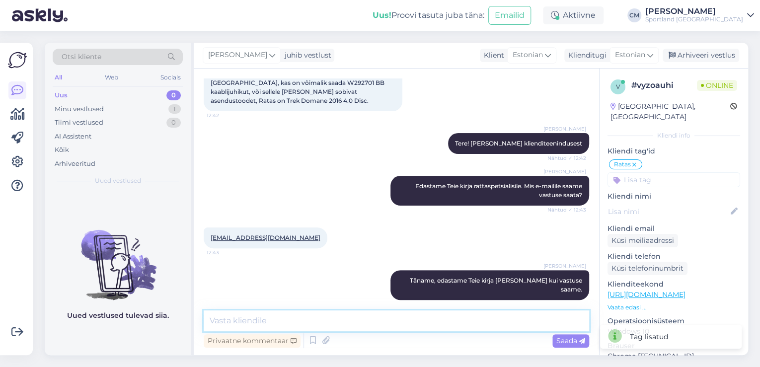
click at [491, 318] on textarea at bounding box center [397, 321] width 386 height 21
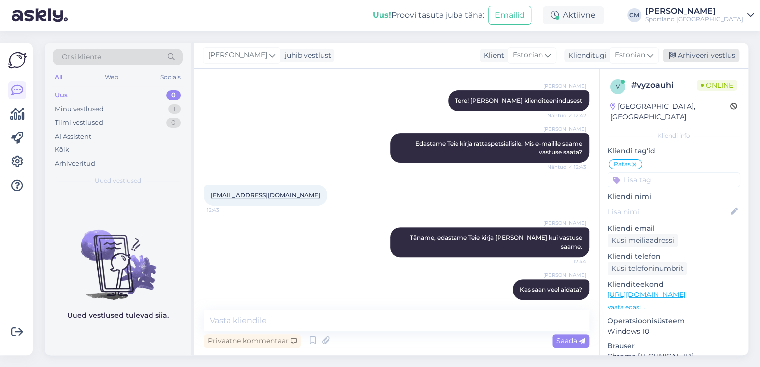
click at [690, 50] on div "Arhiveeri vestlus" at bounding box center [701, 55] width 77 height 13
